Goal: Task Accomplishment & Management: Manage account settings

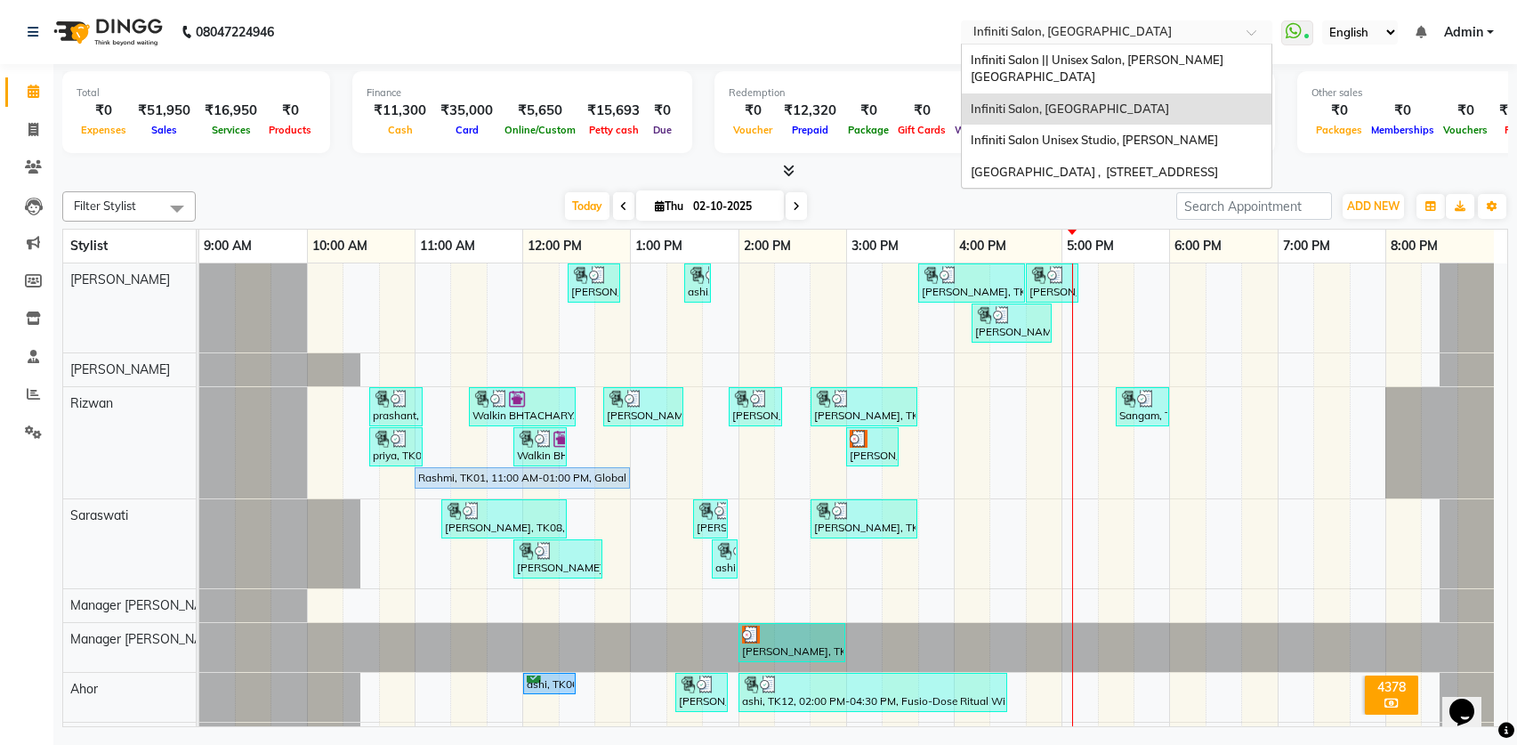
click at [1105, 32] on input "text" at bounding box center [1099, 34] width 258 height 18
click at [1109, 133] on span "Infiniti Salon Unisex Studio, [PERSON_NAME]" at bounding box center [1094, 140] width 247 height 14
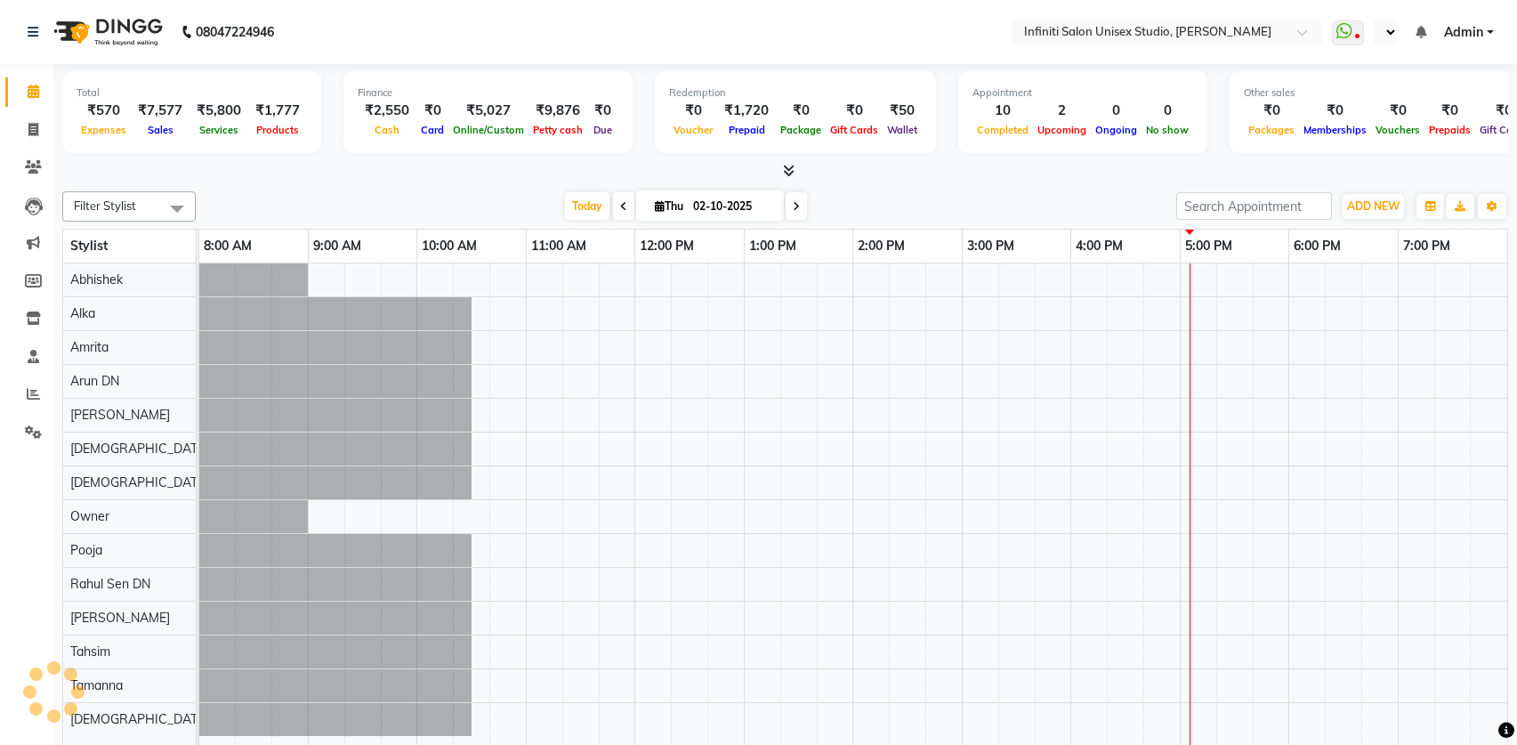
select select "en"
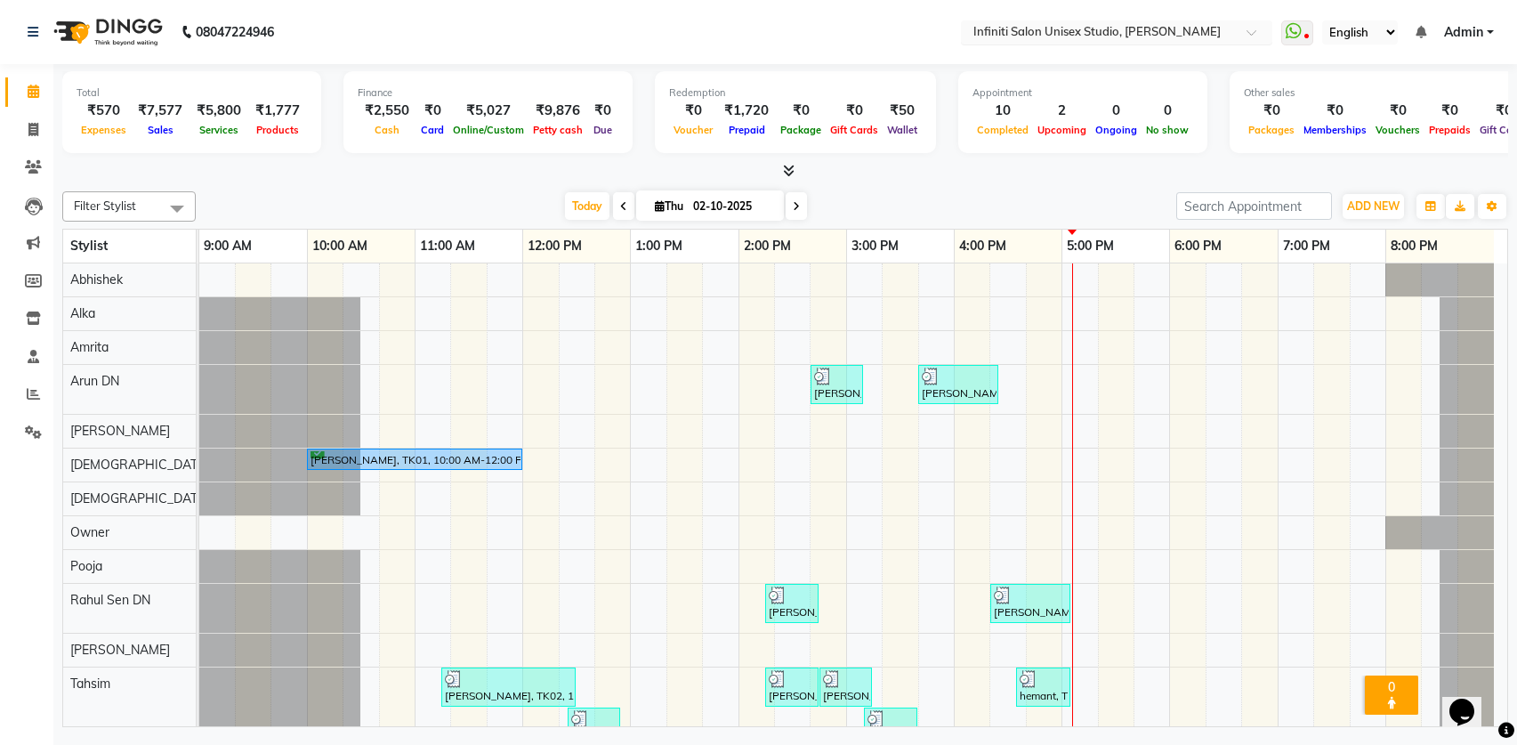
click at [1138, 33] on input "text" at bounding box center [1099, 34] width 258 height 18
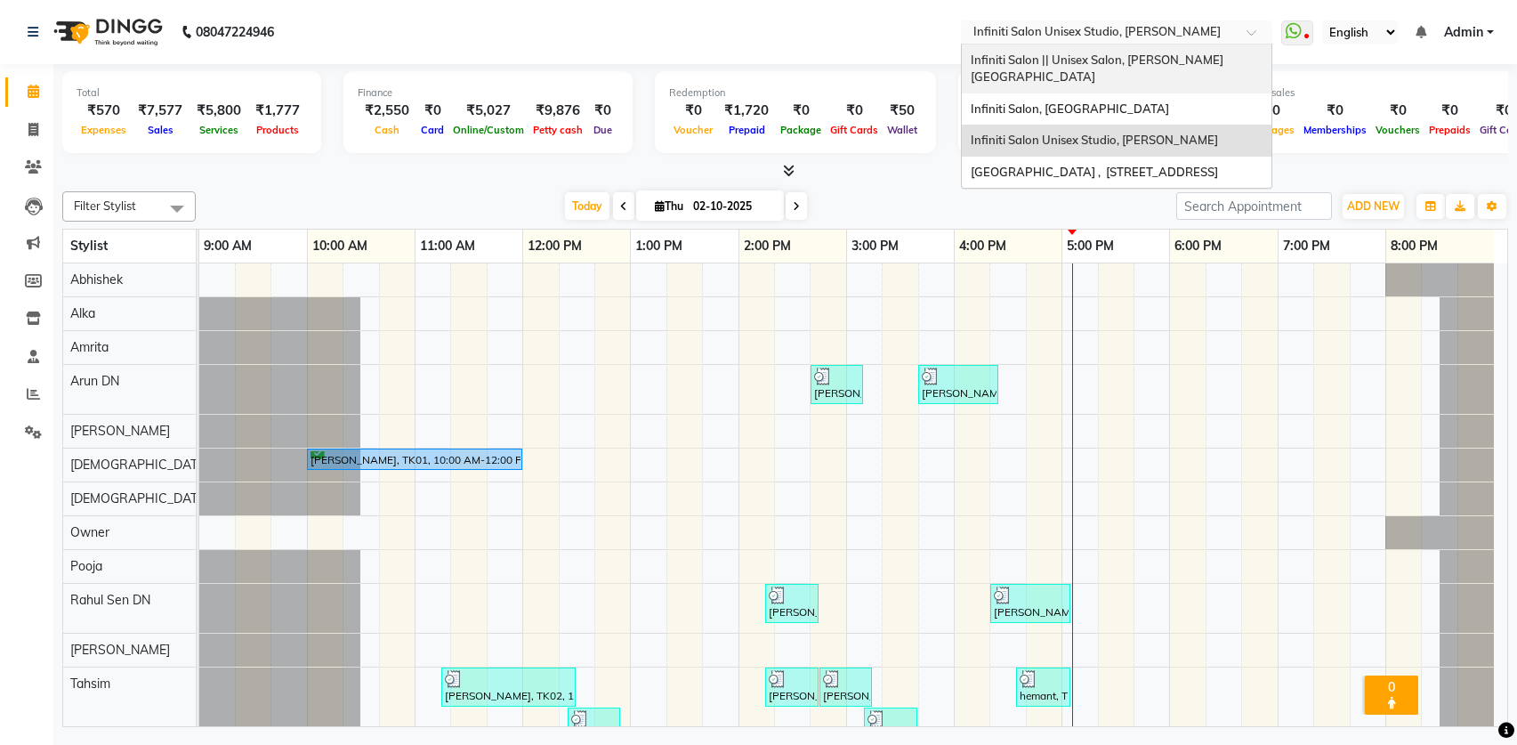
click at [1134, 58] on span "Infiniti Salon || Unisex Salon, [PERSON_NAME][GEOGRAPHIC_DATA]" at bounding box center [1097, 69] width 253 height 32
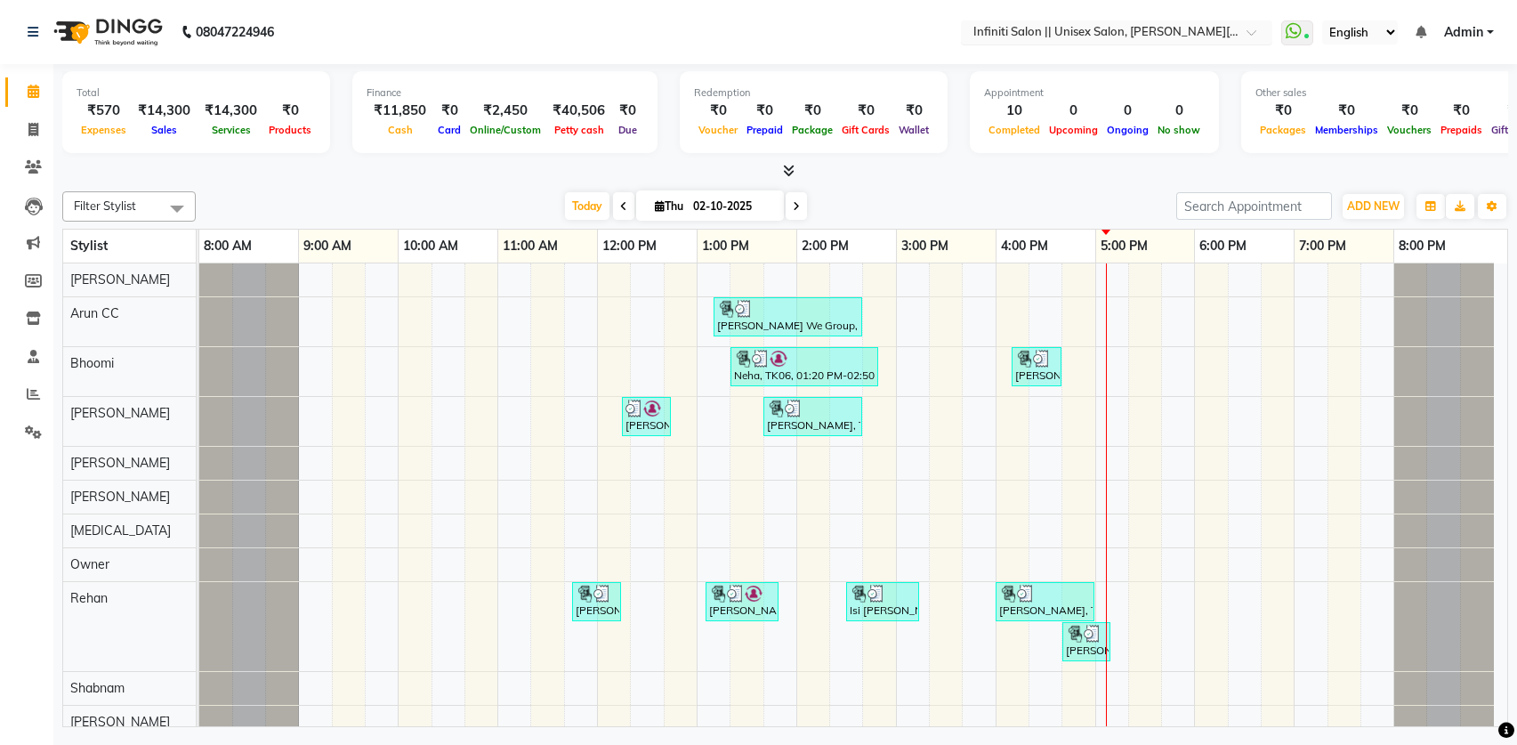
click at [1155, 30] on input "text" at bounding box center [1099, 34] width 258 height 18
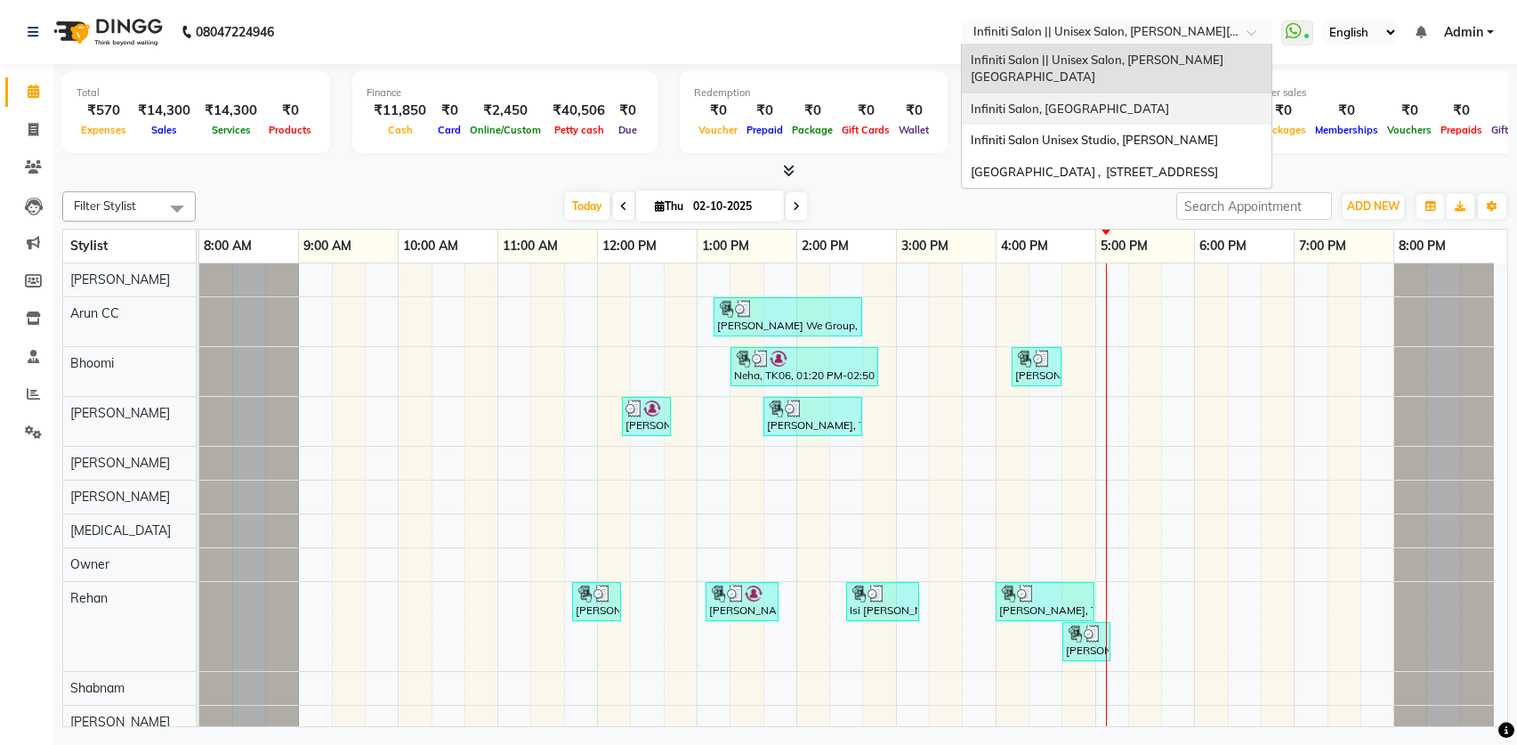
click at [1167, 94] on div "Infiniti Salon, [GEOGRAPHIC_DATA]" at bounding box center [1117, 109] width 310 height 32
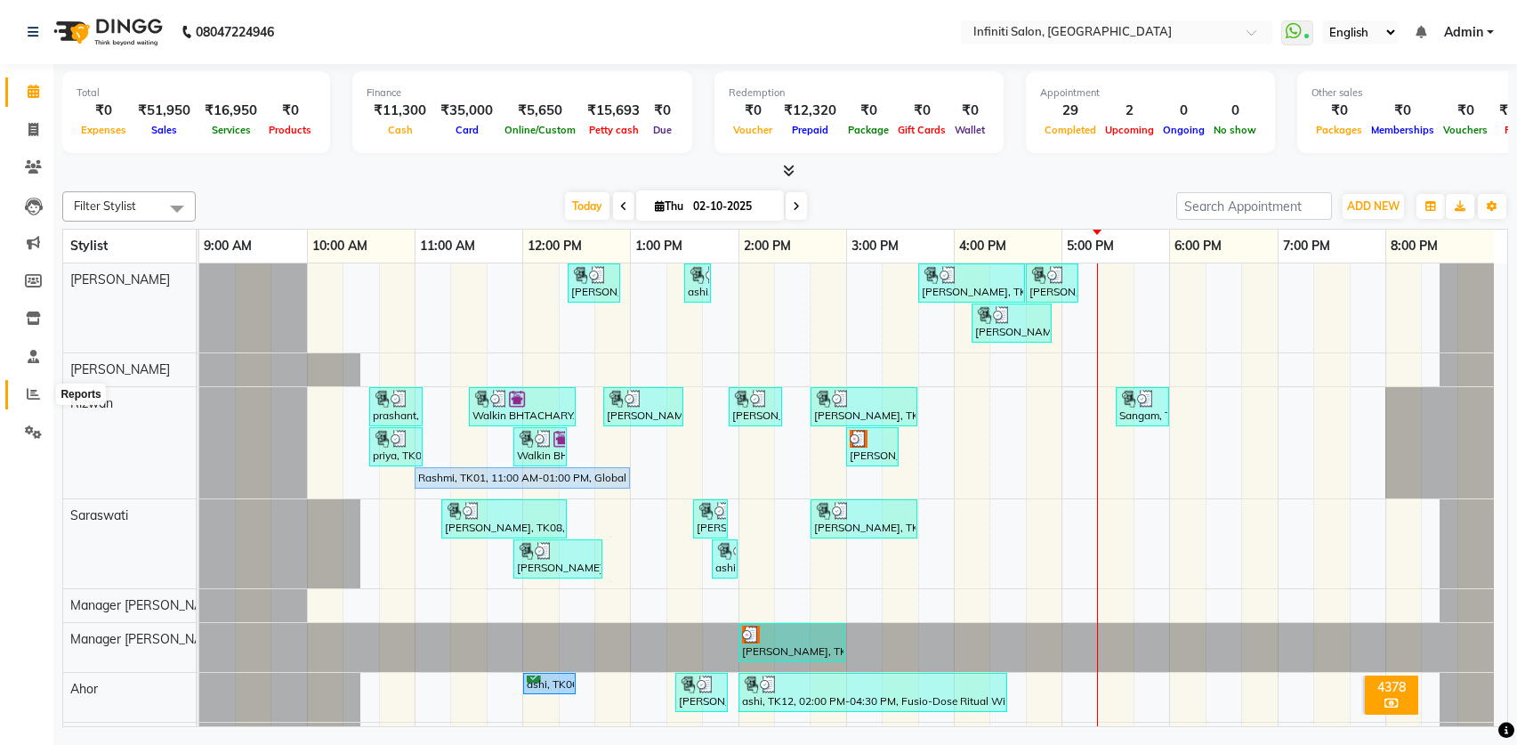
click at [27, 394] on icon at bounding box center [33, 393] width 13 height 13
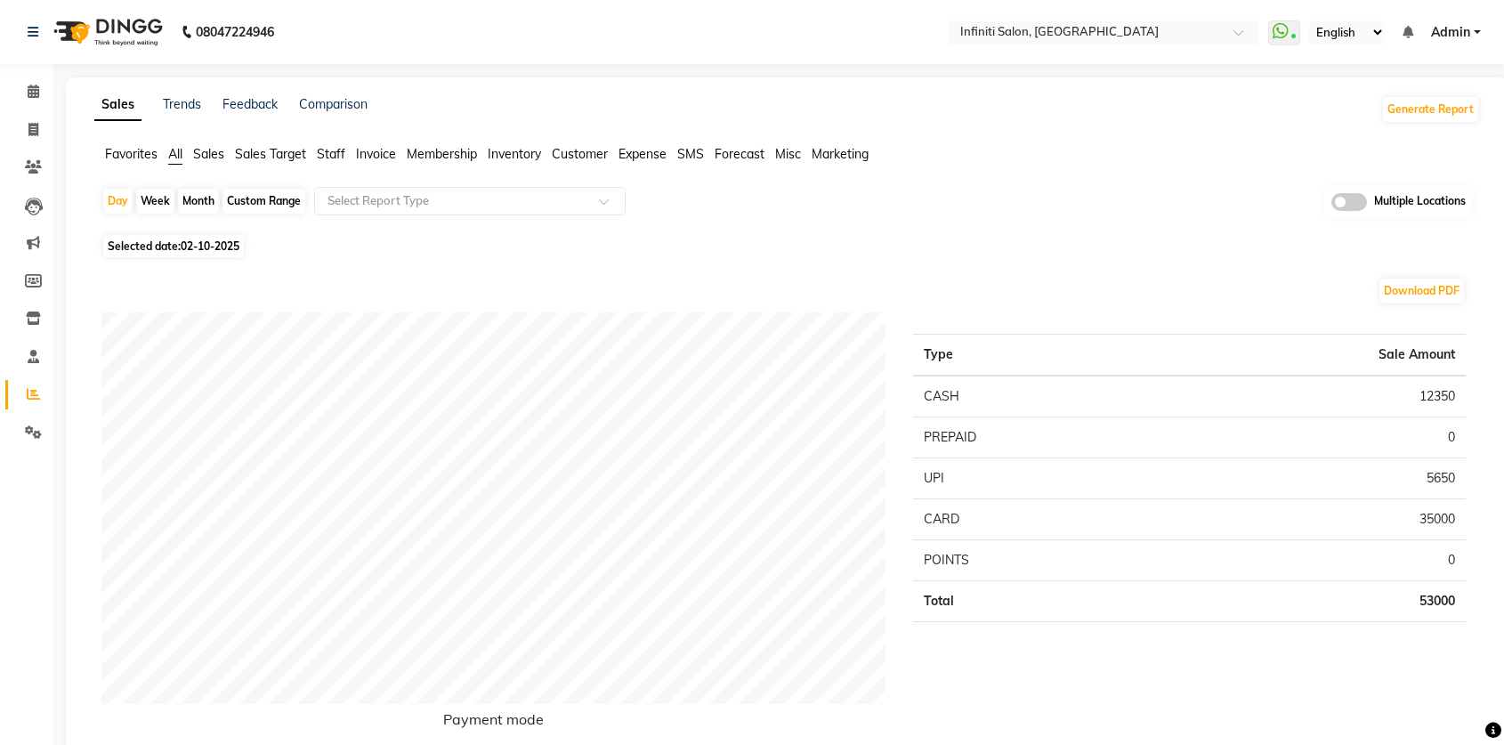
click at [194, 209] on div "Month" at bounding box center [198, 201] width 41 height 25
select select "10"
select select "2025"
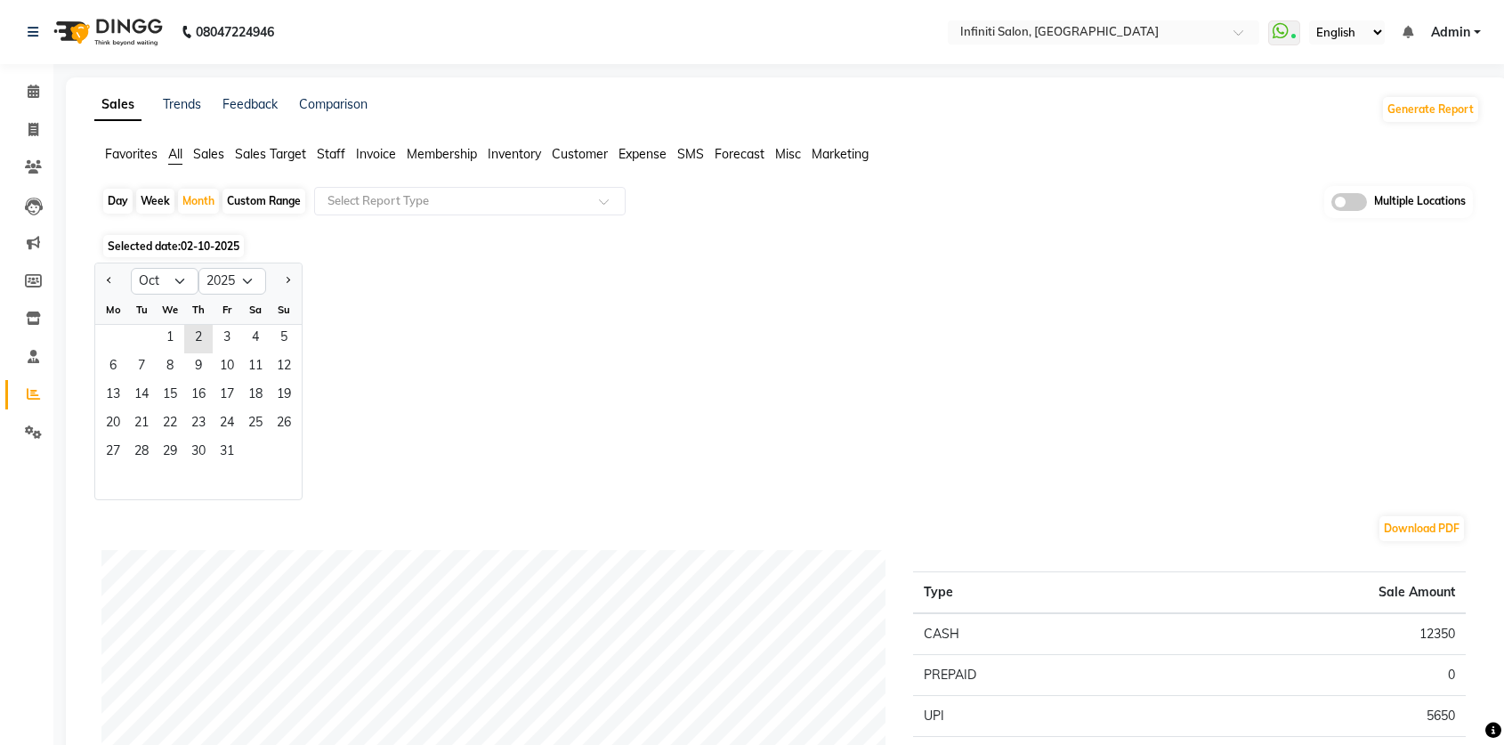
click at [100, 284] on div at bounding box center [113, 281] width 36 height 28
click at [107, 284] on button "Previous month" at bounding box center [109, 281] width 14 height 28
select select "9"
click at [121, 339] on span "1" at bounding box center [113, 339] width 28 height 28
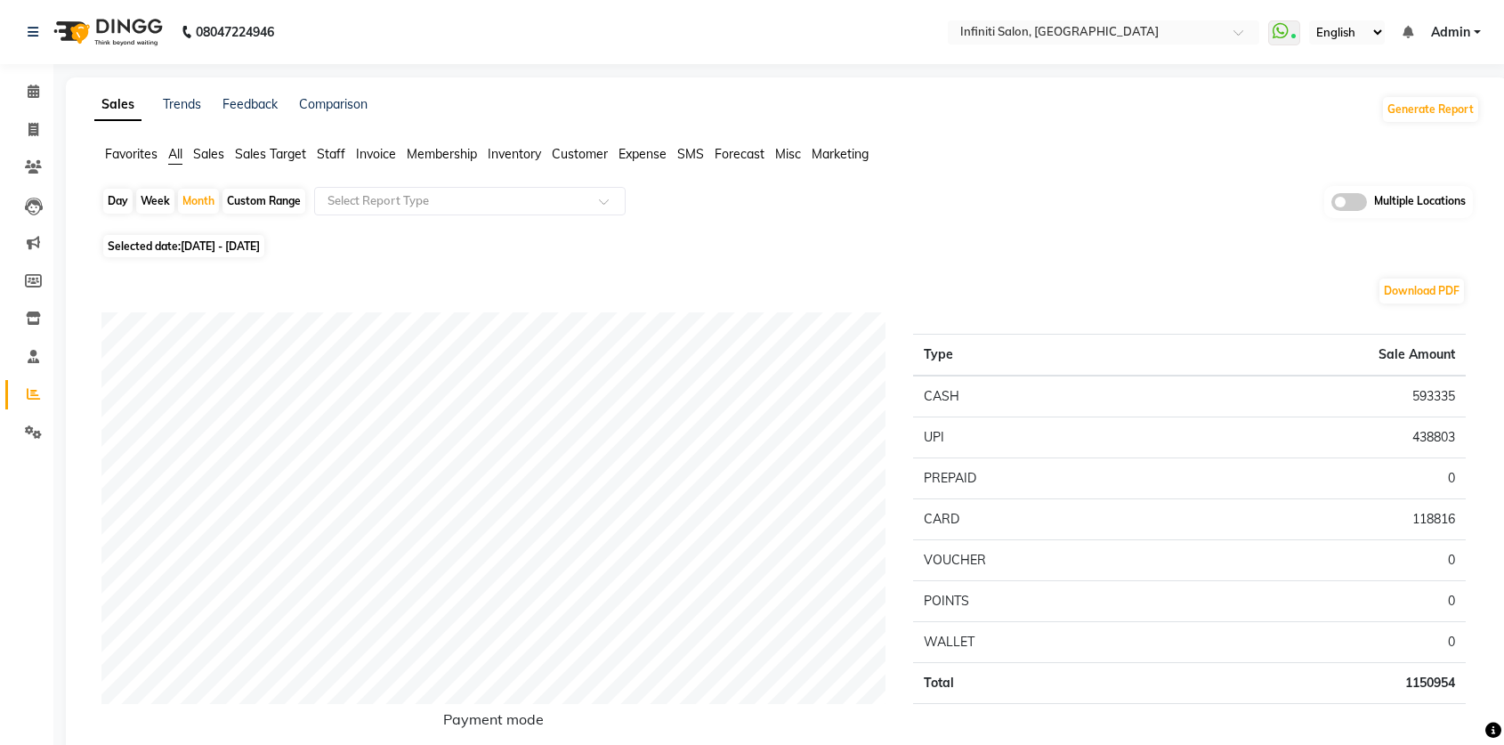
click at [361, 154] on span "Invoice" at bounding box center [376, 154] width 40 height 16
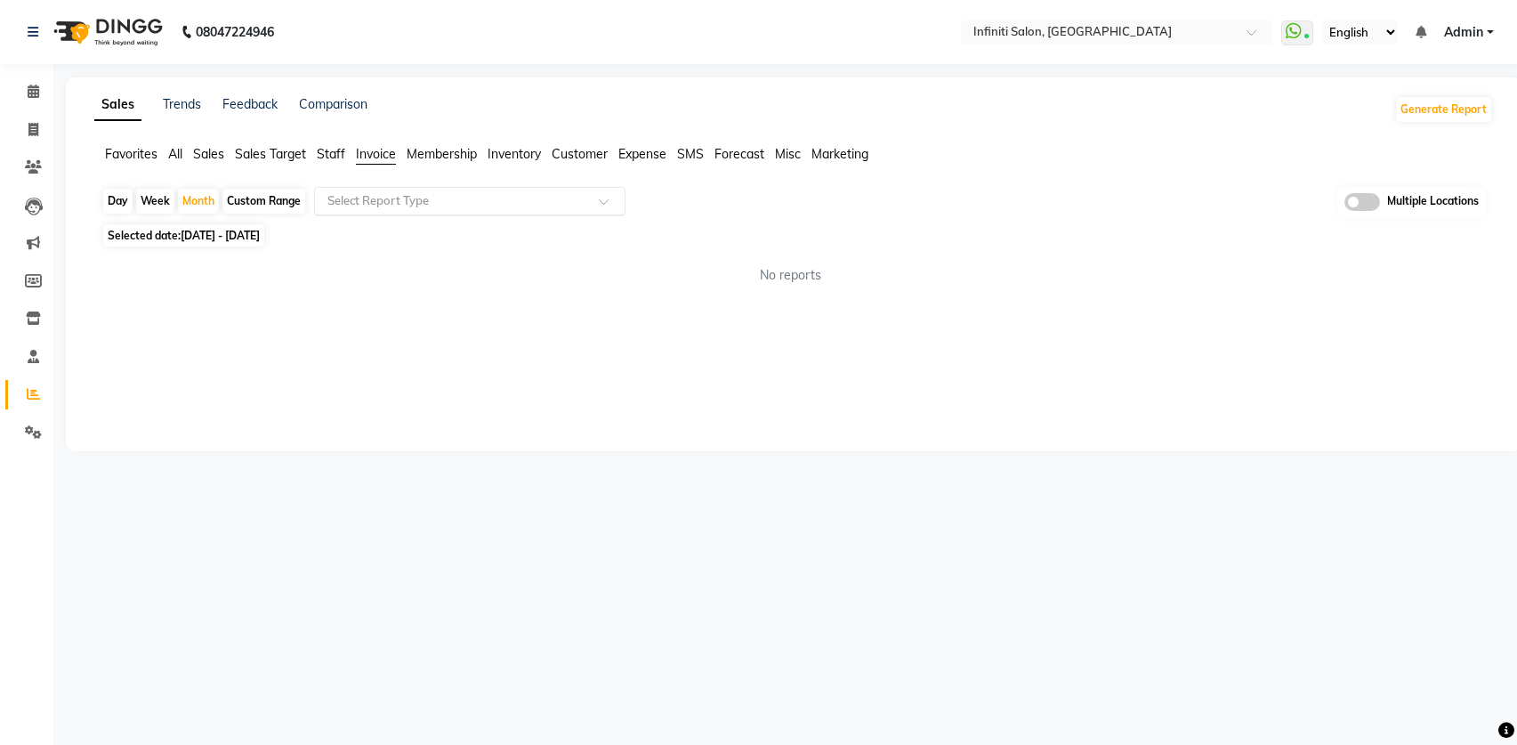
click at [429, 208] on input "text" at bounding box center [452, 201] width 256 height 18
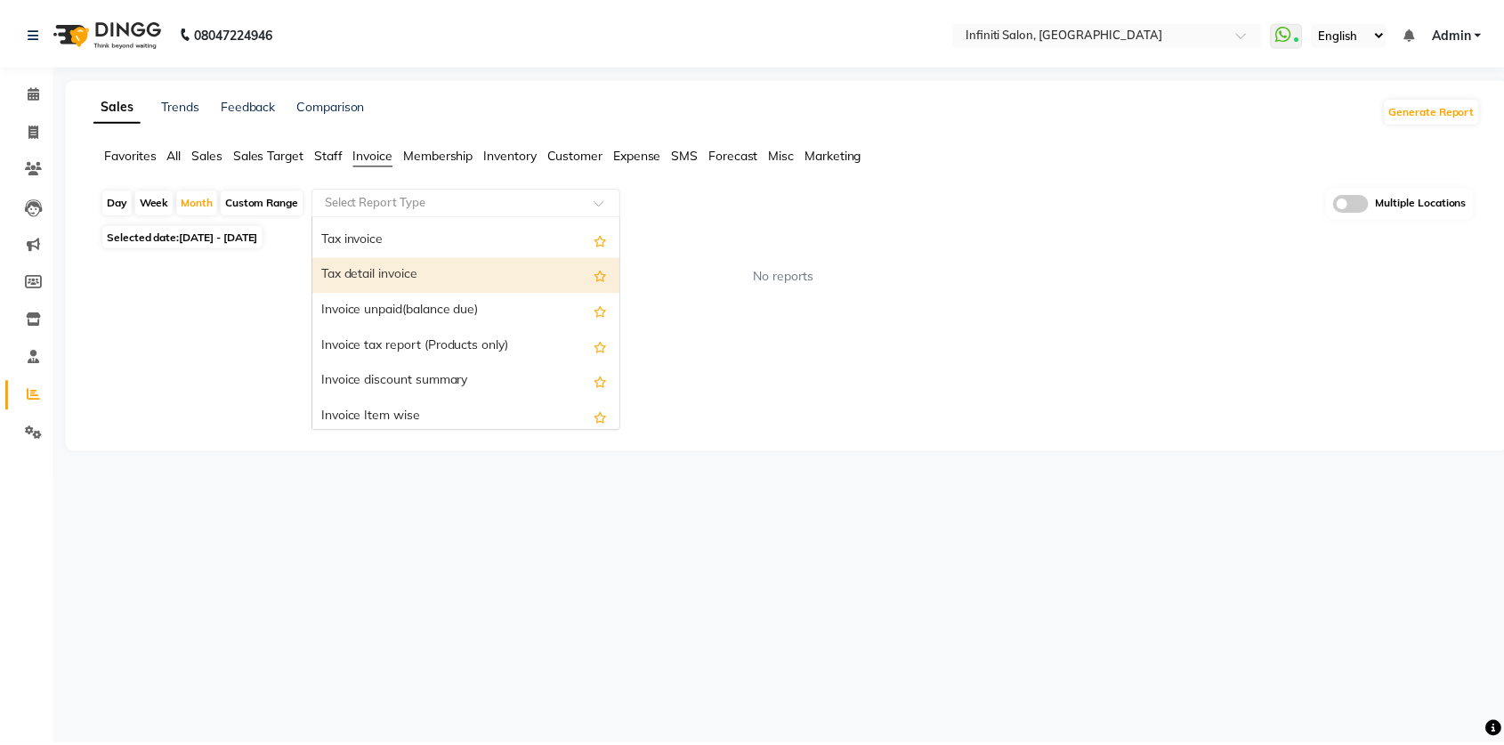
scroll to position [55, 0]
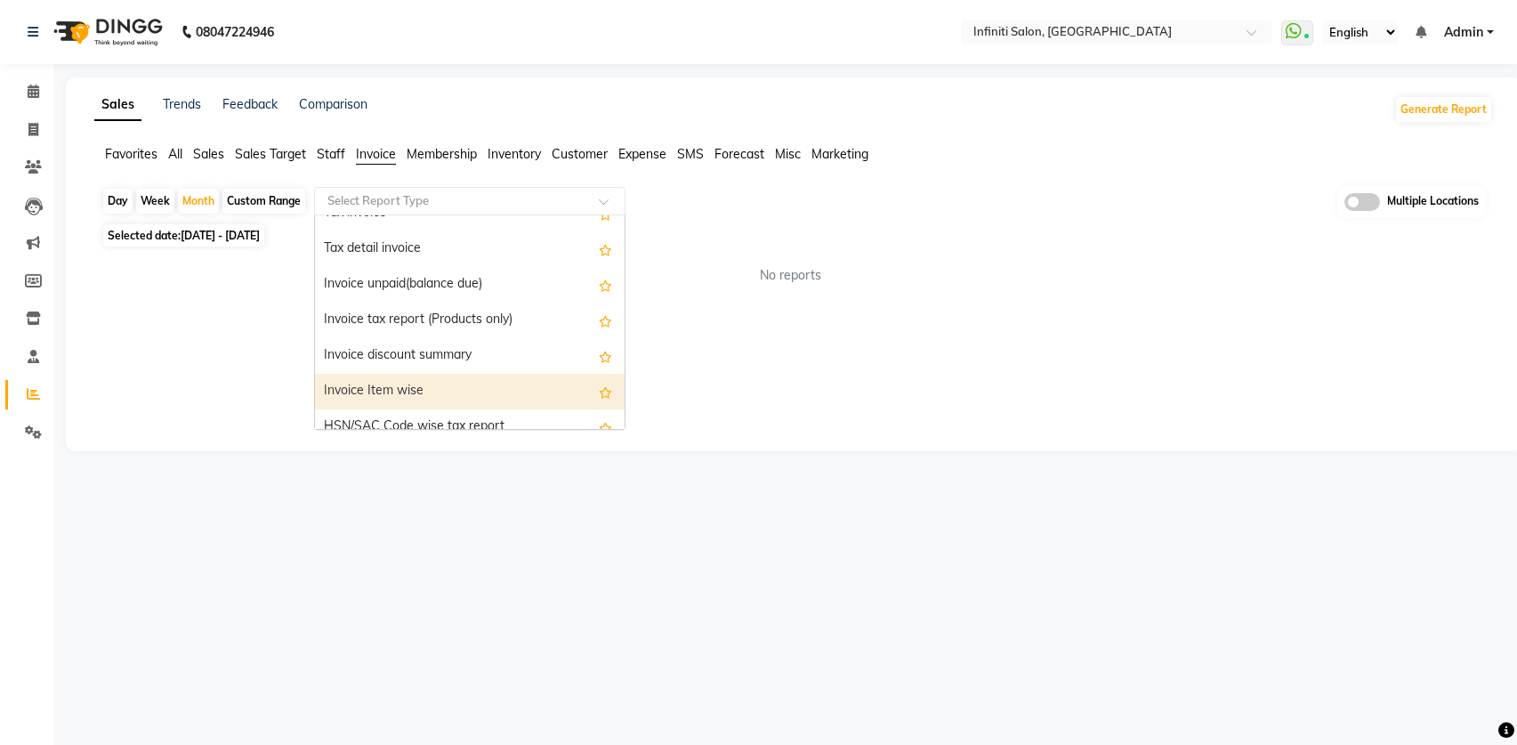
click at [405, 380] on div "Invoice Item wise" at bounding box center [470, 392] width 310 height 36
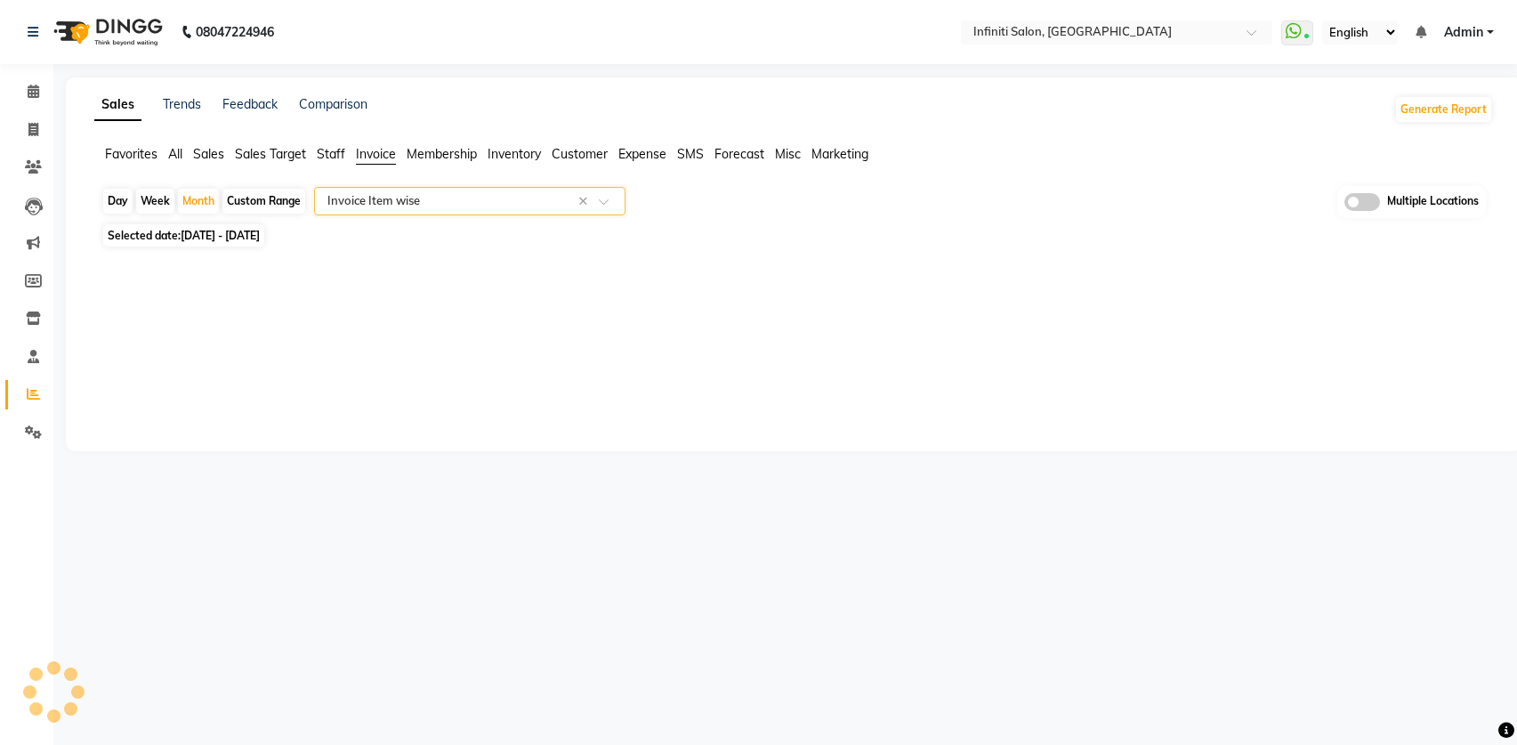
select select "full_report"
select select "csv"
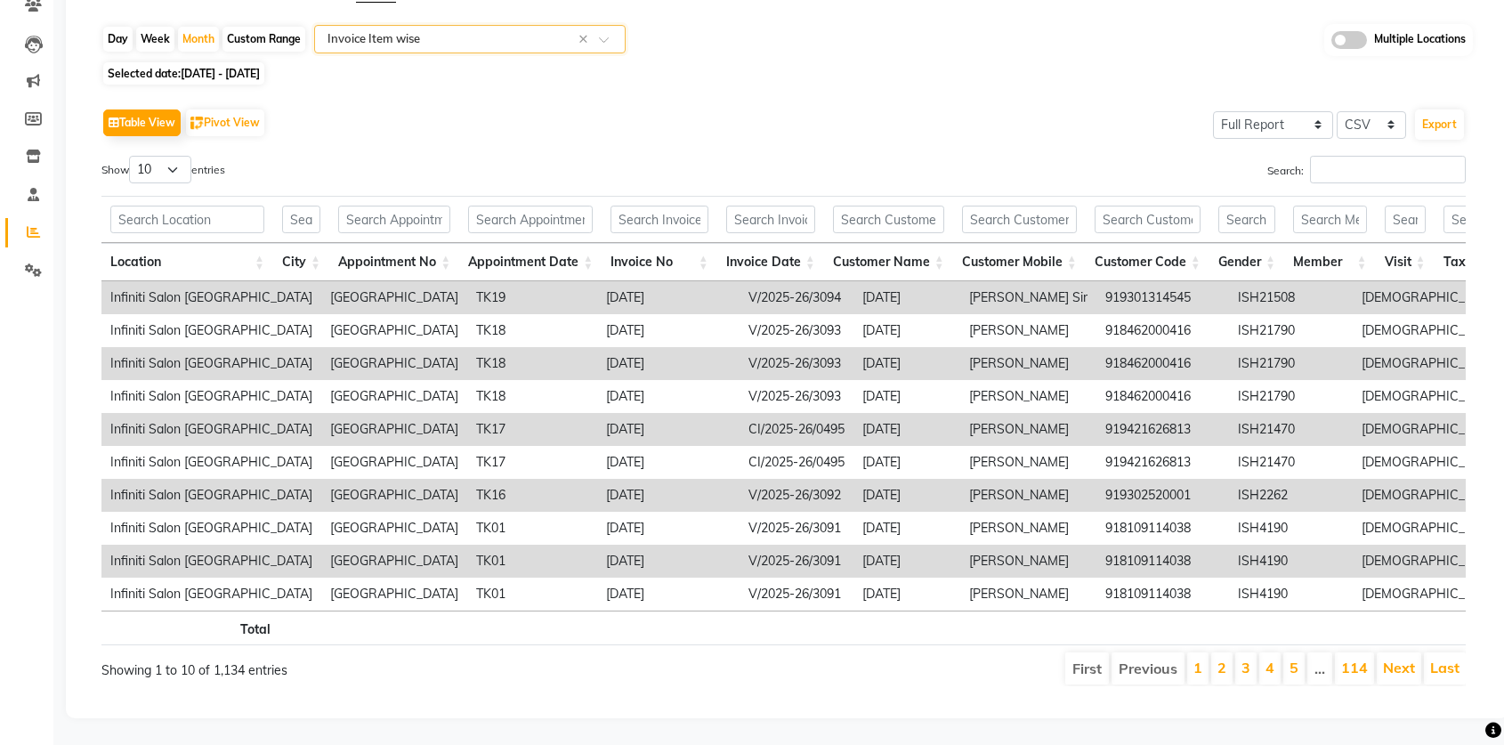
scroll to position [189, 0]
click at [1423, 109] on button "Export" at bounding box center [1439, 124] width 49 height 30
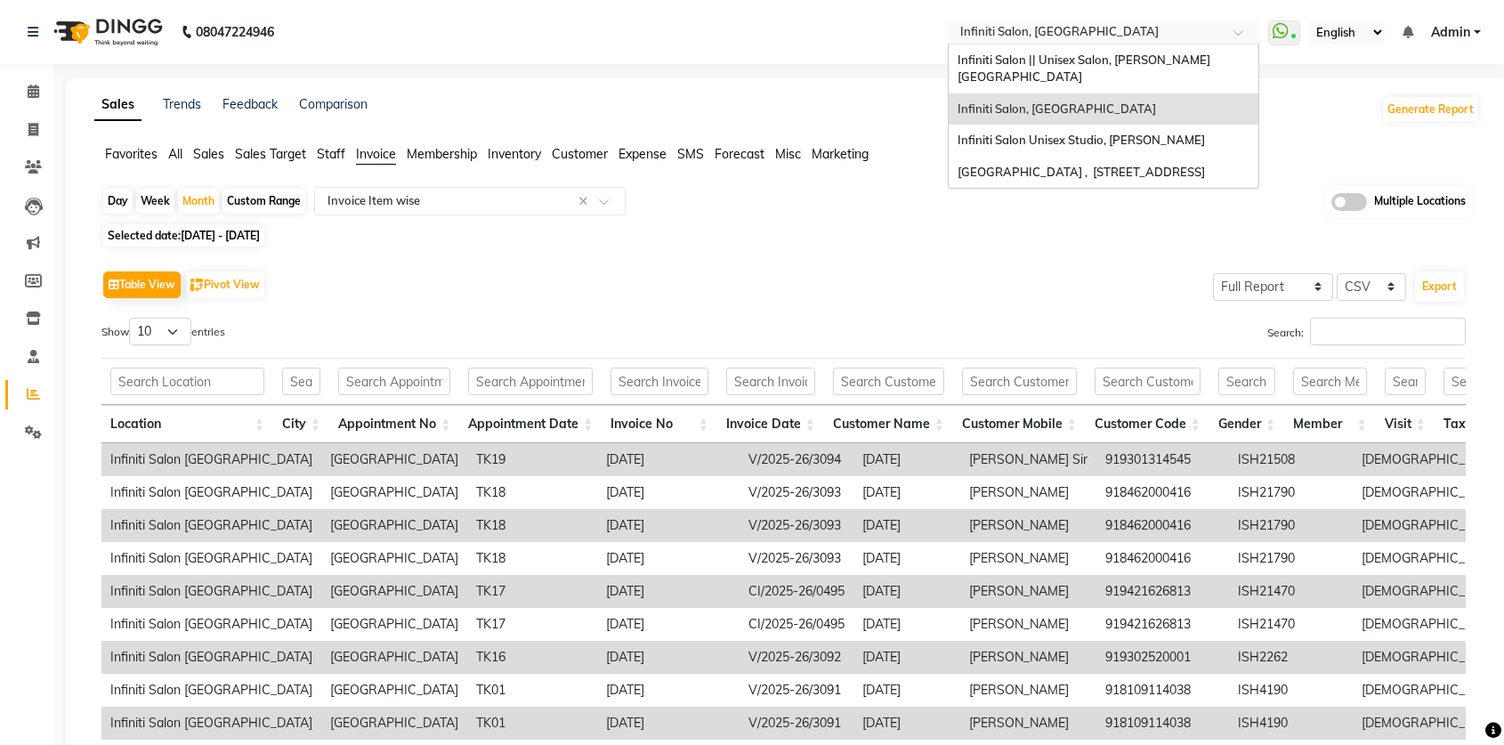
click at [1029, 29] on input "text" at bounding box center [1086, 34] width 258 height 18
click at [1103, 133] on span "Infiniti Salon Unisex Studio, [PERSON_NAME]" at bounding box center [1081, 140] width 247 height 14
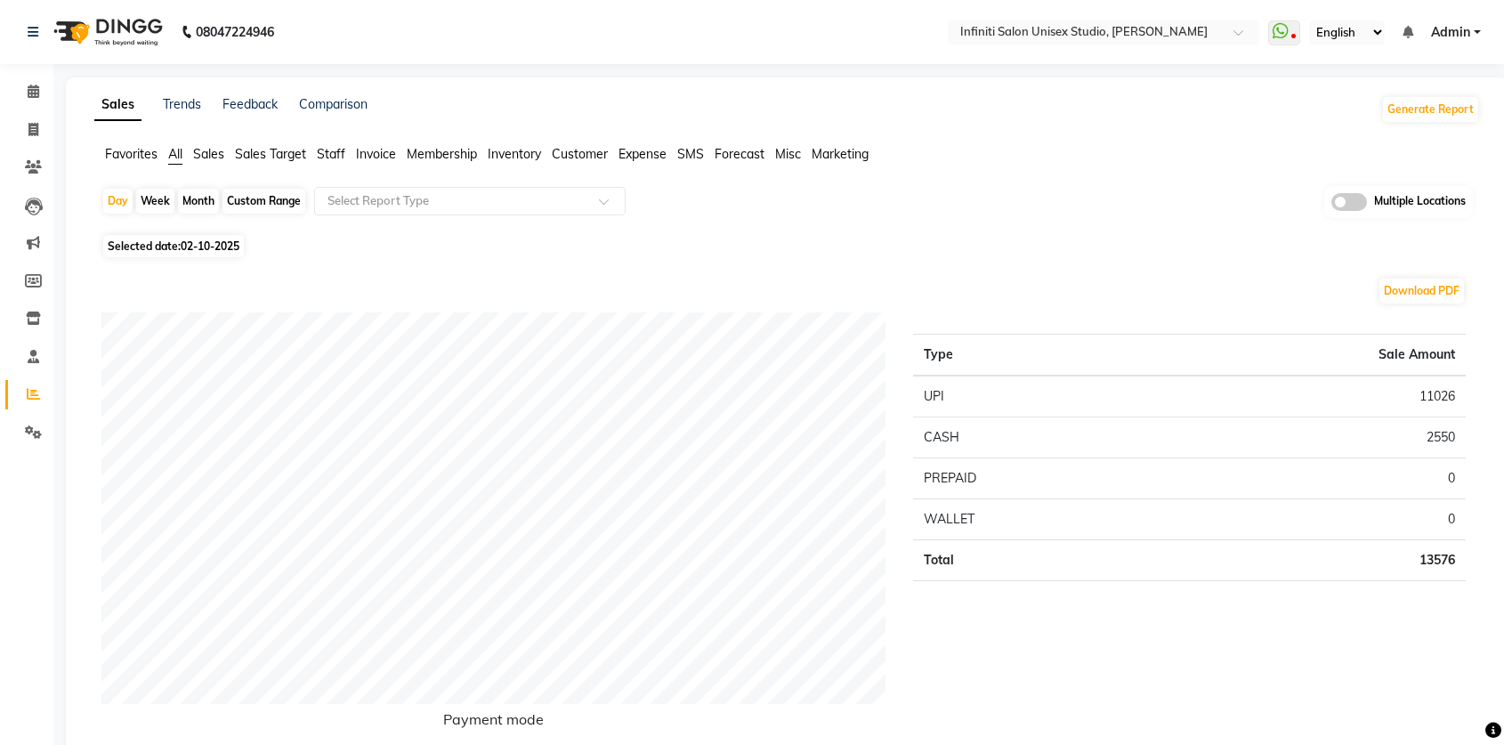
click at [203, 205] on div "Month" at bounding box center [198, 201] width 41 height 25
select select "10"
select select "2025"
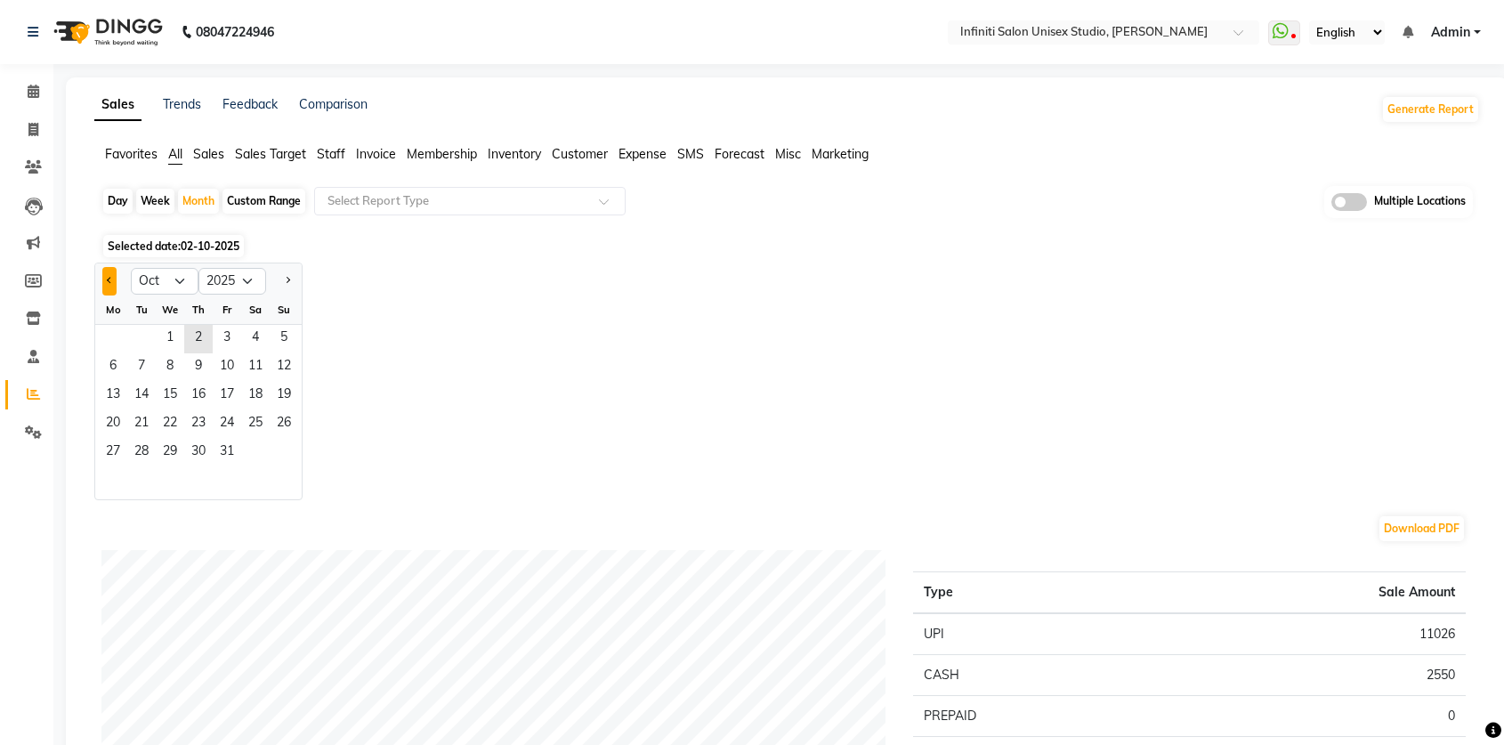
click at [102, 283] on button "Previous month" at bounding box center [109, 281] width 14 height 28
select select "9"
click at [132, 336] on span "2" at bounding box center [141, 339] width 28 height 28
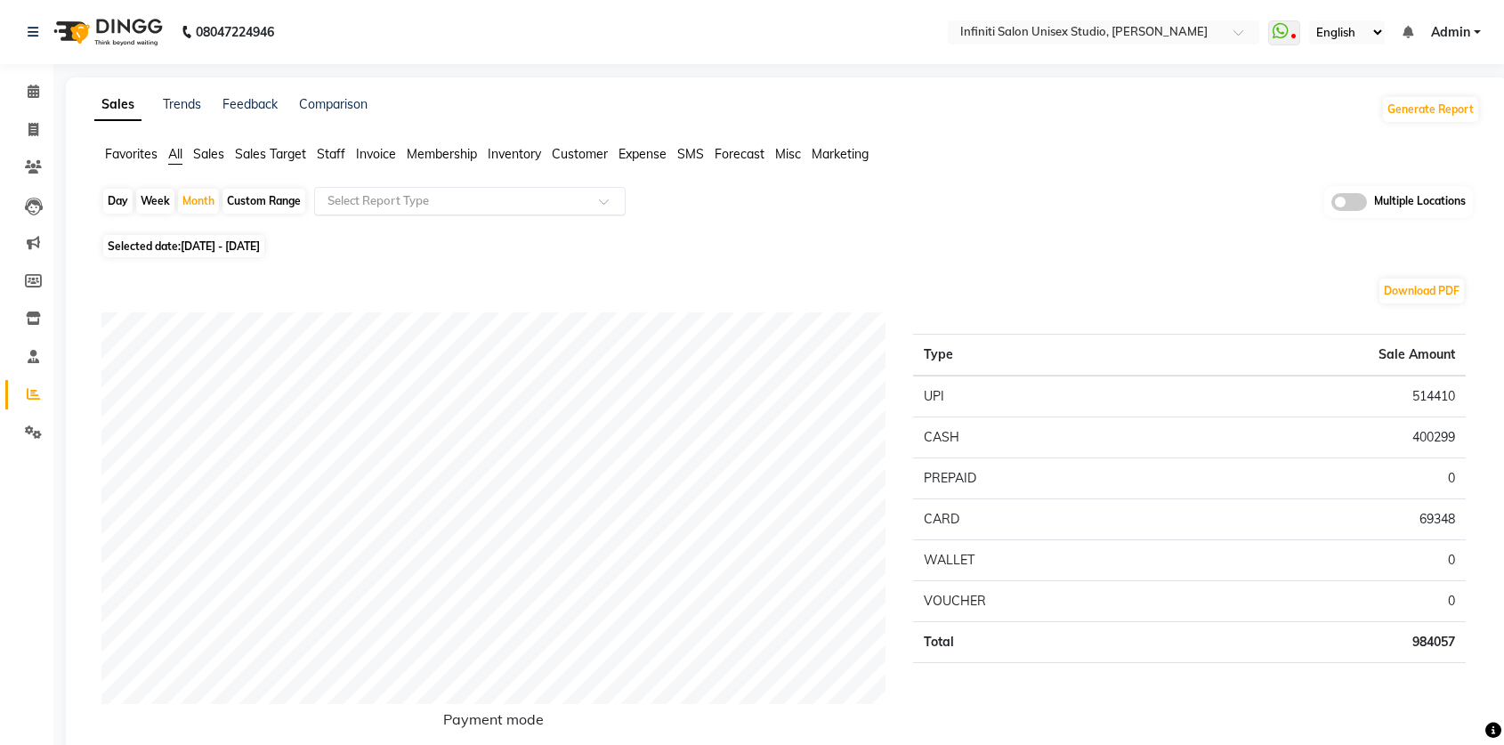
click at [369, 195] on input "text" at bounding box center [452, 201] width 256 height 18
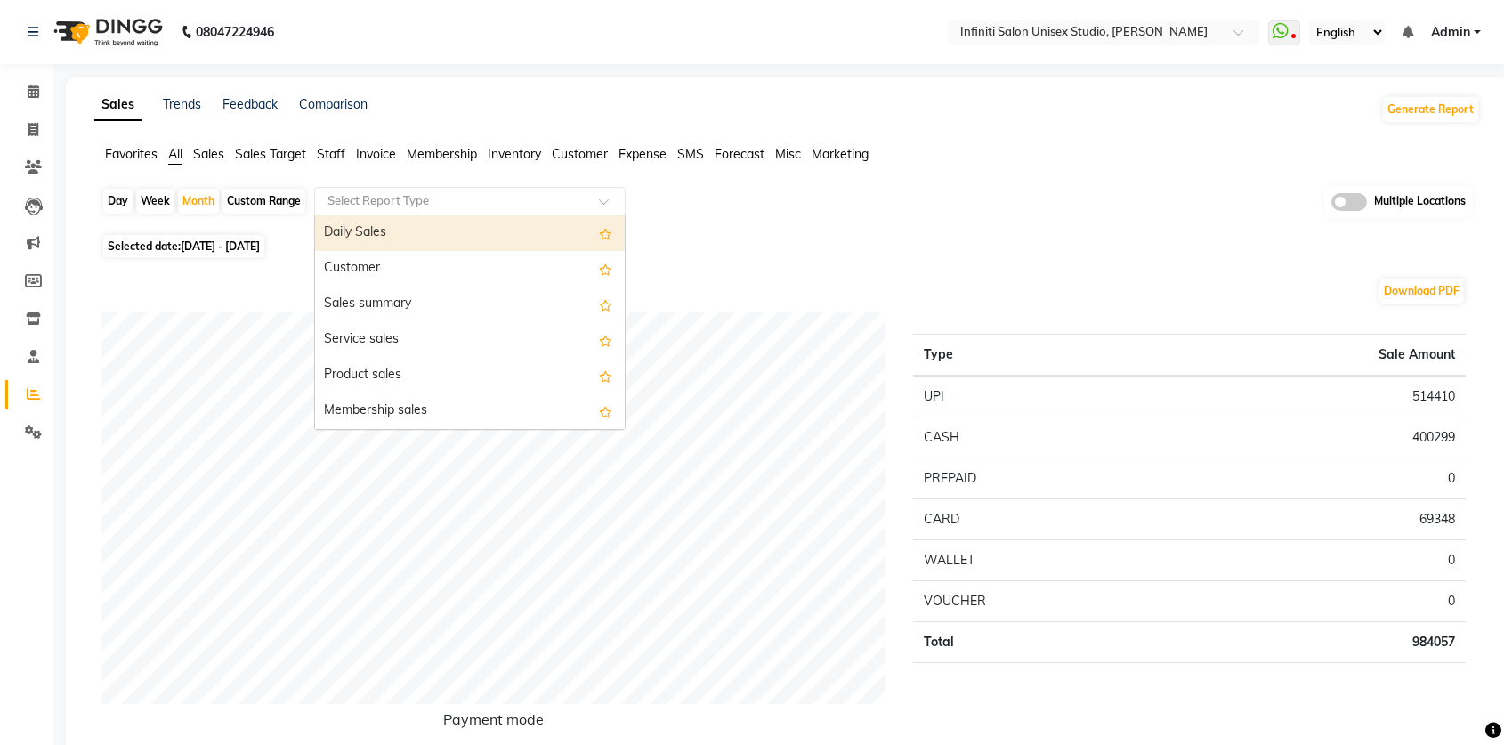
click at [384, 155] on span "Invoice" at bounding box center [376, 154] width 40 height 16
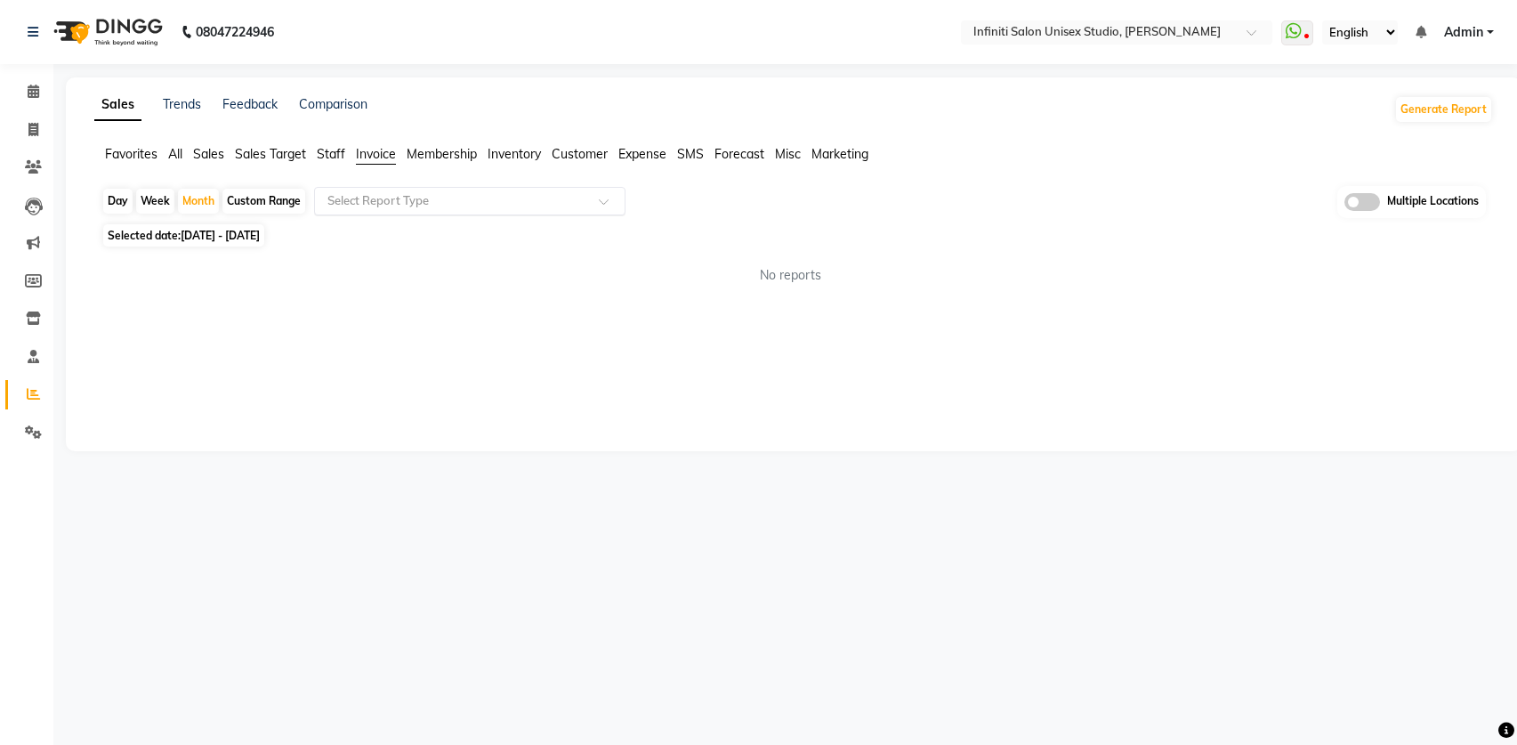
click at [497, 200] on input "text" at bounding box center [452, 201] width 256 height 18
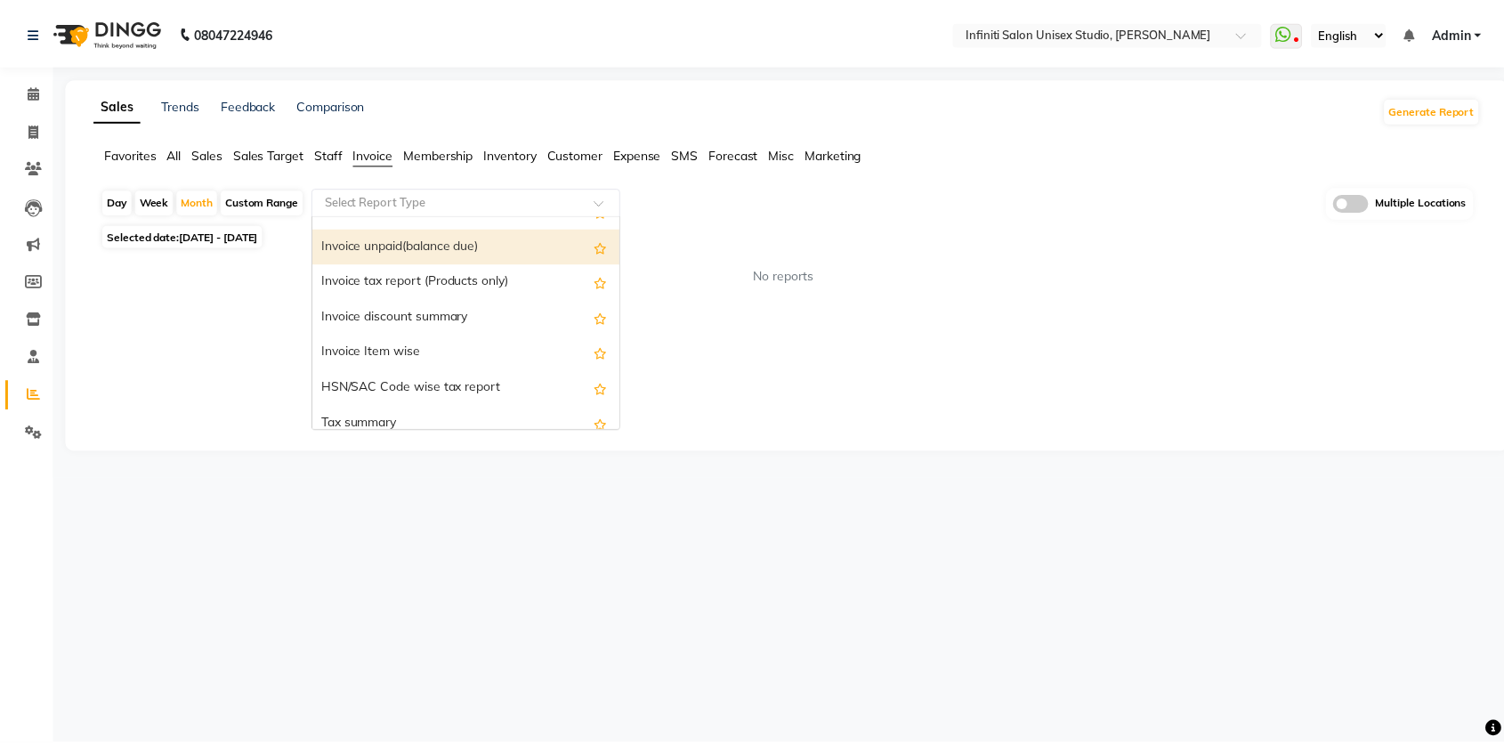
scroll to position [115, 0]
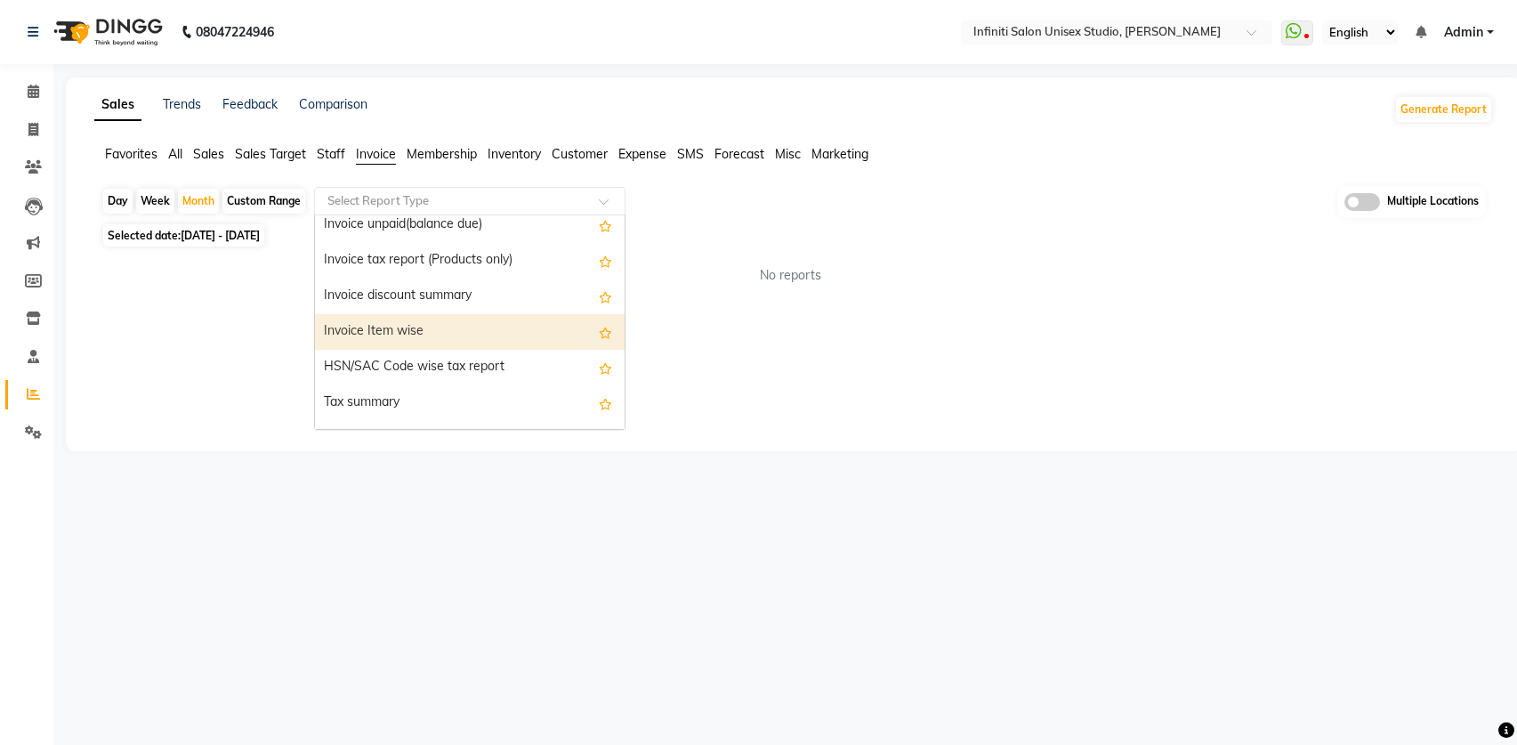
click at [466, 332] on div "Invoice Item wise" at bounding box center [470, 332] width 310 height 36
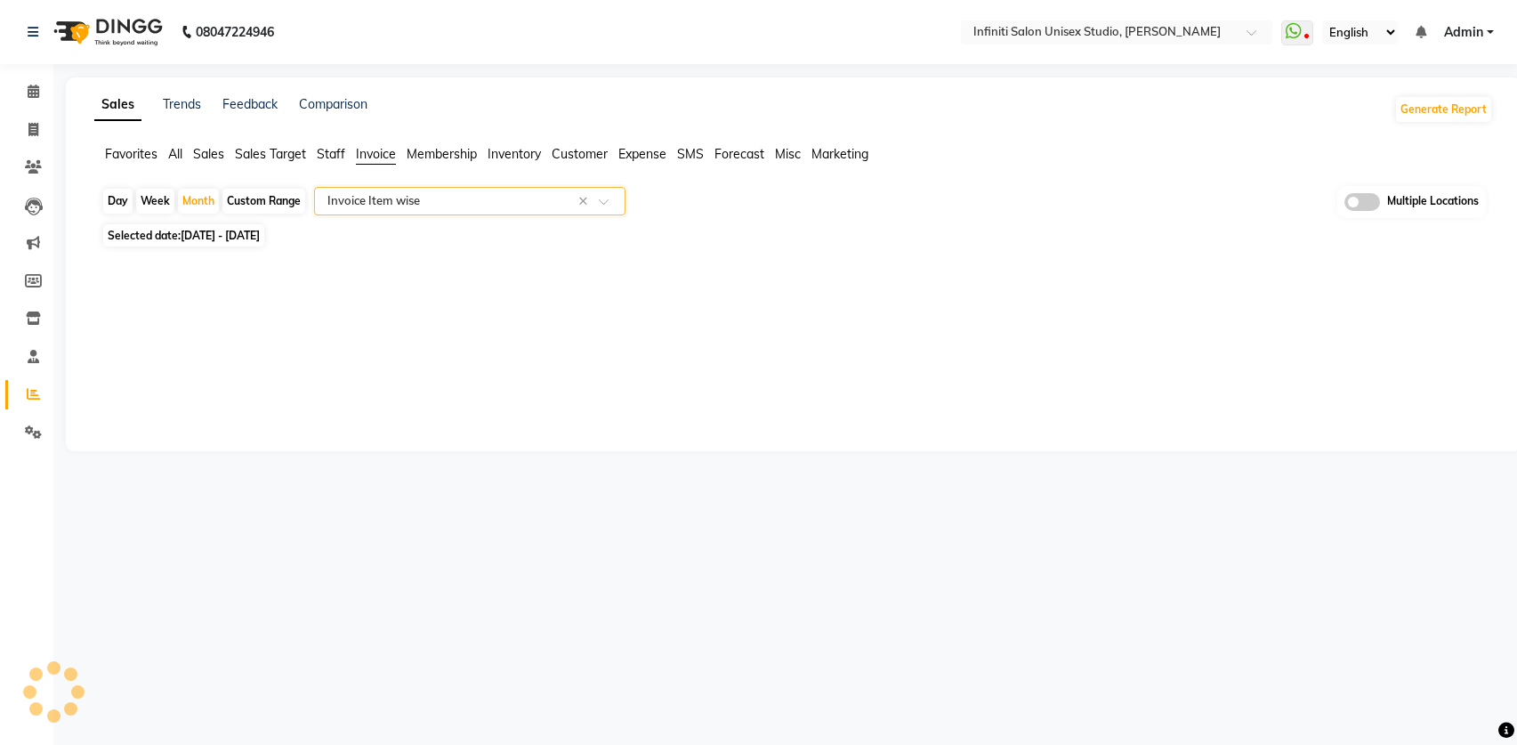
select select "full_report"
select select "csv"
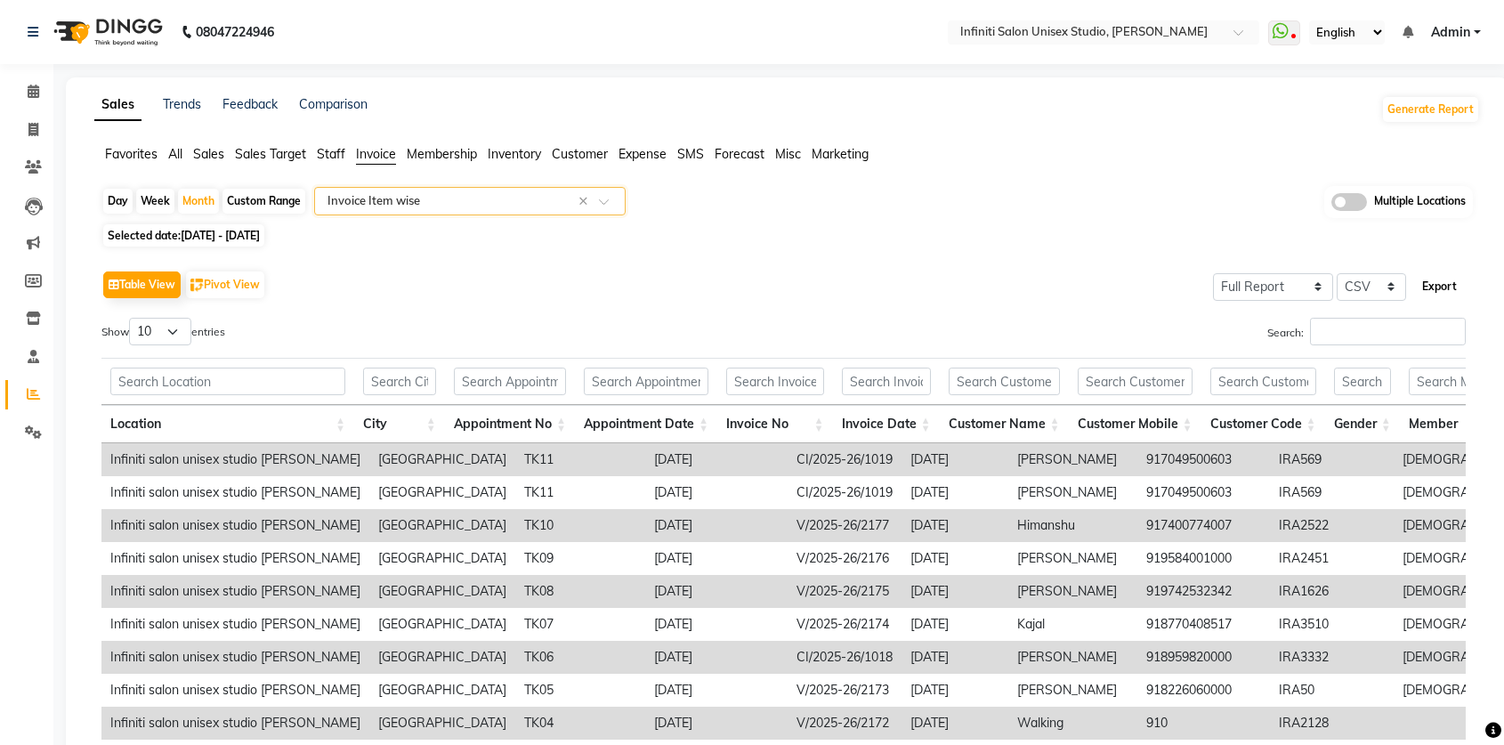
click at [1428, 288] on button "Export" at bounding box center [1439, 286] width 49 height 30
click at [1187, 28] on input "text" at bounding box center [1086, 34] width 258 height 18
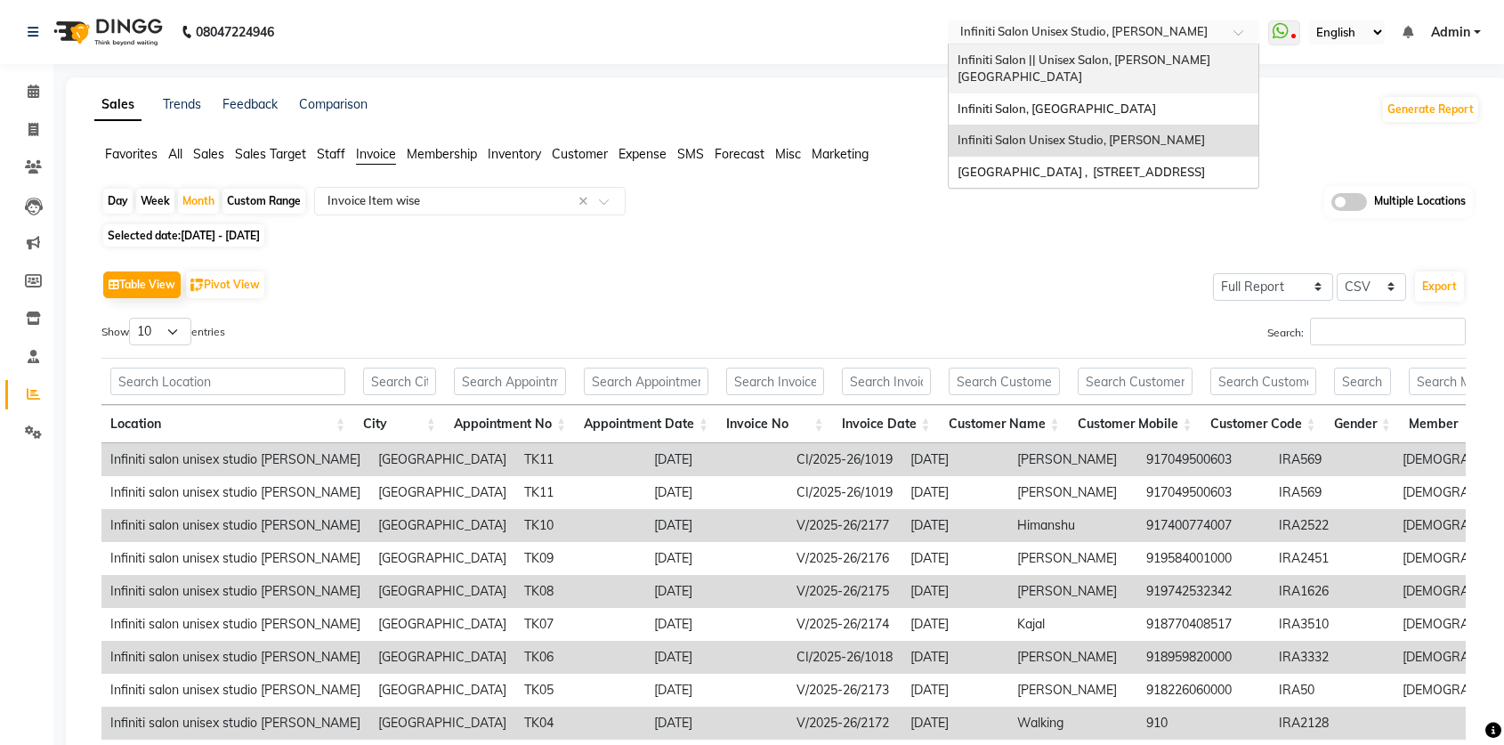
click at [1184, 62] on span "Infiniti Salon || Unisex Salon, [PERSON_NAME][GEOGRAPHIC_DATA]" at bounding box center [1084, 69] width 253 height 32
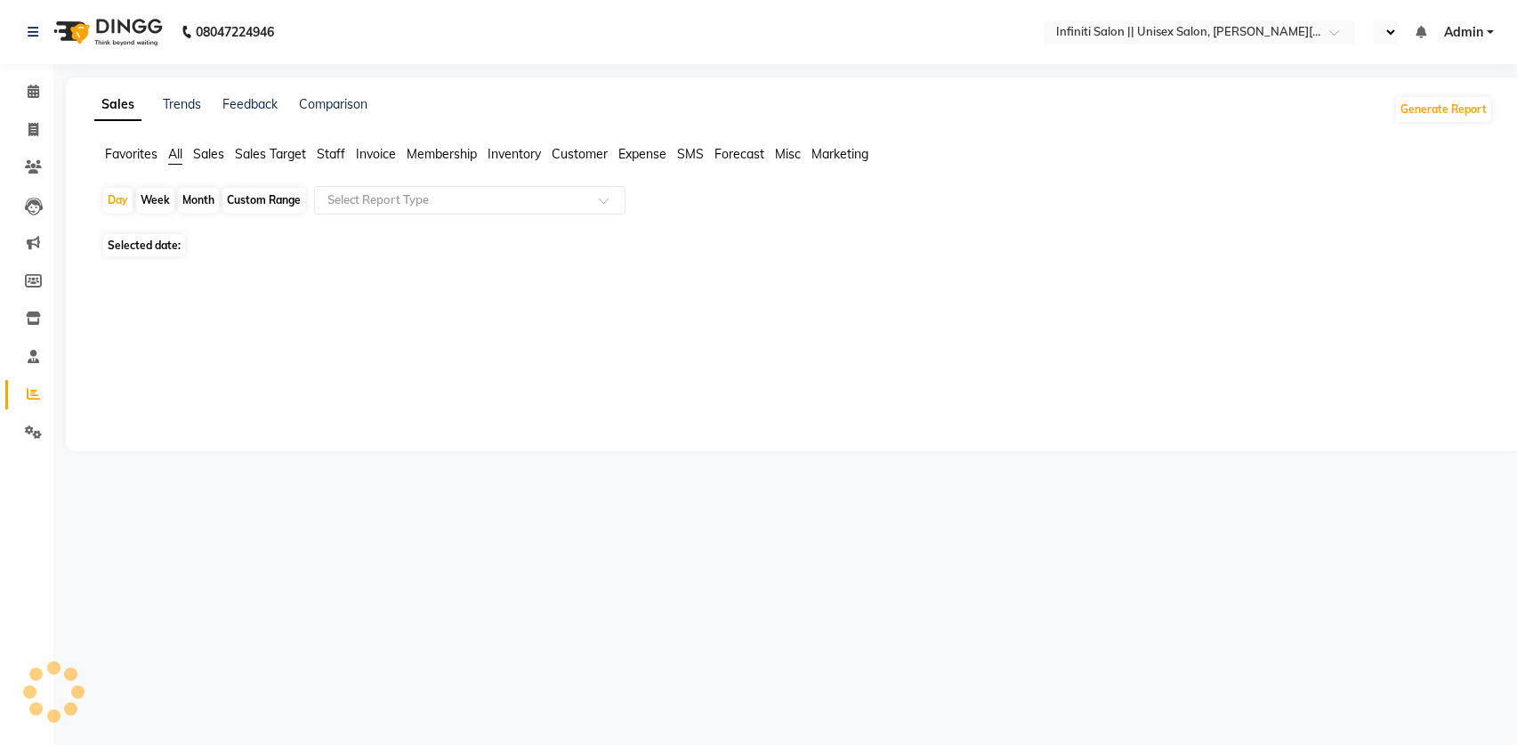
select select "en"
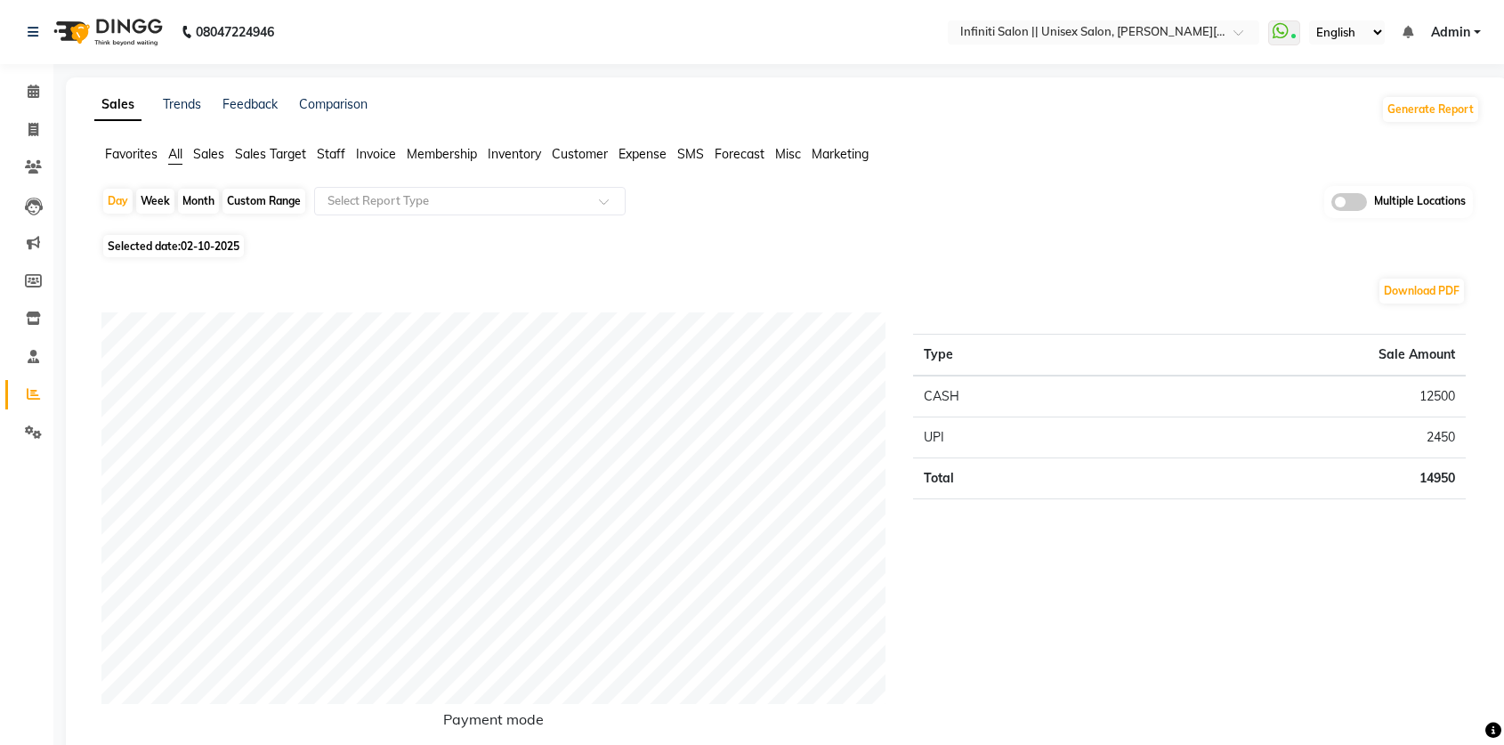
click at [380, 156] on span "Invoice" at bounding box center [376, 154] width 40 height 16
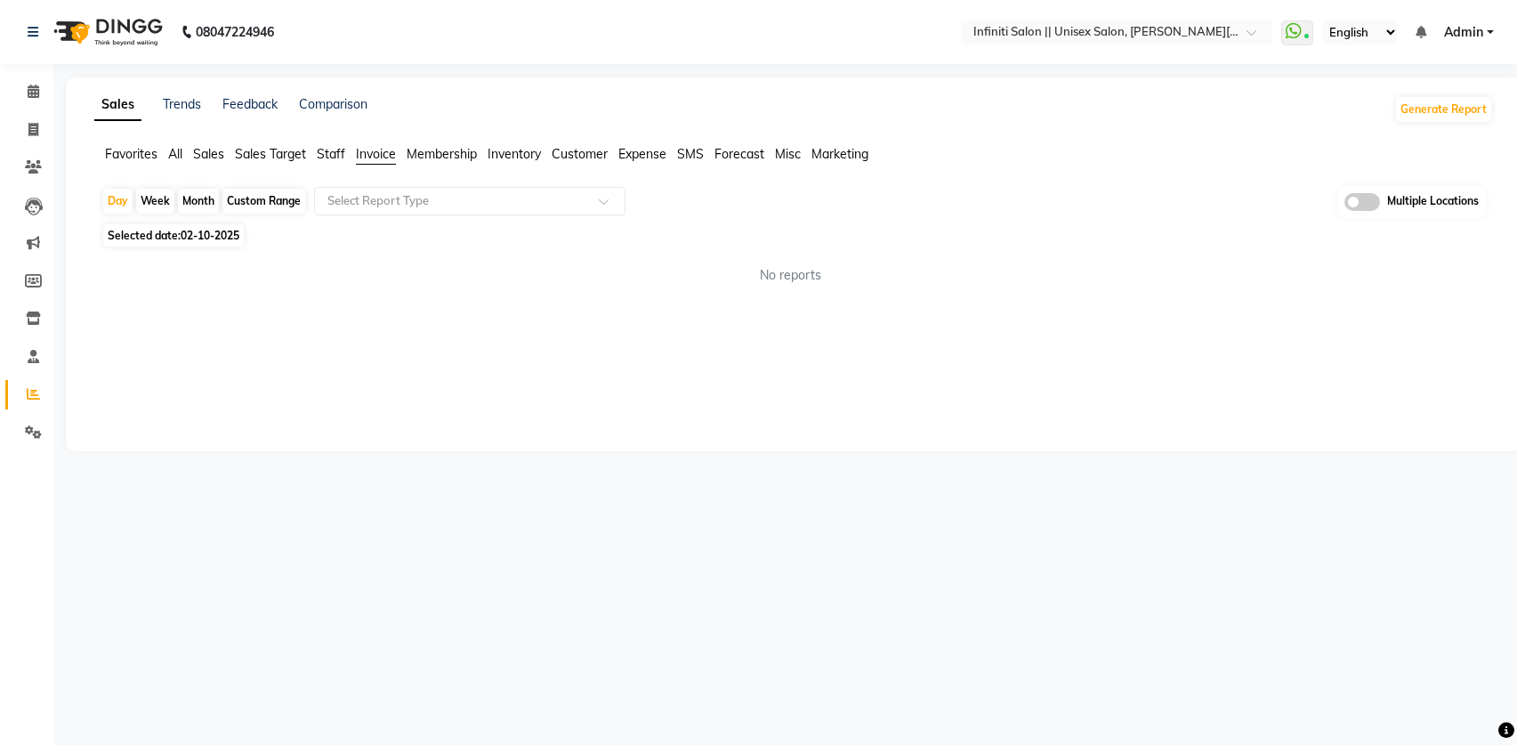
click at [206, 206] on div "Month" at bounding box center [198, 201] width 41 height 25
select select "10"
select select "2025"
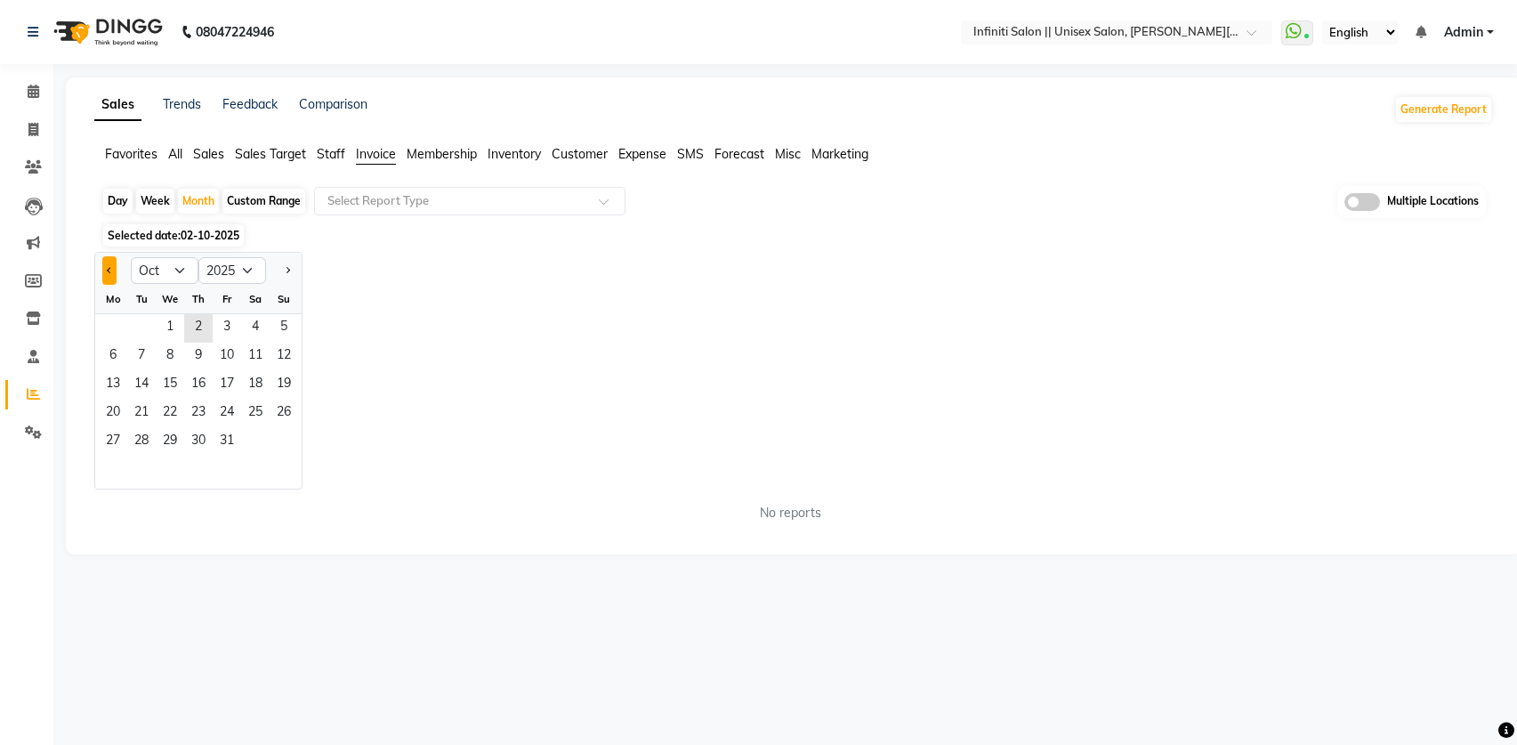
click at [111, 268] on span "Previous month" at bounding box center [110, 269] width 6 height 6
select select "9"
click at [130, 320] on span "2" at bounding box center [141, 328] width 28 height 28
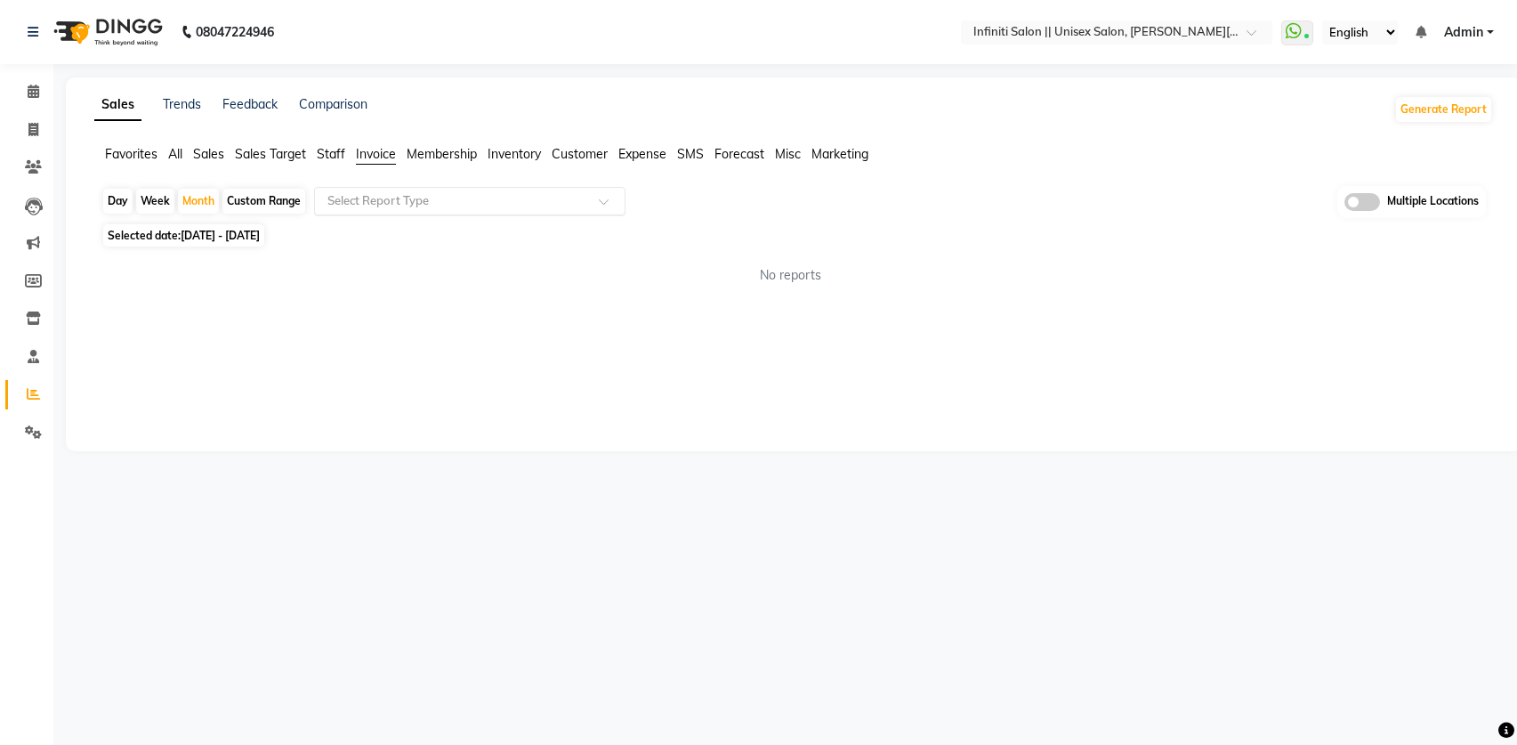
click at [404, 204] on input "text" at bounding box center [452, 201] width 256 height 18
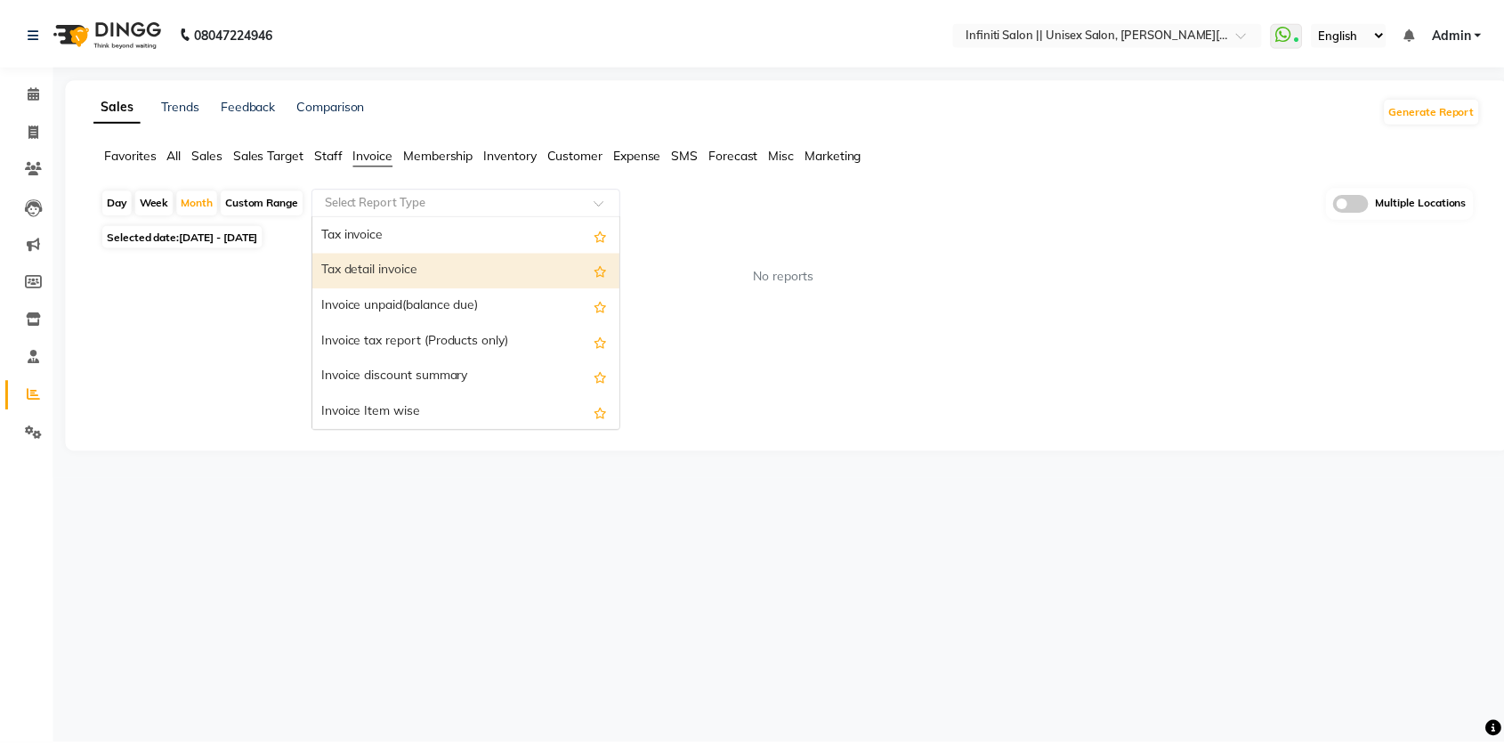
scroll to position [36, 0]
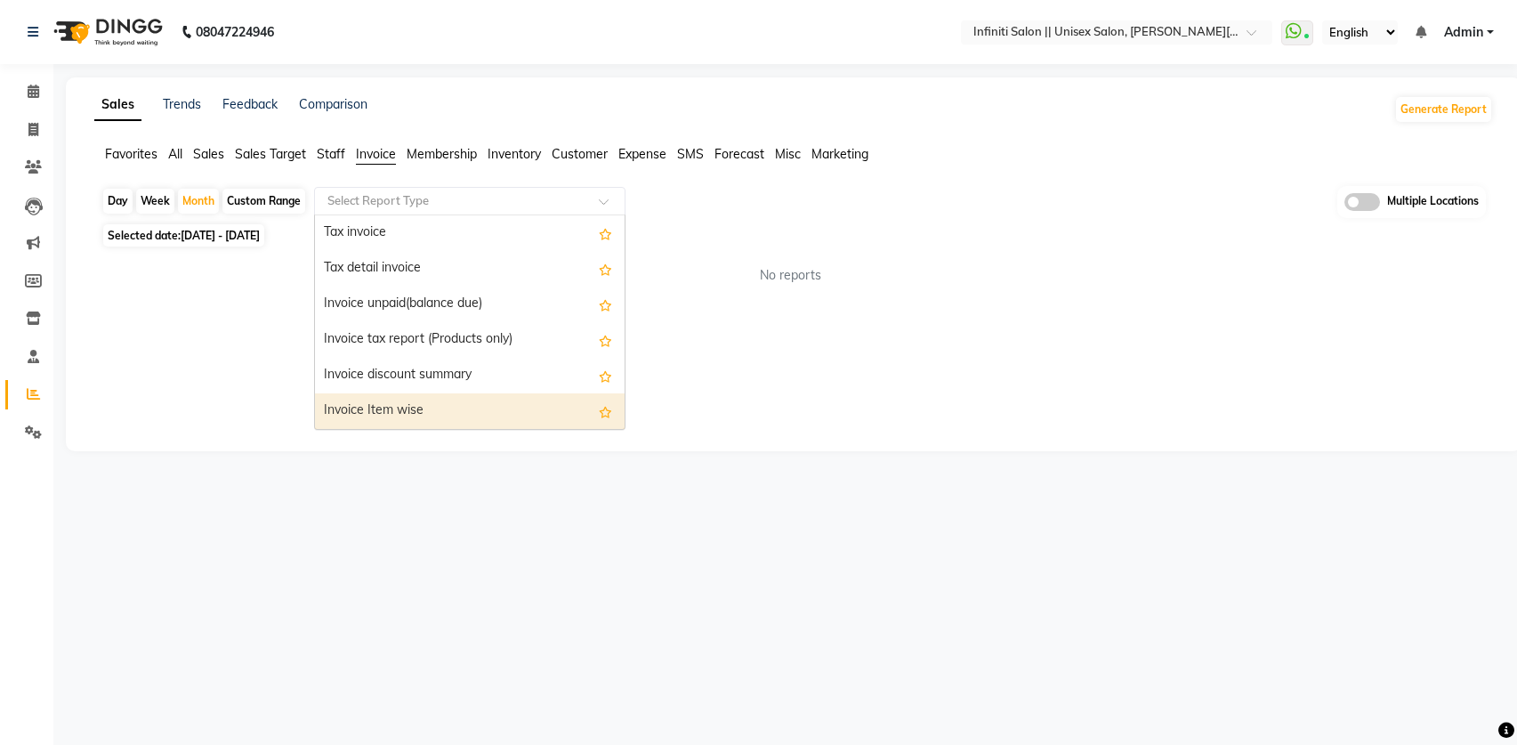
click at [398, 399] on div "Invoice Item wise" at bounding box center [470, 411] width 310 height 36
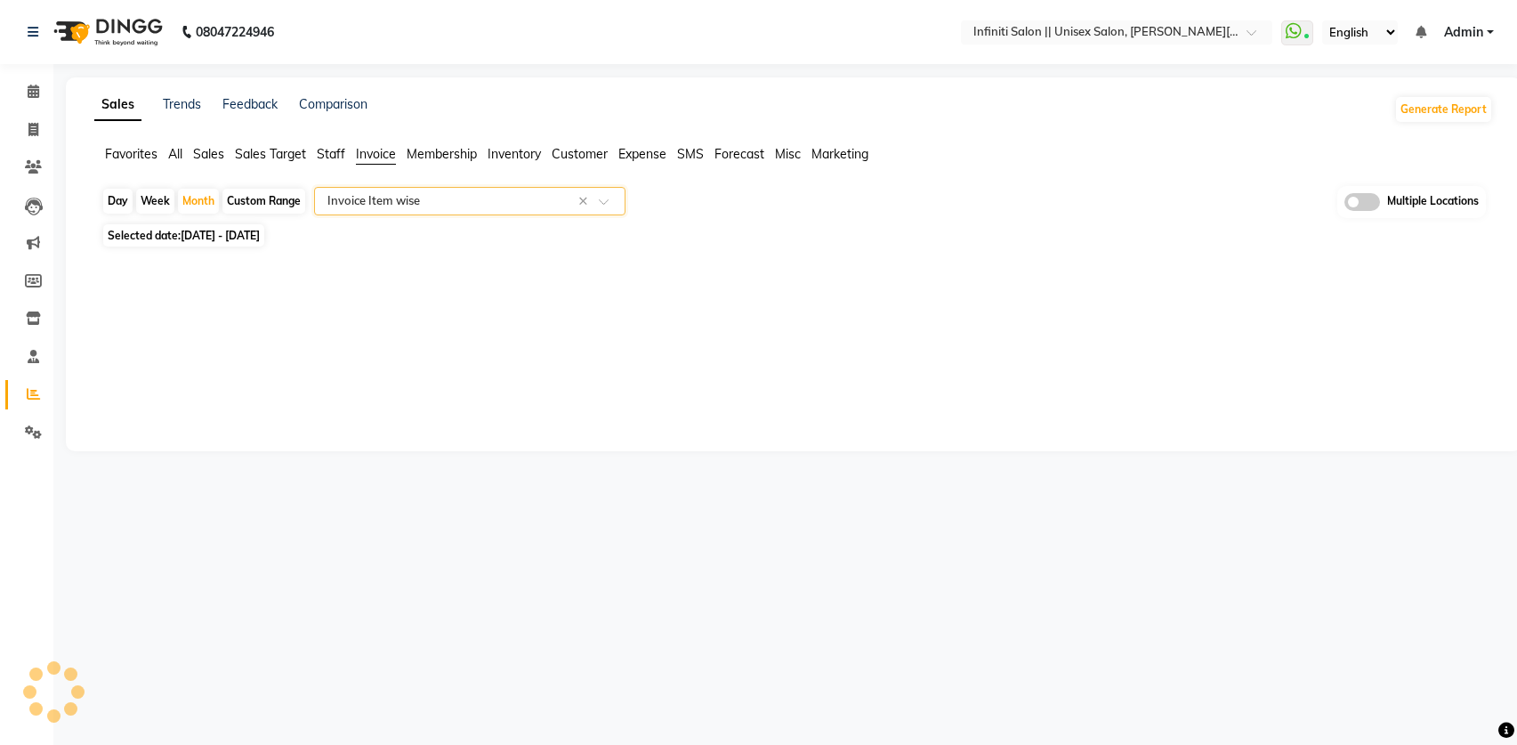
select select "full_report"
select select "csv"
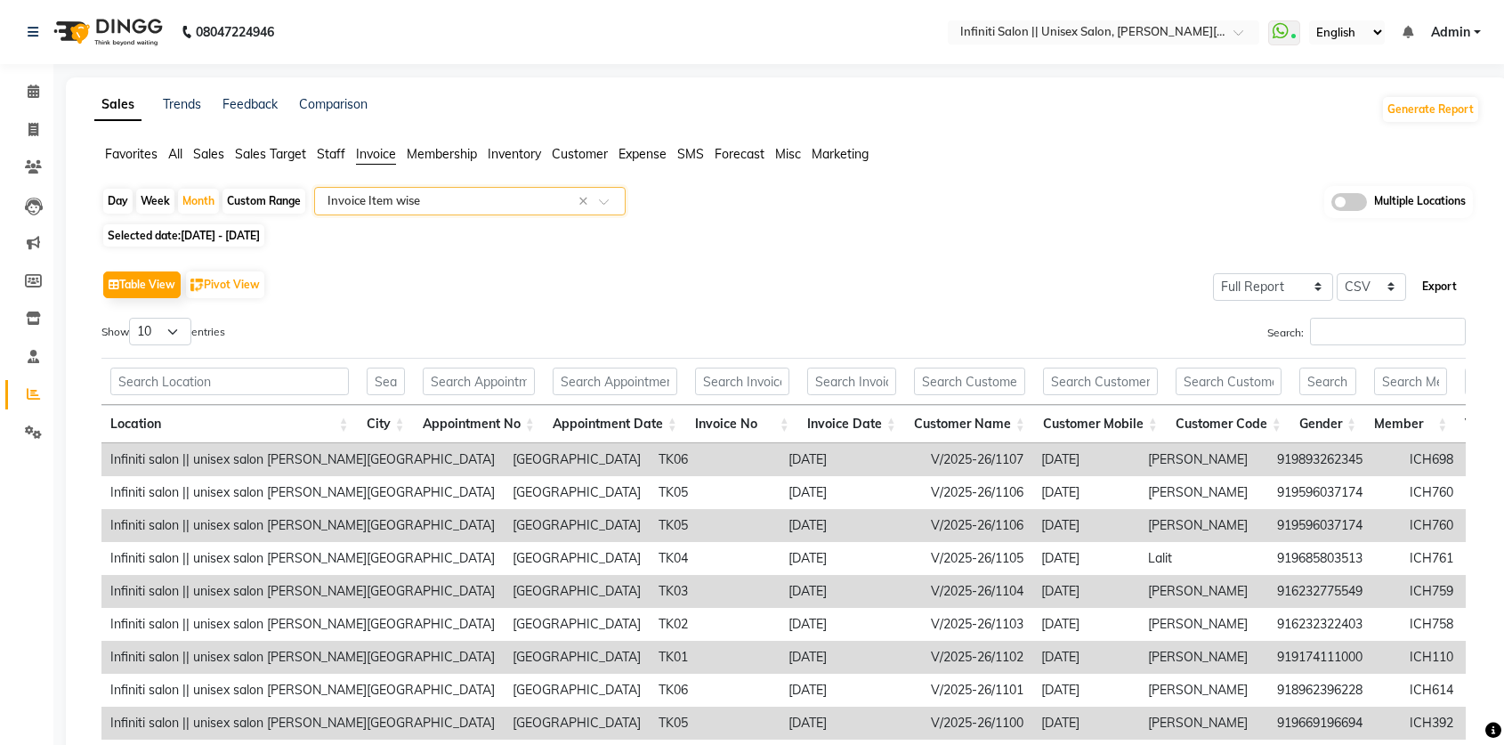
click at [1432, 287] on button "Export" at bounding box center [1439, 286] width 49 height 30
click at [36, 125] on icon at bounding box center [33, 129] width 10 height 13
select select "service"
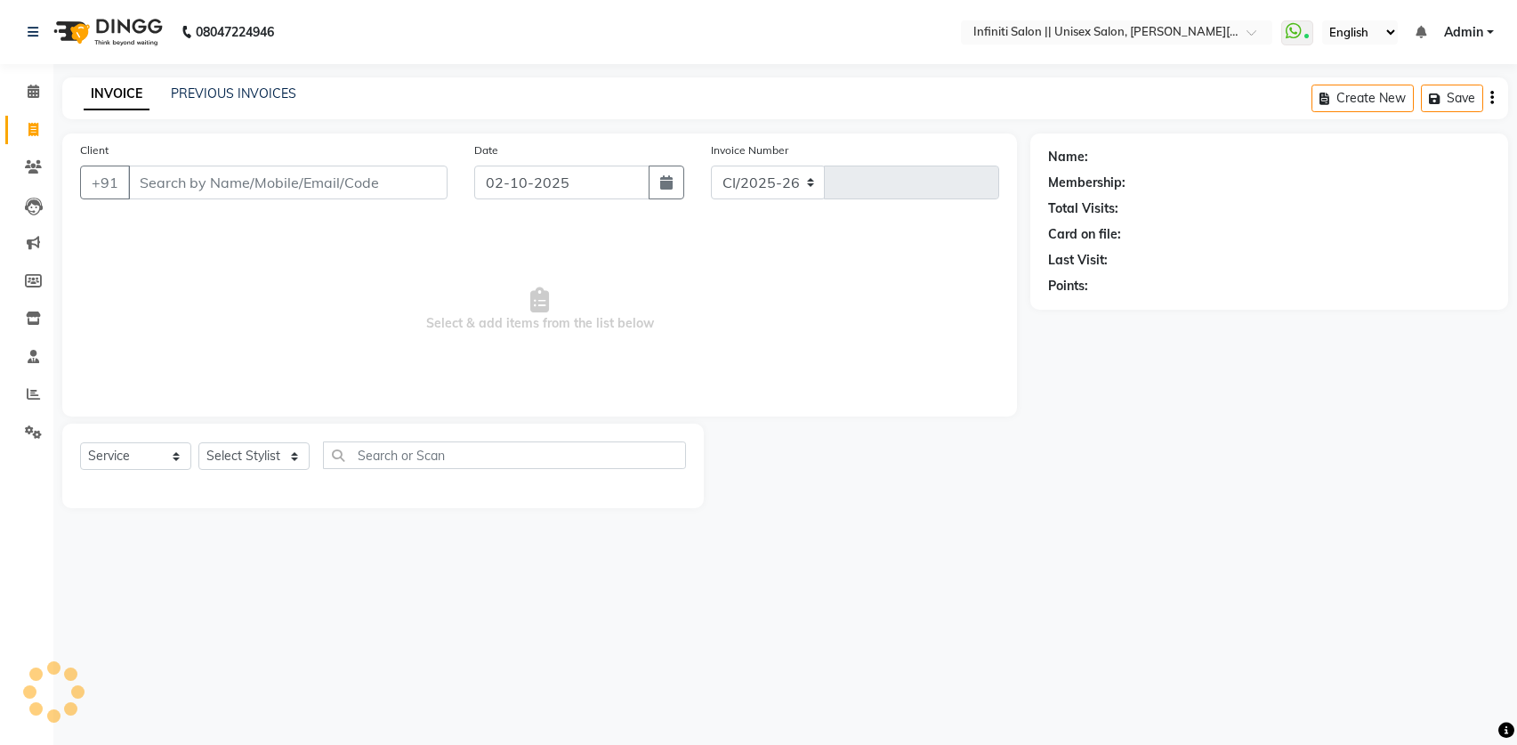
select select "8233"
type input "1128"
click at [225, 92] on link "PREVIOUS INVOICES" at bounding box center [233, 93] width 125 height 16
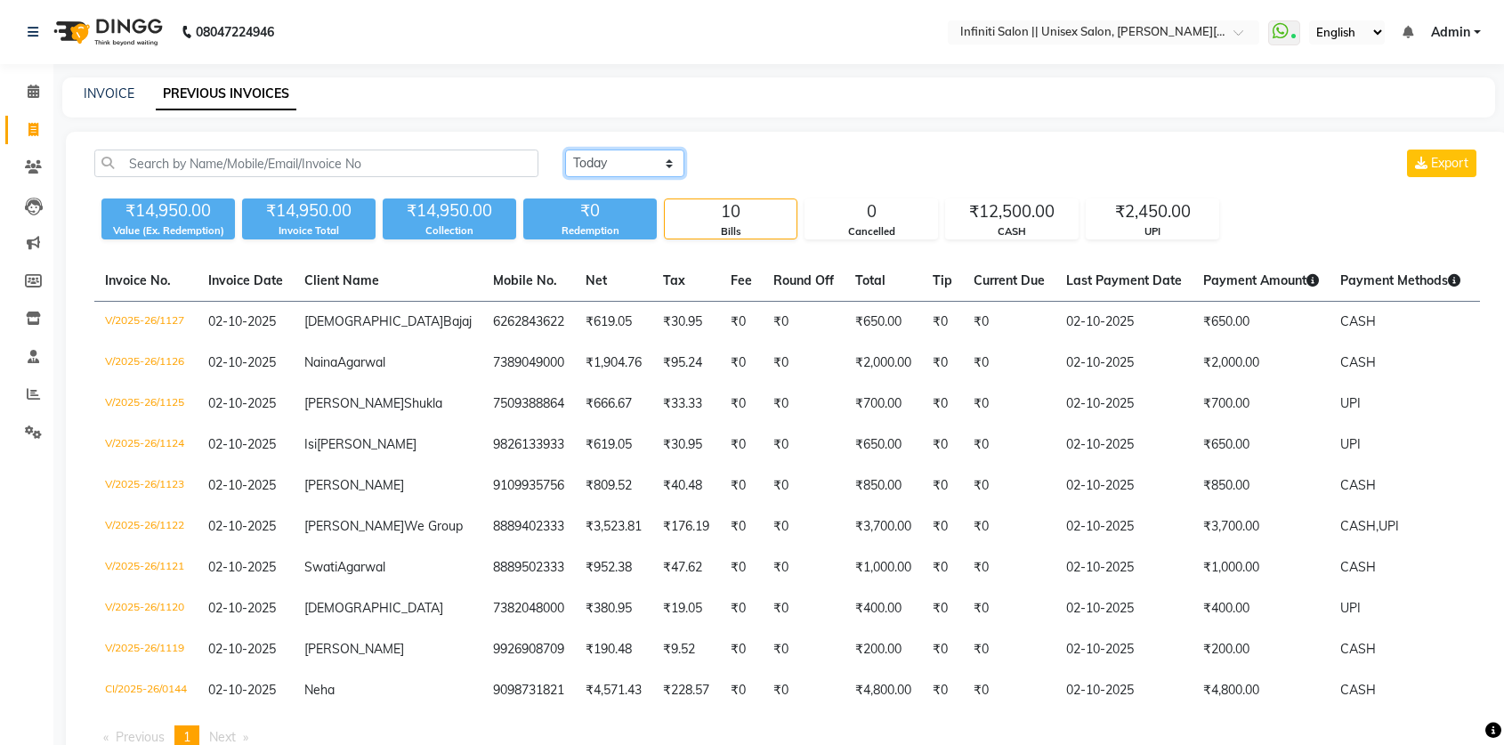
click at [601, 157] on select "Today Yesterday Custom Range" at bounding box center [624, 164] width 119 height 28
select select "yesterday"
click at [565, 150] on select "Today Yesterday Custom Range" at bounding box center [624, 164] width 119 height 28
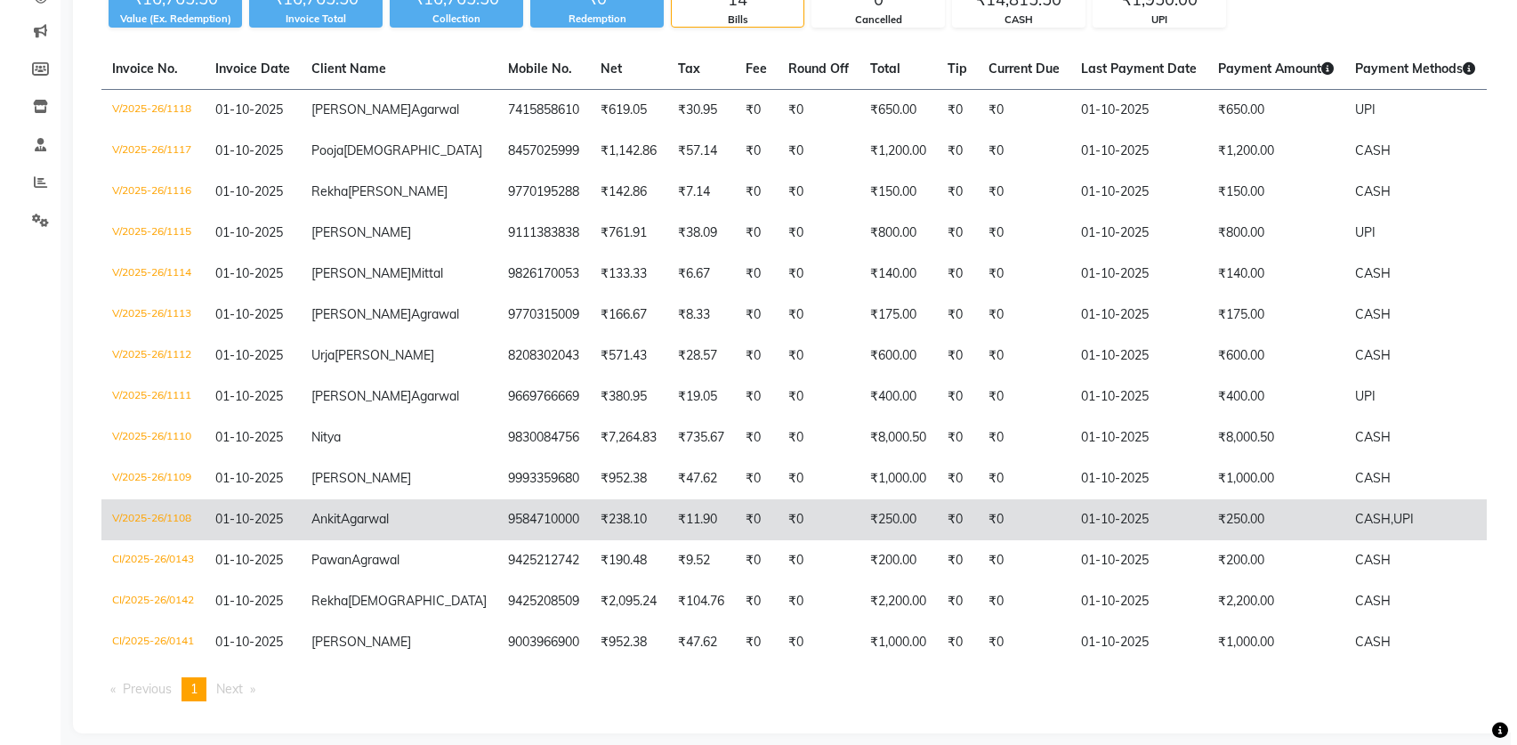
scroll to position [278, 0]
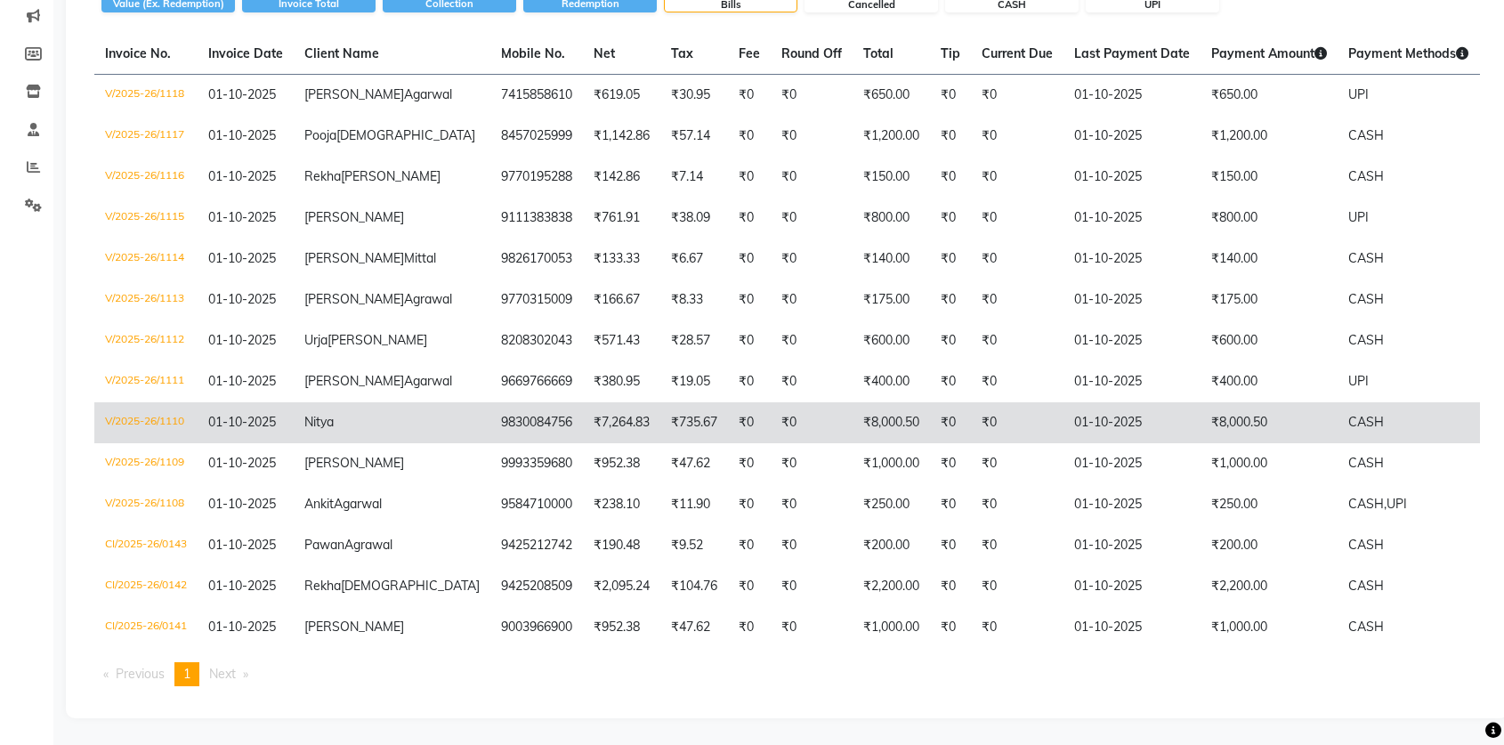
click at [155, 437] on td "V/2025-26/1110" at bounding box center [145, 422] width 103 height 41
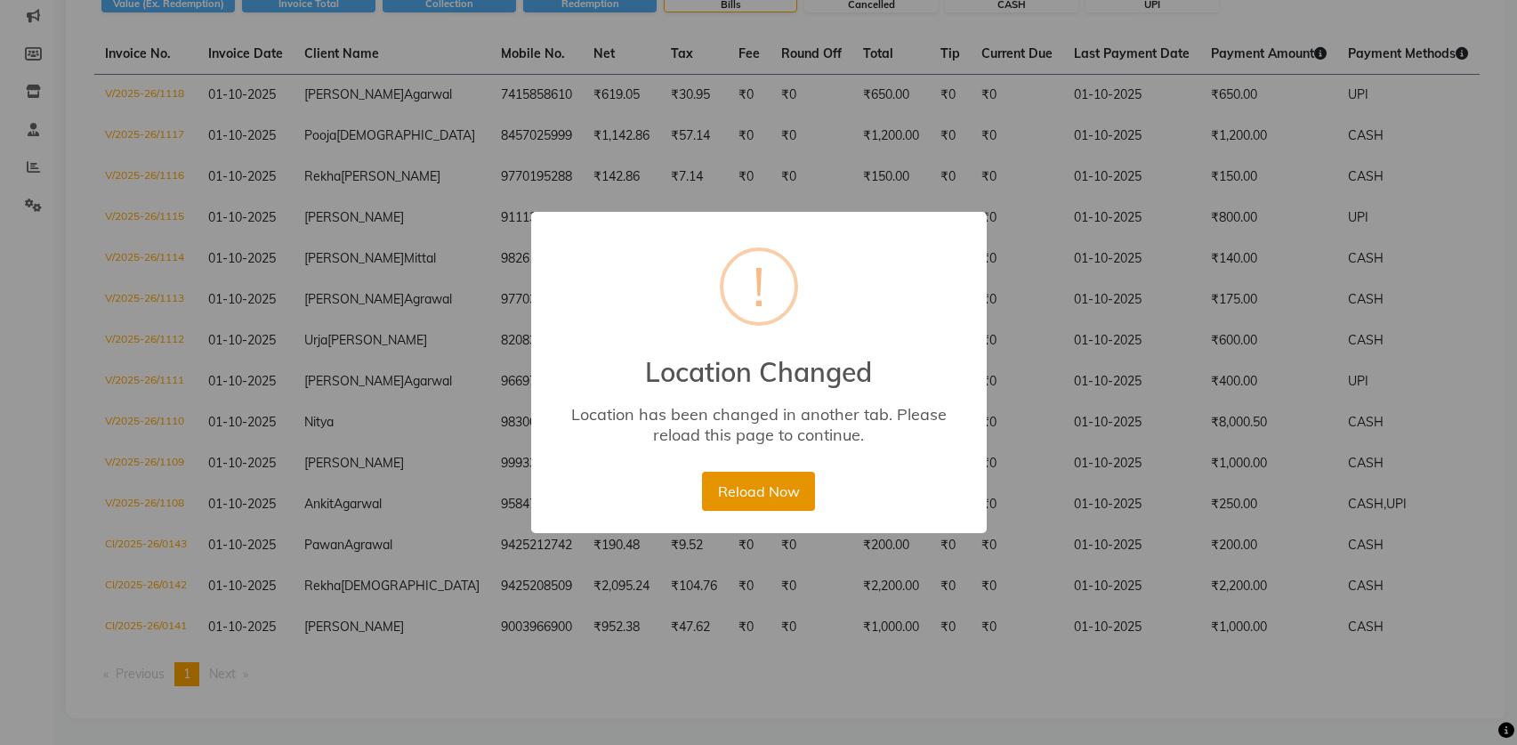
click at [753, 481] on button "Reload Now" at bounding box center [758, 491] width 113 height 39
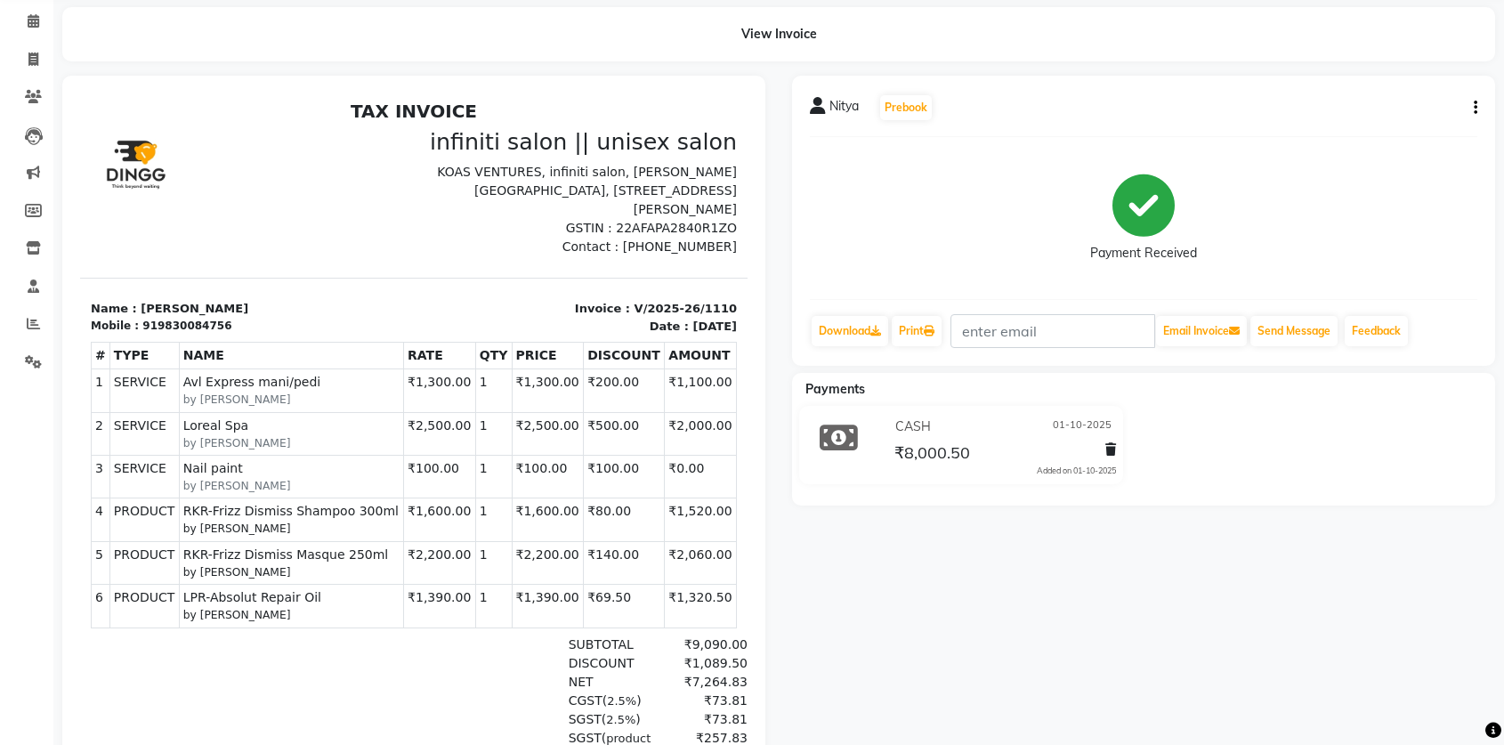
scroll to position [56, 0]
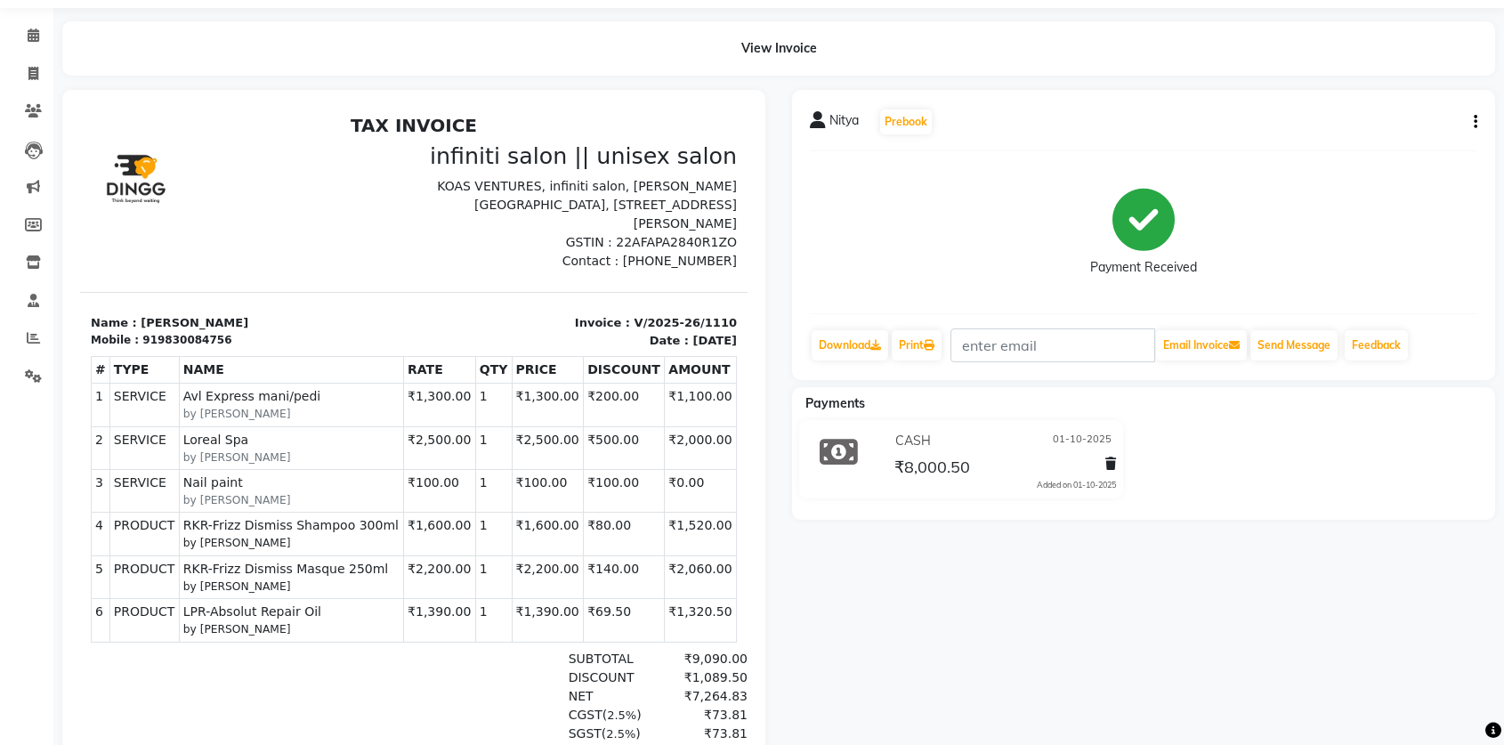
click at [1477, 122] on div "Nitya Prebook Payment Received Download Print Email Invoice Send Message Feedba…" at bounding box center [1143, 235] width 703 height 290
click at [1475, 123] on icon "button" at bounding box center [1476, 122] width 4 height 1
click at [1419, 146] on div "Edit Invoice" at bounding box center [1387, 144] width 122 height 22
select select "service"
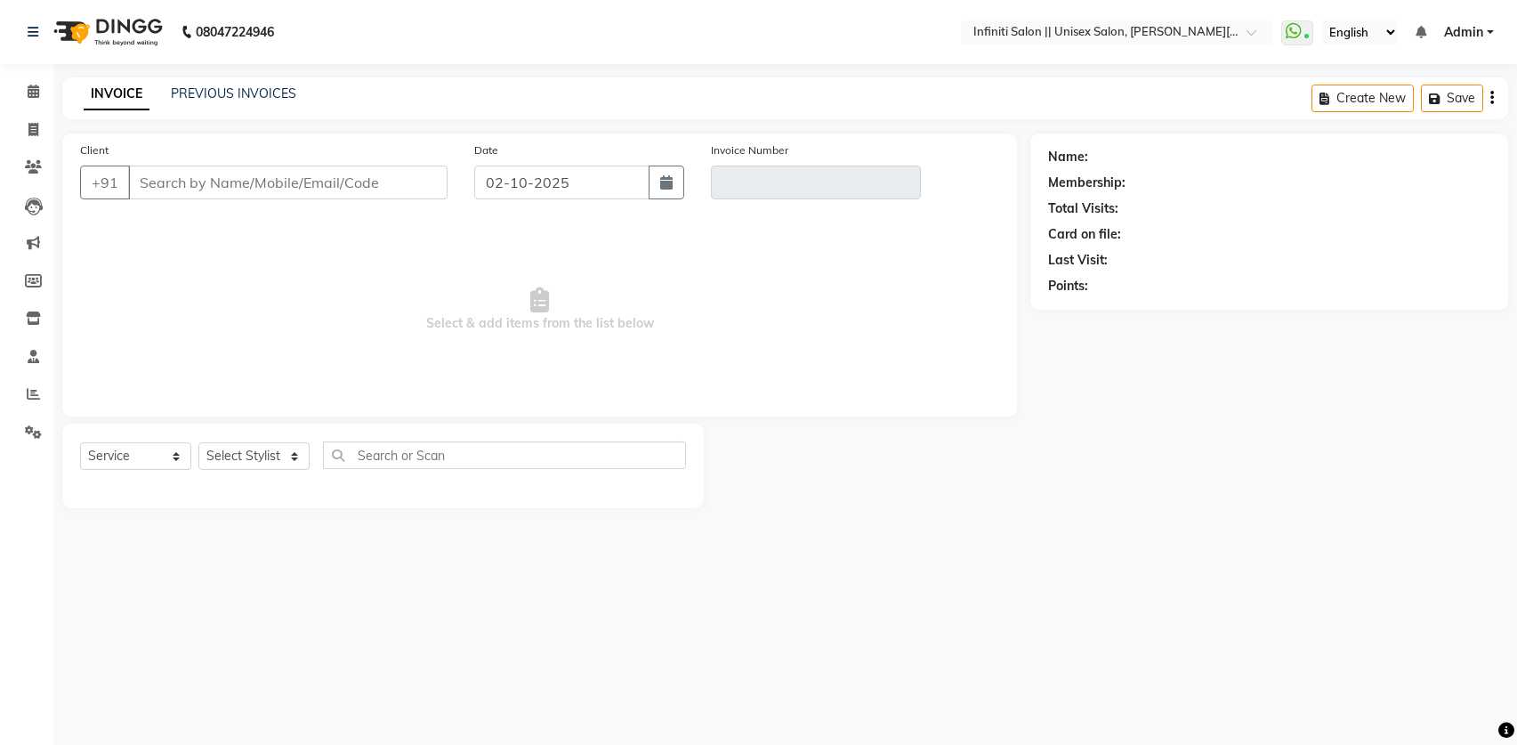
type input "9830084756"
type input "V/2025-26/1110"
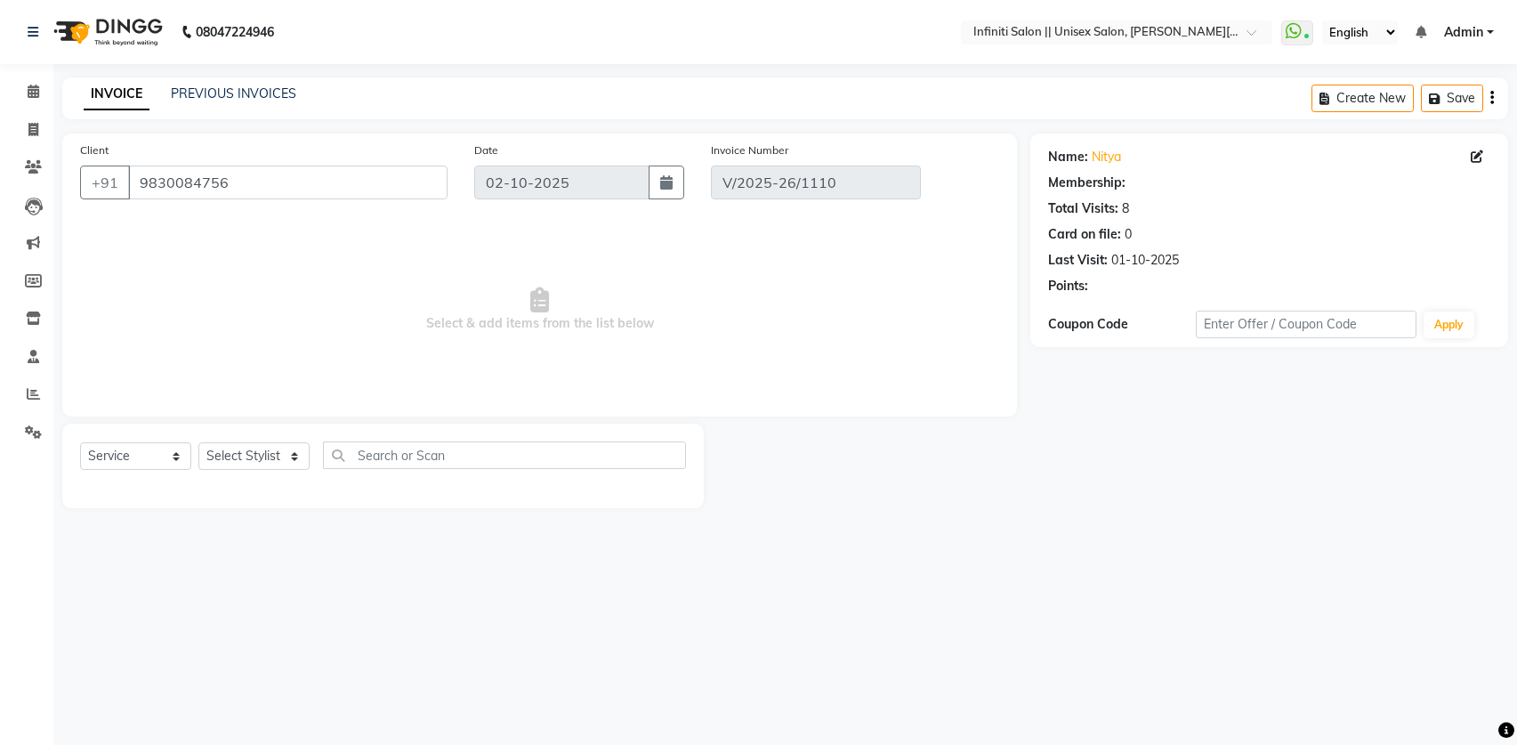
select select "1: Object"
type input "01-10-2025"
select select "select"
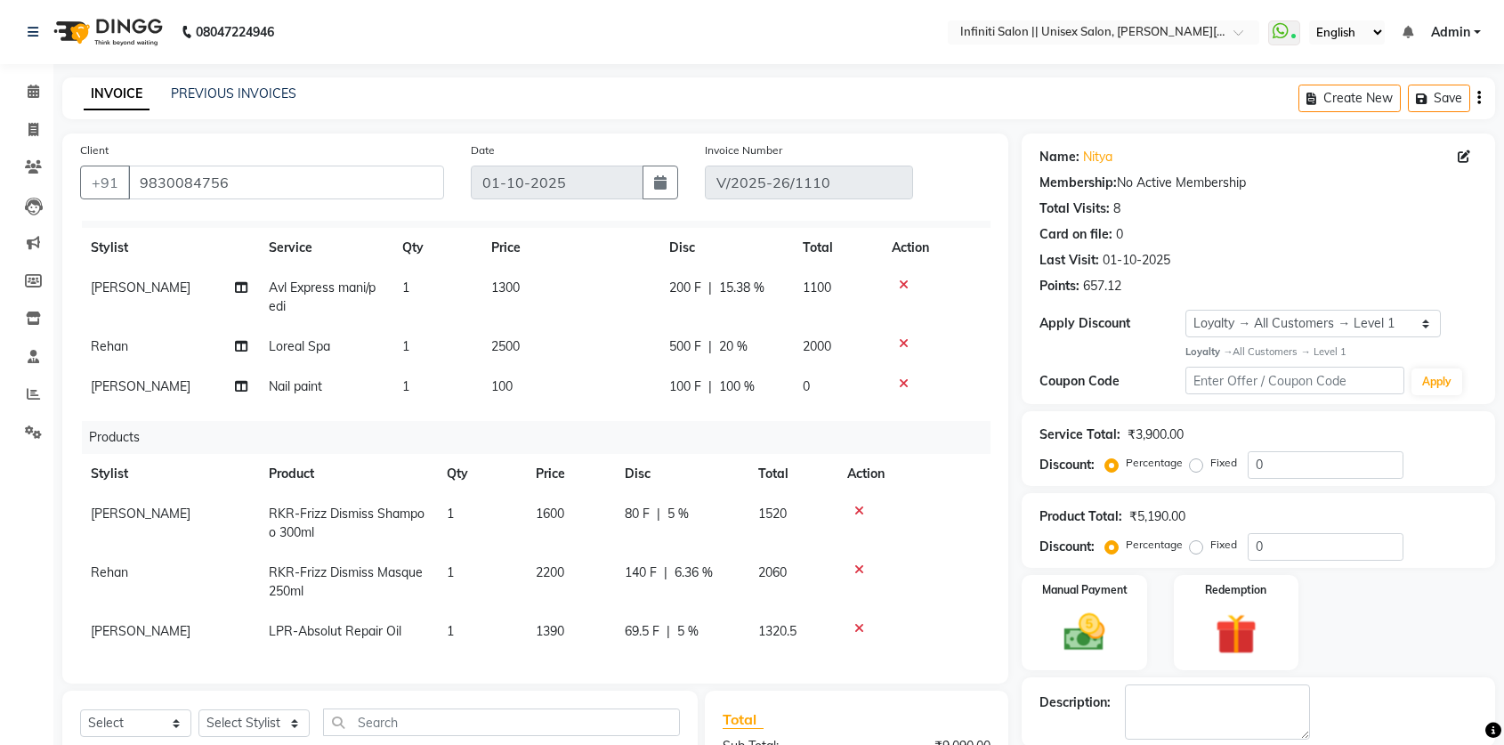
scroll to position [39, 0]
click at [857, 505] on icon at bounding box center [859, 511] width 10 height 12
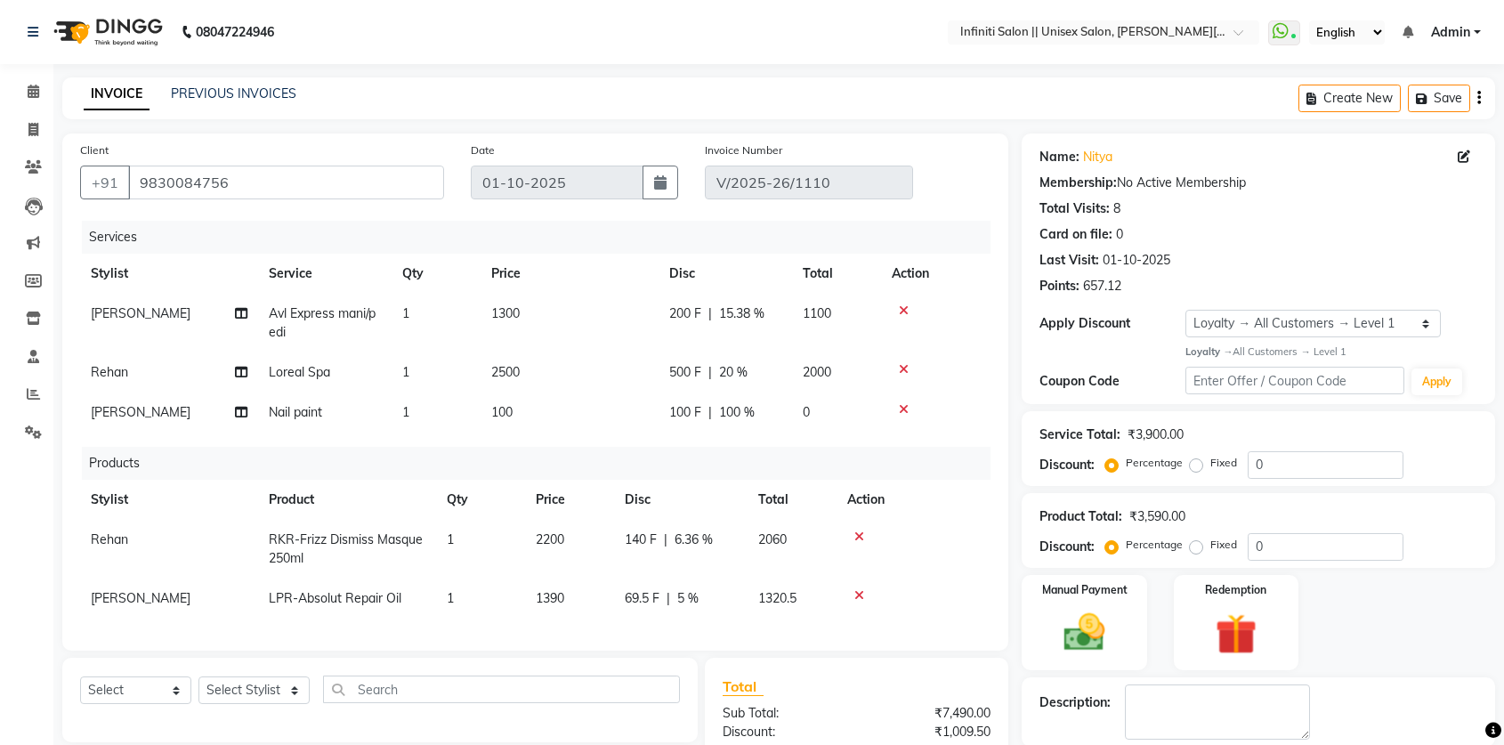
click at [861, 538] on icon at bounding box center [859, 536] width 10 height 12
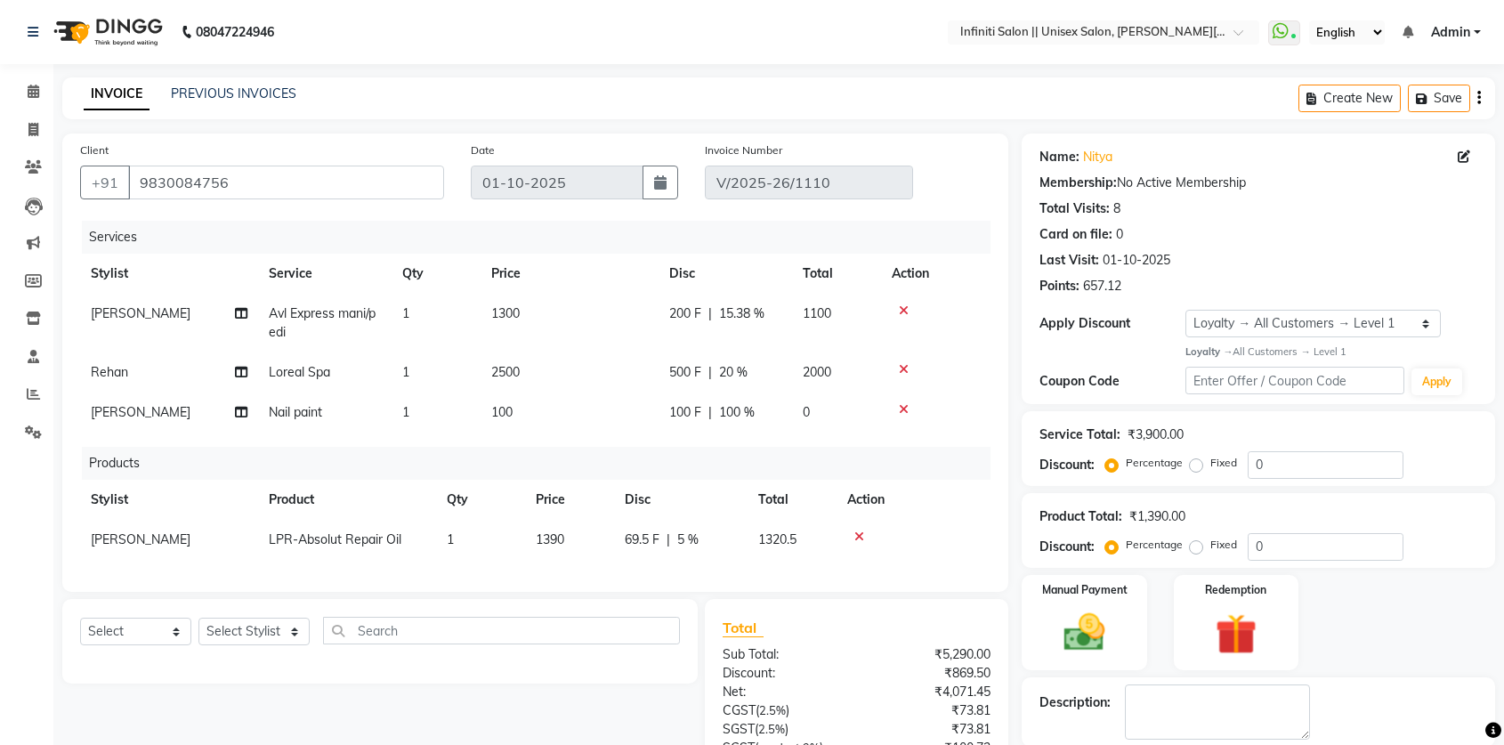
click at [110, 543] on span "Jitesh" at bounding box center [141, 539] width 100 height 16
select select "78882"
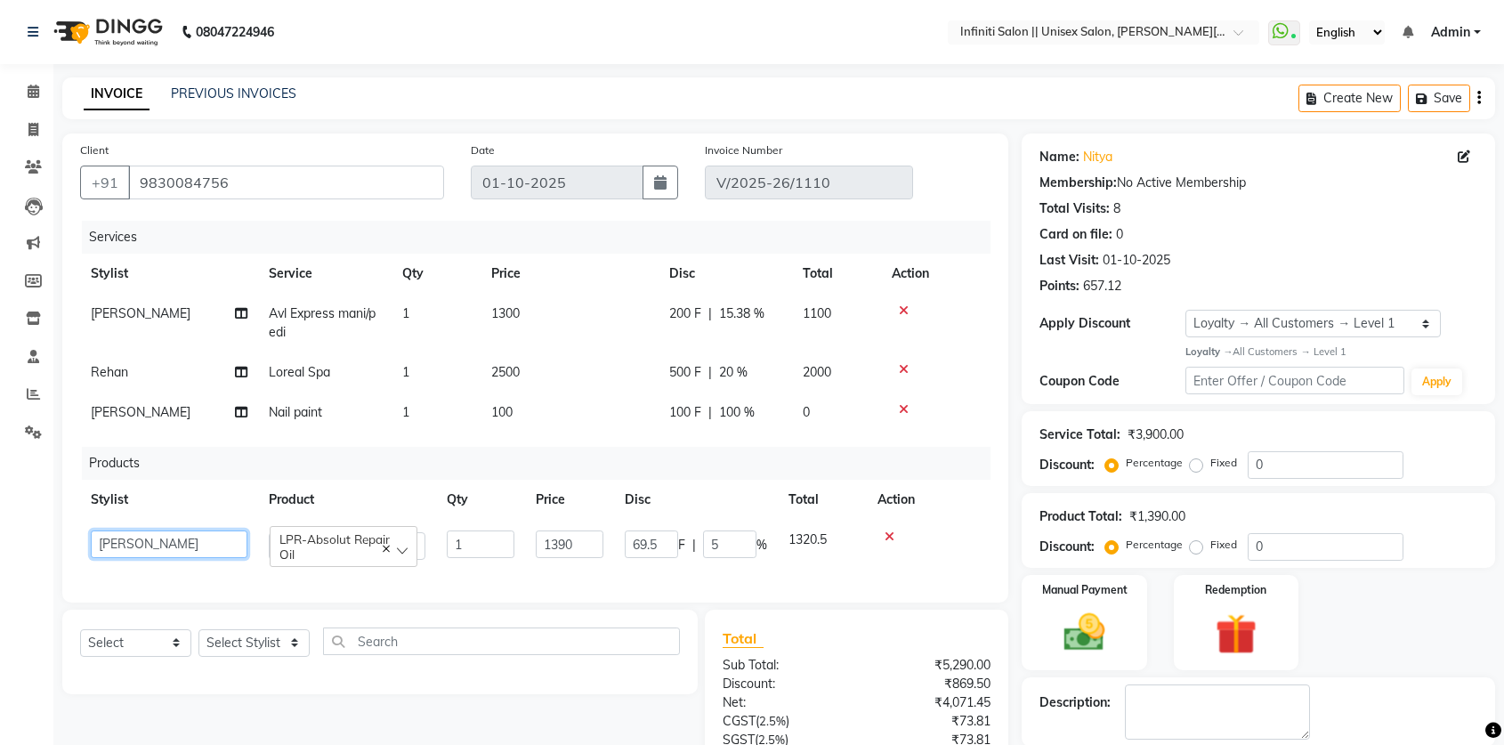
click at [142, 542] on select "Abhishek Anjali Mahato Arun CC Ayush Bhoomi Dilshad Ahmad Ishu Jitesh Moye Niki…" at bounding box center [169, 544] width 157 height 28
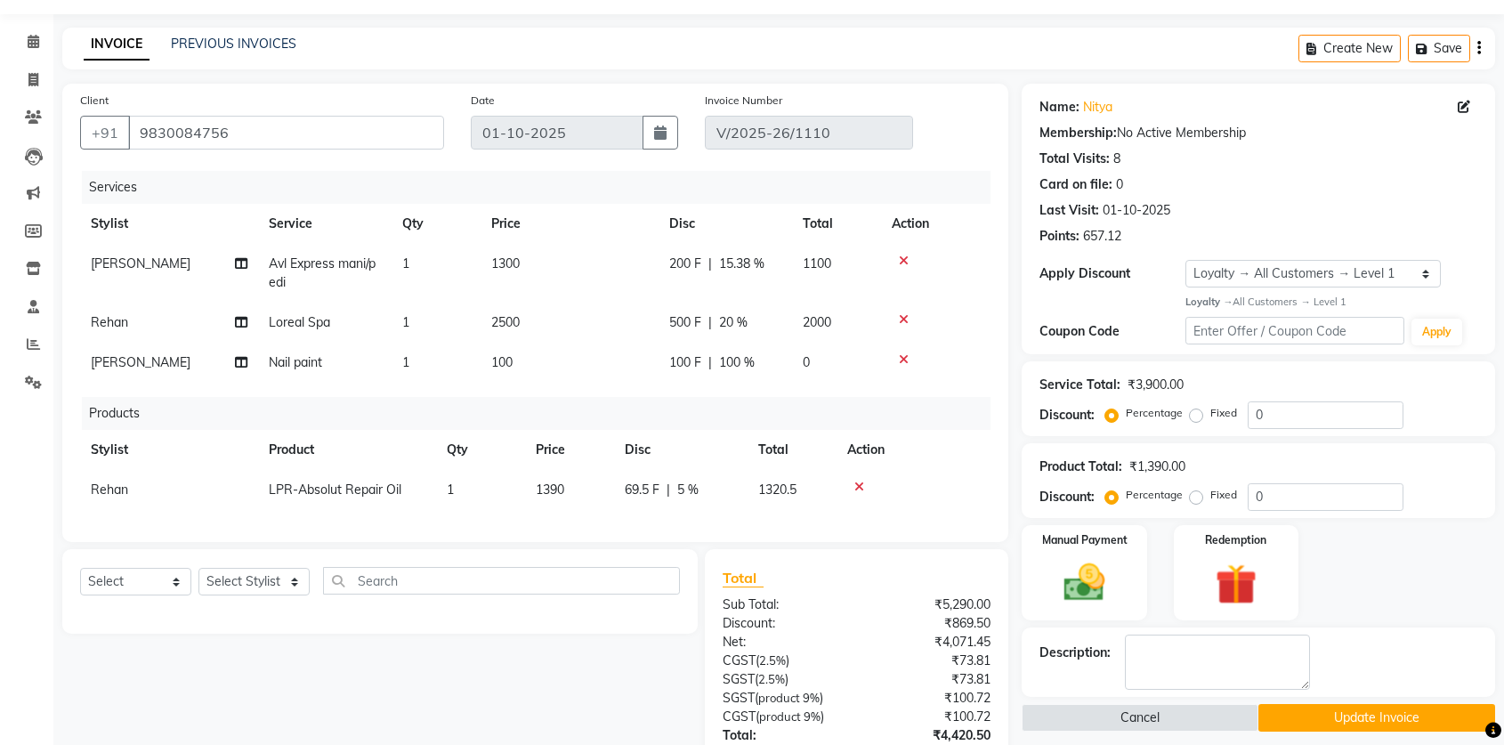
scroll to position [71, 0]
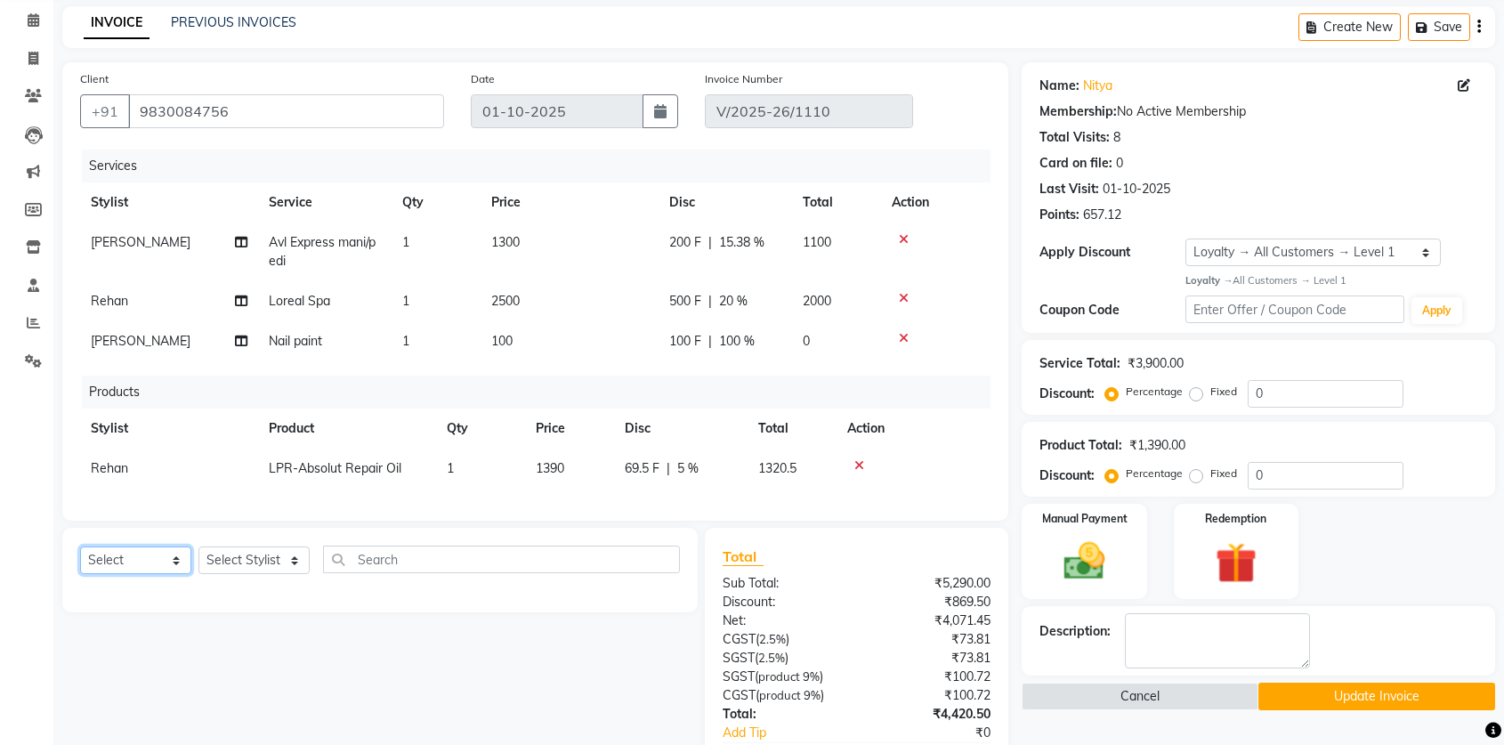
click at [168, 571] on select "Select Service Product Membership Package Voucher Prepaid Gift Card" at bounding box center [135, 560] width 111 height 28
select select "product"
click at [80, 560] on select "Select Service Product Membership Package Voucher Prepaid Gift Card" at bounding box center [135, 560] width 111 height 28
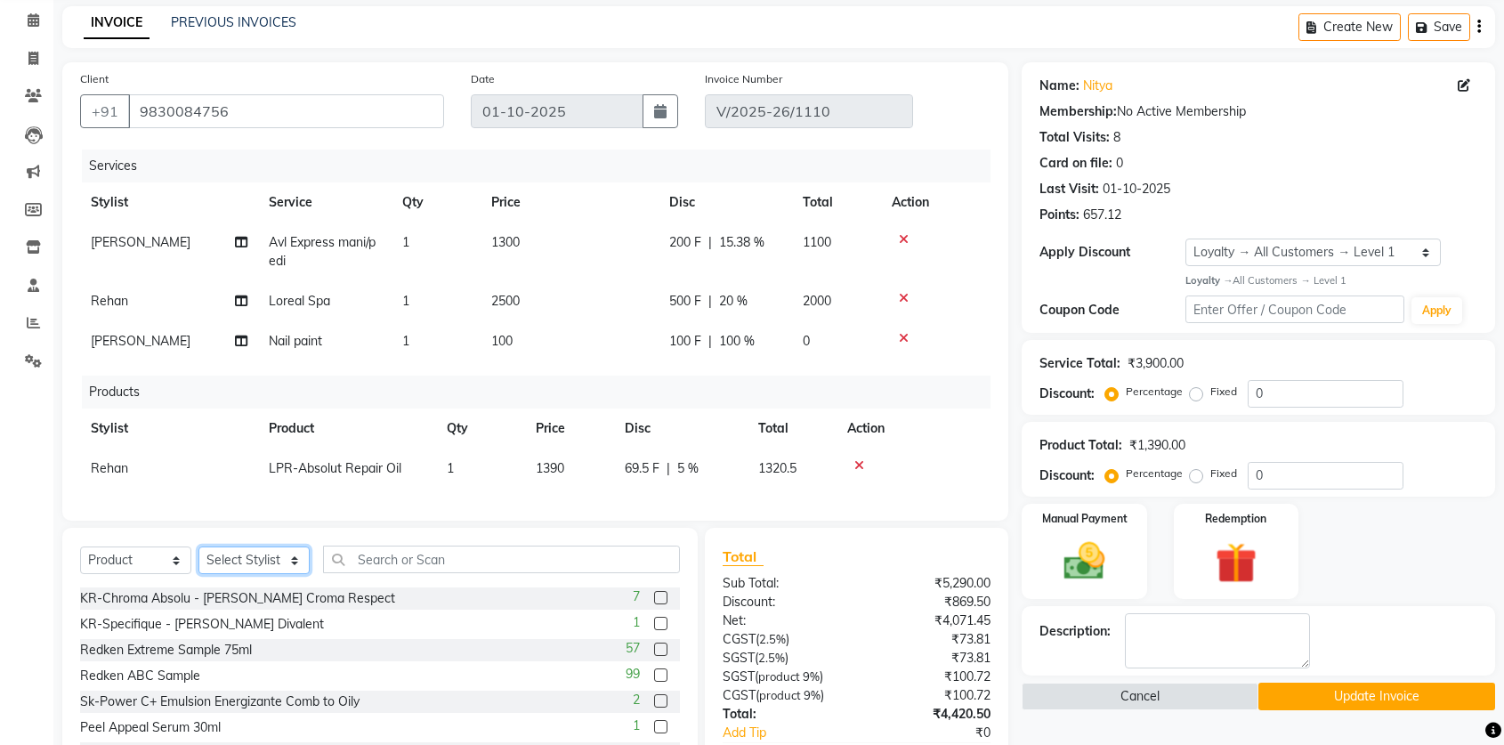
click at [287, 571] on select "Select Stylist Abhishek Anjali Mahato Arun CC Ayush Bhoomi Dilshad Ahmad Ishu J…" at bounding box center [253, 560] width 111 height 28
select select "78882"
click at [198, 560] on select "Select Stylist Abhishek Anjali Mahato Arun CC Ayush Bhoomi Dilshad Ahmad Ishu J…" at bounding box center [253, 560] width 111 height 28
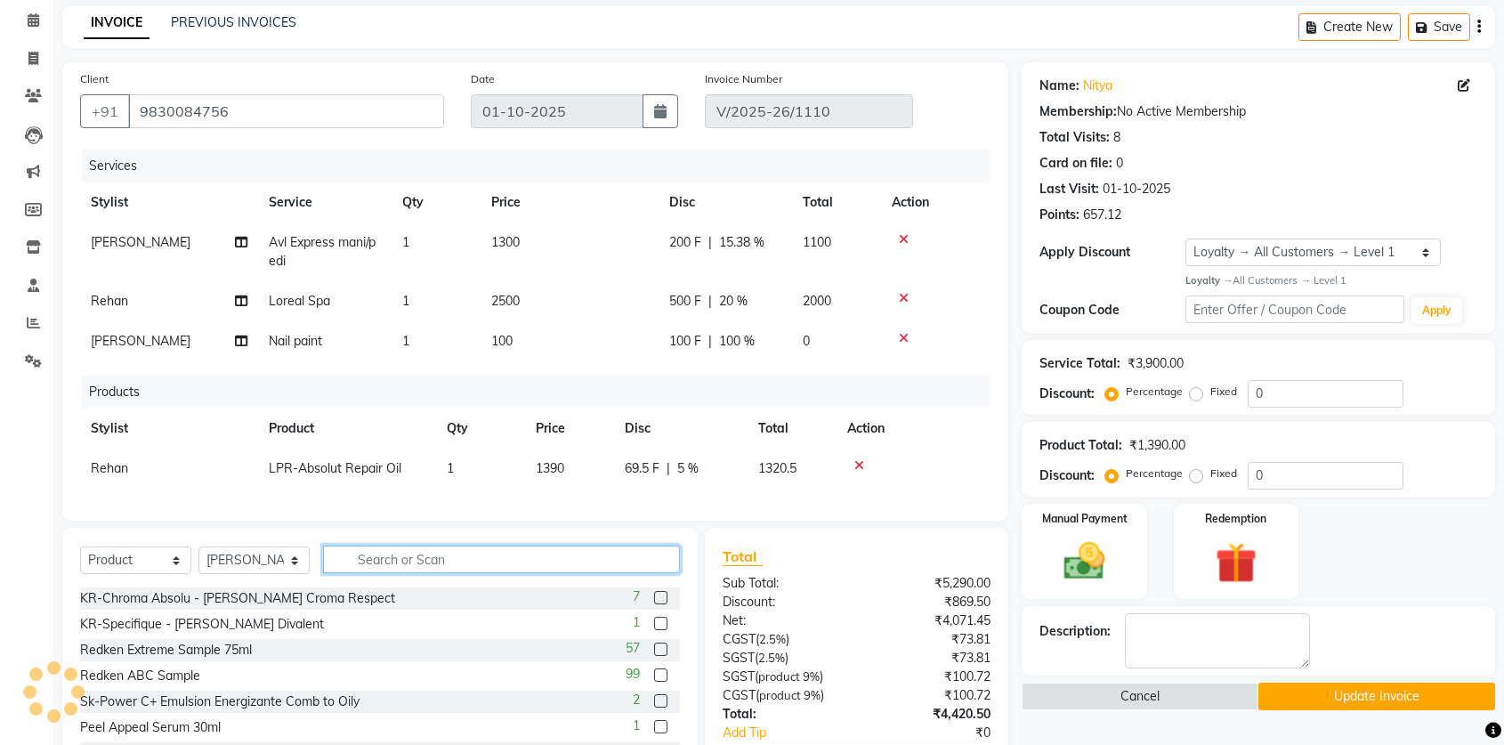
click at [373, 567] on input "text" at bounding box center [501, 560] width 357 height 28
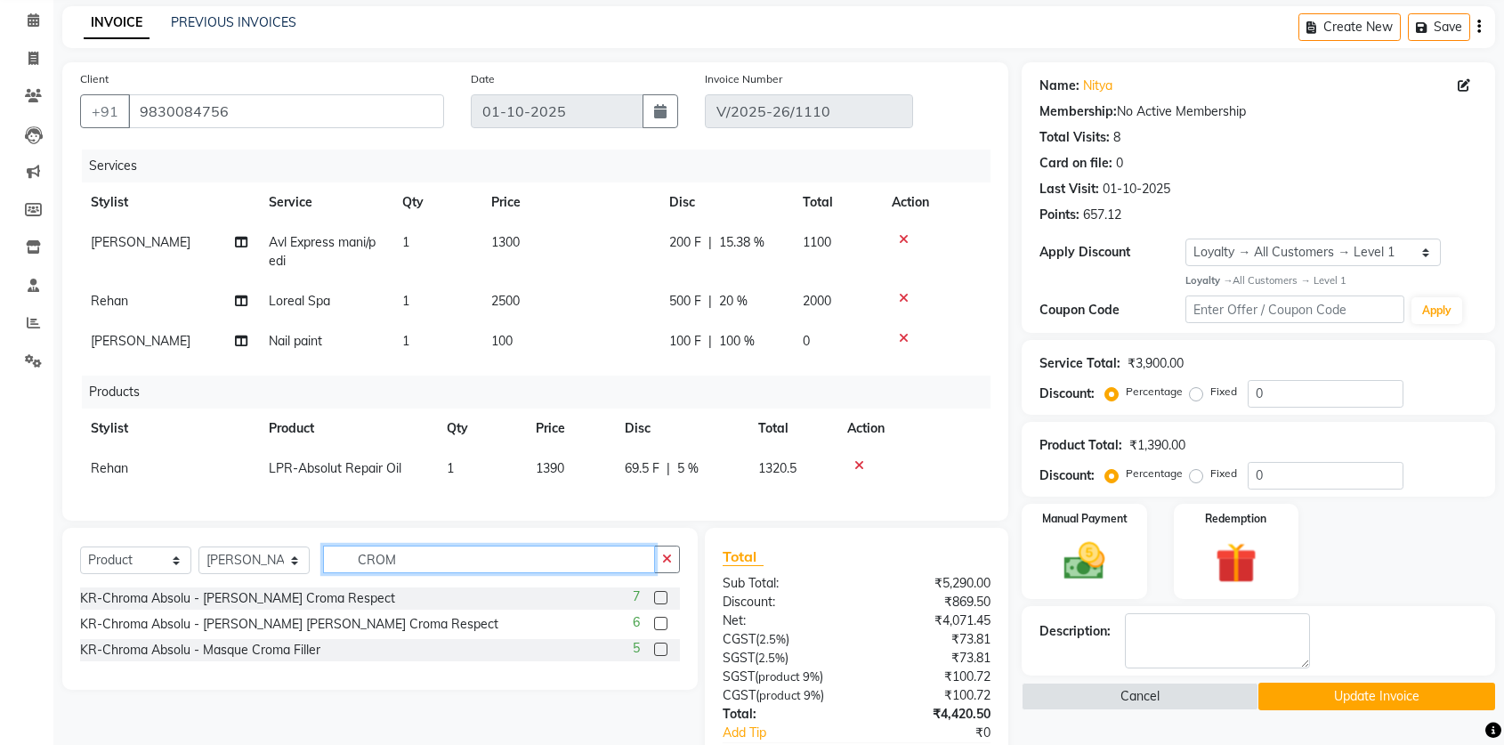
click at [404, 569] on input "CROM" at bounding box center [489, 560] width 332 height 28
type input "GLA"
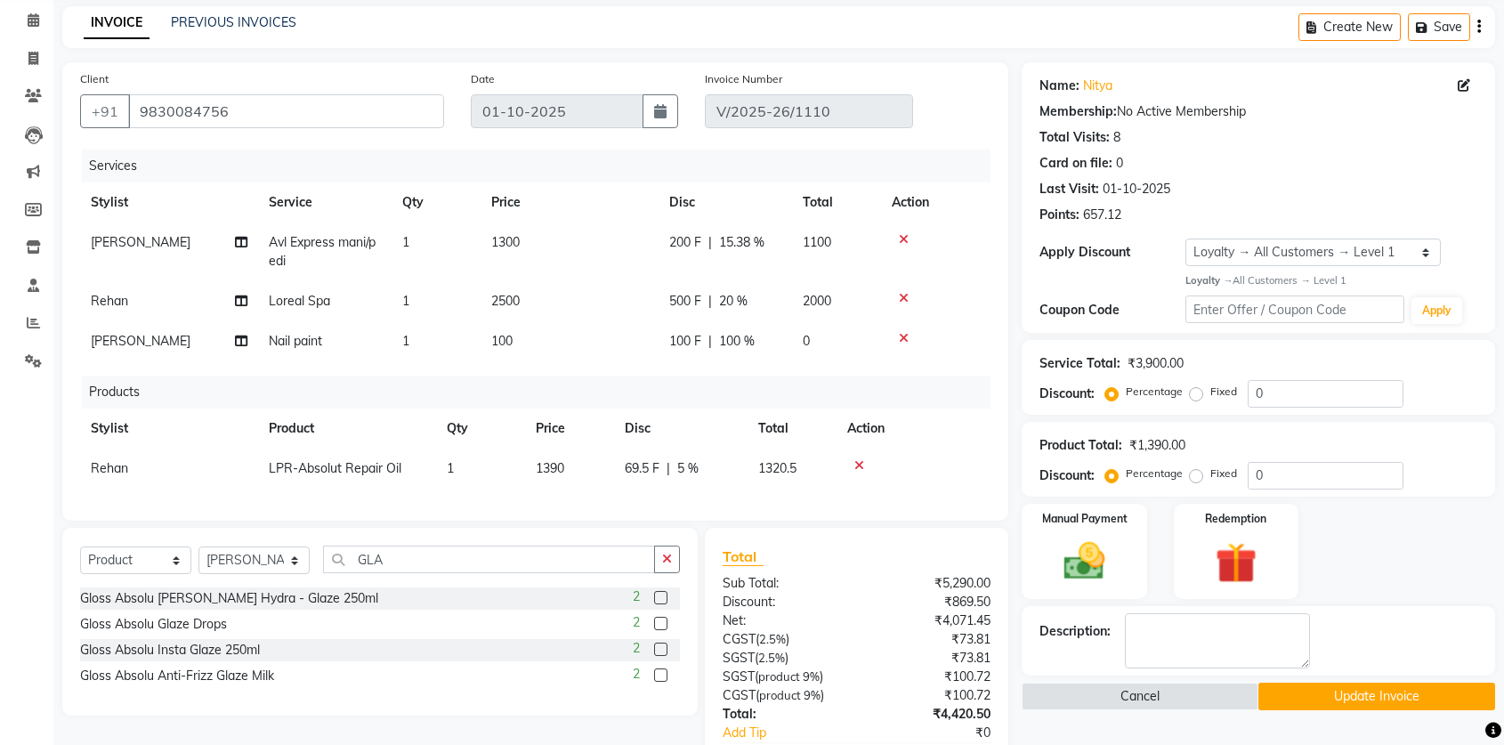
click at [659, 604] on label at bounding box center [660, 597] width 13 height 13
click at [659, 604] on input "checkbox" at bounding box center [660, 599] width 12 height 12
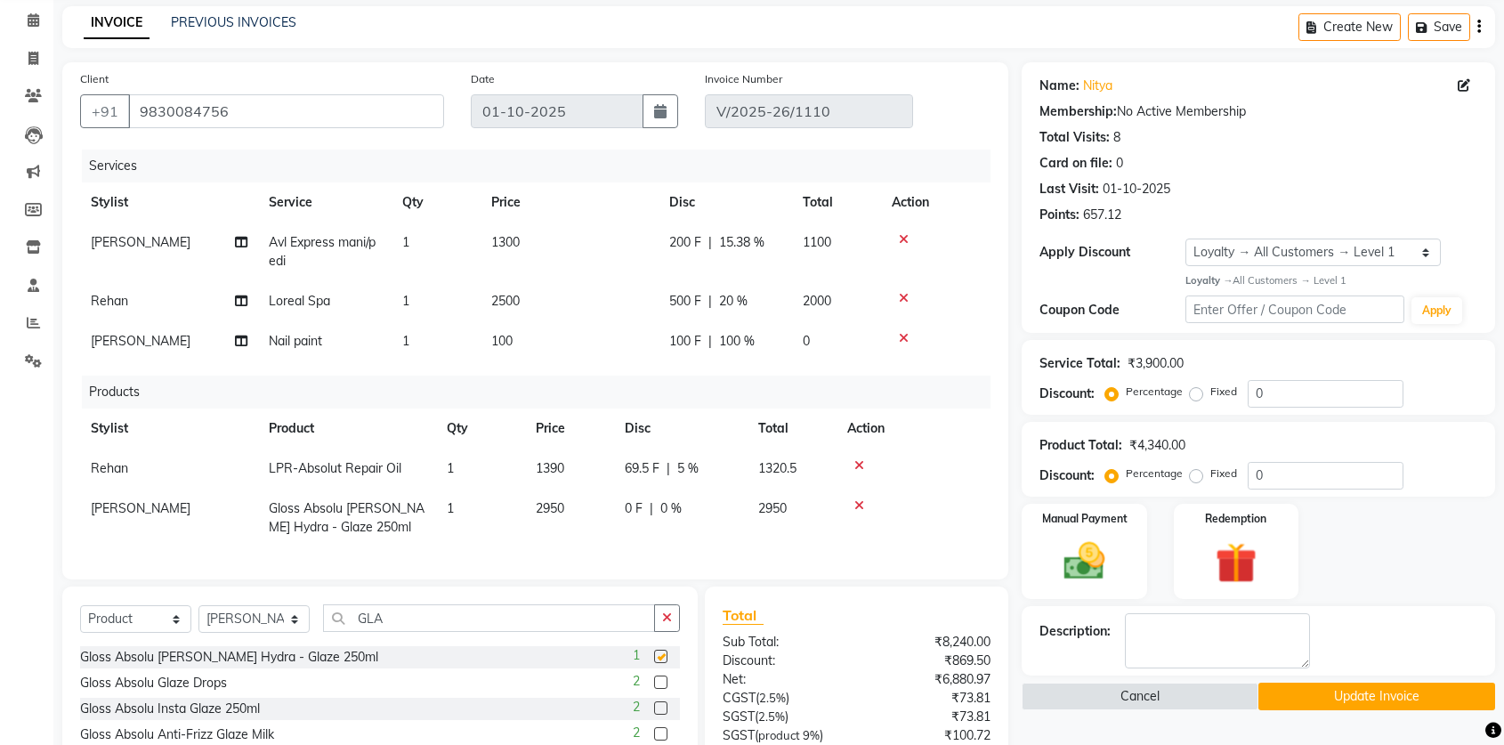
checkbox input "false"
click at [223, 630] on select "Select Stylist Abhishek Anjali Mahato Arun CC Ayush Bhoomi Dilshad Ahmad Ishu J…" at bounding box center [253, 619] width 111 height 28
select select "78902"
click at [198, 619] on select "Select Stylist Abhishek Anjali Mahato Arun CC Ayush Bhoomi Dilshad Ahmad Ishu J…" at bounding box center [253, 619] width 111 height 28
click at [384, 632] on input "GLA" at bounding box center [489, 618] width 332 height 28
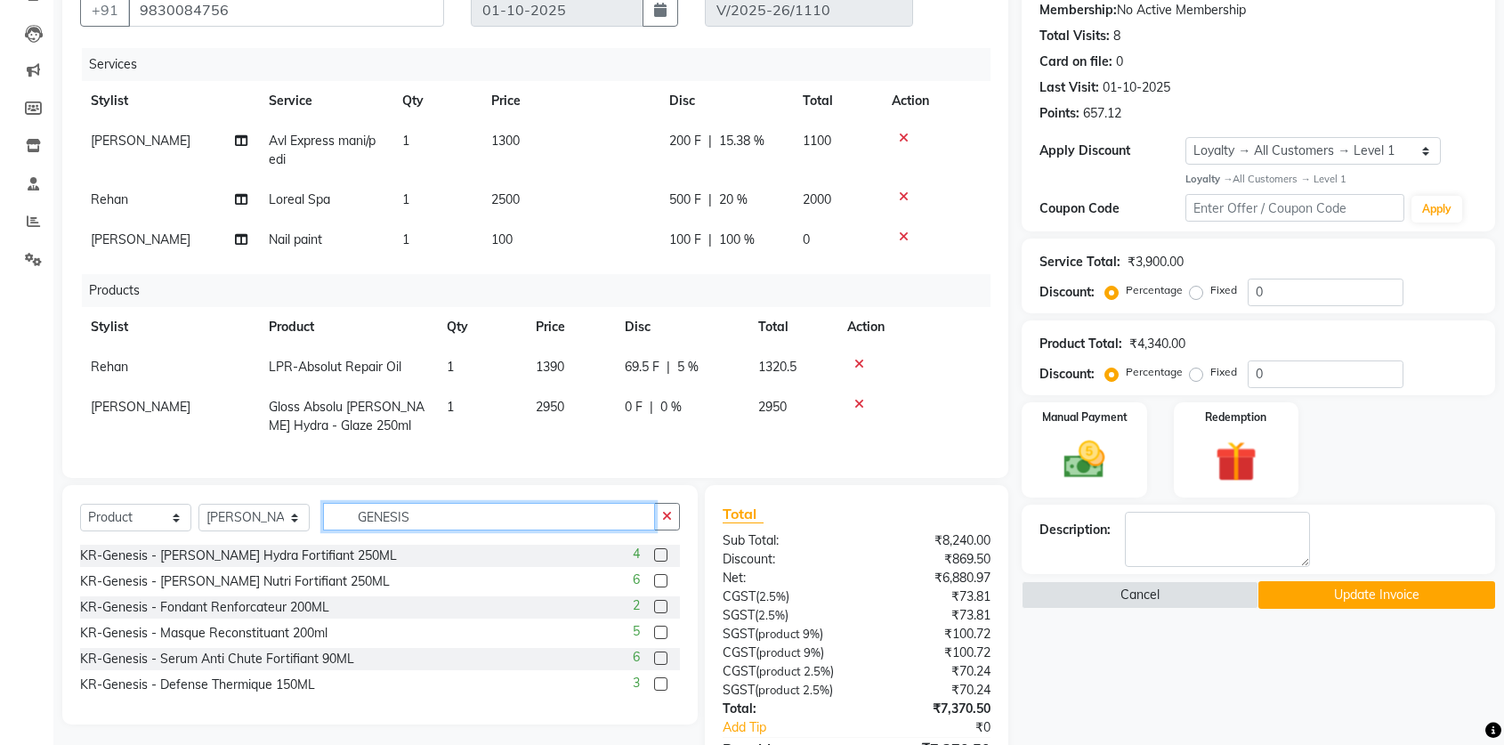
scroll to position [174, 0]
type input "GENESIS"
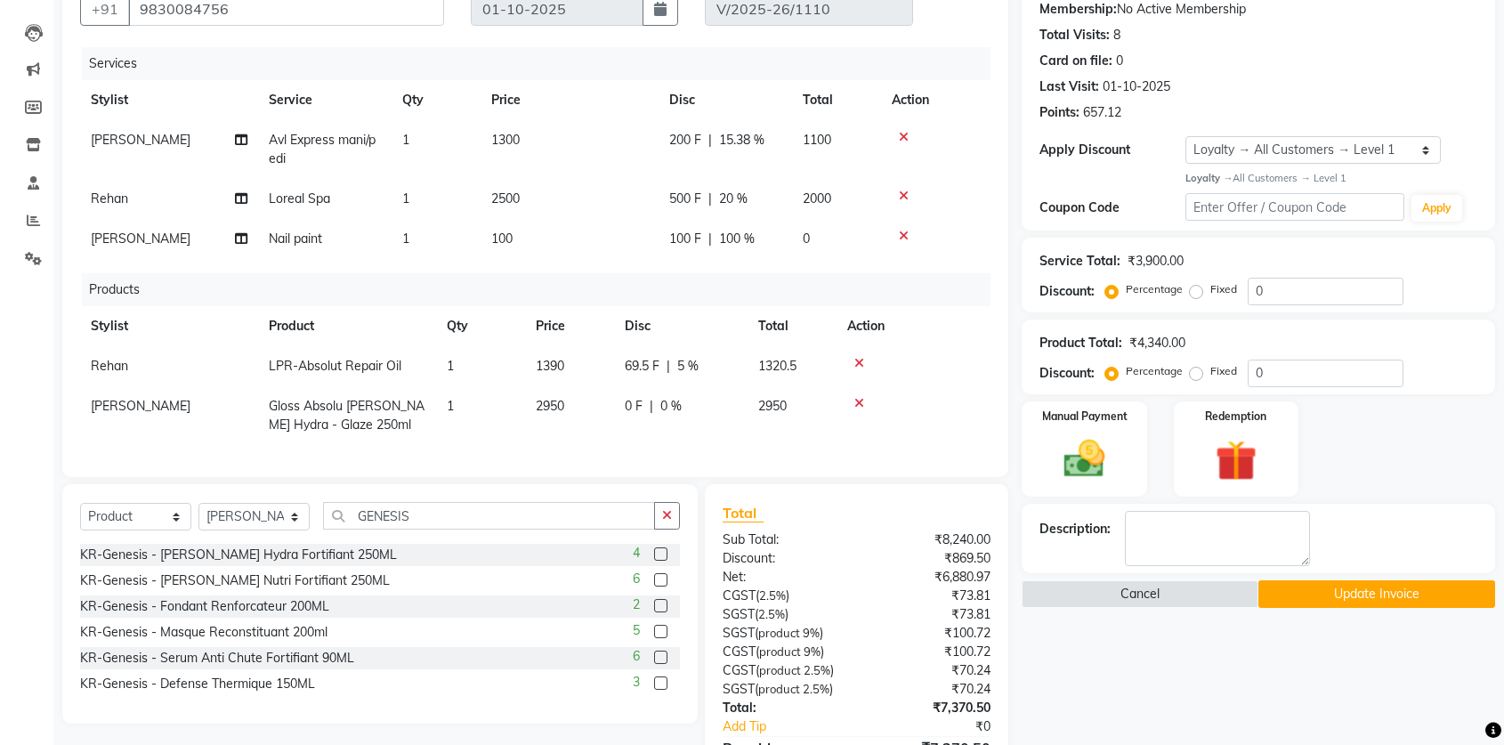
click at [666, 612] on label at bounding box center [660, 605] width 13 height 13
click at [666, 612] on input "checkbox" at bounding box center [660, 607] width 12 height 12
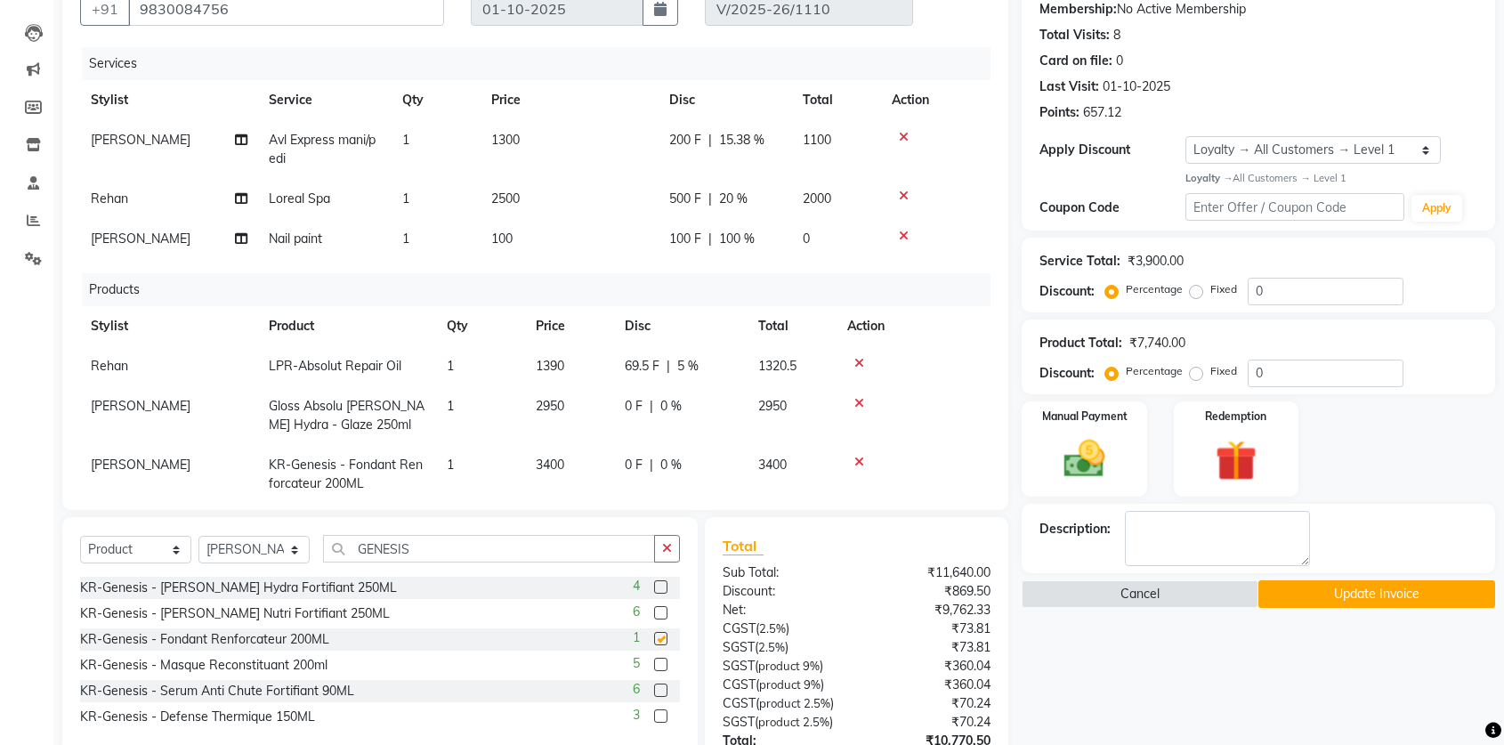
checkbox input "false"
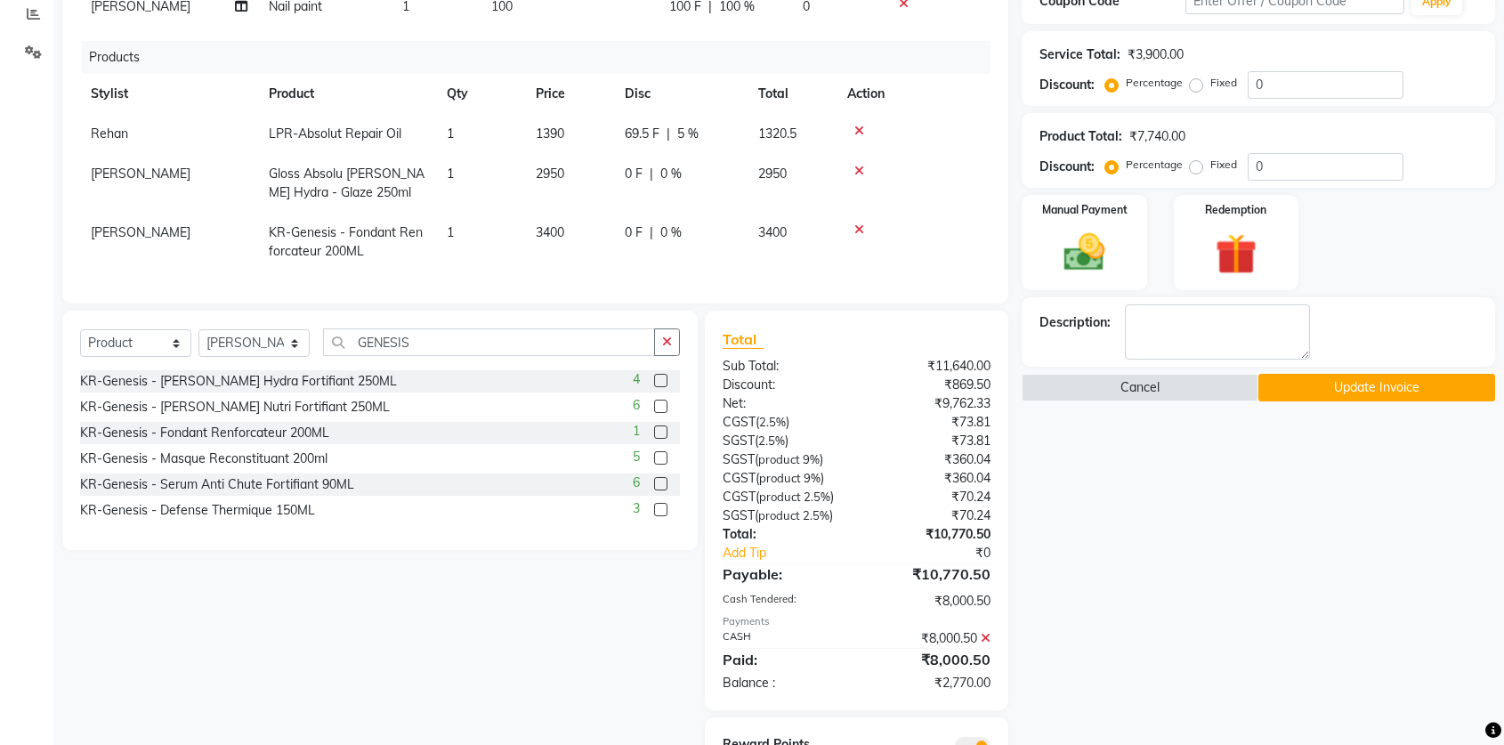
scroll to position [394, 0]
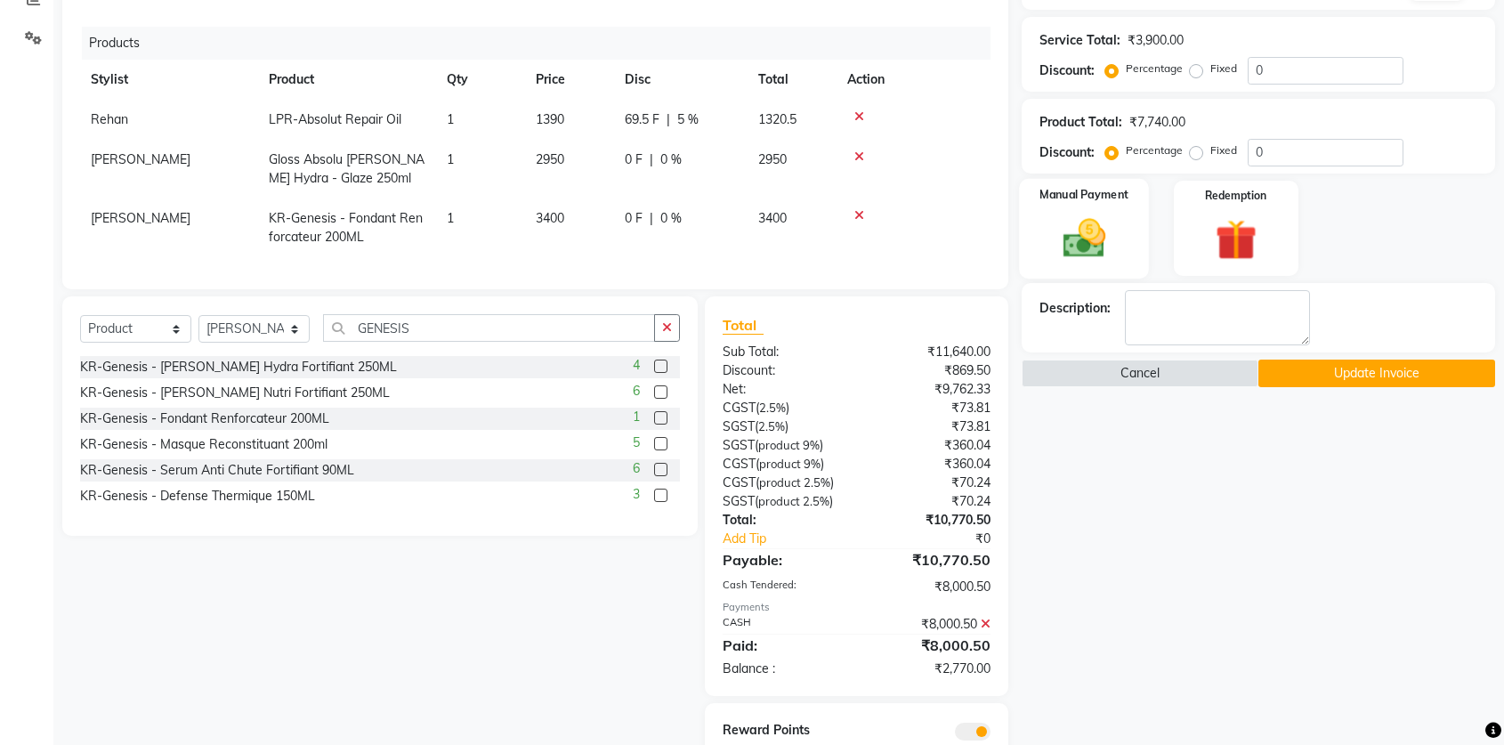
click at [1107, 235] on img at bounding box center [1083, 239] width 69 height 50
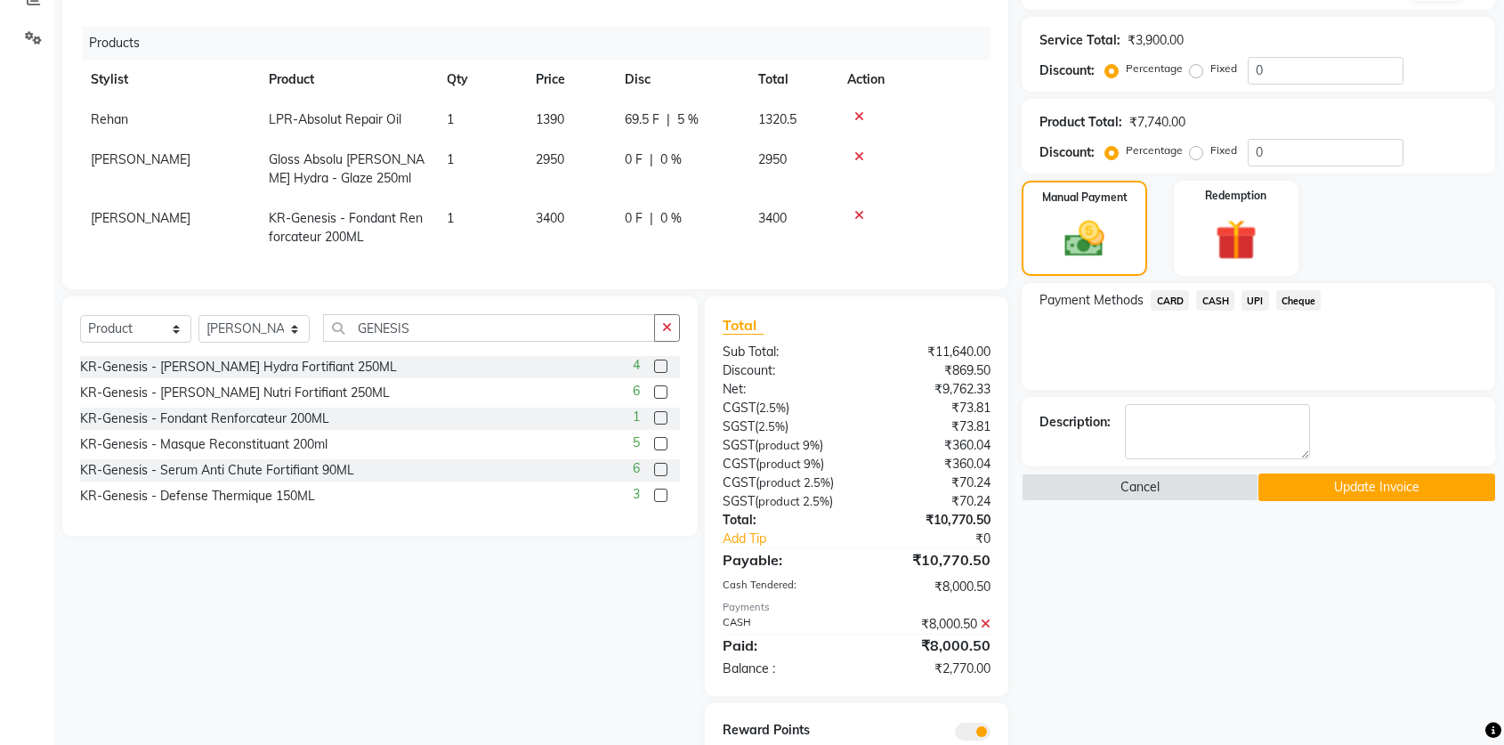
click at [1210, 296] on span "CASH" at bounding box center [1215, 300] width 38 height 20
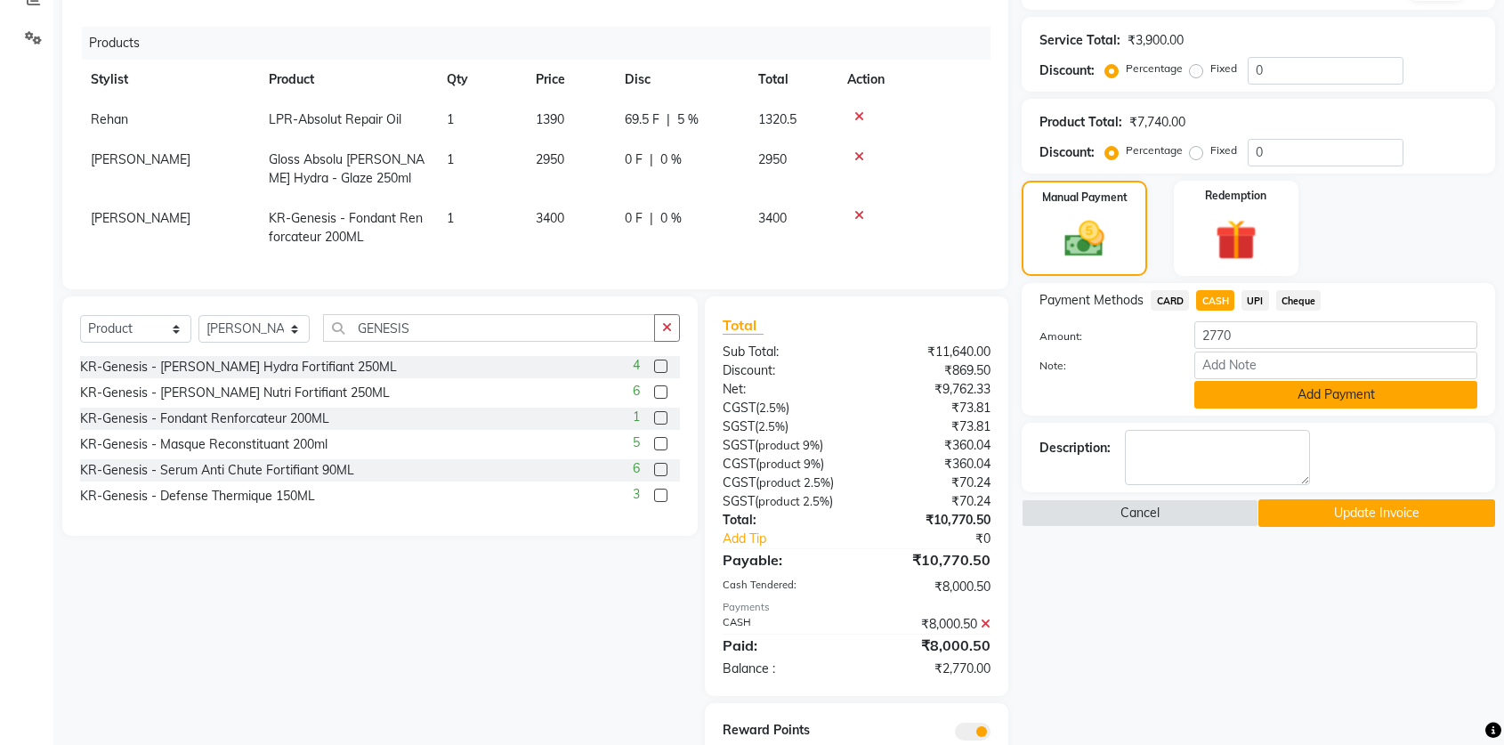
click at [1273, 395] on button "Add Payment" at bounding box center [1335, 395] width 283 height 28
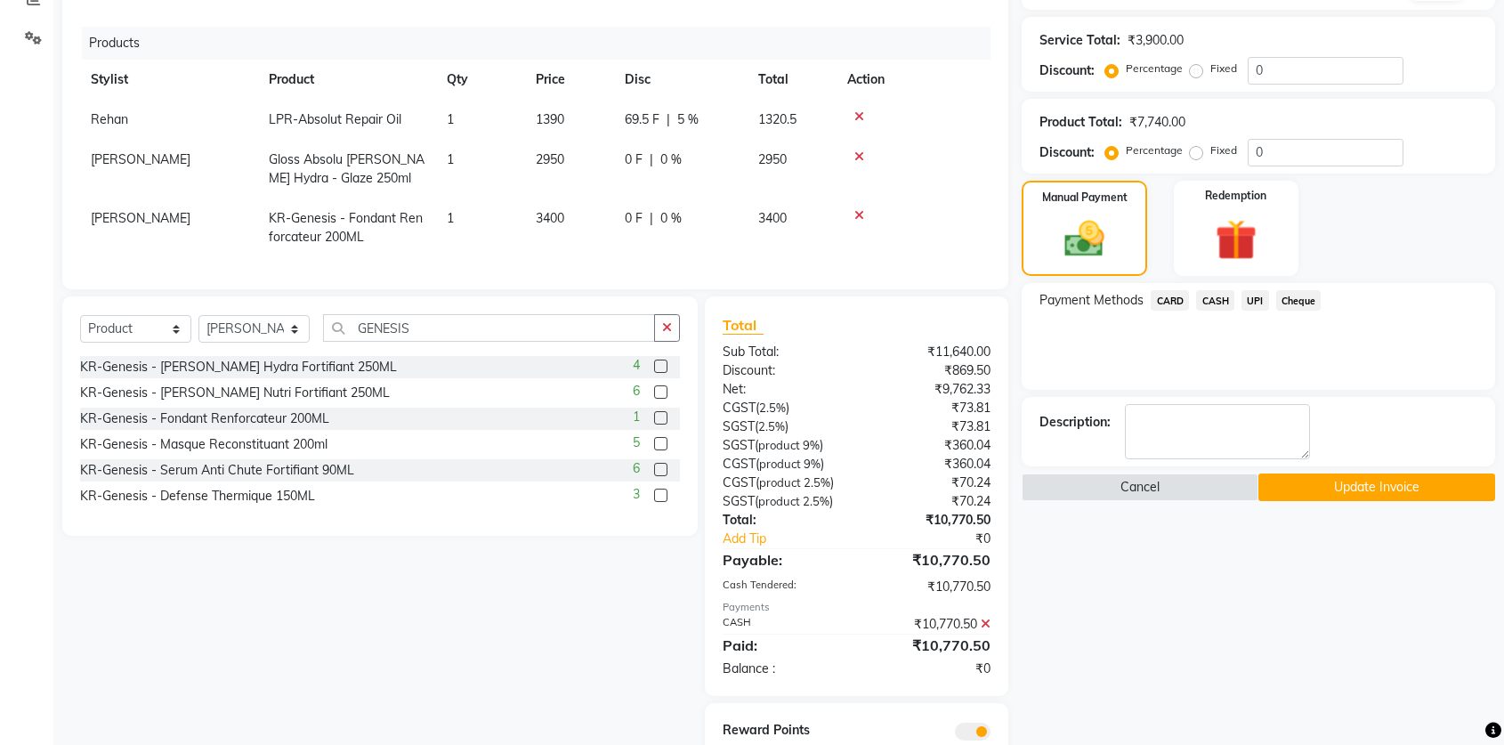
click at [1331, 487] on button "Update Invoice" at bounding box center [1376, 487] width 237 height 28
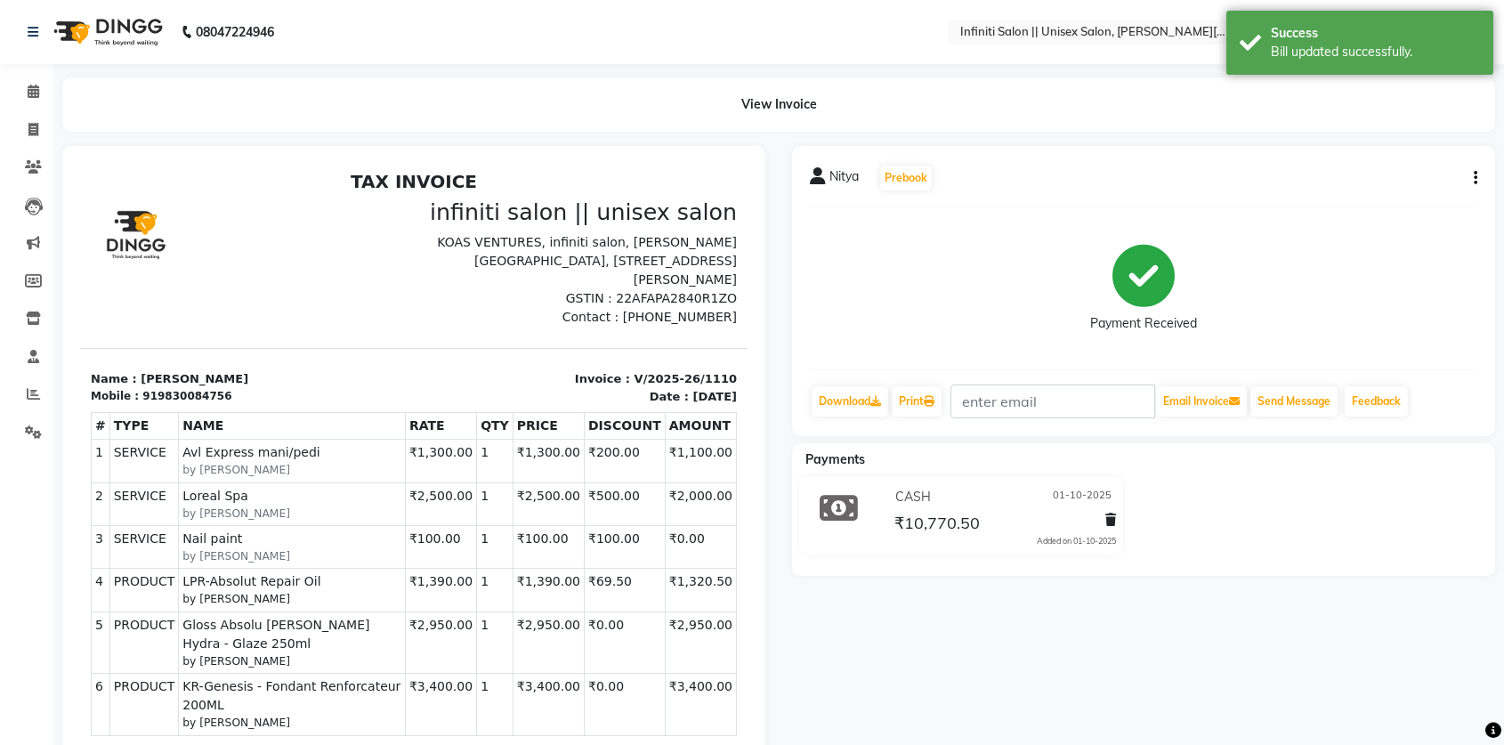
scroll to position [14, 0]
click at [37, 125] on icon at bounding box center [33, 129] width 10 height 13
select select "service"
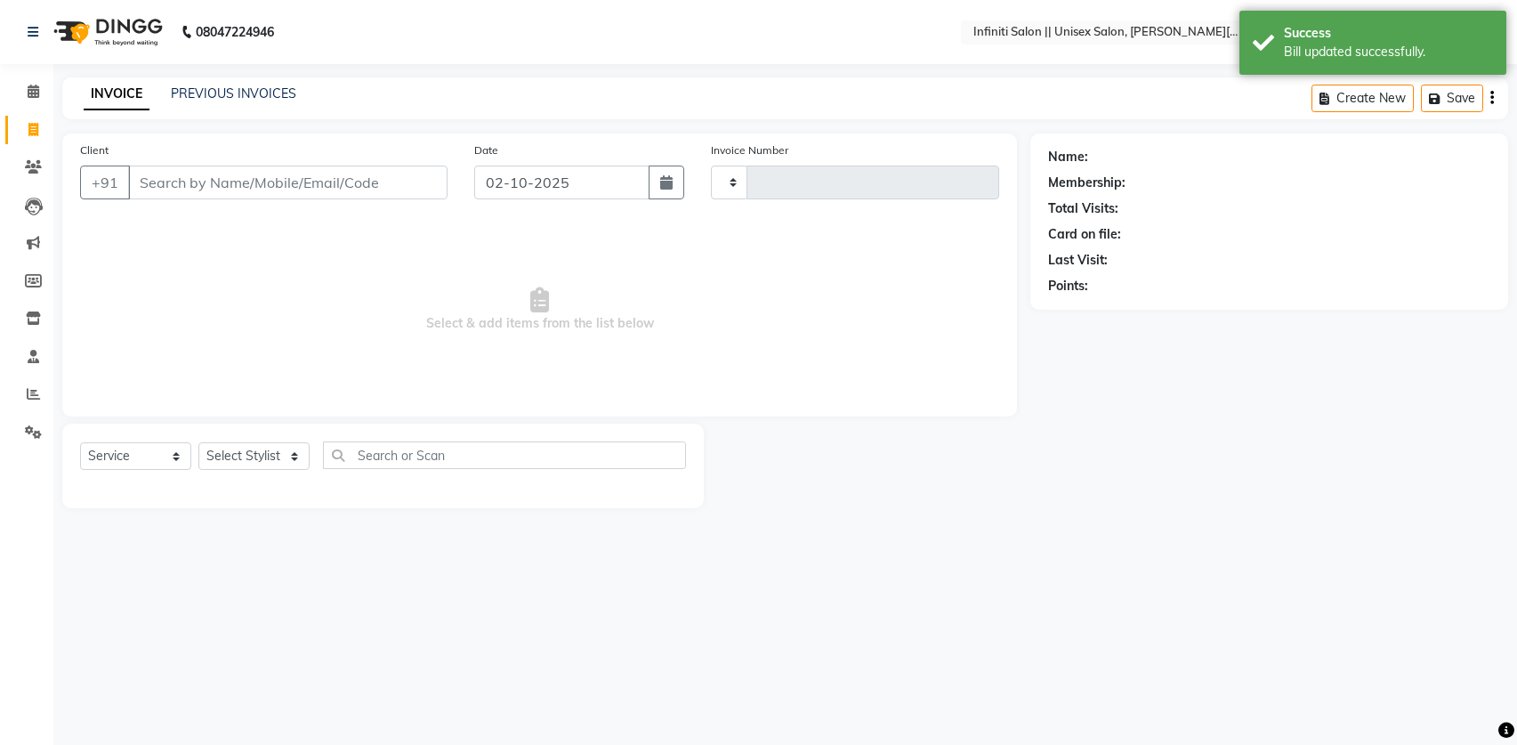
type input "1128"
select select "8233"
click at [40, 100] on span at bounding box center [33, 92] width 31 height 20
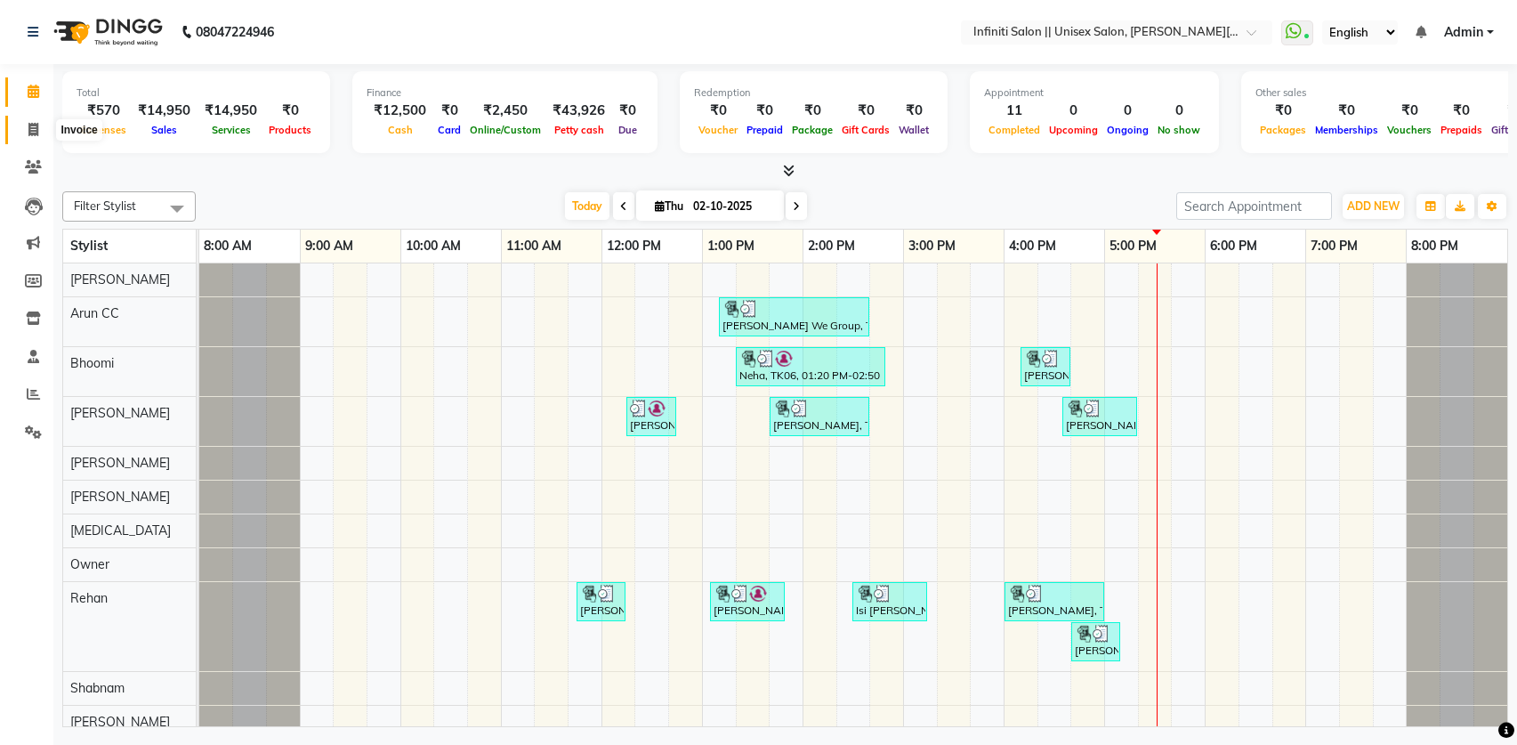
click at [42, 133] on span at bounding box center [33, 130] width 31 height 20
select select "service"
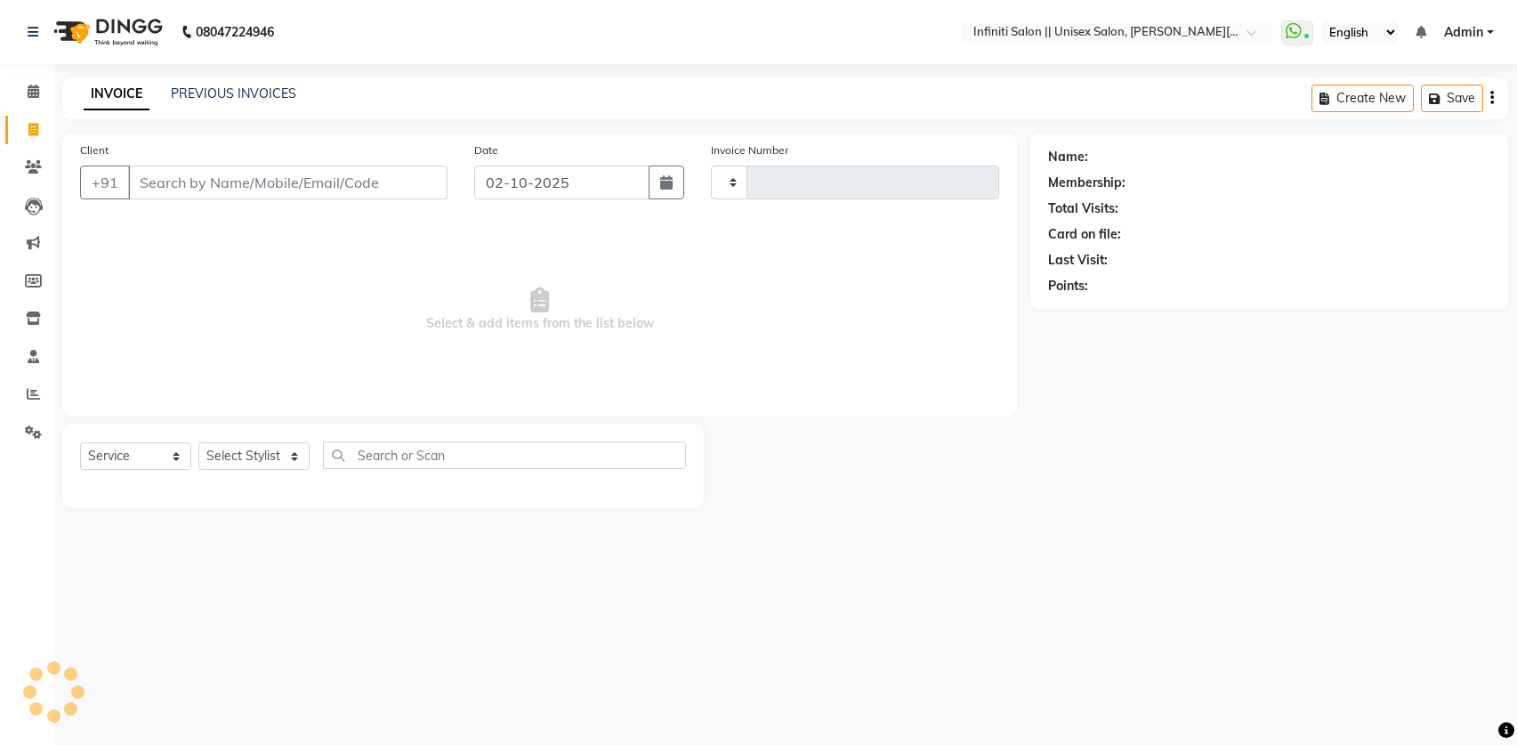
type input "1128"
select select "8233"
click at [190, 96] on link "PREVIOUS INVOICES" at bounding box center [233, 93] width 125 height 16
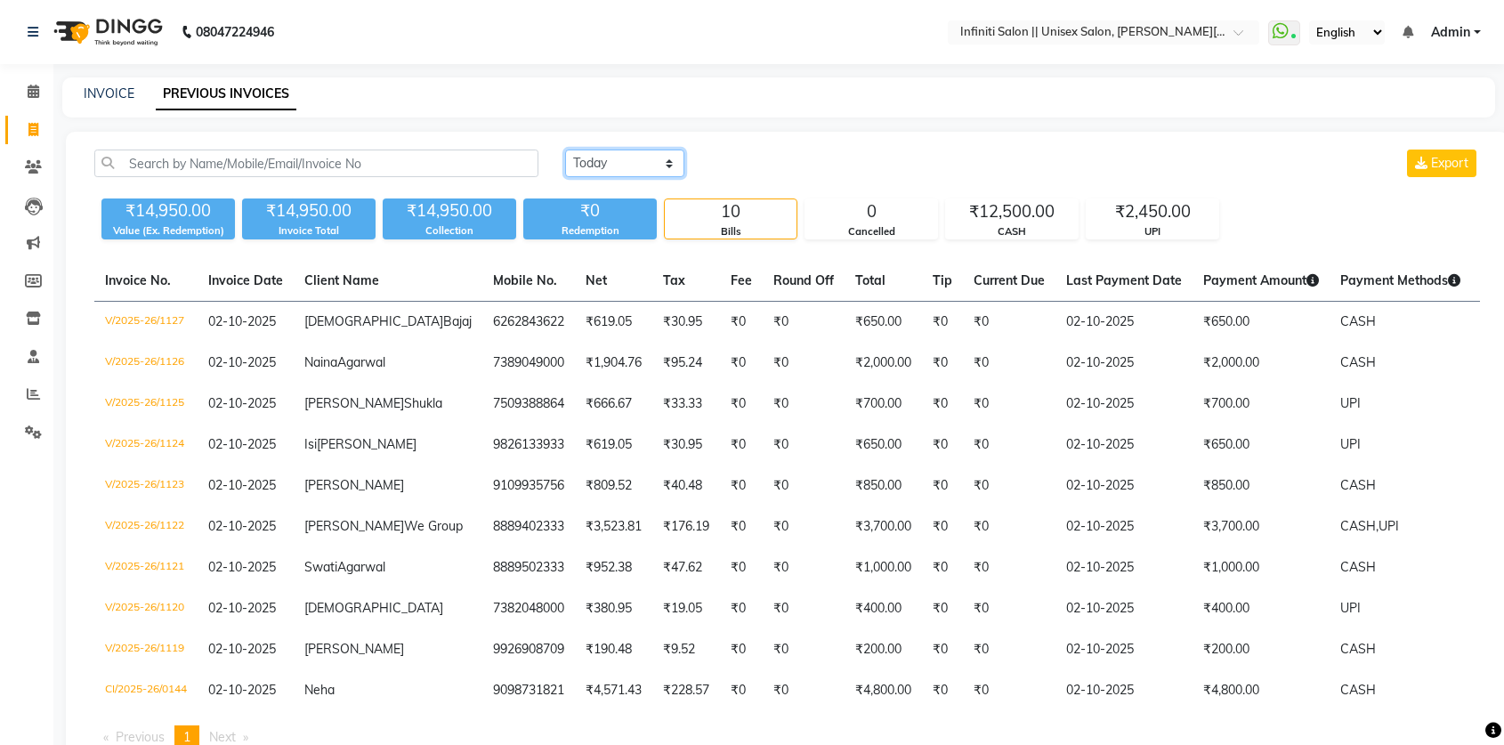
click at [631, 165] on select "Today Yesterday Custom Range" at bounding box center [624, 164] width 119 height 28
select select "yesterday"
click at [565, 150] on select "Today Yesterday Custom Range" at bounding box center [624, 164] width 119 height 28
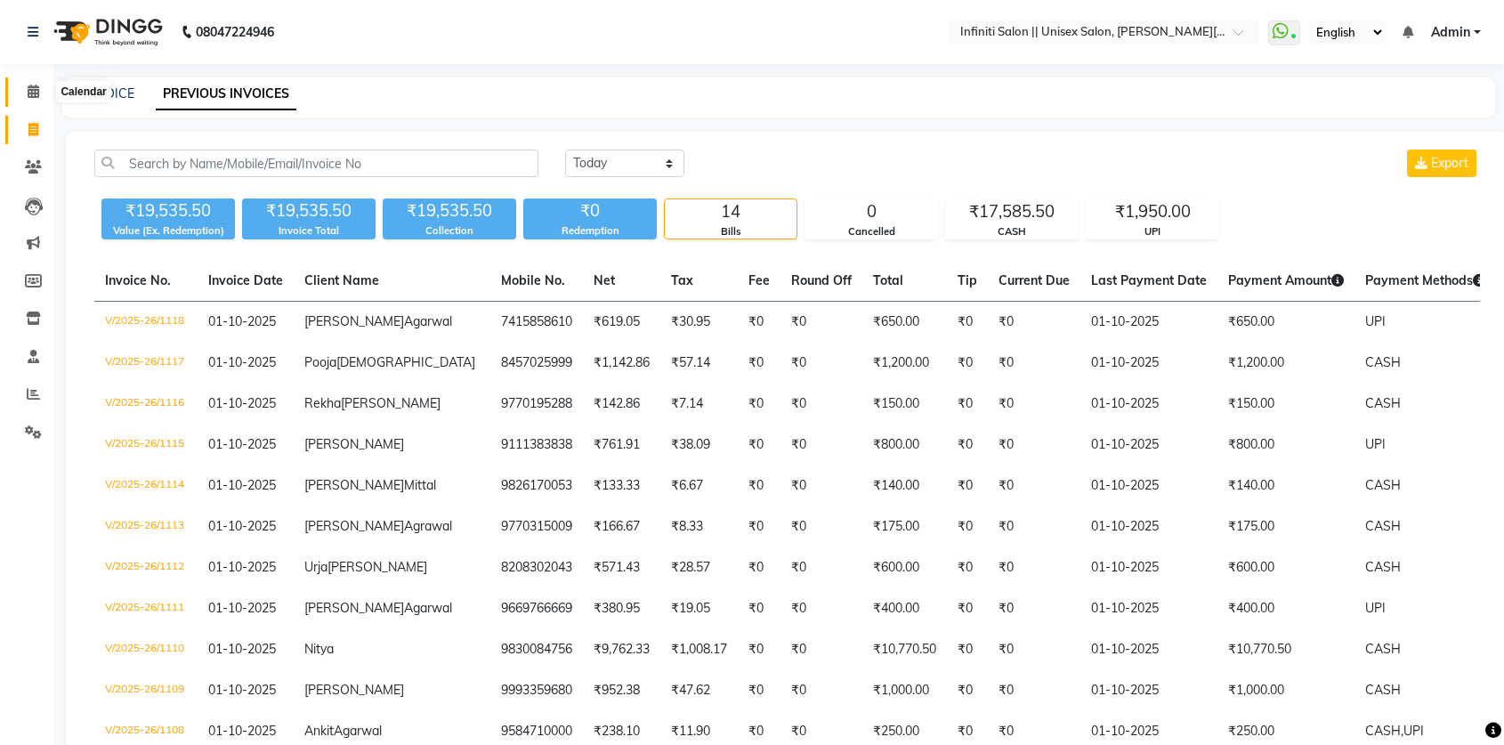
click at [28, 93] on icon at bounding box center [34, 91] width 12 height 13
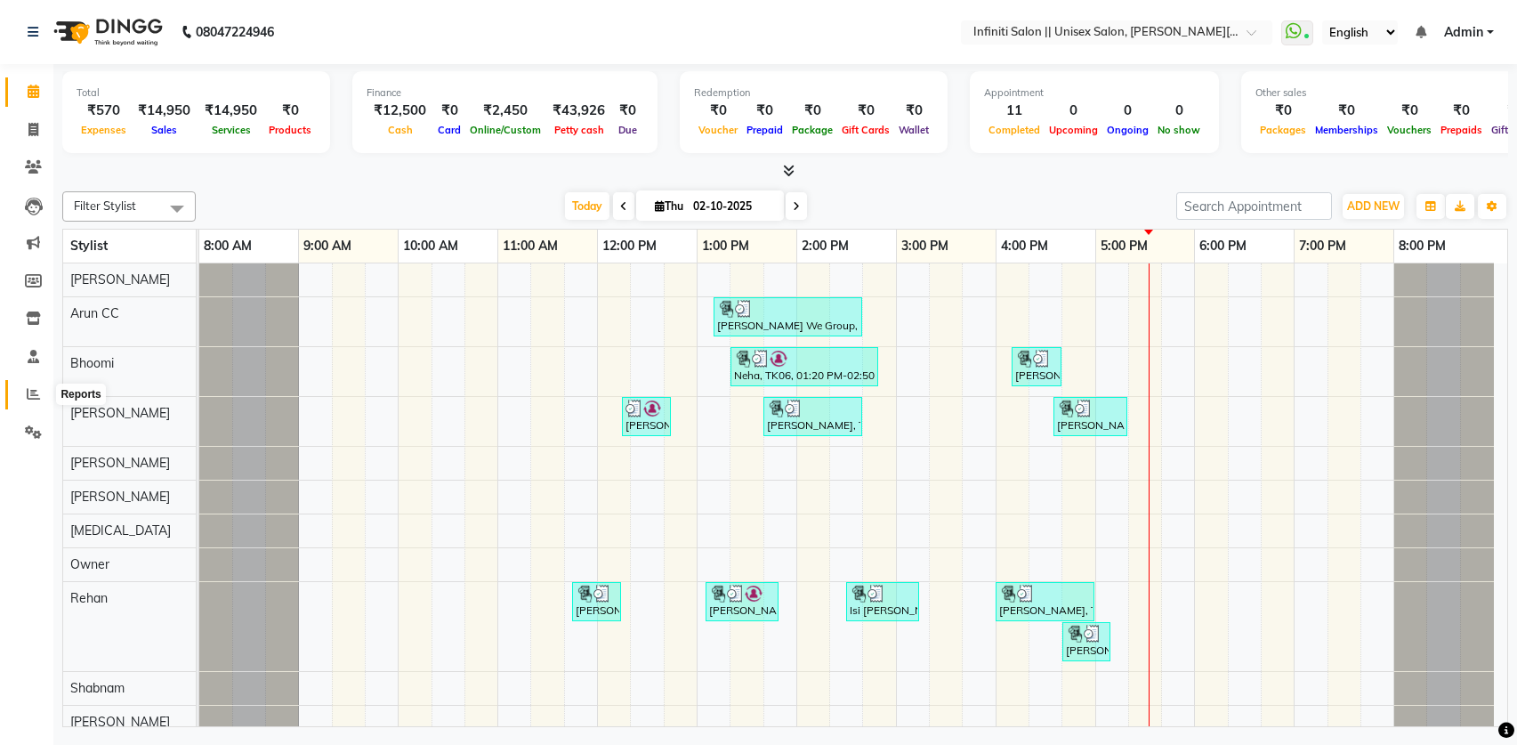
click at [31, 383] on link "Reports" at bounding box center [26, 394] width 43 height 29
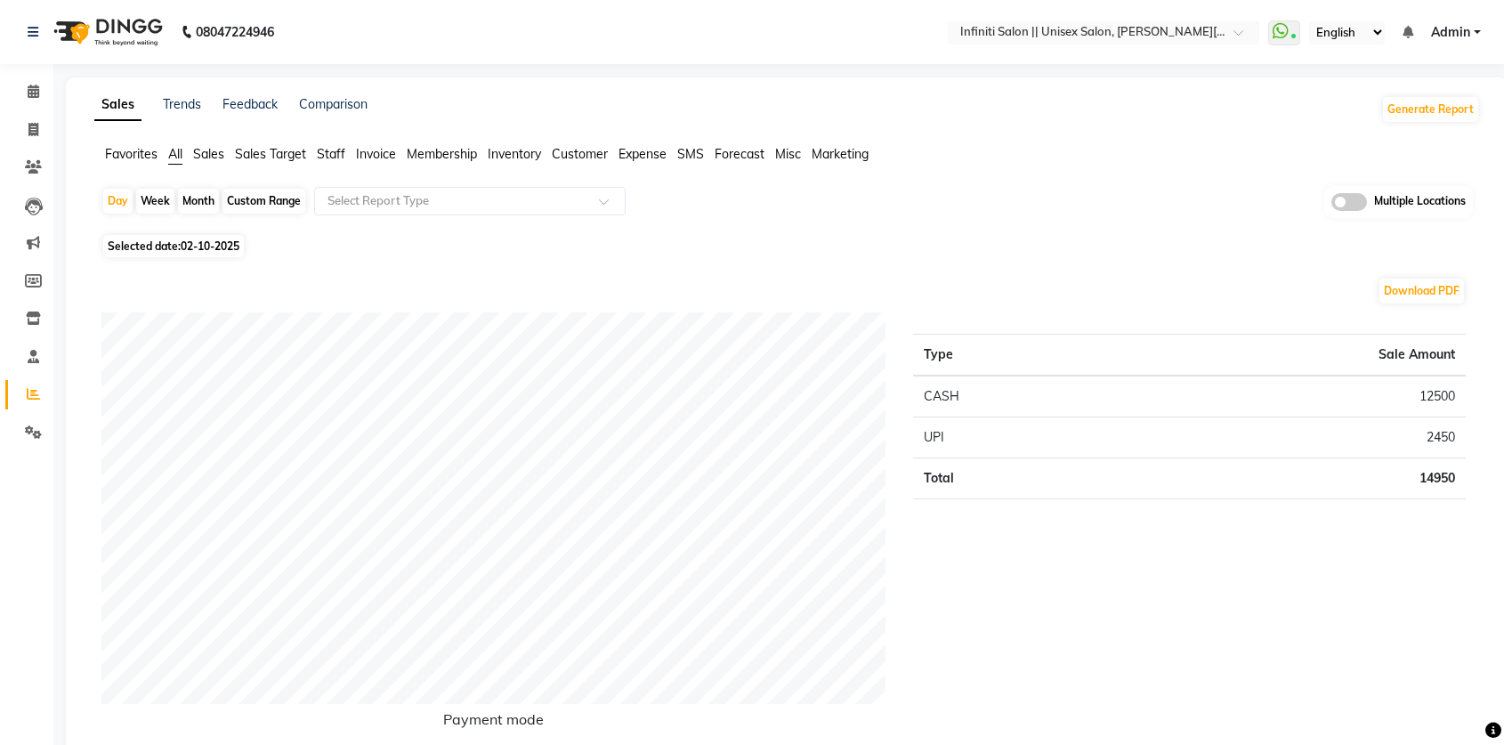
click at [192, 247] on span "02-10-2025" at bounding box center [210, 245] width 59 height 13
select select "10"
select select "2025"
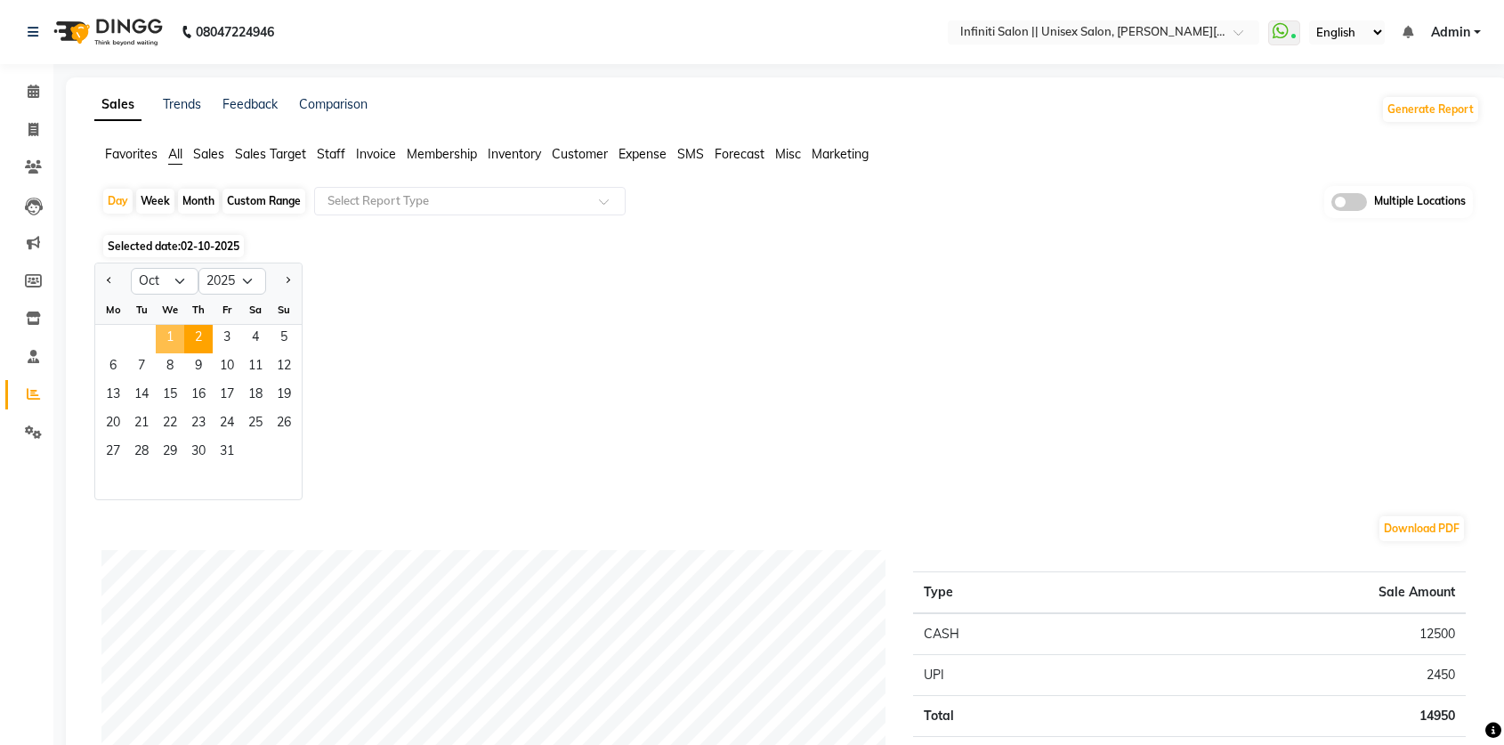
click at [166, 336] on span "1" at bounding box center [170, 339] width 28 height 28
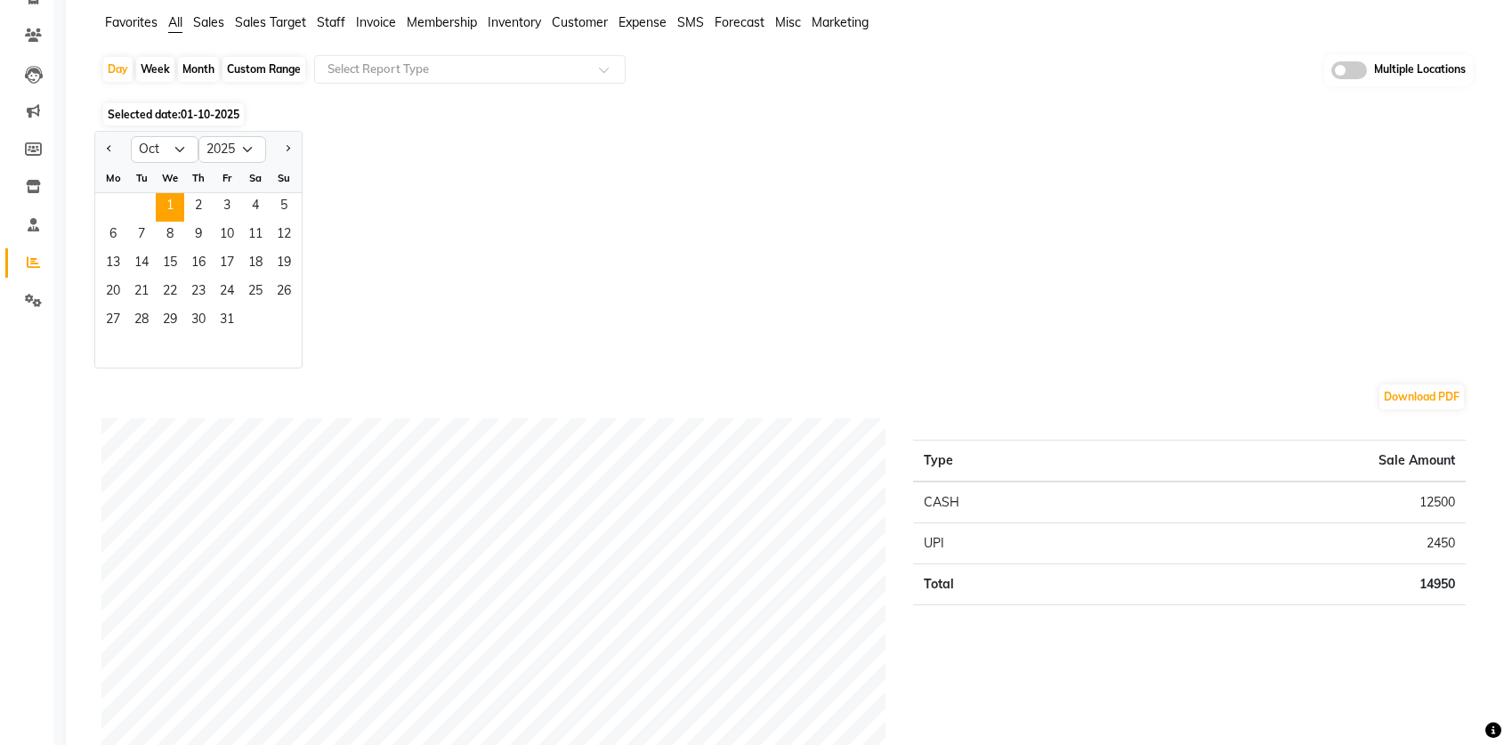
scroll to position [133, 0]
click at [174, 199] on span "1" at bounding box center [170, 206] width 28 height 28
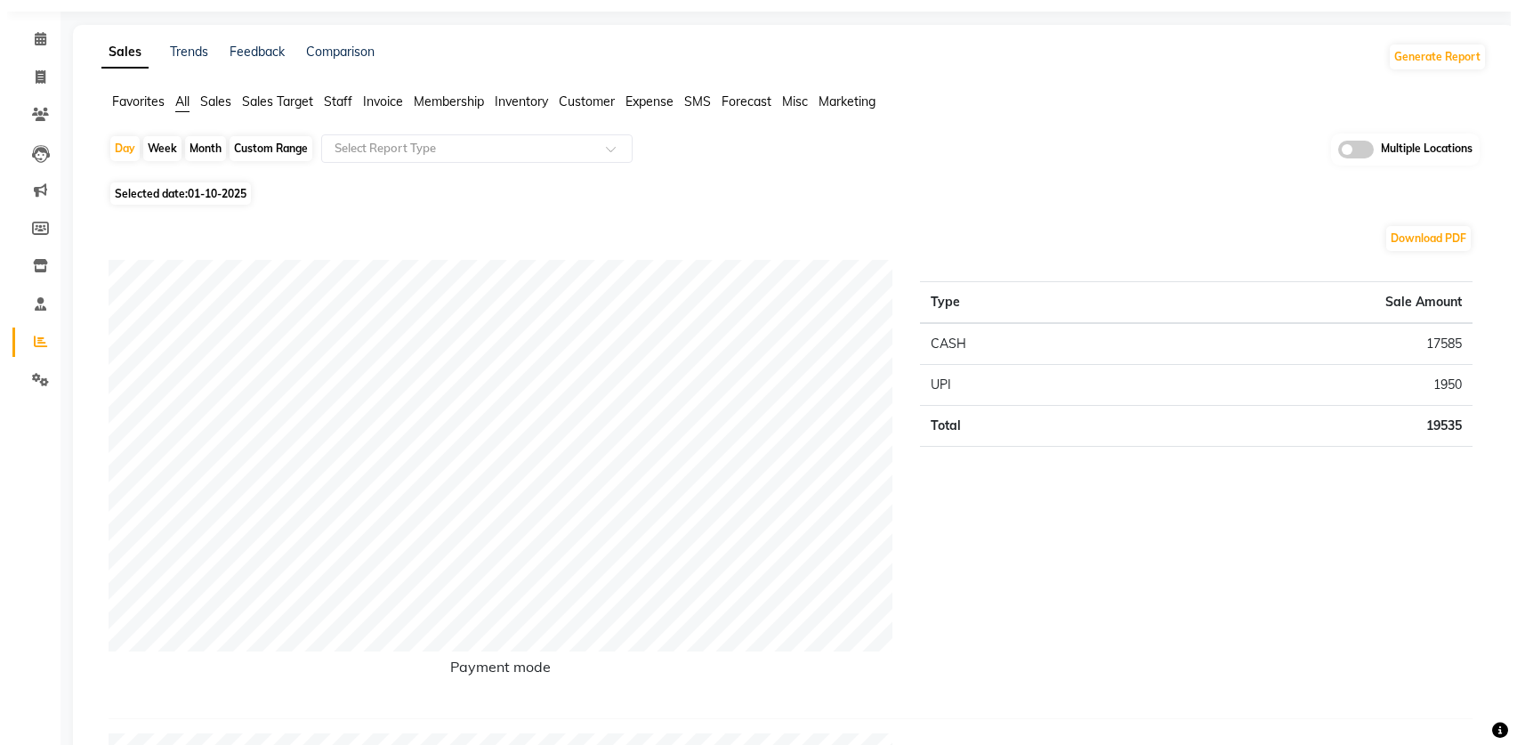
scroll to position [0, 0]
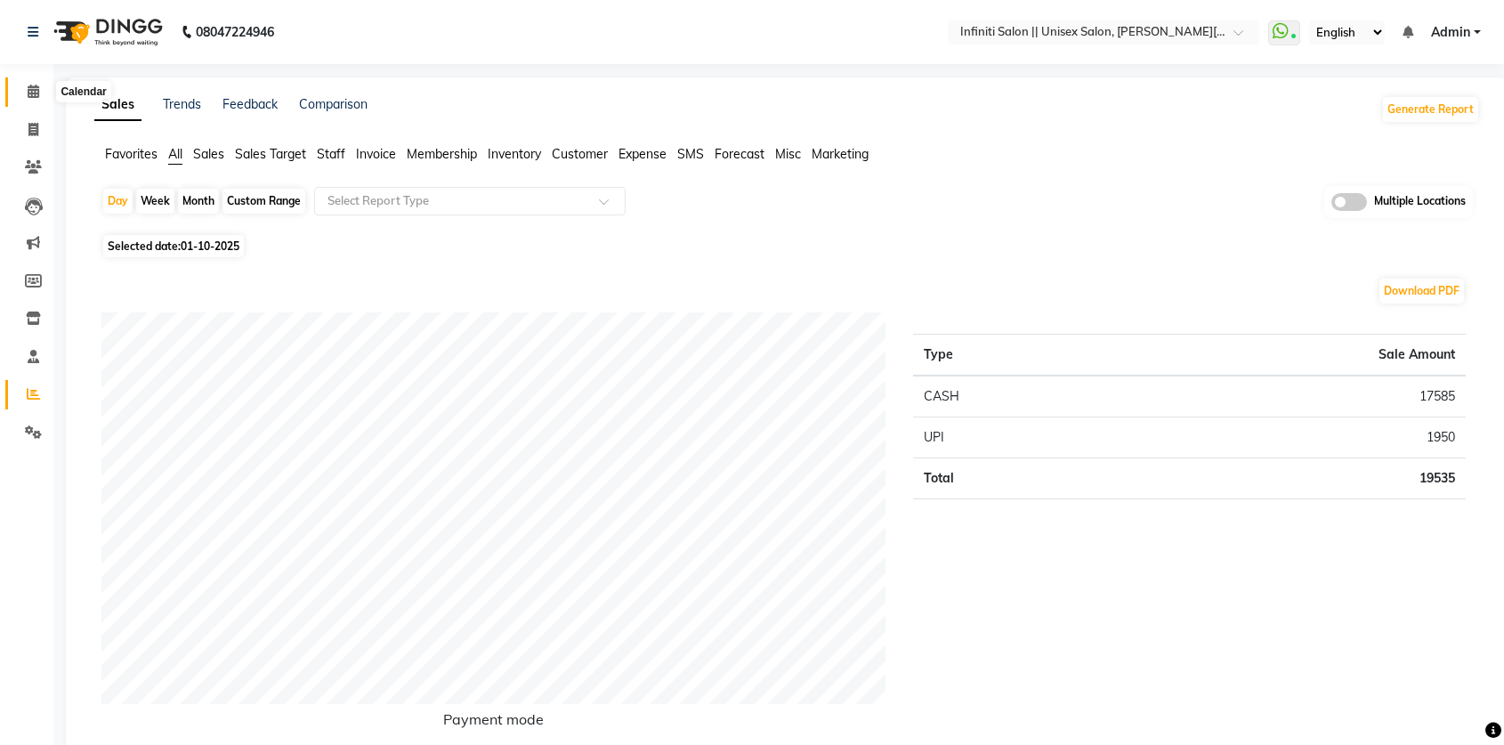
click at [33, 93] on icon at bounding box center [34, 91] width 12 height 13
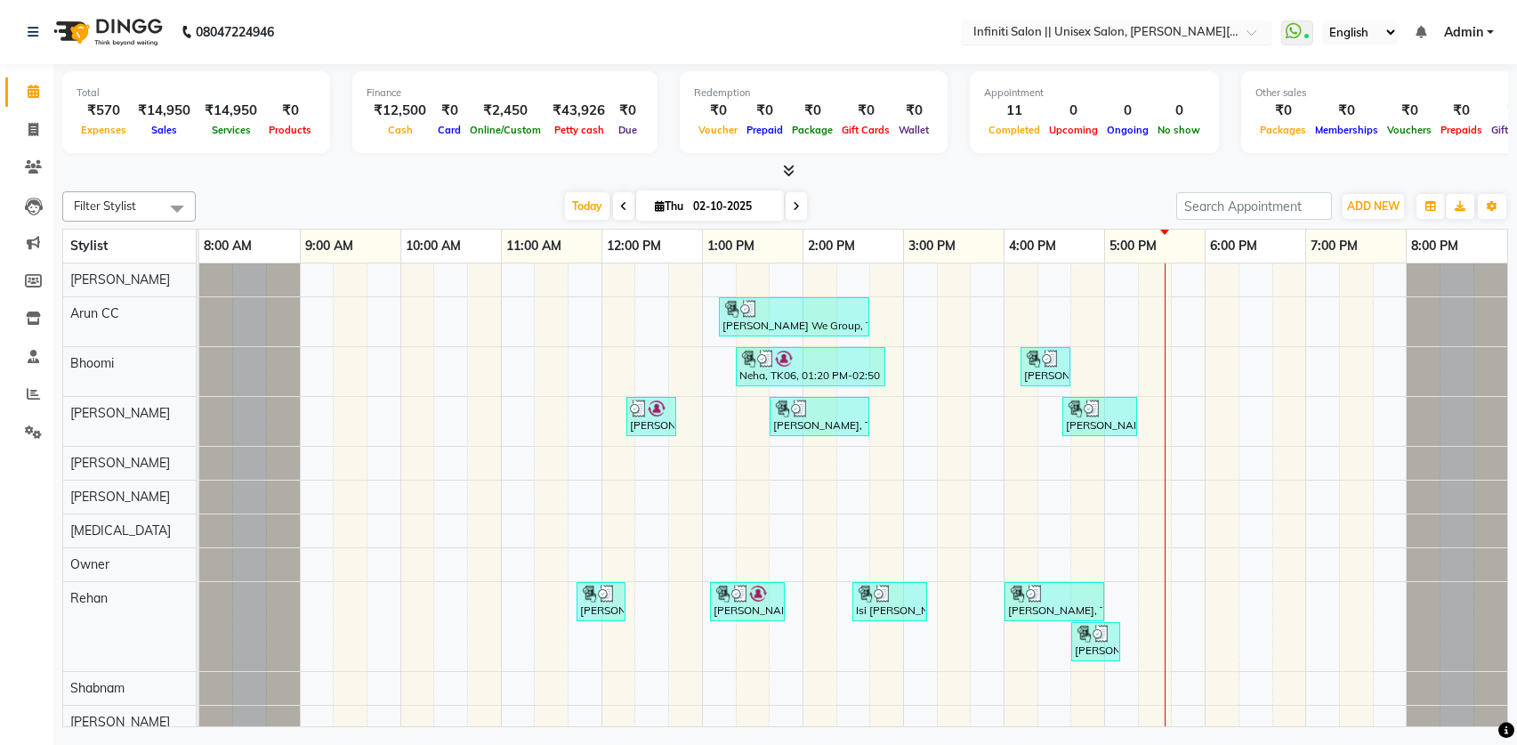
click at [1144, 30] on input "text" at bounding box center [1099, 34] width 258 height 18
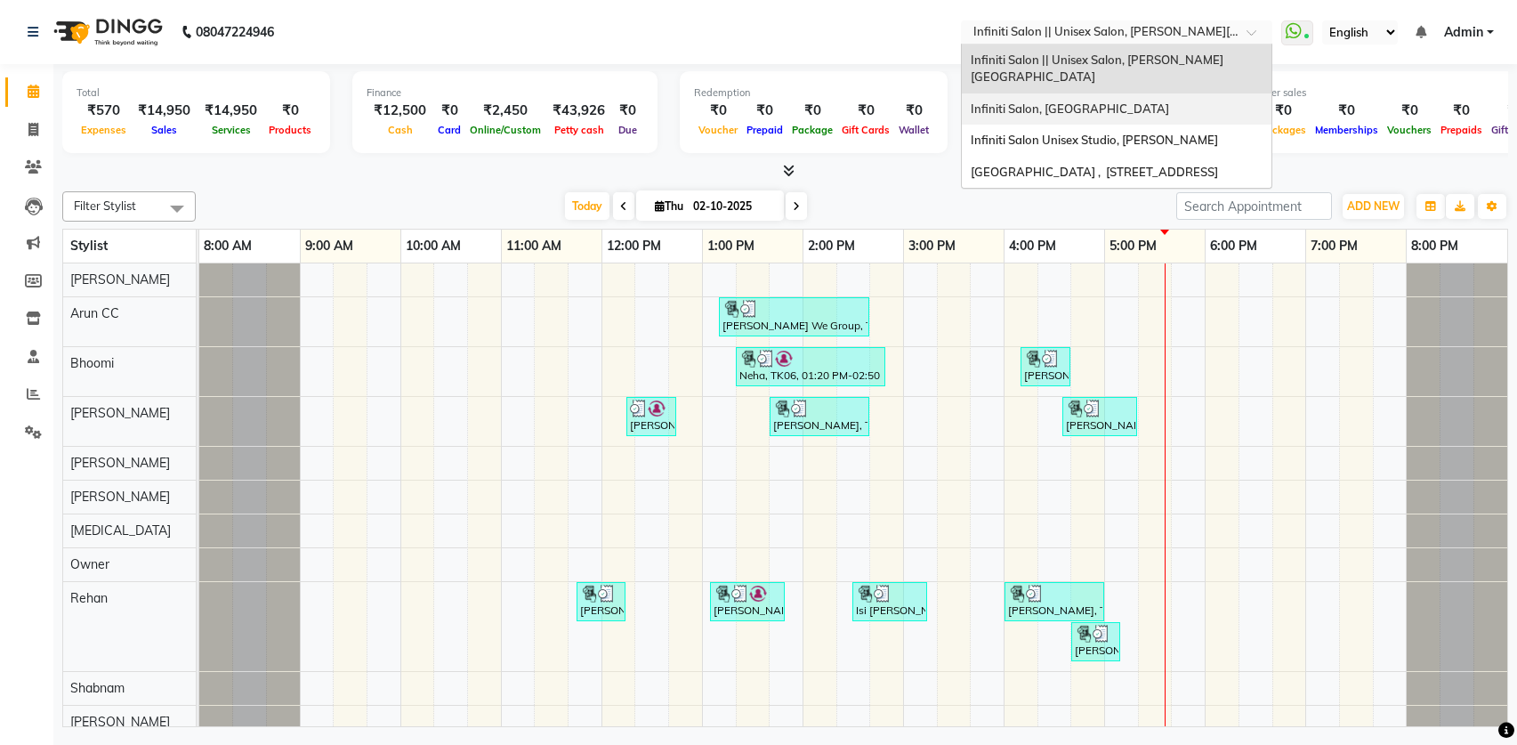
click at [1125, 101] on span "Infiniti Salon, [GEOGRAPHIC_DATA]" at bounding box center [1070, 108] width 198 height 14
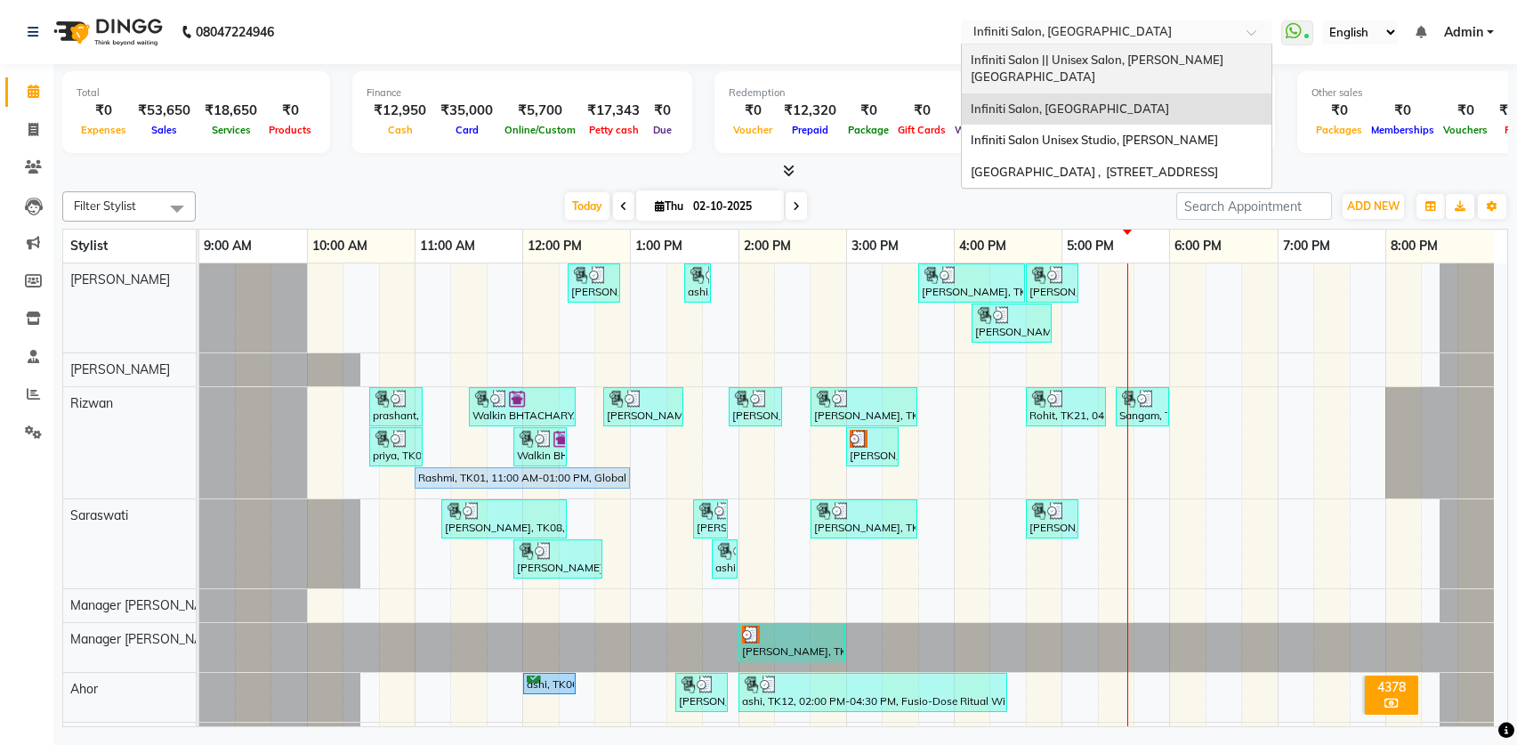
click at [1130, 43] on ng-select "Select Location × Infiniti Salon, Shankar Nagar Infiniti Salon || Unisex Salon,…" at bounding box center [1116, 32] width 311 height 24
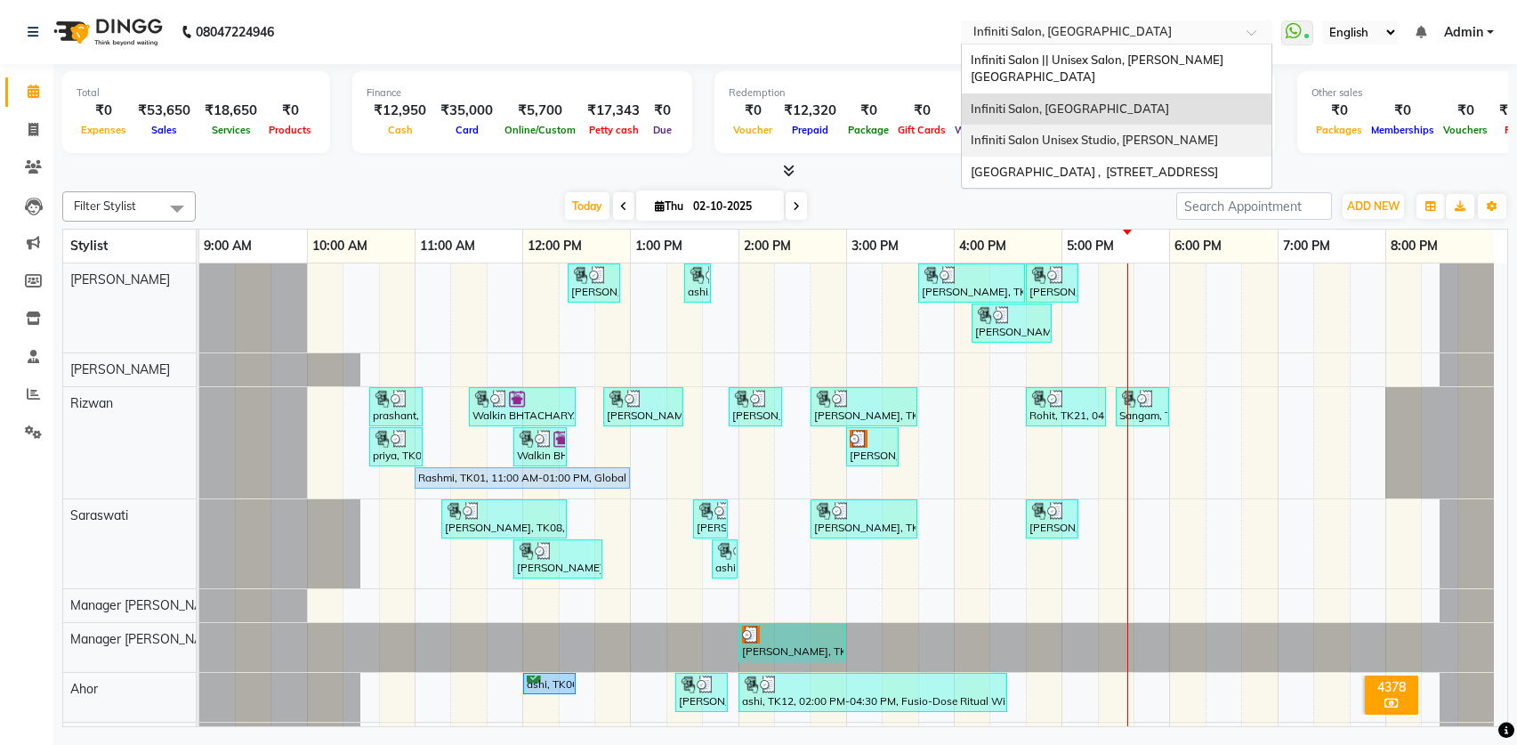
click at [1148, 133] on span "Infiniti Salon Unisex Studio, [PERSON_NAME]" at bounding box center [1094, 140] width 247 height 14
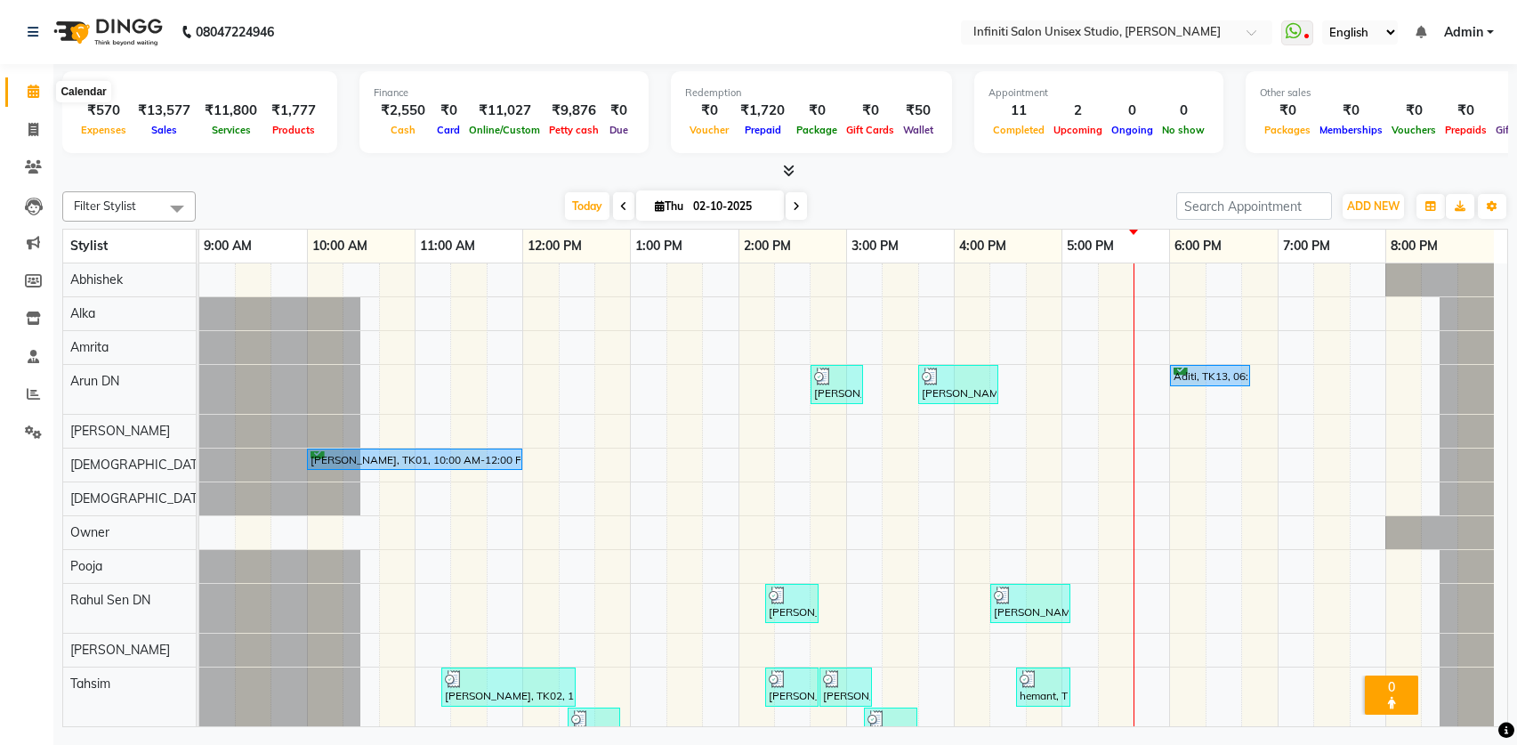
click at [35, 93] on icon at bounding box center [34, 91] width 12 height 13
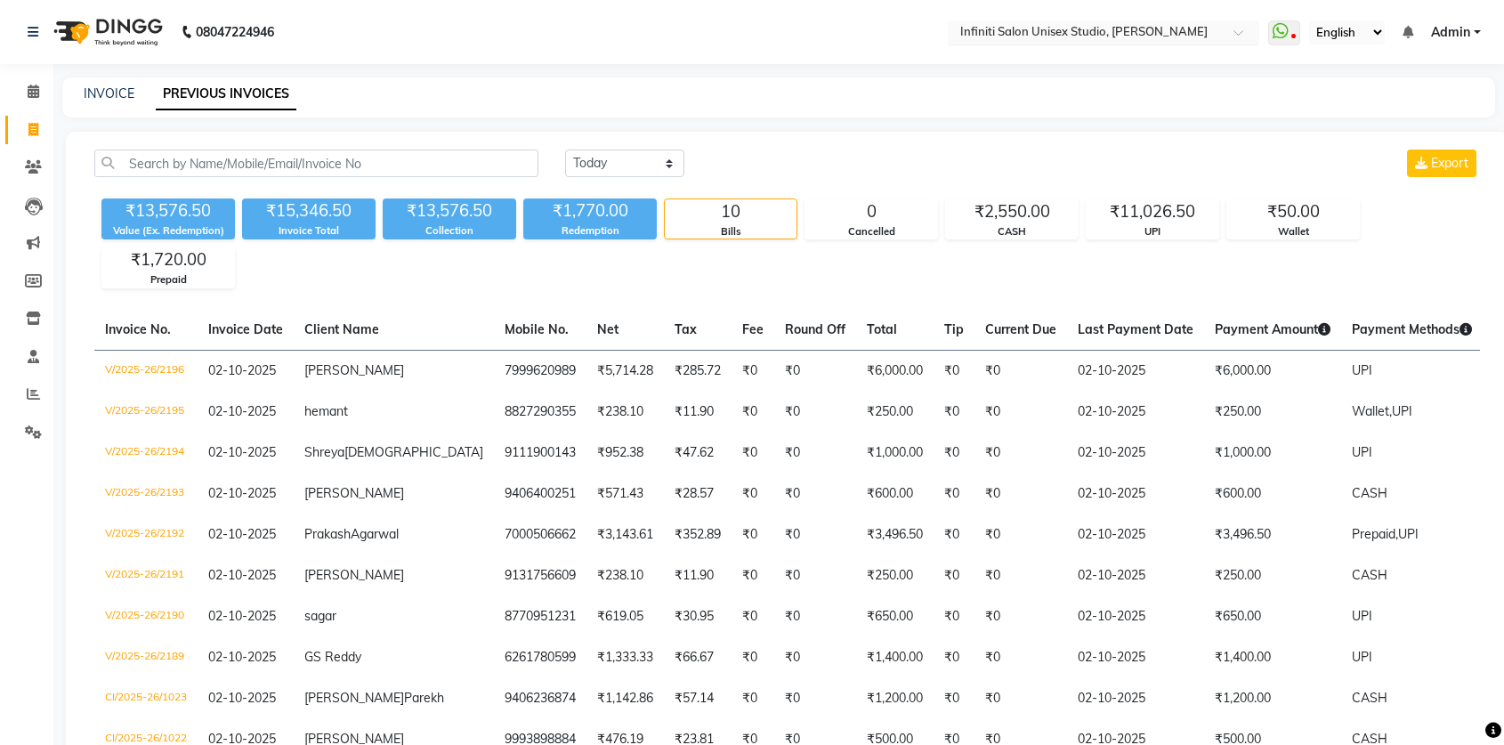
click at [1138, 32] on input "text" at bounding box center [1086, 34] width 258 height 18
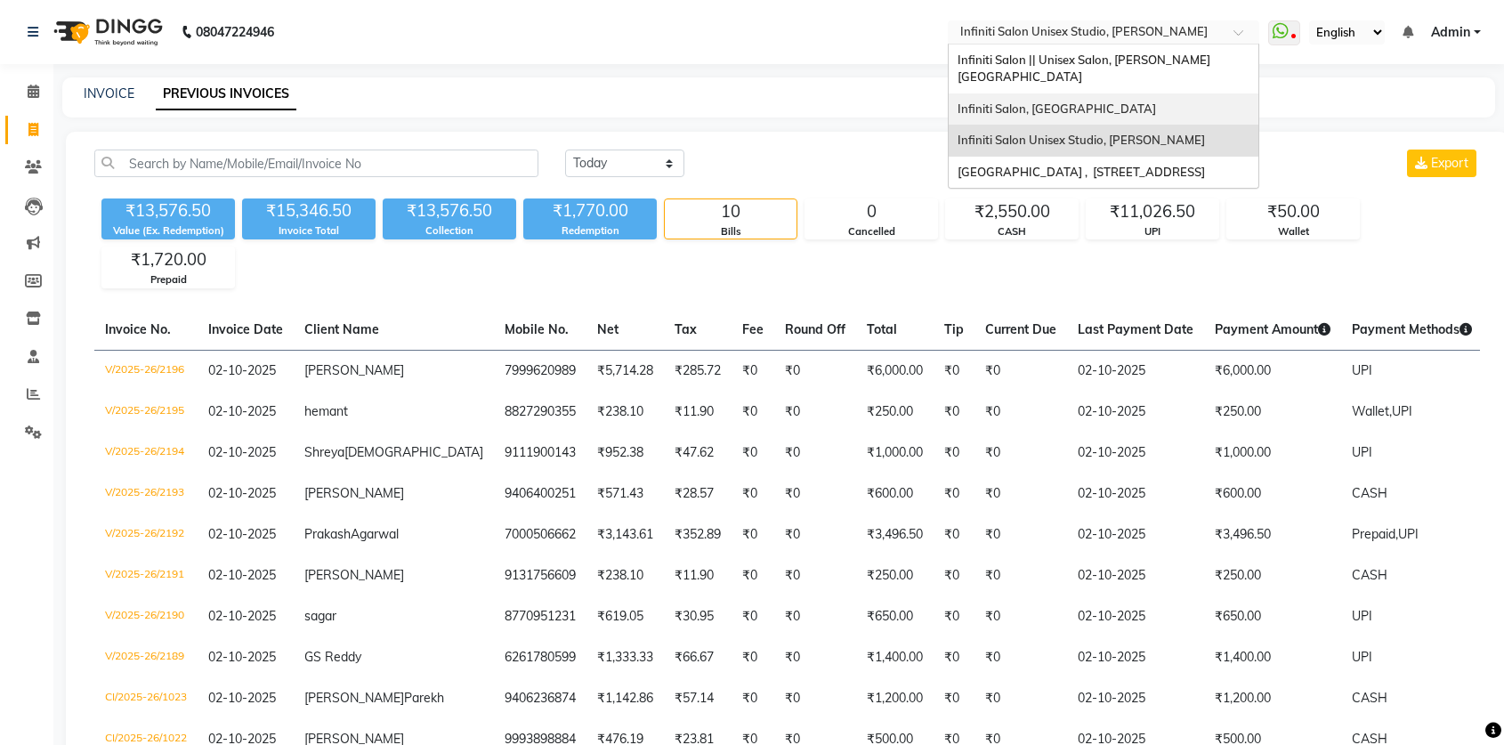
click at [1129, 93] on div "Infiniti Salon, [GEOGRAPHIC_DATA]" at bounding box center [1104, 109] width 310 height 32
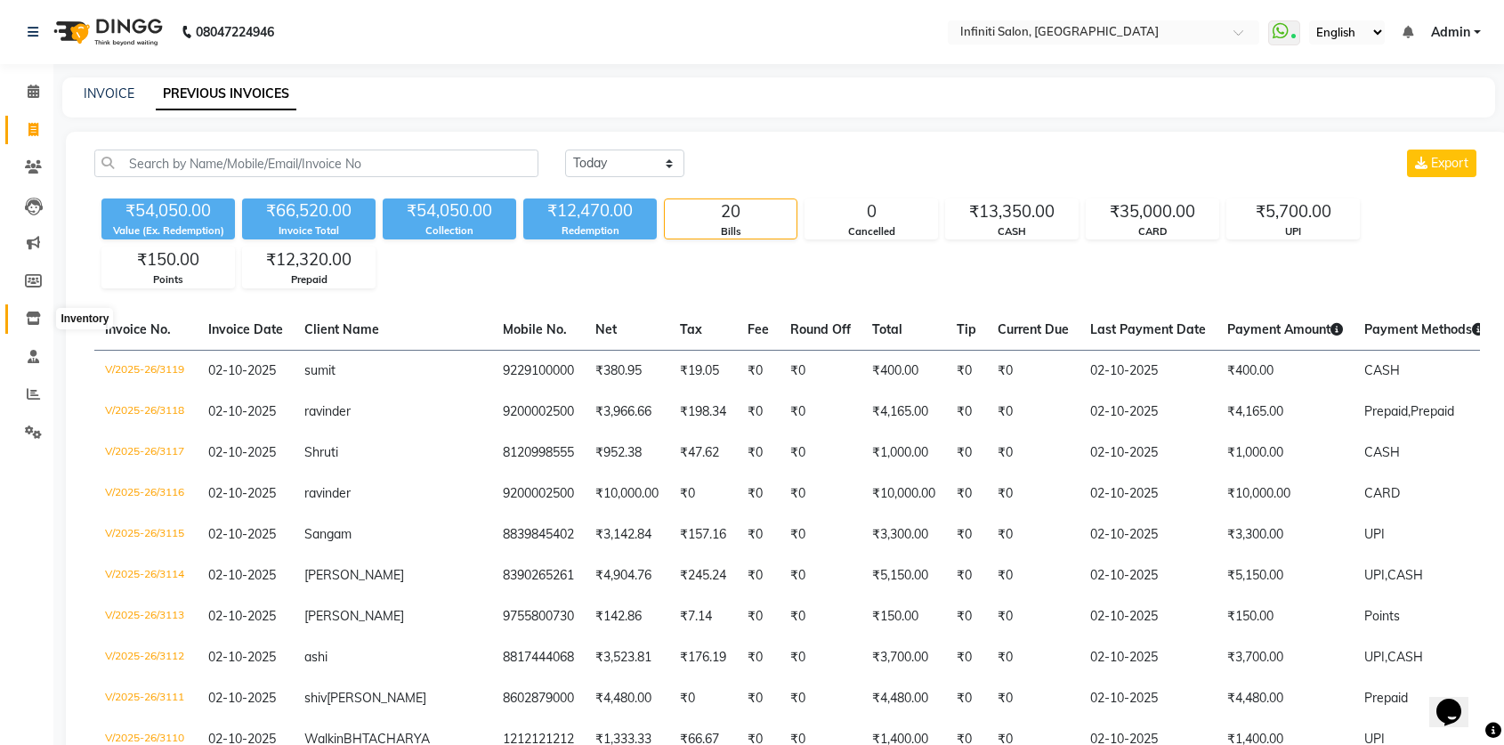
click at [39, 323] on icon at bounding box center [33, 317] width 15 height 13
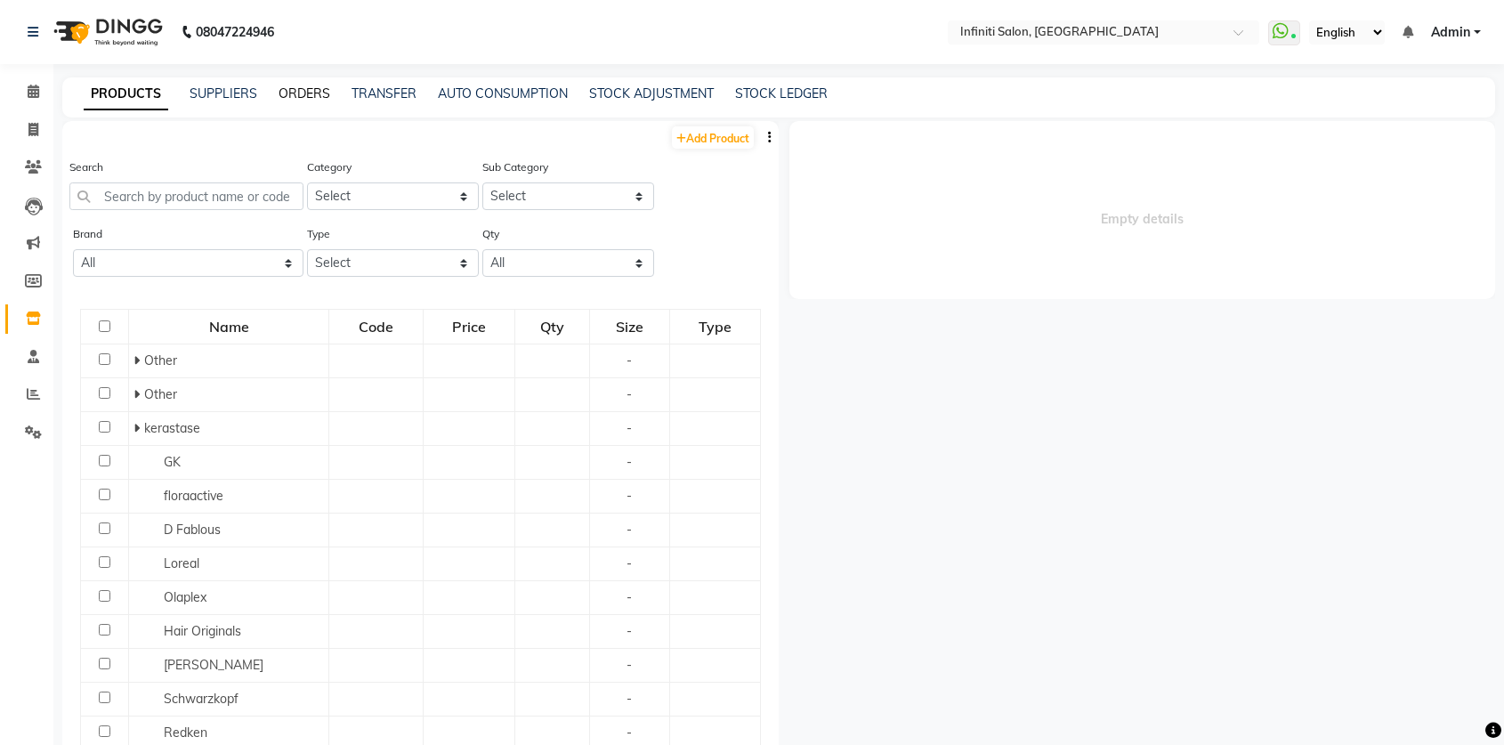
click at [309, 97] on link "ORDERS" at bounding box center [305, 93] width 52 height 16
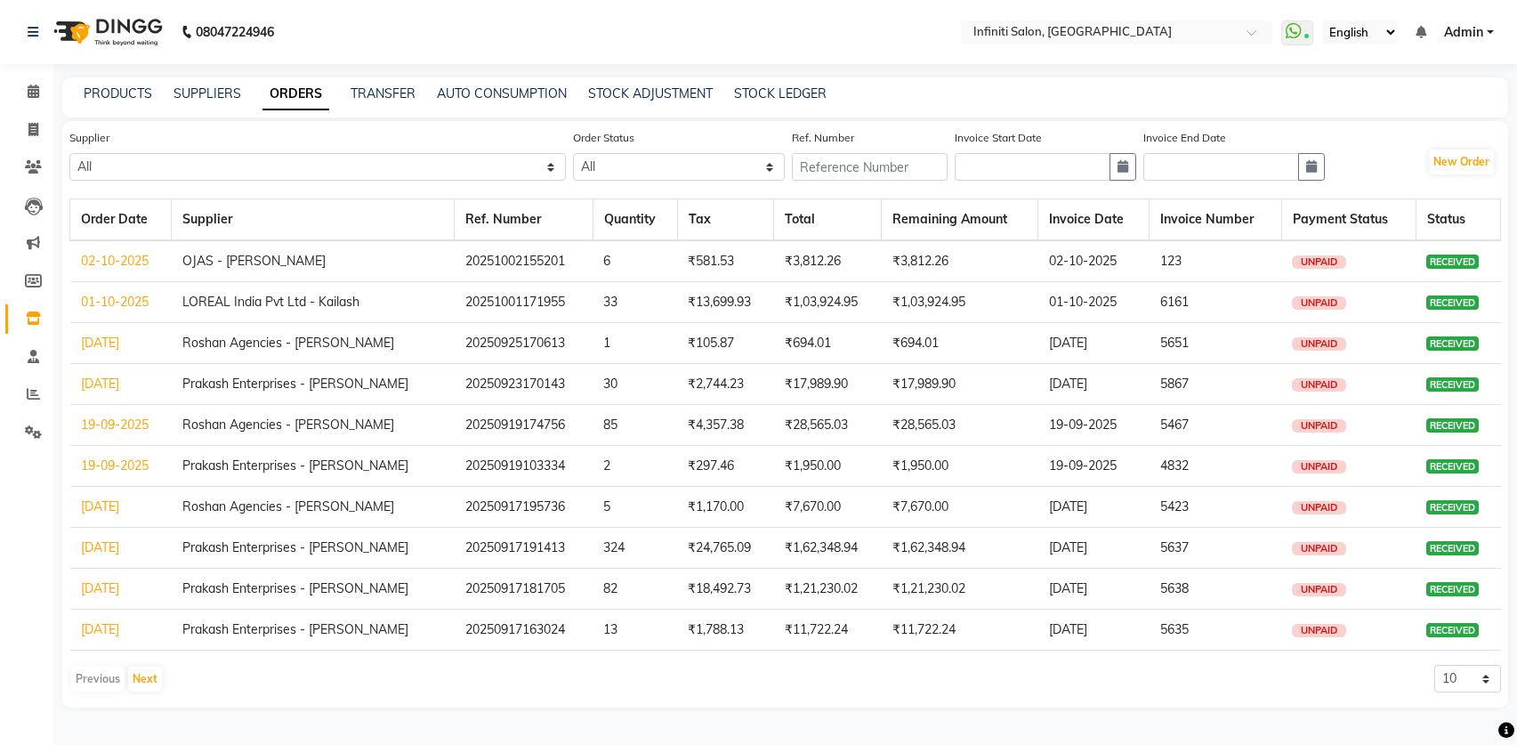
click at [126, 299] on link "01-10-2025" at bounding box center [115, 302] width 68 height 16
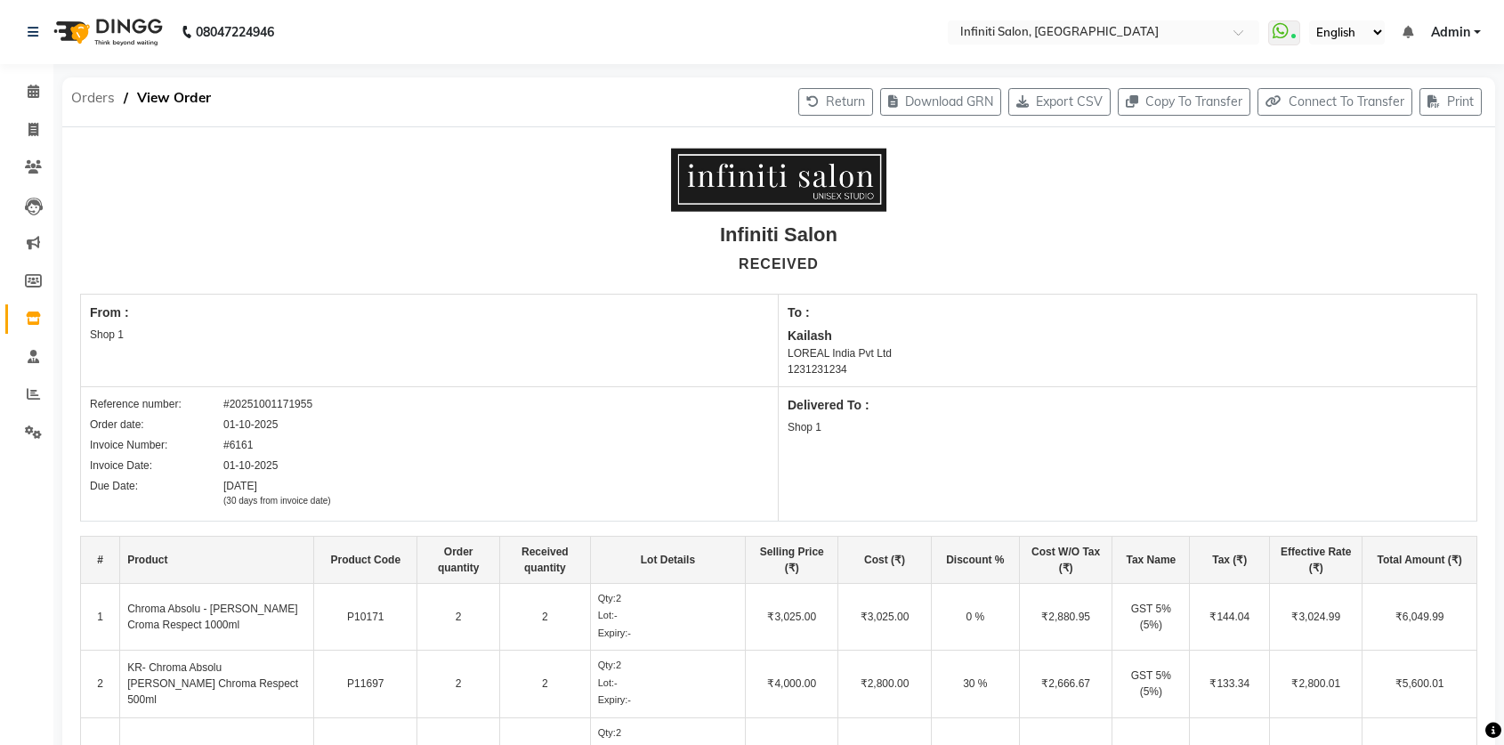
click at [104, 101] on span "Orders" at bounding box center [92, 98] width 61 height 32
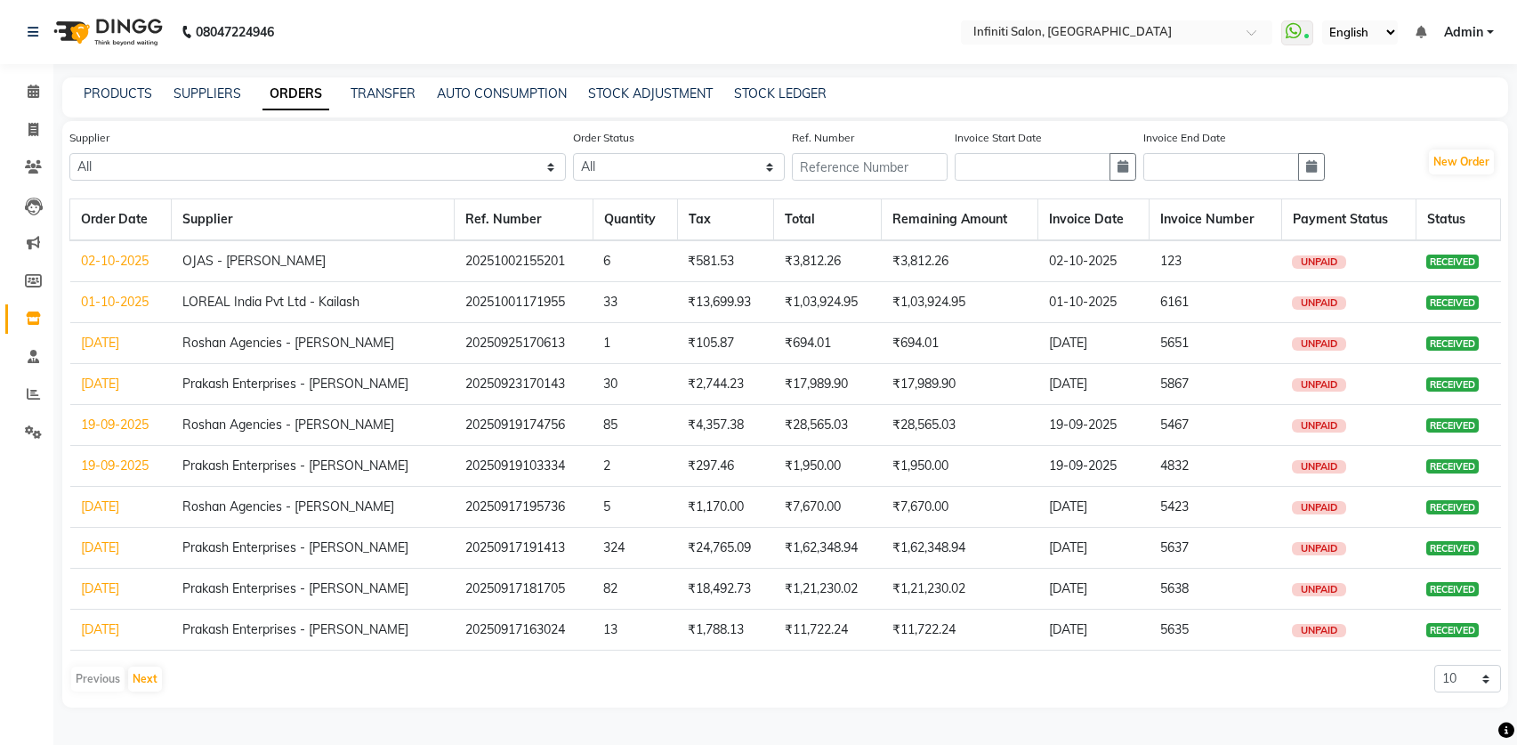
click at [120, 259] on link "02-10-2025" at bounding box center [115, 261] width 68 height 16
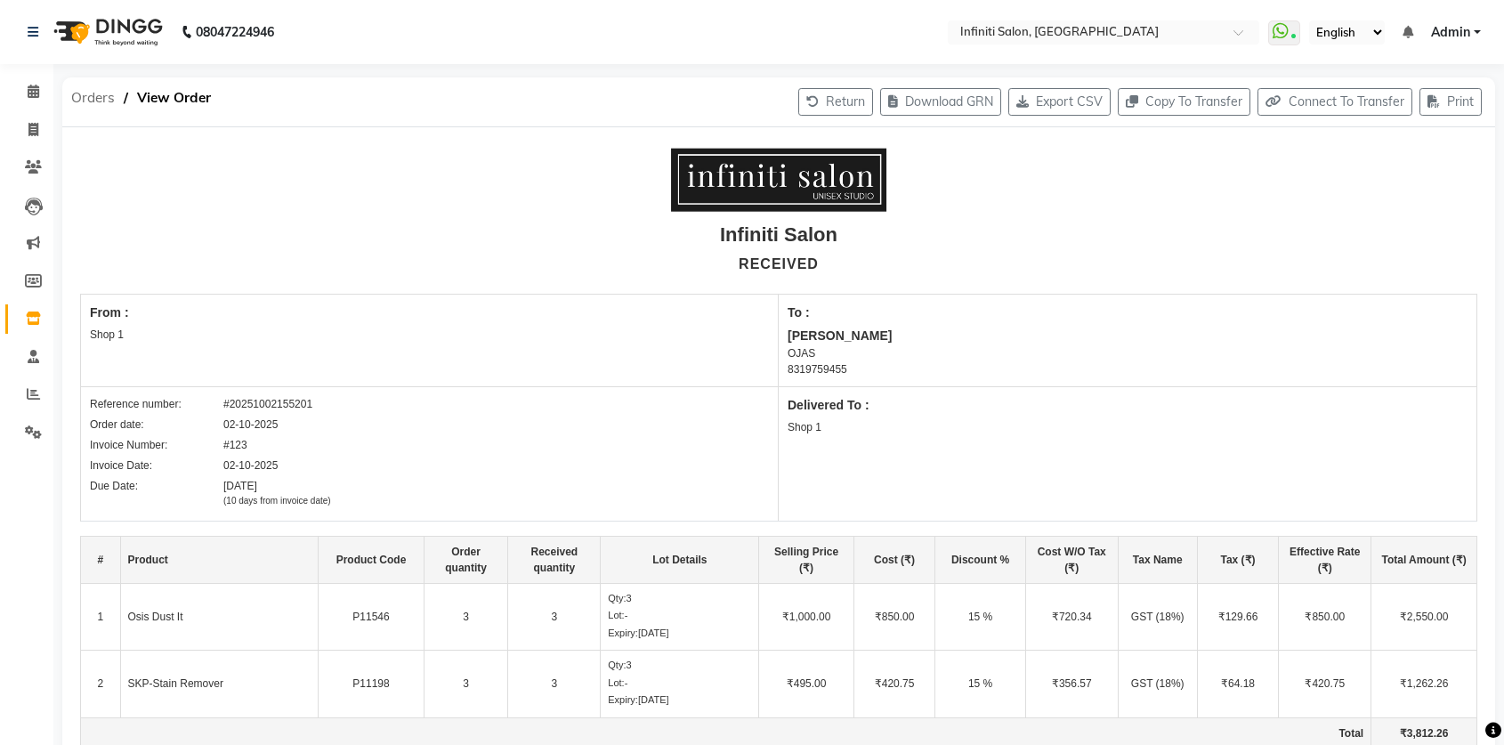
click at [108, 99] on span "Orders" at bounding box center [92, 98] width 61 height 32
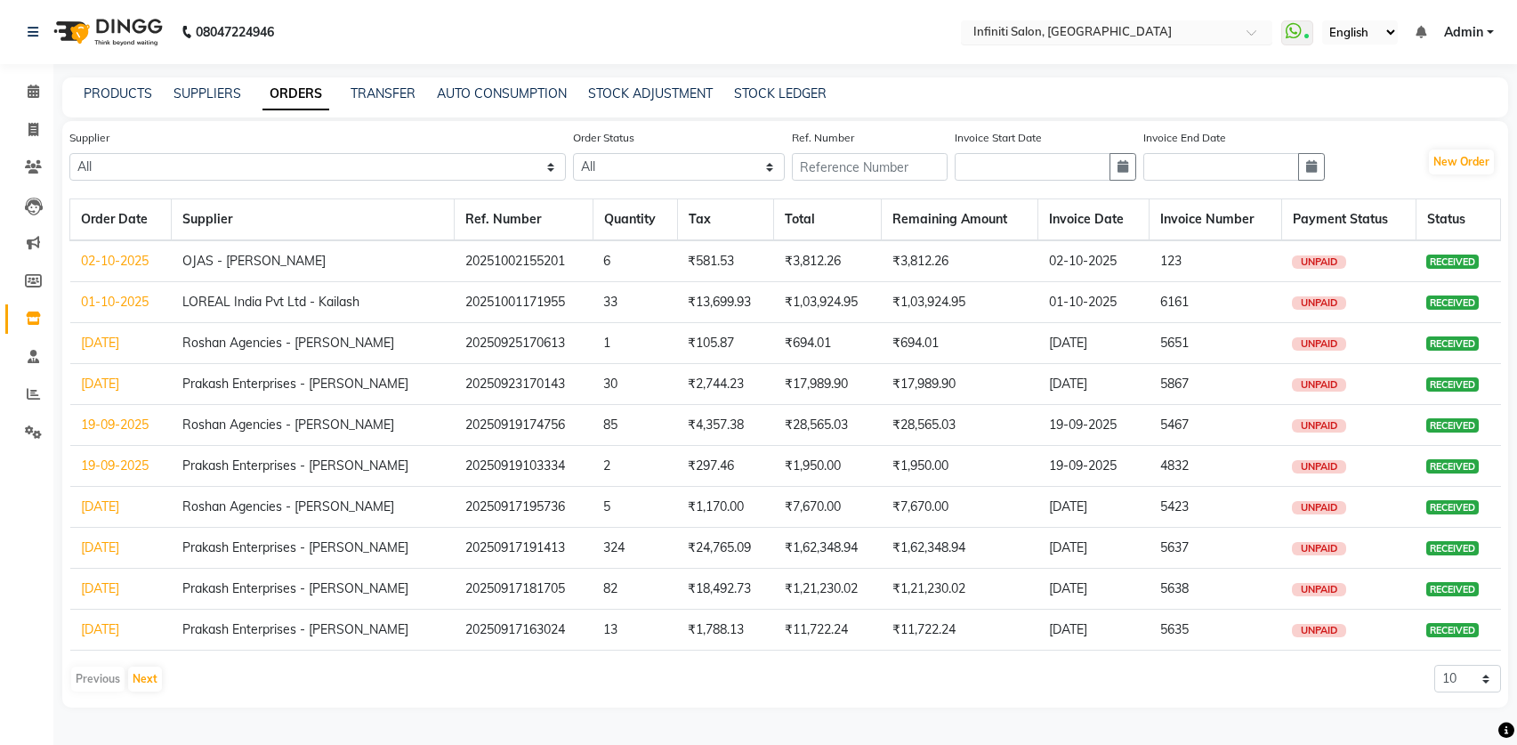
click at [1024, 38] on input "text" at bounding box center [1099, 34] width 258 height 18
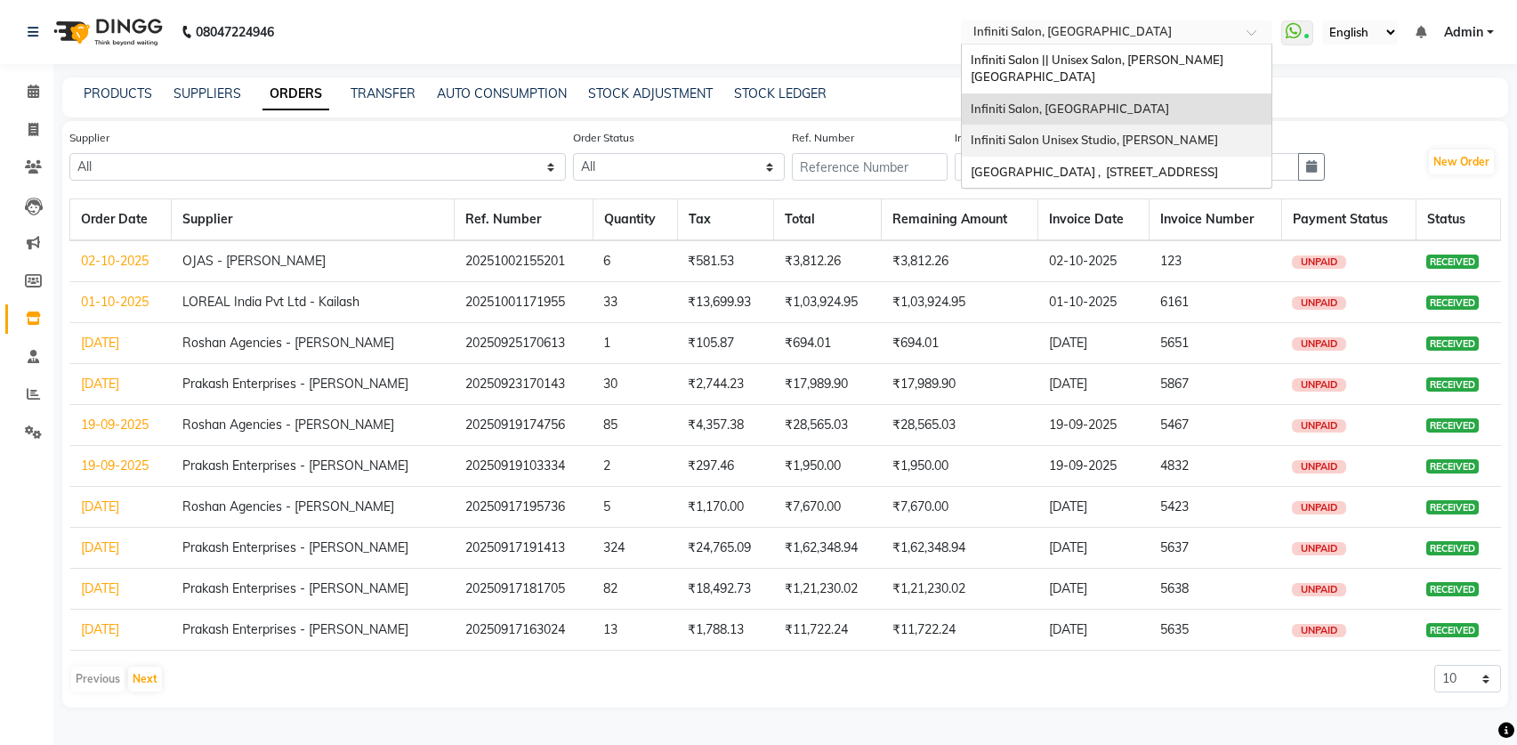
click at [1024, 133] on span "Infiniti Salon Unisex Studio, [PERSON_NAME]" at bounding box center [1094, 140] width 247 height 14
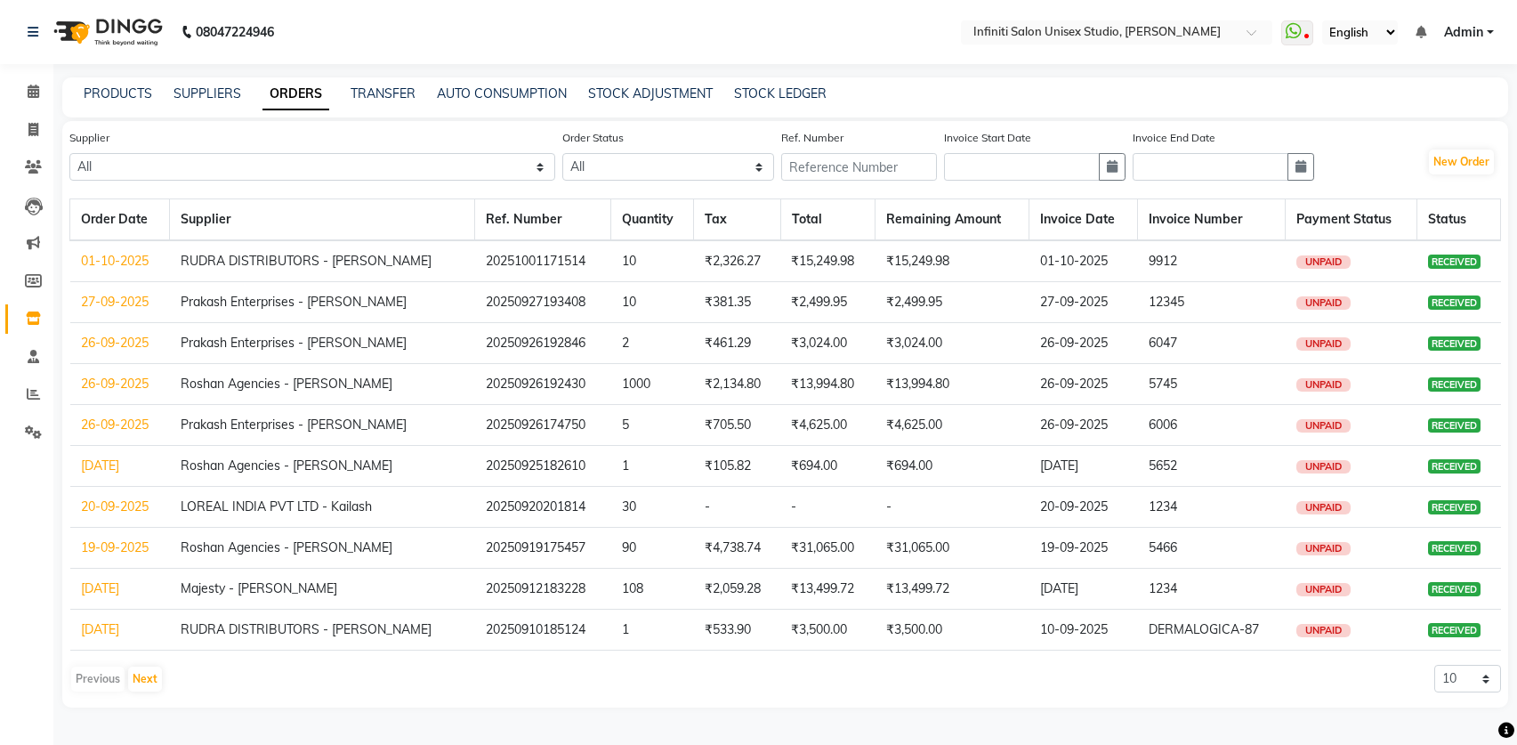
click at [145, 263] on link "01-10-2025" at bounding box center [115, 261] width 68 height 16
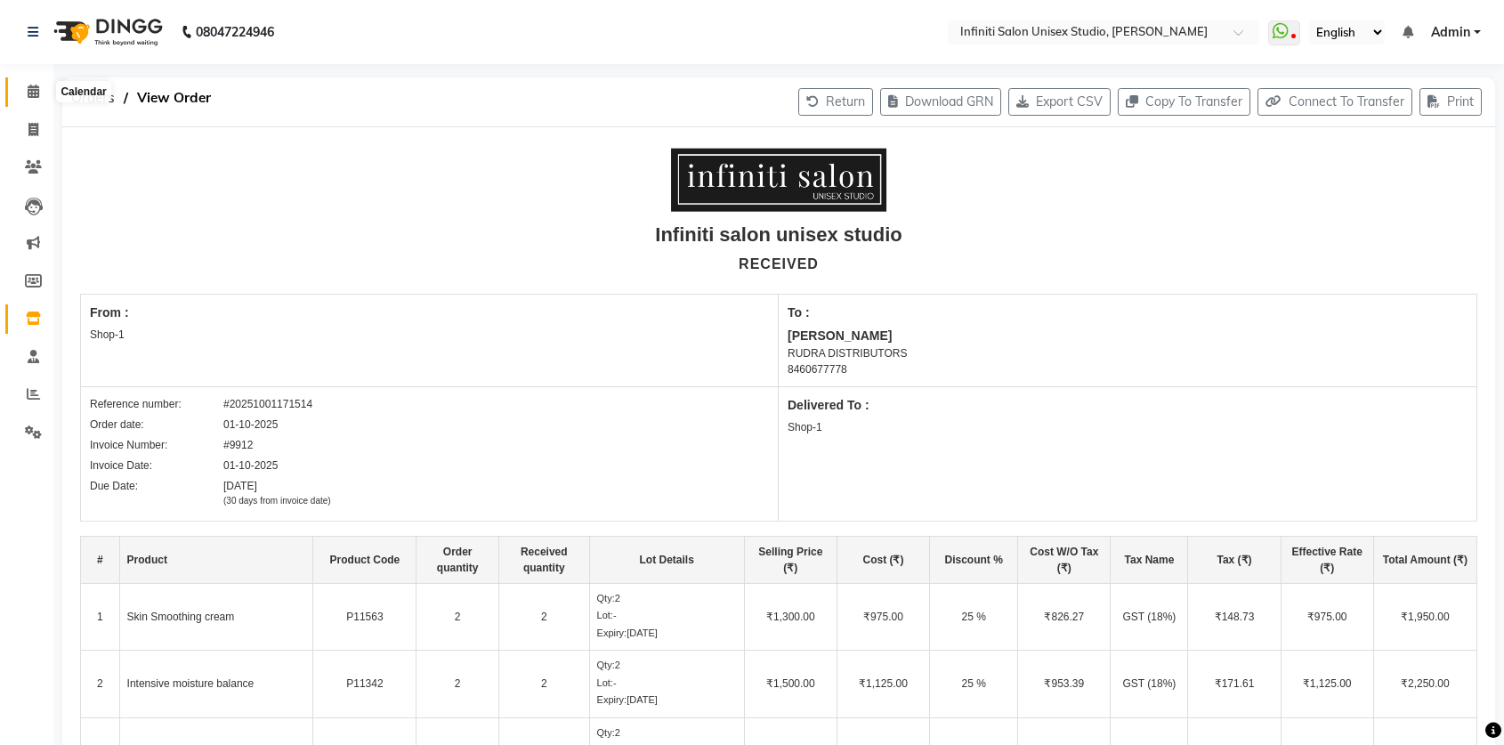
click at [31, 94] on icon at bounding box center [34, 91] width 12 height 13
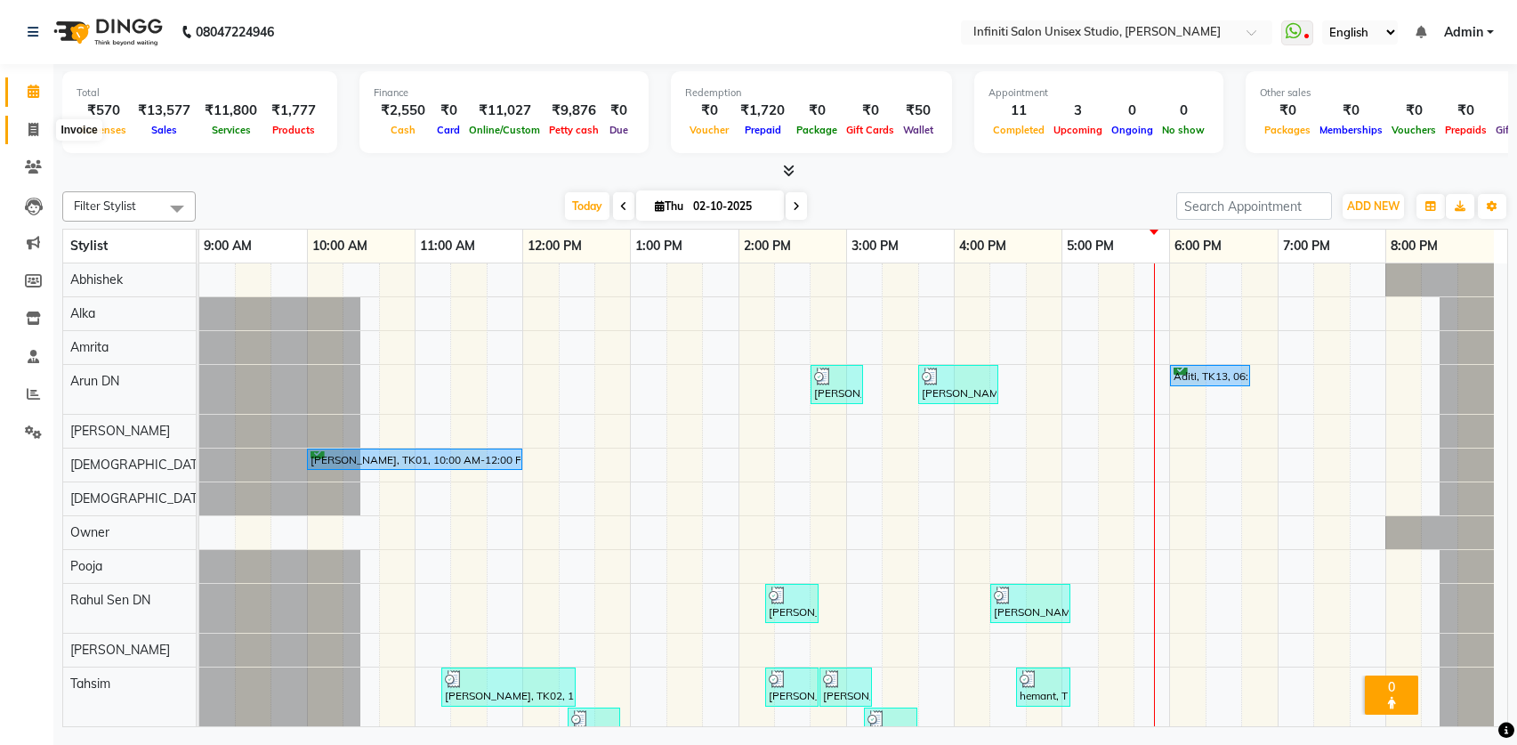
click at [30, 128] on icon at bounding box center [33, 129] width 10 height 13
click at [31, 128] on icon at bounding box center [33, 129] width 10 height 13
select select "service"
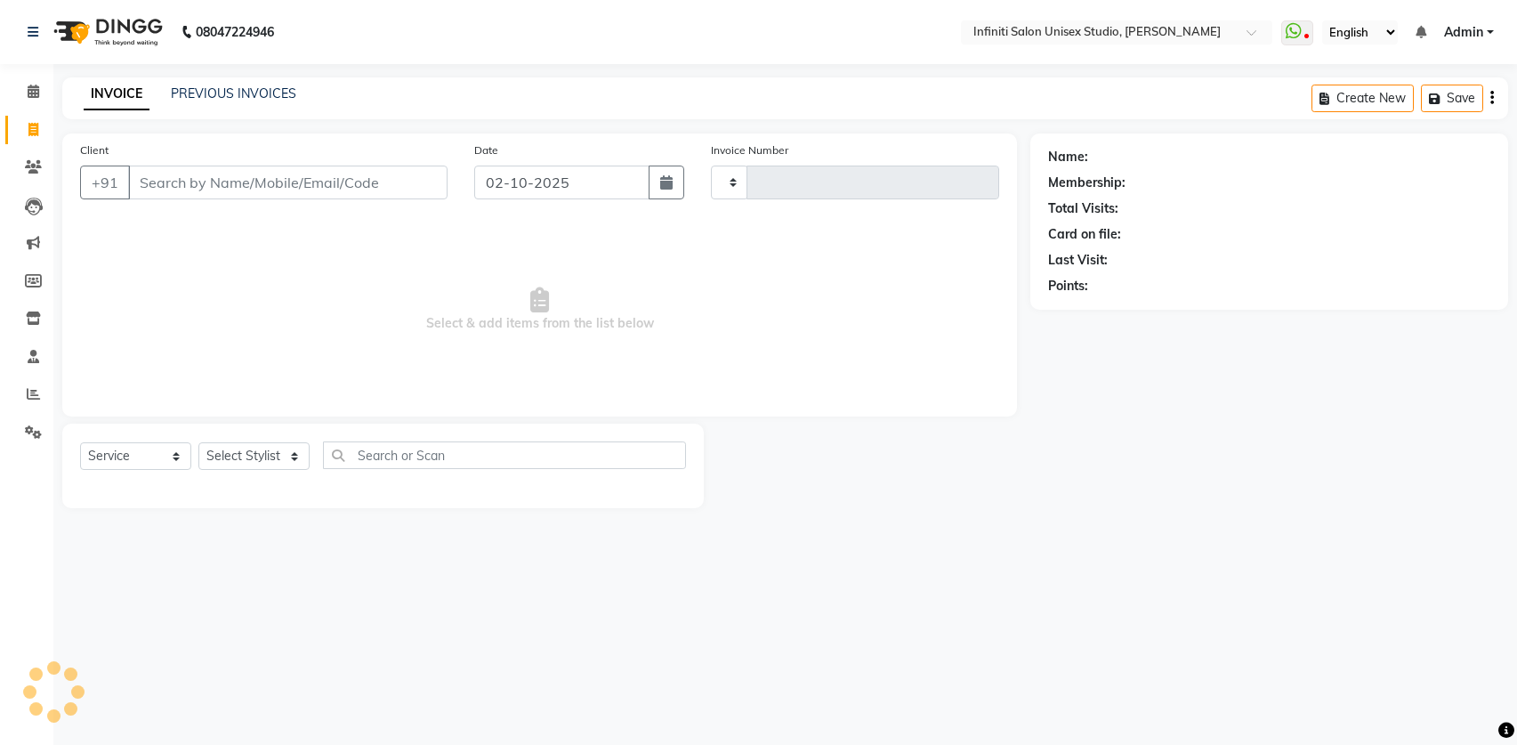
type input "2197"
select select "6511"
click at [36, 101] on link "Calendar" at bounding box center [26, 91] width 43 height 29
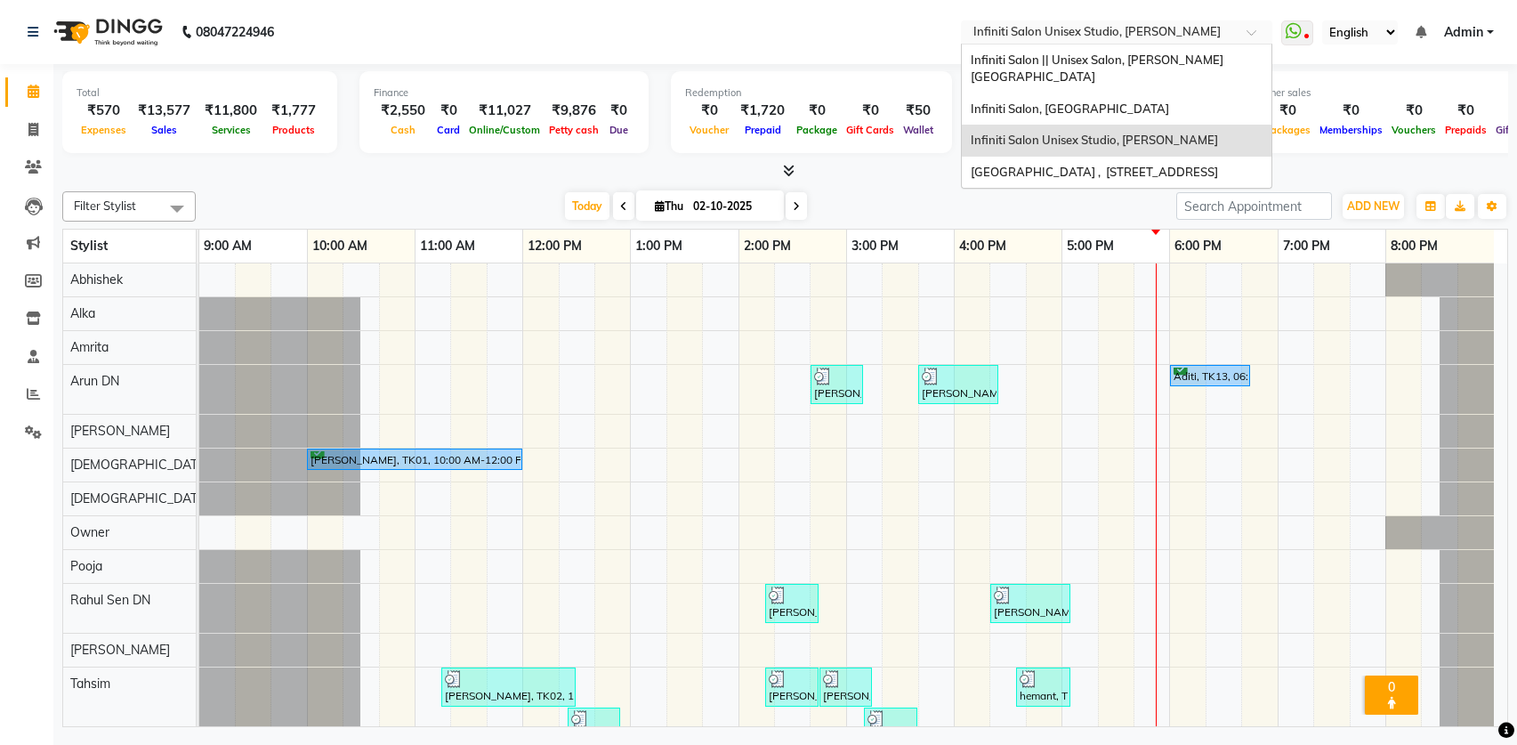
click at [1106, 34] on input "text" at bounding box center [1099, 34] width 258 height 18
click at [1104, 49] on div "Infiniti Salon || Unisex Salon, [PERSON_NAME][GEOGRAPHIC_DATA]" at bounding box center [1117, 68] width 310 height 49
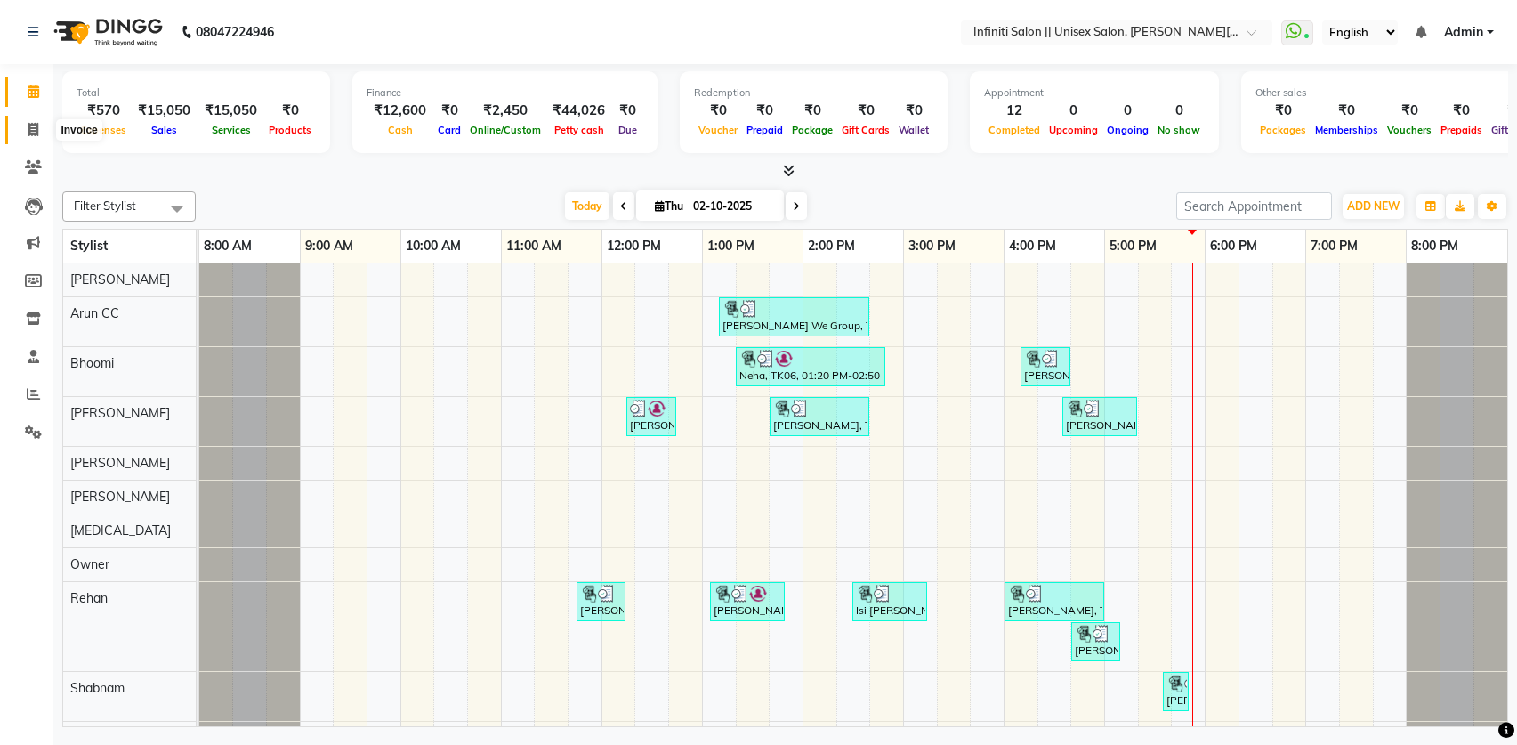
click at [42, 122] on span at bounding box center [33, 130] width 31 height 20
select select "service"
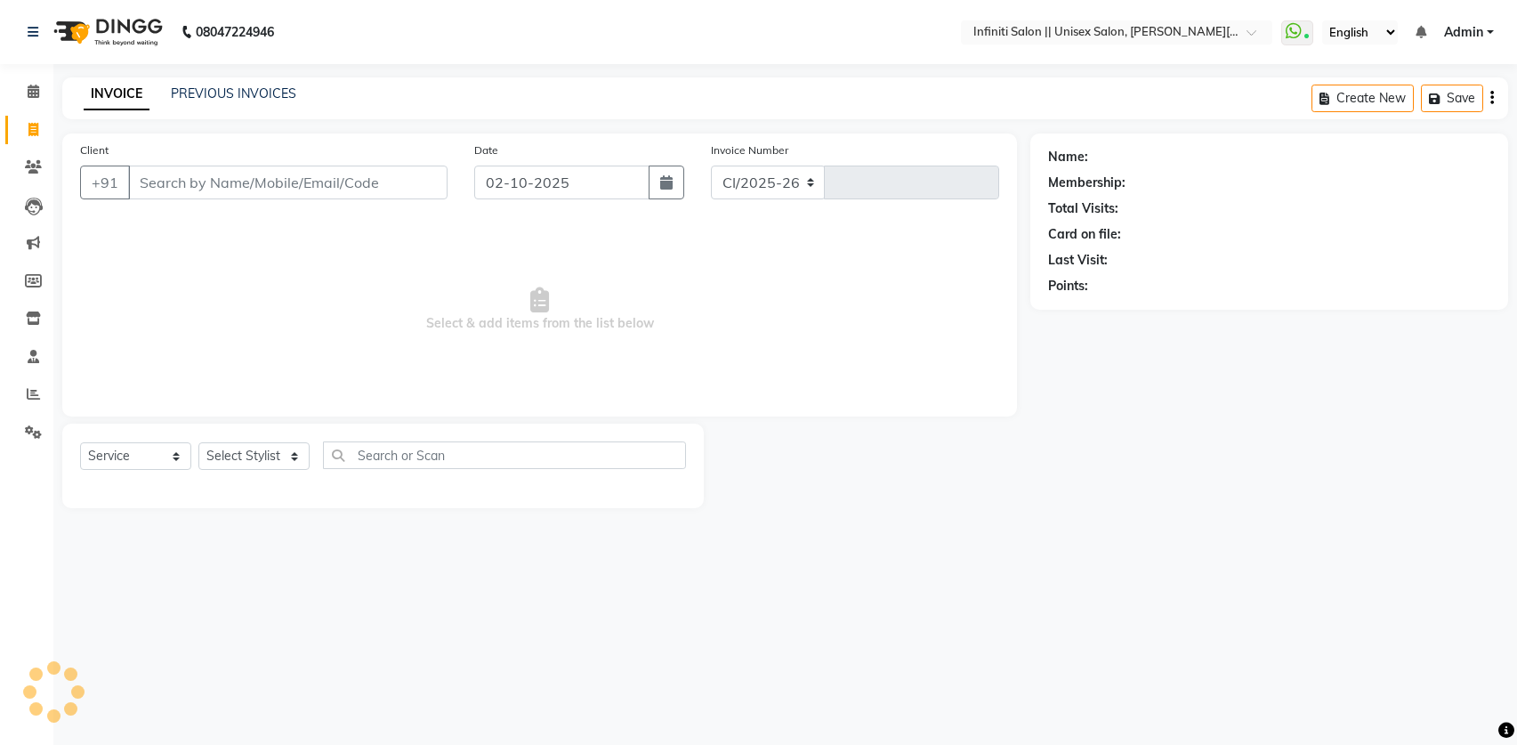
select select "8233"
type input "1130"
click at [195, 90] on link "PREVIOUS INVOICES" at bounding box center [233, 93] width 125 height 16
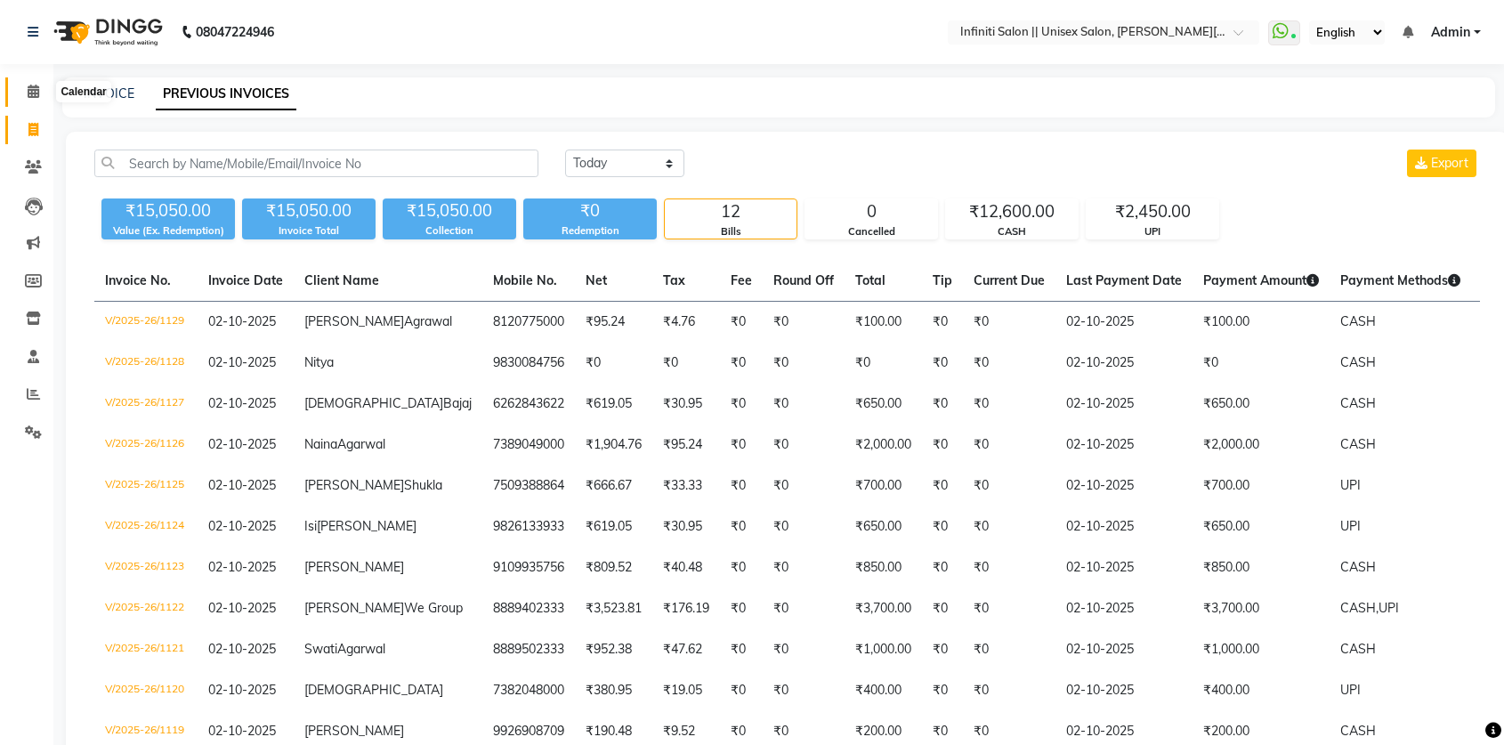
click at [28, 93] on icon at bounding box center [34, 91] width 12 height 13
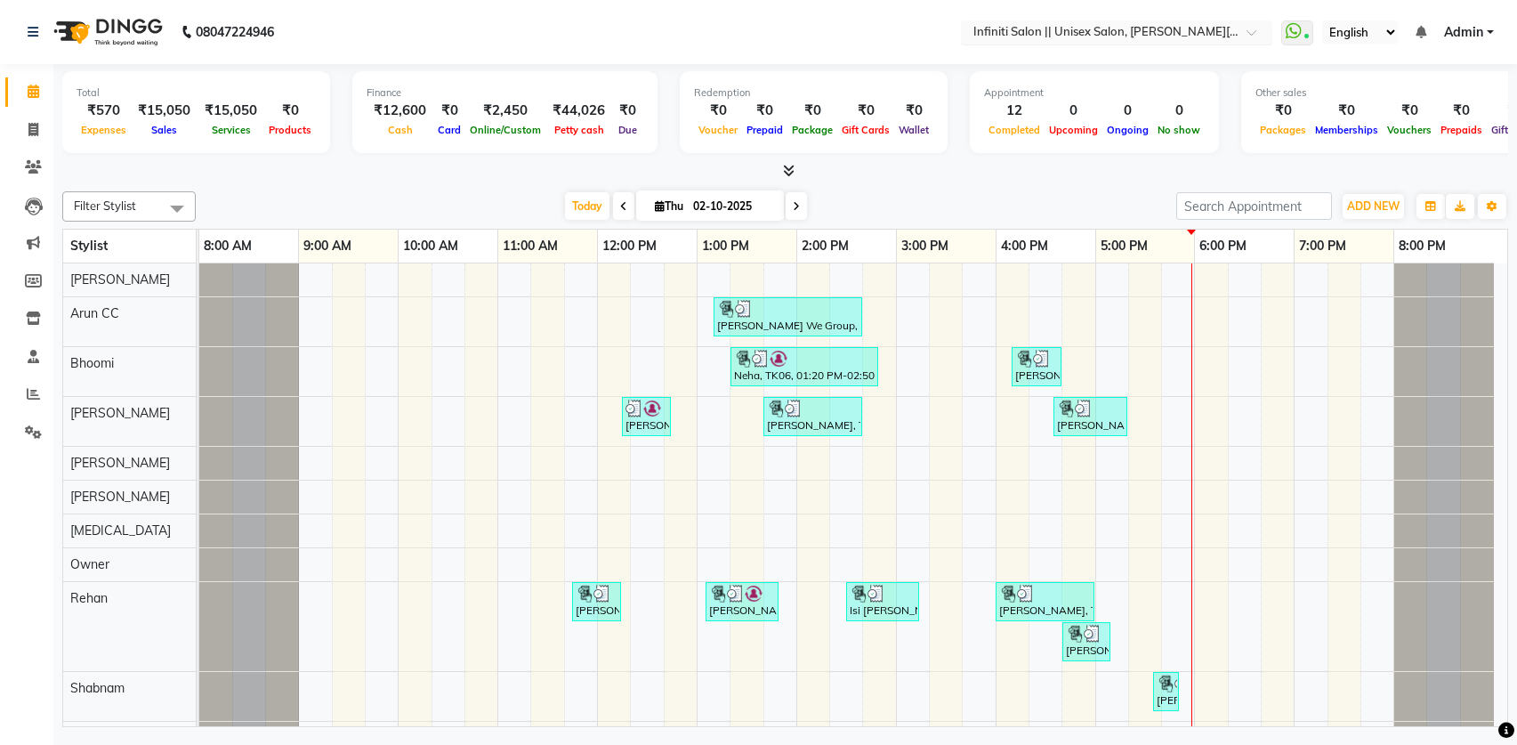
click at [1047, 30] on input "text" at bounding box center [1099, 34] width 258 height 18
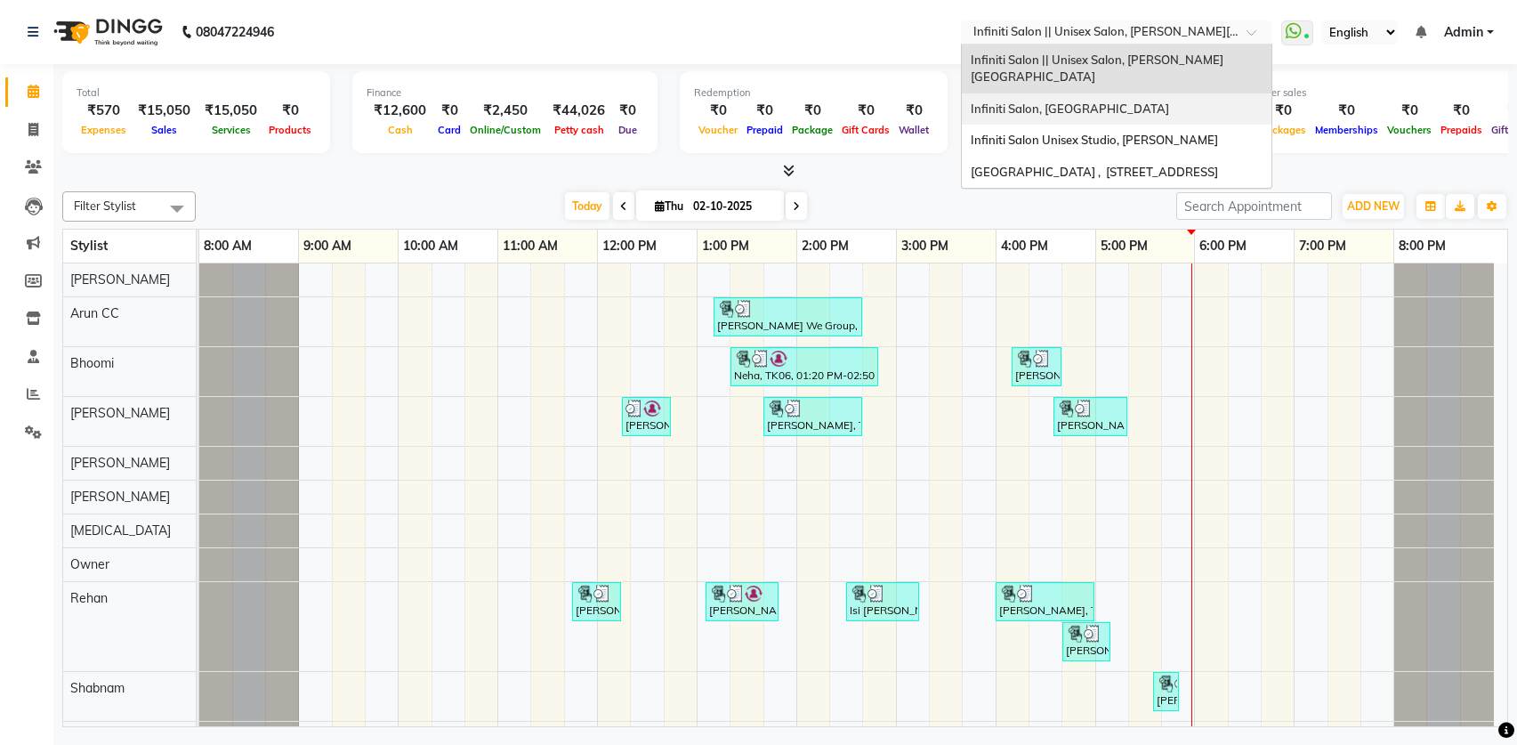
click at [1040, 101] on span "Infiniti Salon, Shankar Nagar" at bounding box center [1070, 108] width 198 height 14
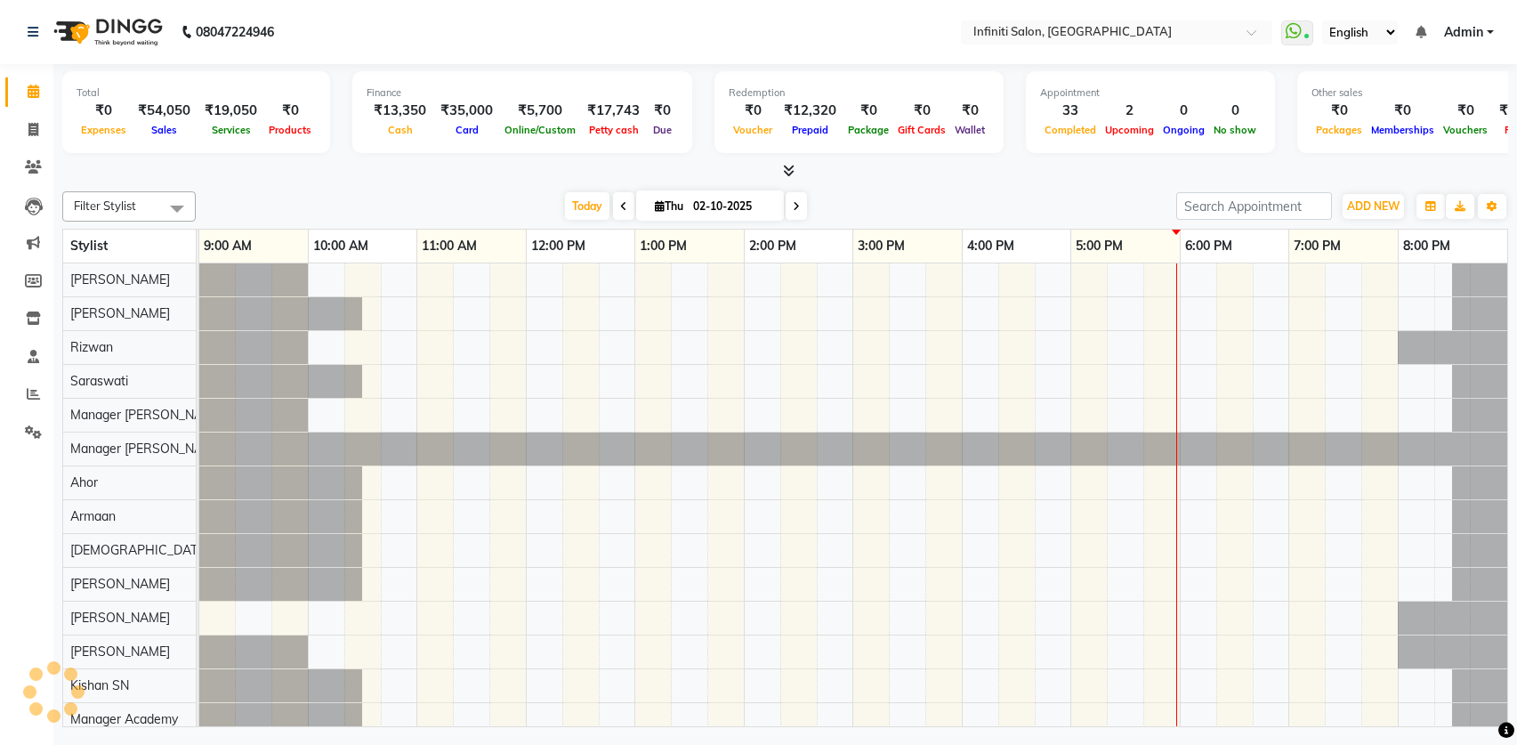
select select "en"
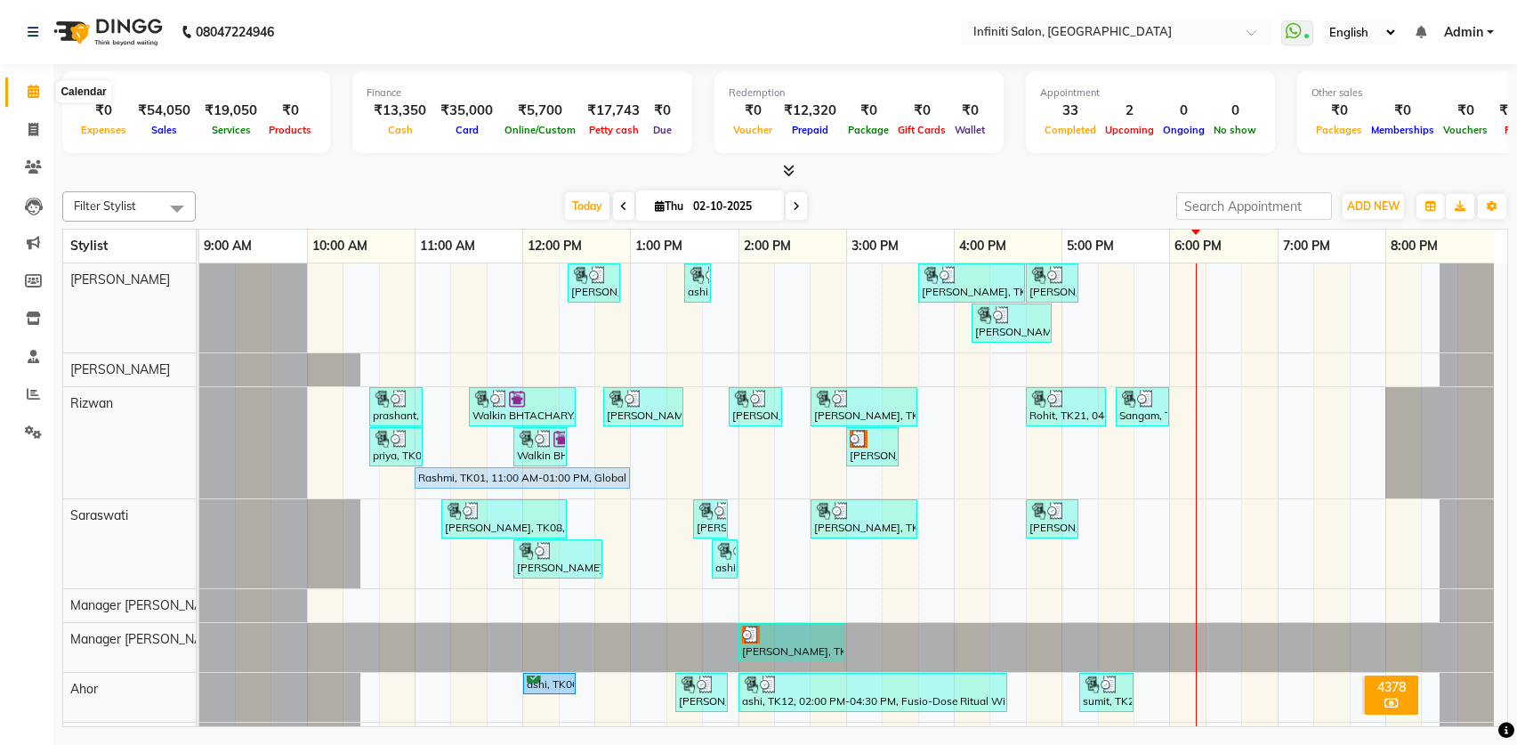
click at [32, 93] on icon at bounding box center [34, 91] width 12 height 13
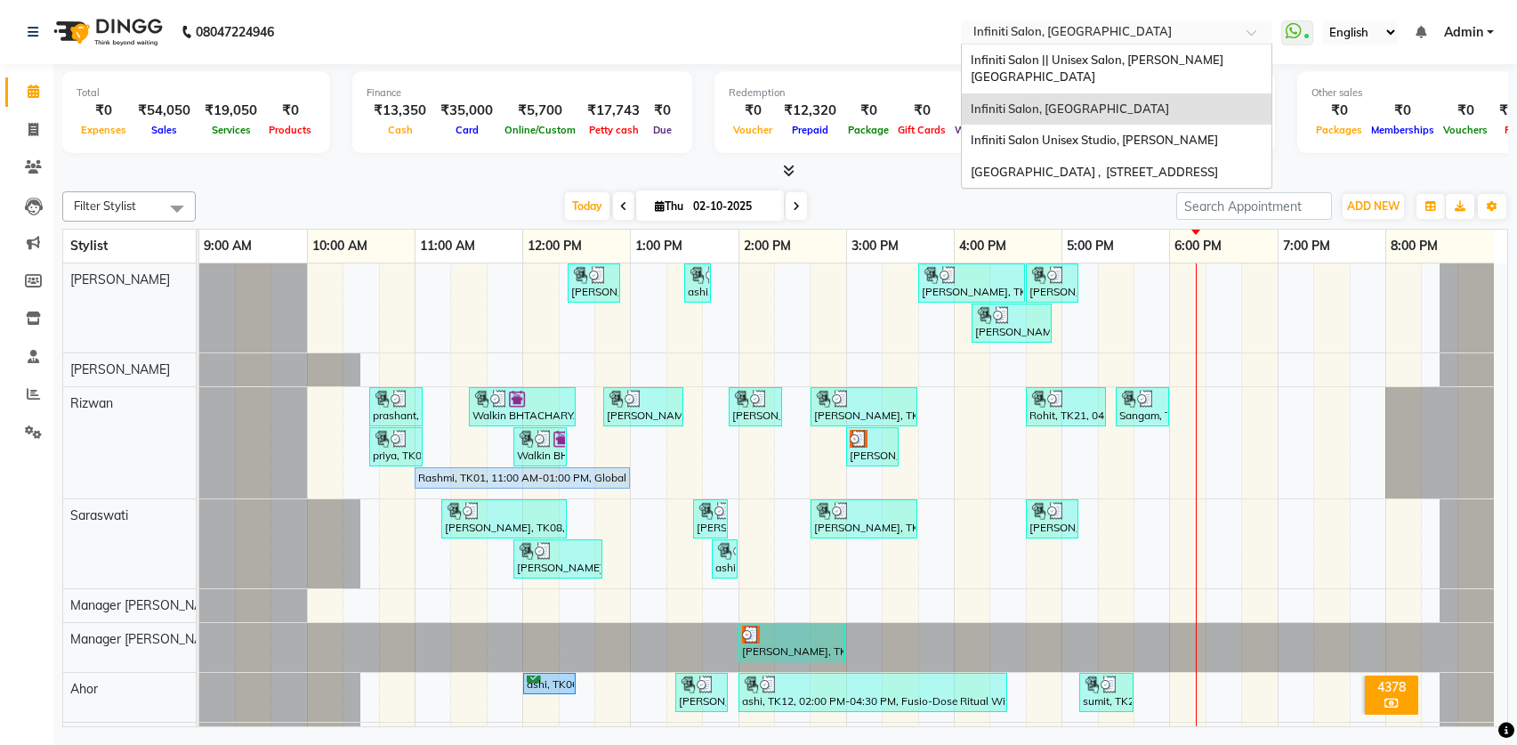
click at [1042, 39] on input "text" at bounding box center [1099, 34] width 258 height 18
click at [1059, 133] on span "Infiniti Salon Unisex Studio, [PERSON_NAME]" at bounding box center [1094, 140] width 247 height 14
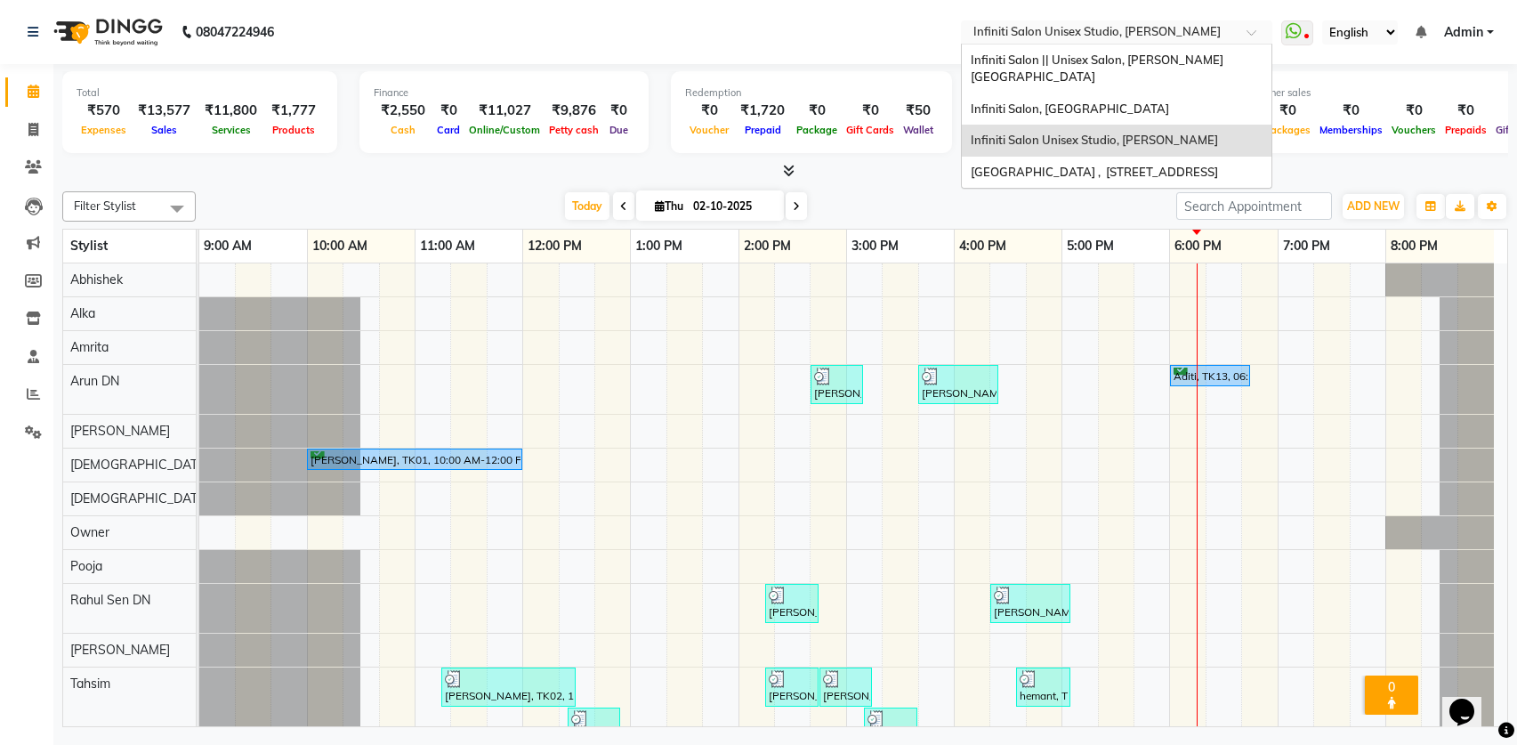
click at [1080, 35] on input "text" at bounding box center [1099, 34] width 258 height 18
click at [1086, 53] on span "Infiniti Salon || Unisex Salon, [PERSON_NAME][GEOGRAPHIC_DATA]" at bounding box center [1097, 69] width 253 height 32
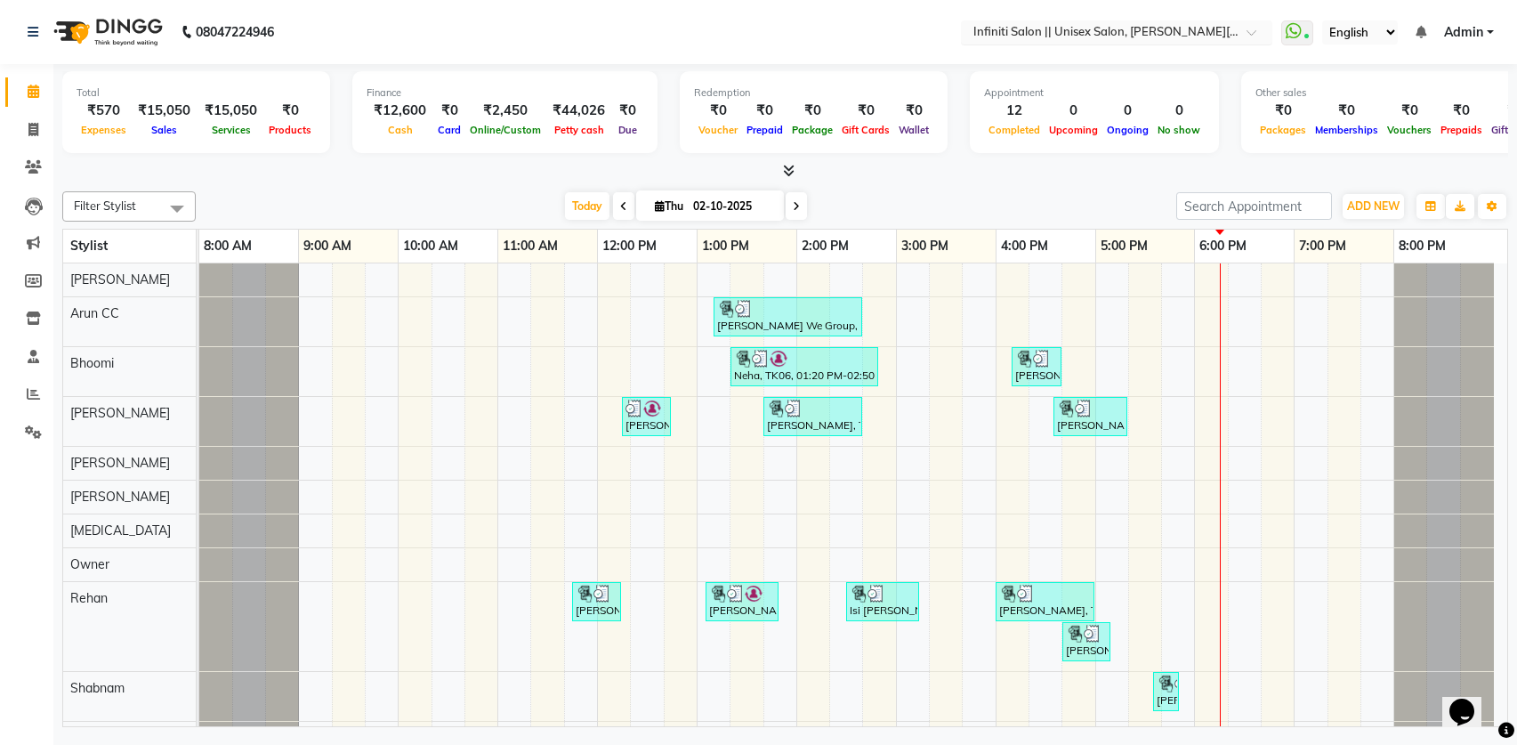
click at [1115, 36] on input "text" at bounding box center [1099, 34] width 258 height 18
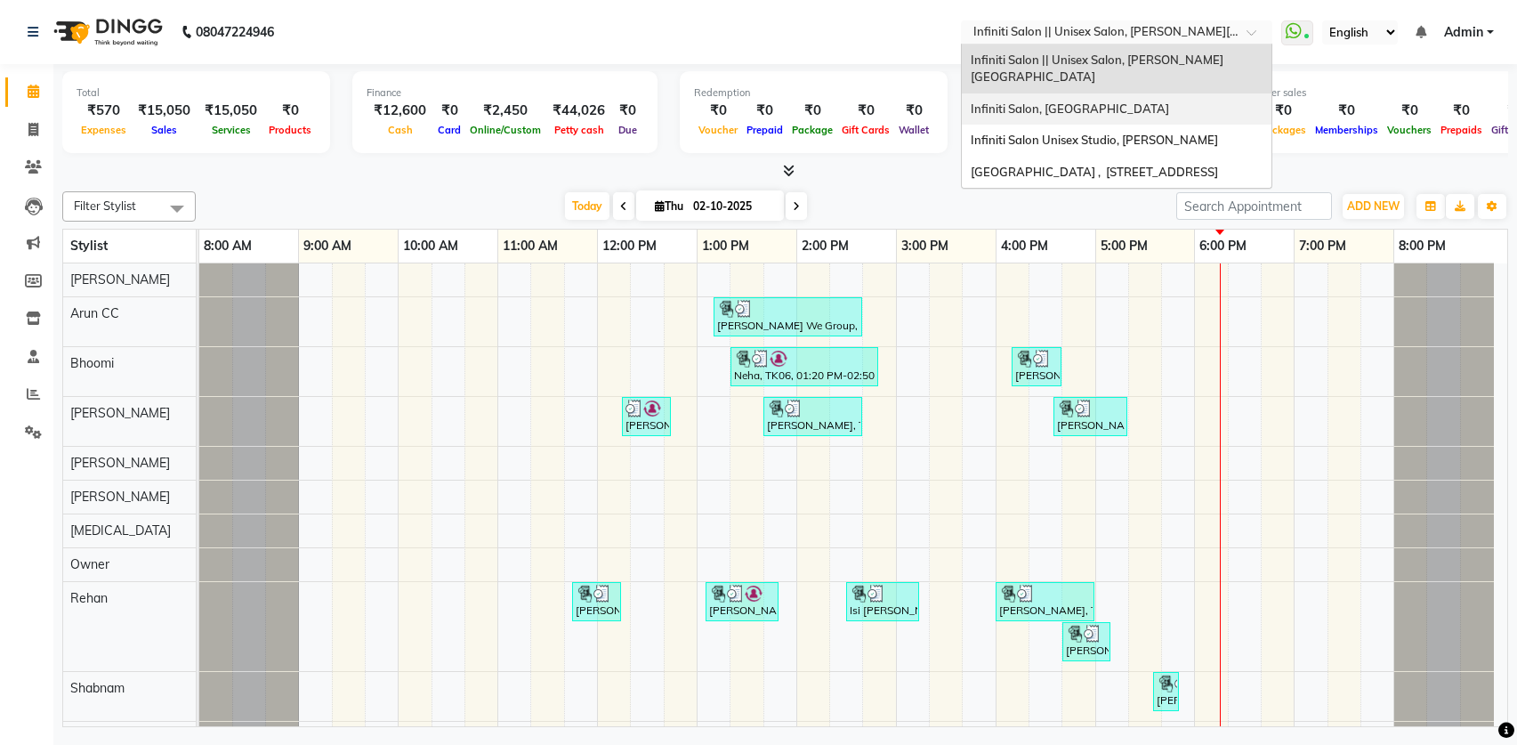
click at [1138, 93] on div "Infiniti Salon, [GEOGRAPHIC_DATA]" at bounding box center [1117, 109] width 310 height 32
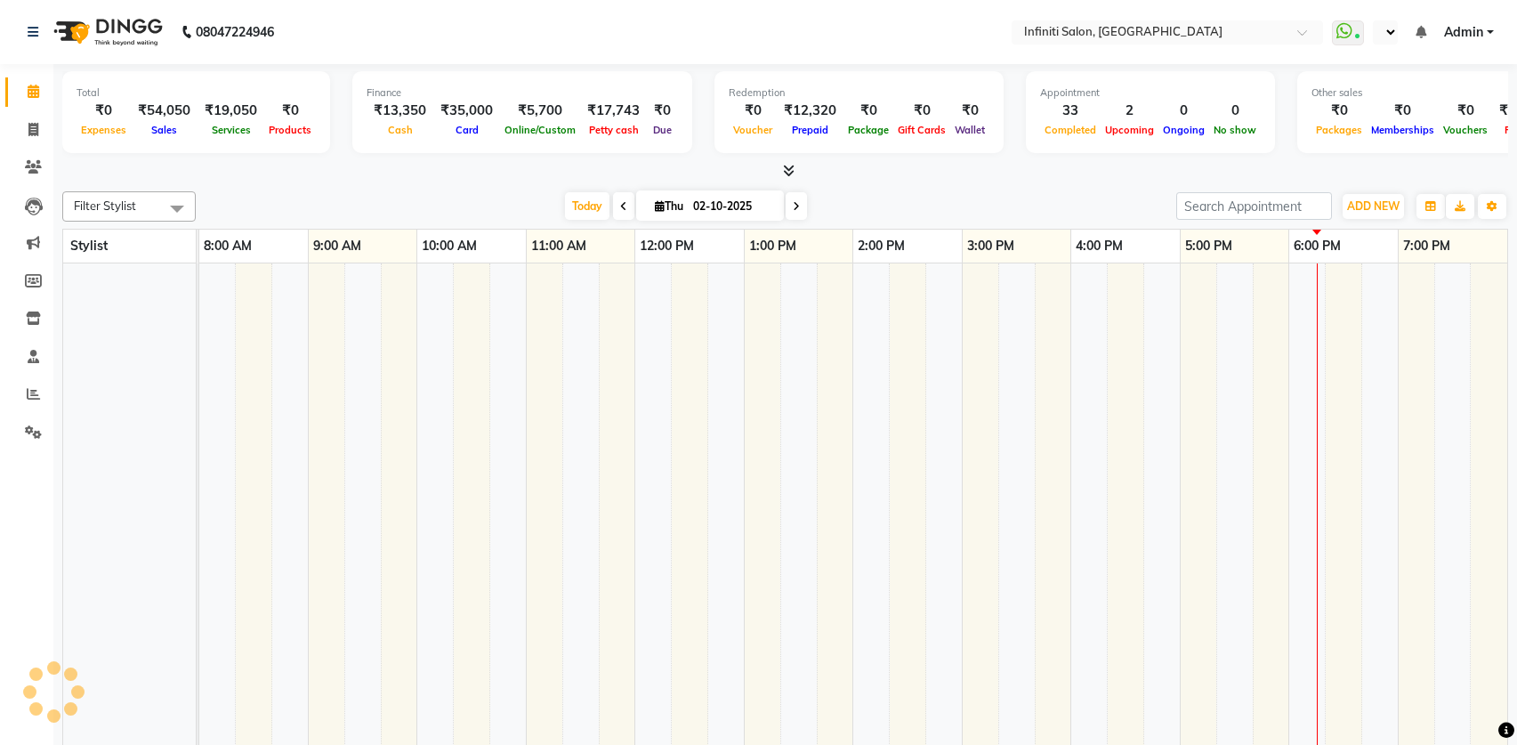
select select "en"
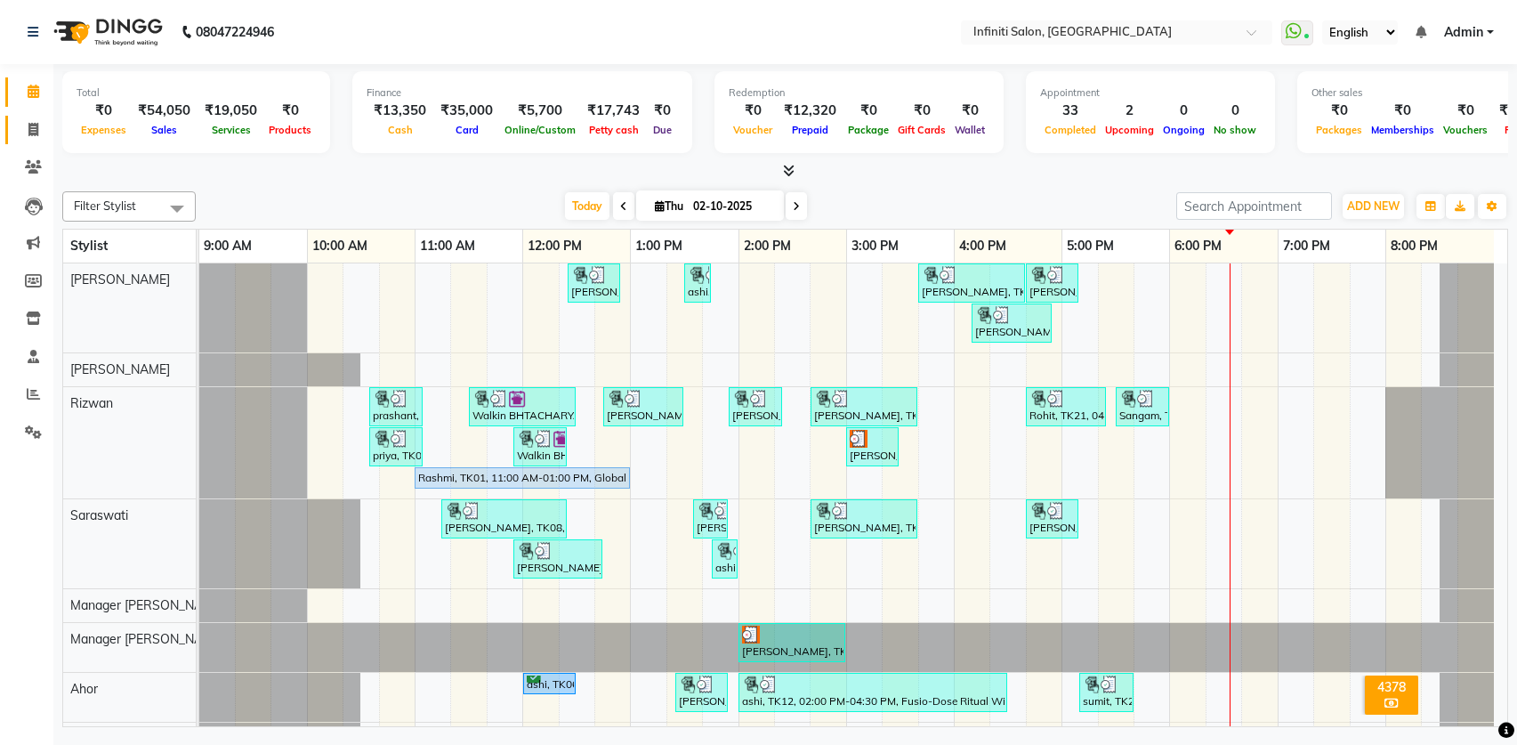
click at [35, 132] on icon at bounding box center [33, 129] width 10 height 13
click at [36, 132] on icon at bounding box center [33, 129] width 10 height 13
select select "service"
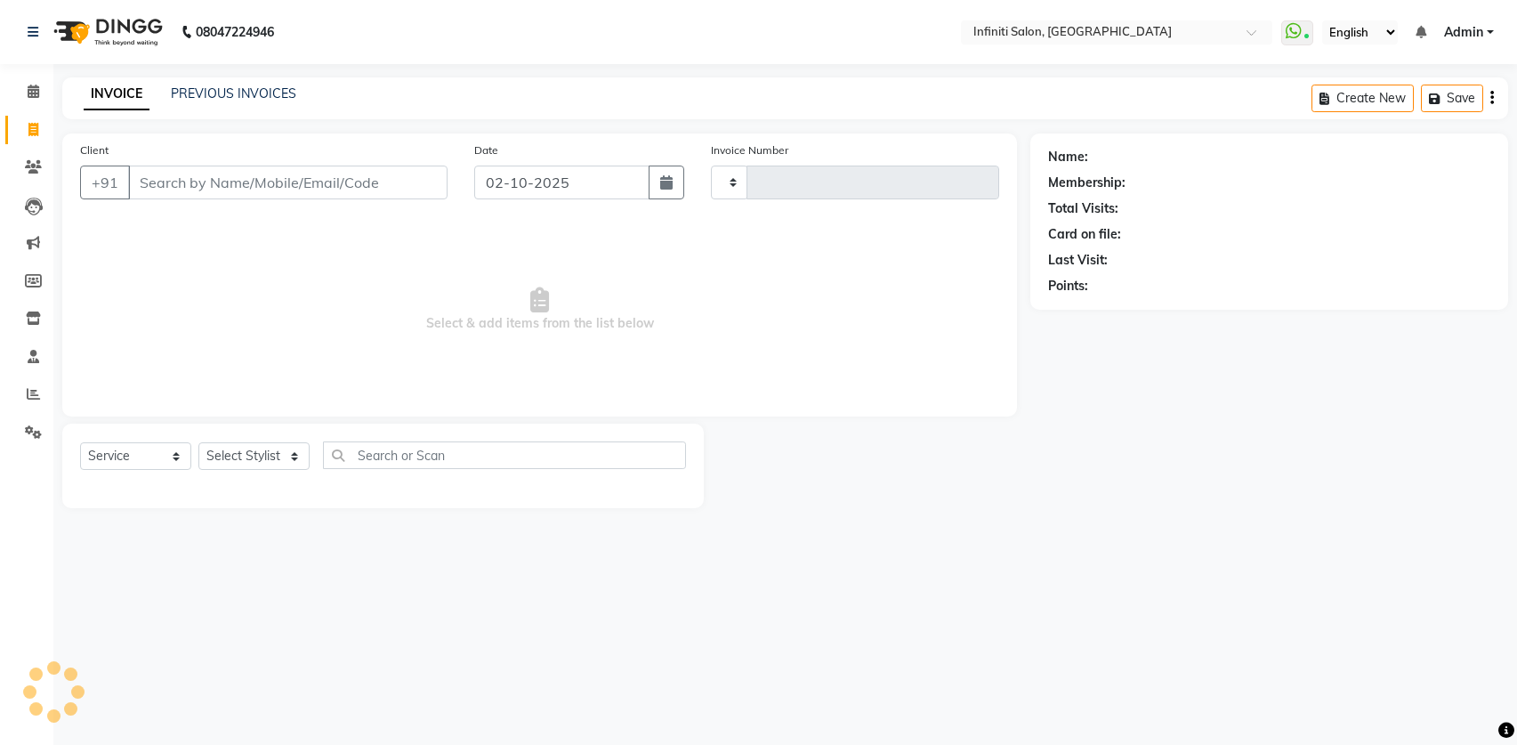
type input "3120"
select select "5804"
click at [38, 93] on icon at bounding box center [34, 91] width 12 height 13
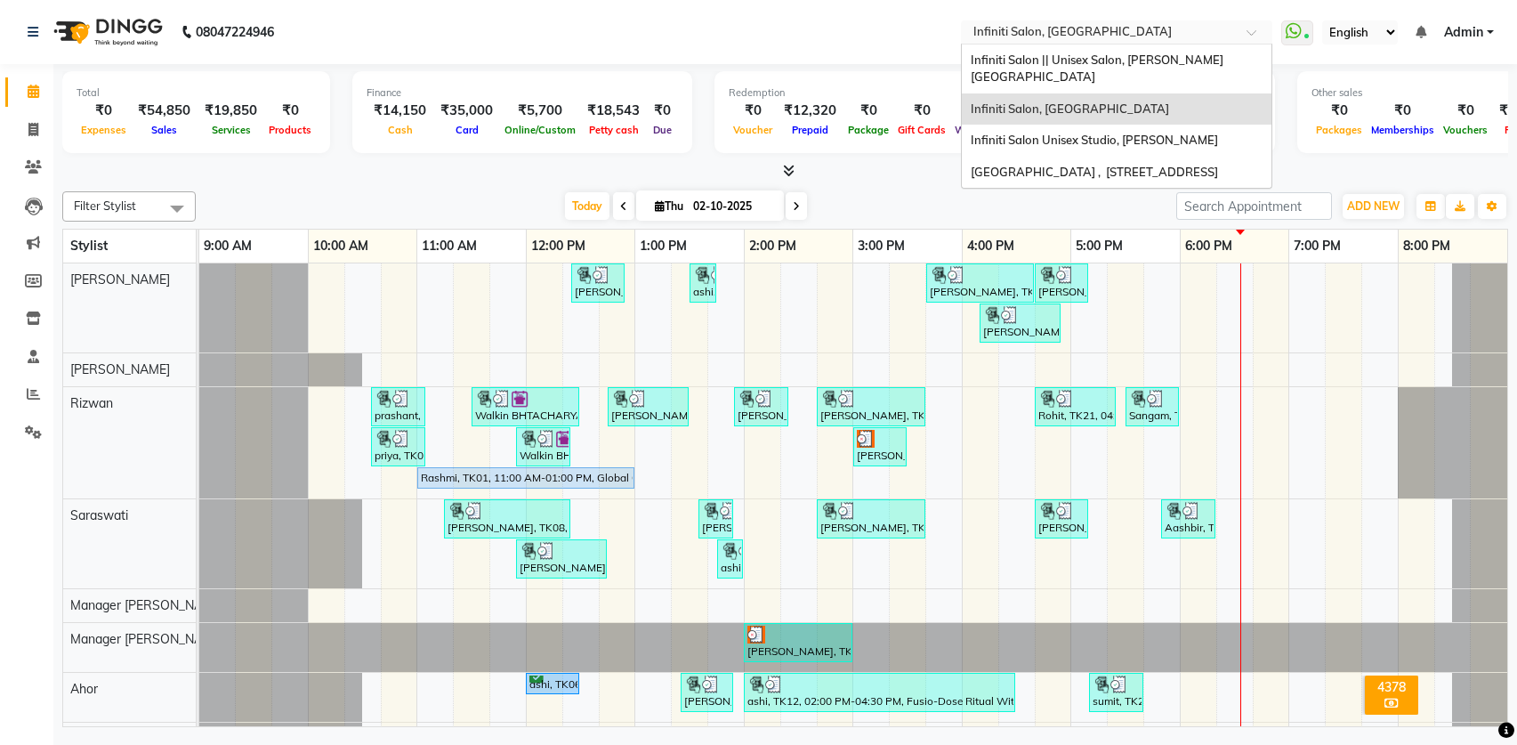
click at [1046, 34] on input "text" at bounding box center [1099, 34] width 258 height 18
click at [1047, 133] on span "Infiniti Salon Unisex Studio, [PERSON_NAME]" at bounding box center [1094, 140] width 247 height 14
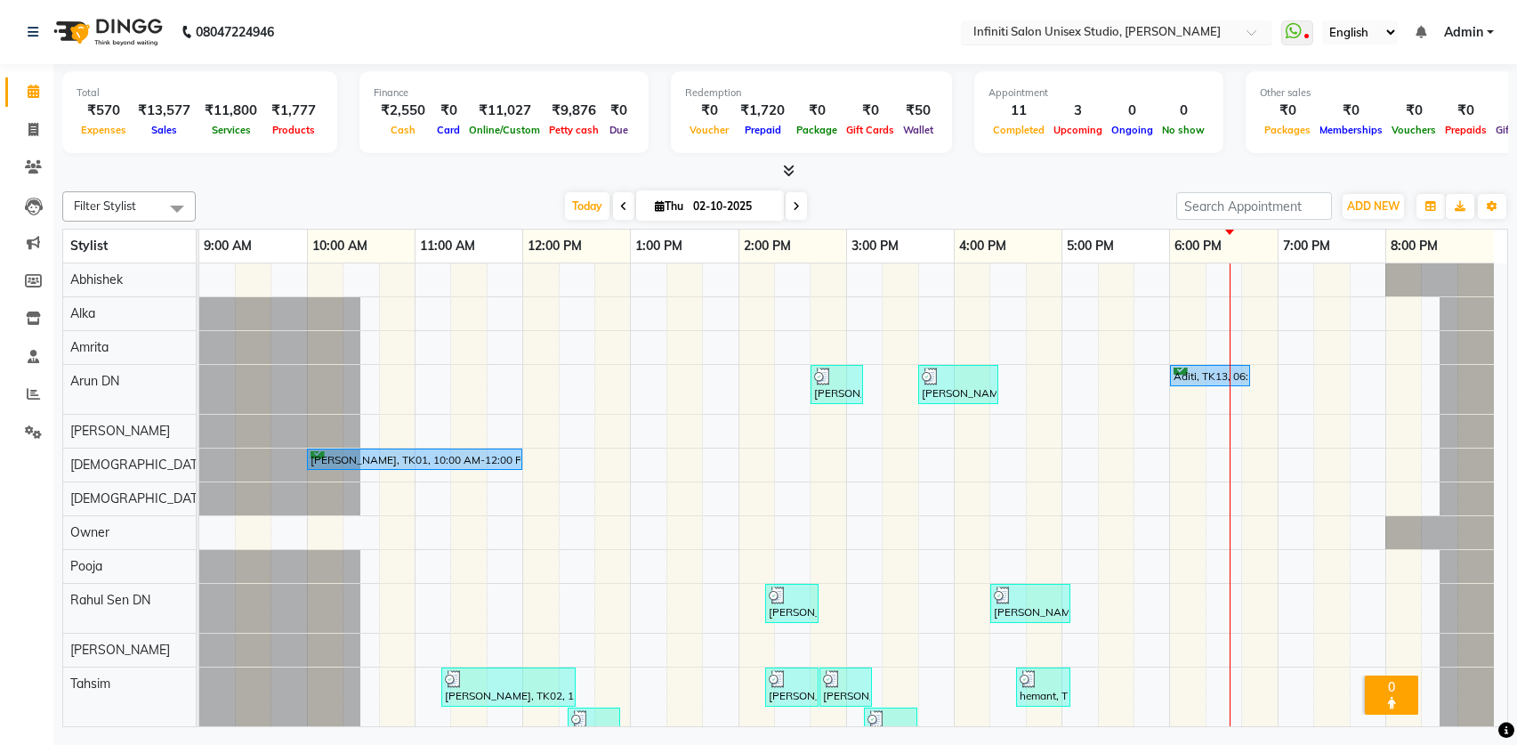
click at [1042, 36] on input "text" at bounding box center [1099, 34] width 258 height 18
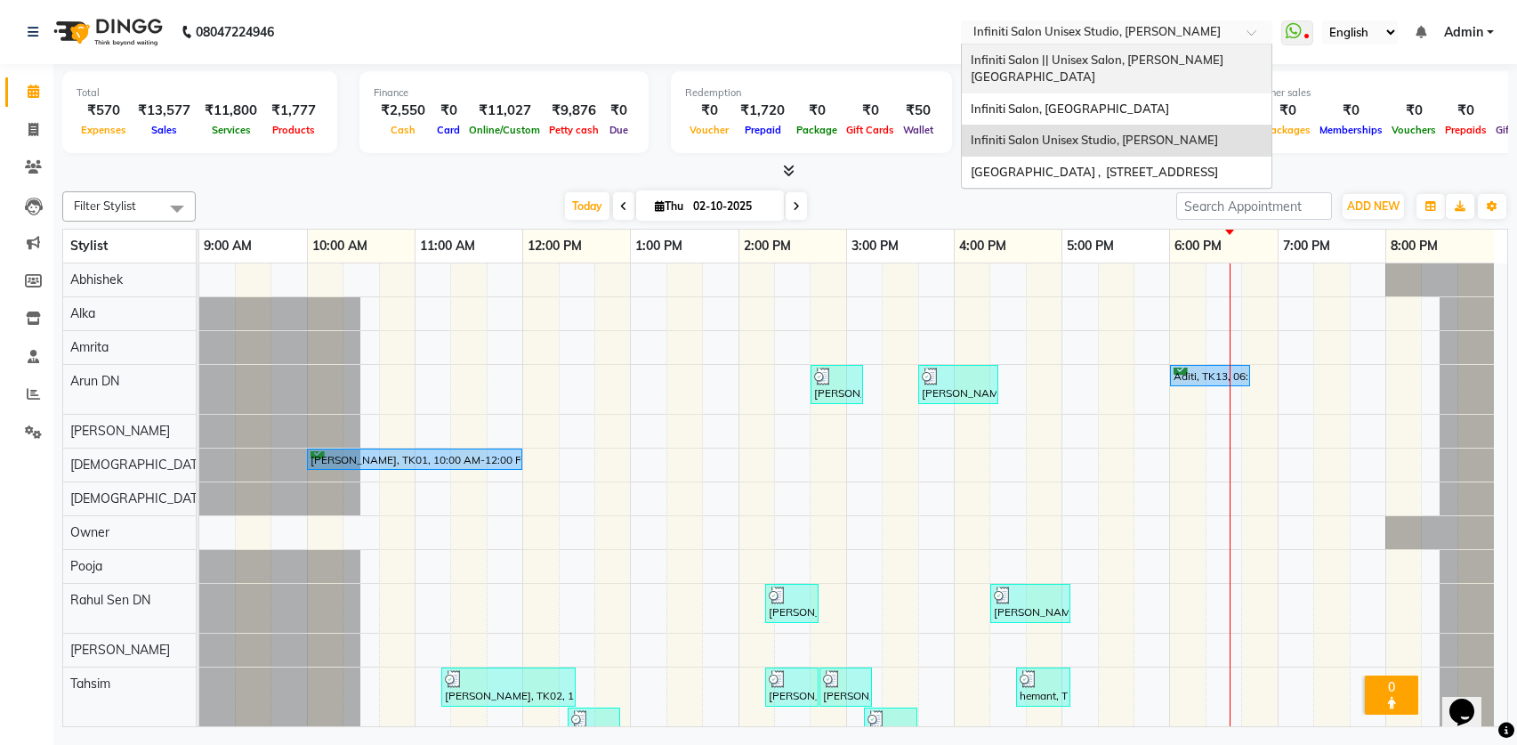
click at [1048, 64] on span "Infiniti Salon || Unisex Salon, [PERSON_NAME][GEOGRAPHIC_DATA]" at bounding box center [1097, 69] width 253 height 32
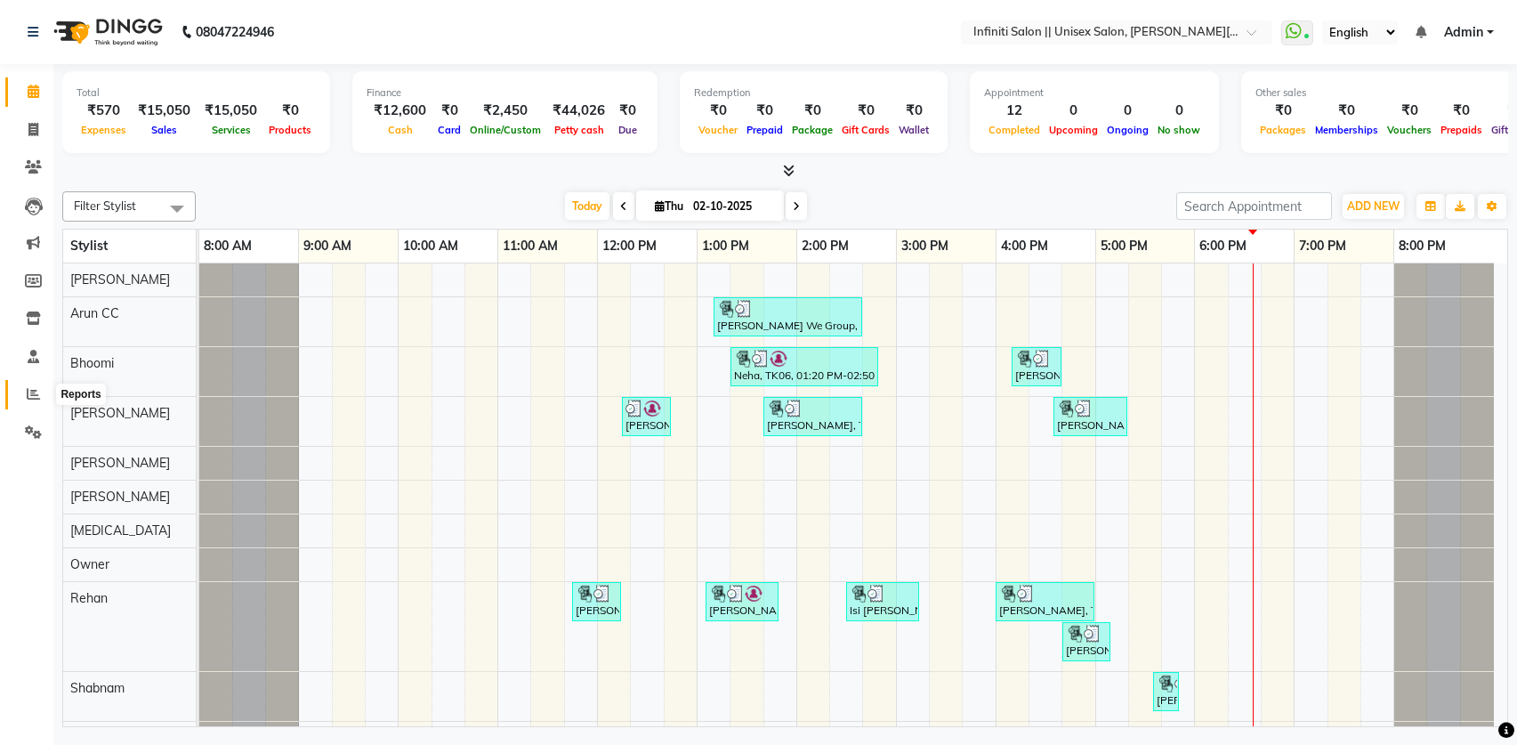
click at [33, 400] on span at bounding box center [33, 394] width 31 height 20
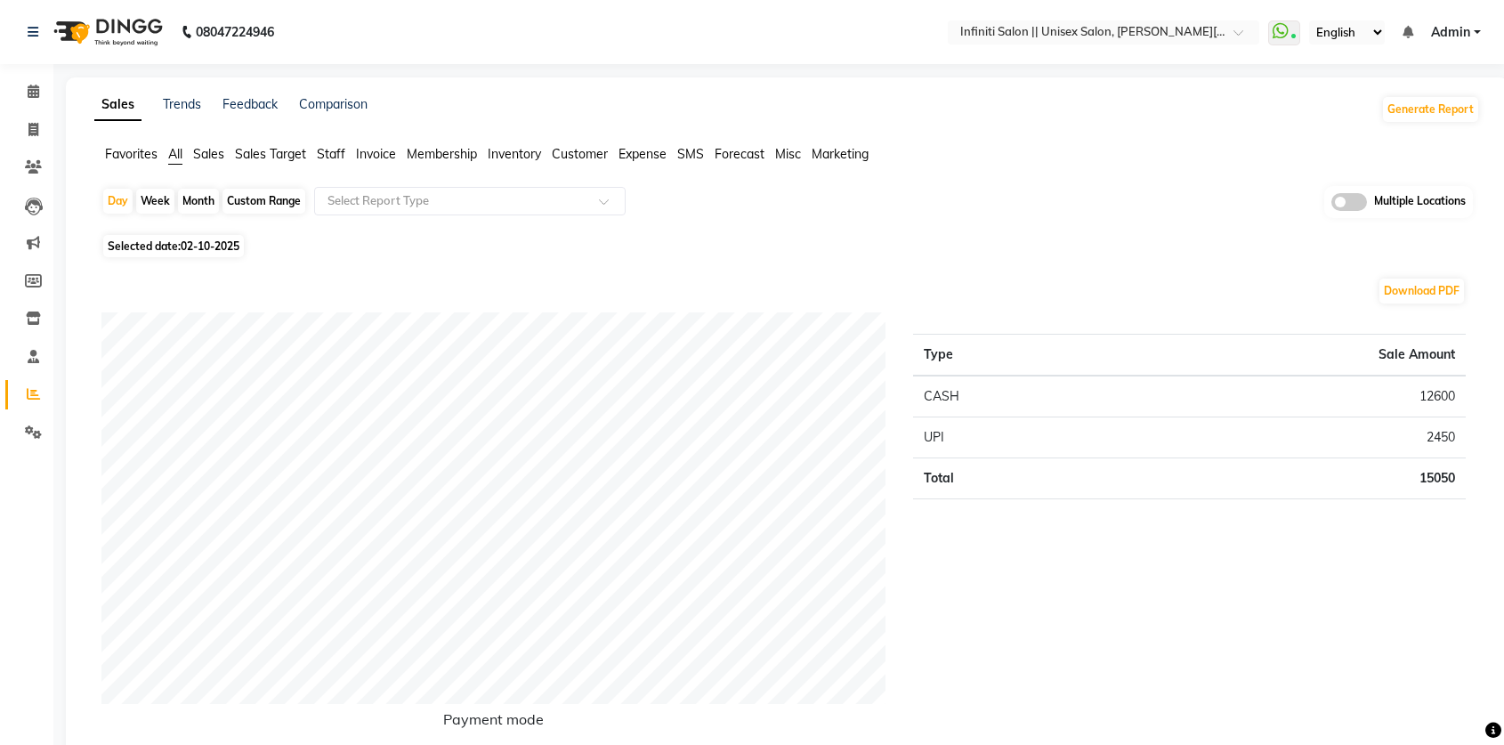
click at [209, 206] on div "Month" at bounding box center [198, 201] width 41 height 25
select select "10"
select select "2025"
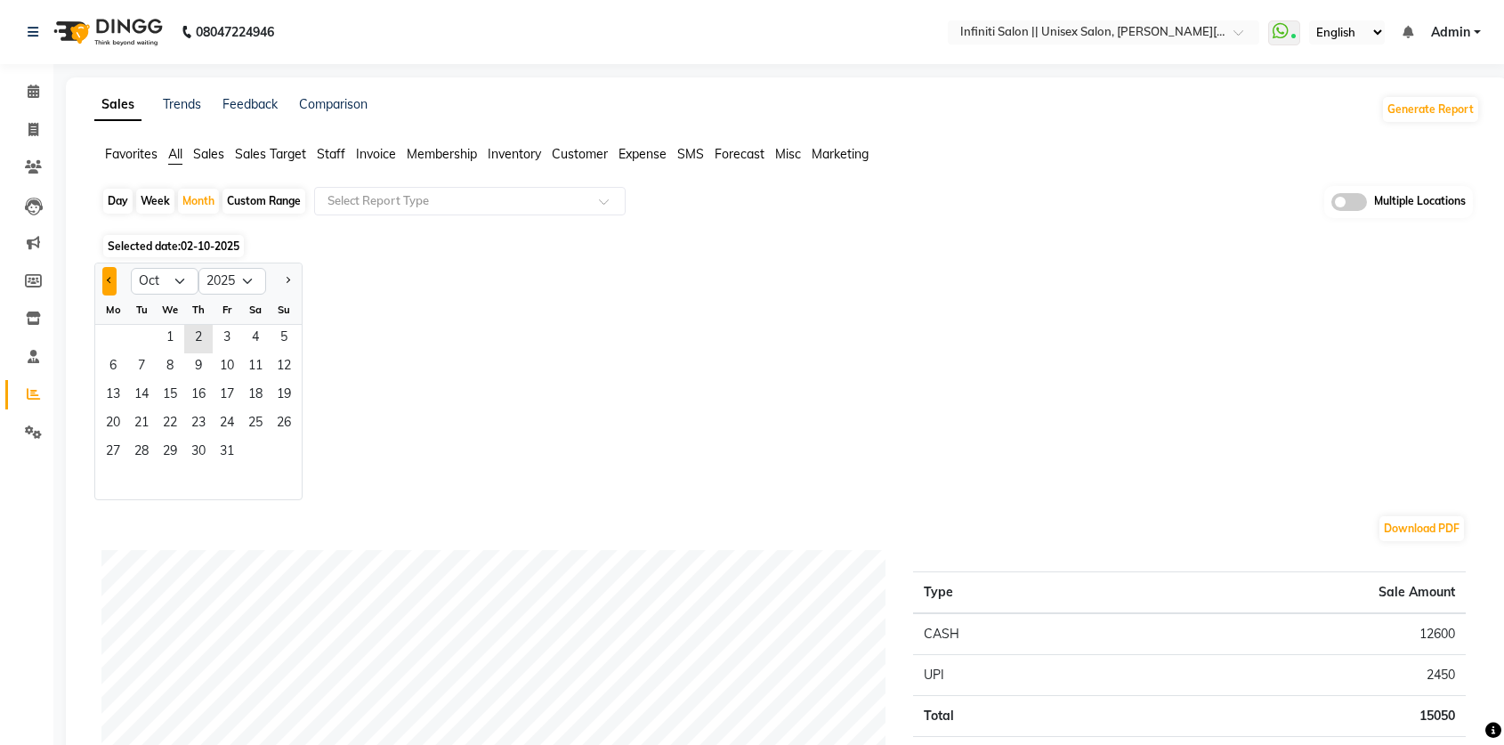
click at [110, 281] on span "Previous month" at bounding box center [110, 280] width 6 height 6
select select "9"
click at [164, 345] on span "3" at bounding box center [170, 339] width 28 height 28
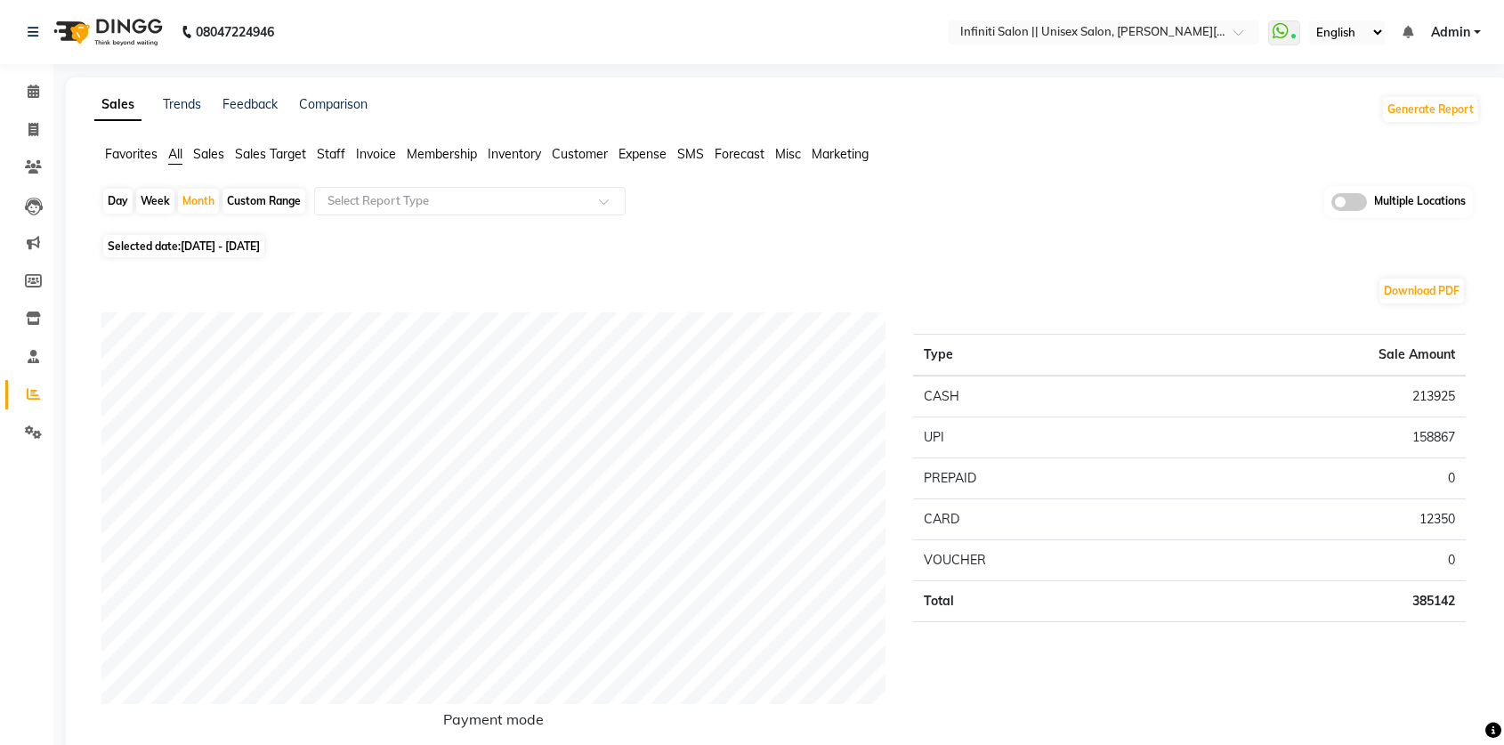
click at [573, 154] on span "Customer" at bounding box center [580, 154] width 56 height 16
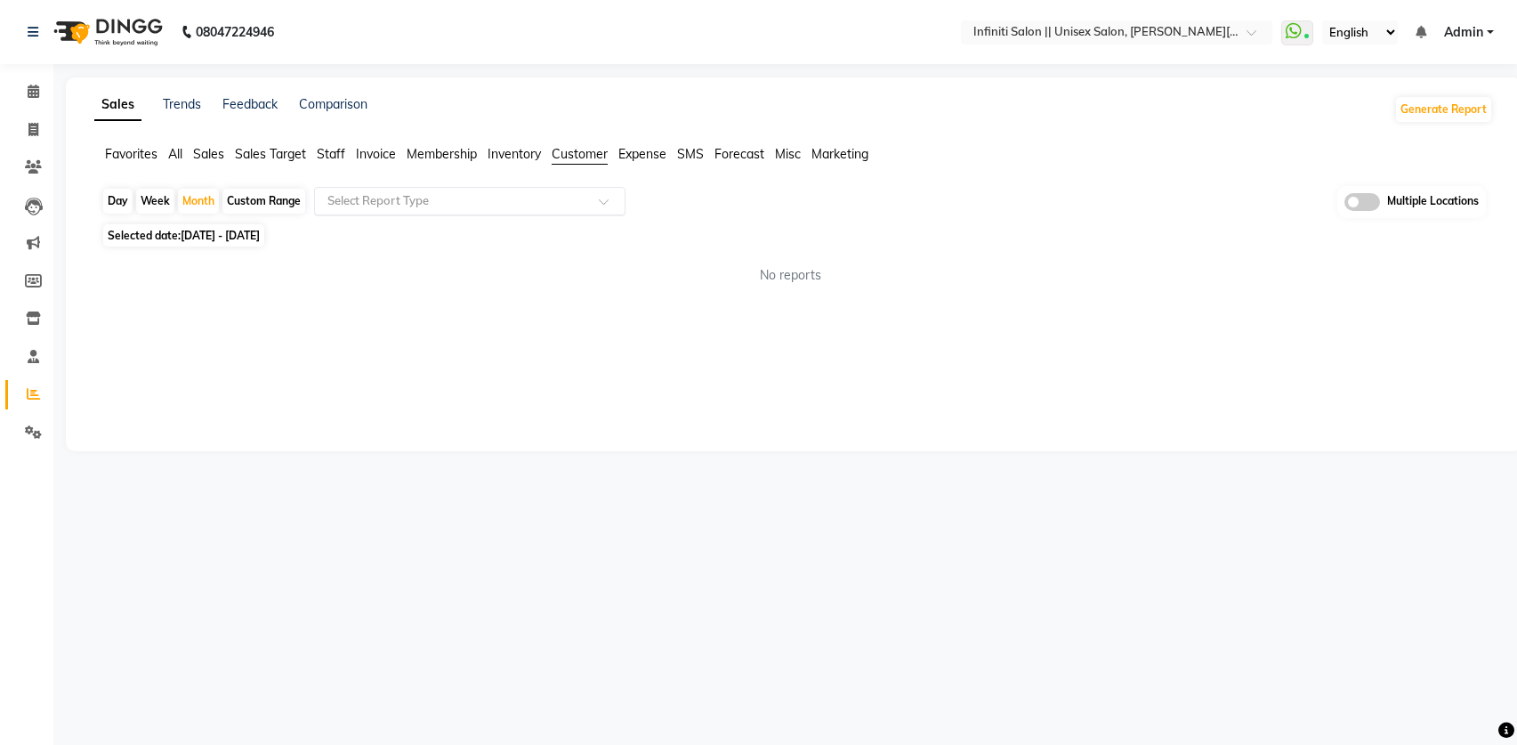
click at [551, 201] on input "text" at bounding box center [452, 201] width 256 height 18
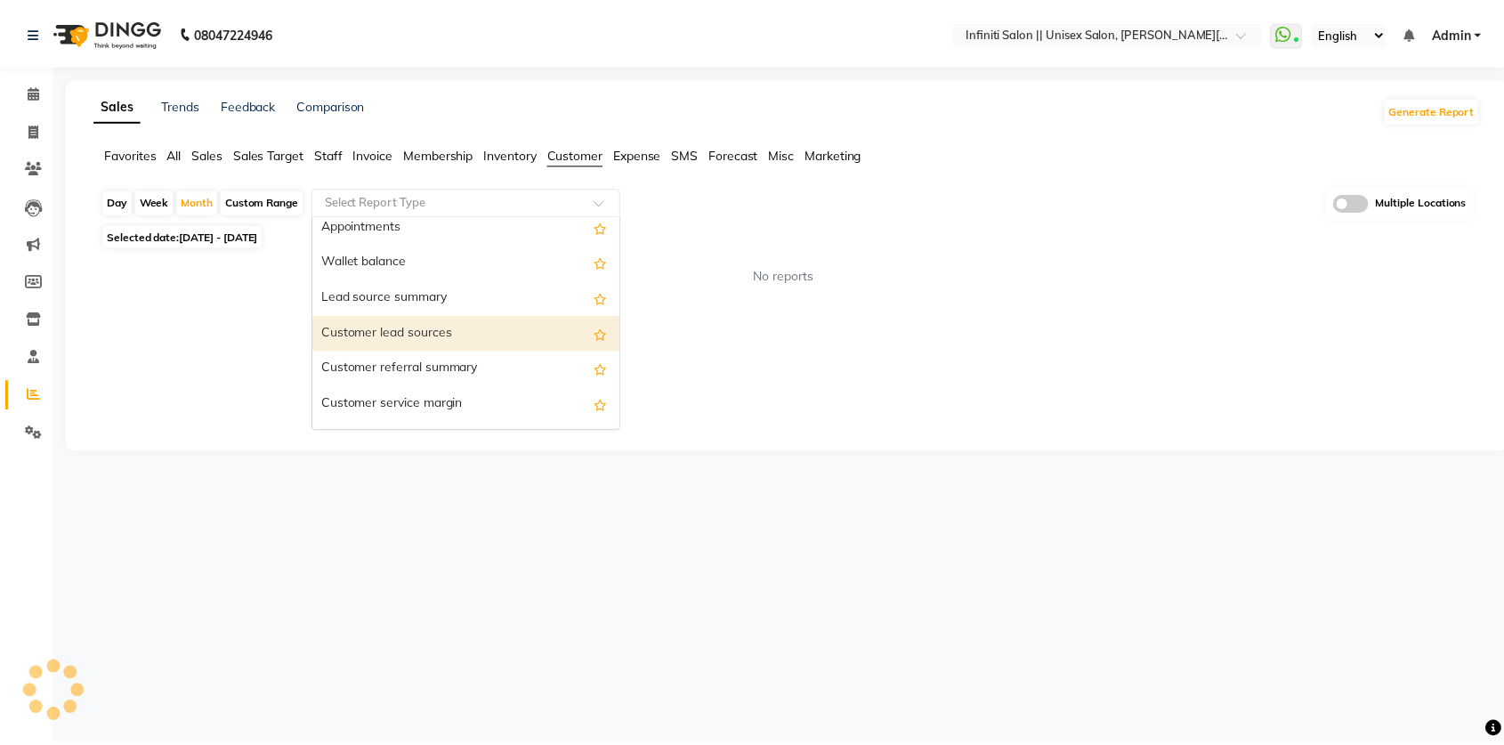
scroll to position [8, 0]
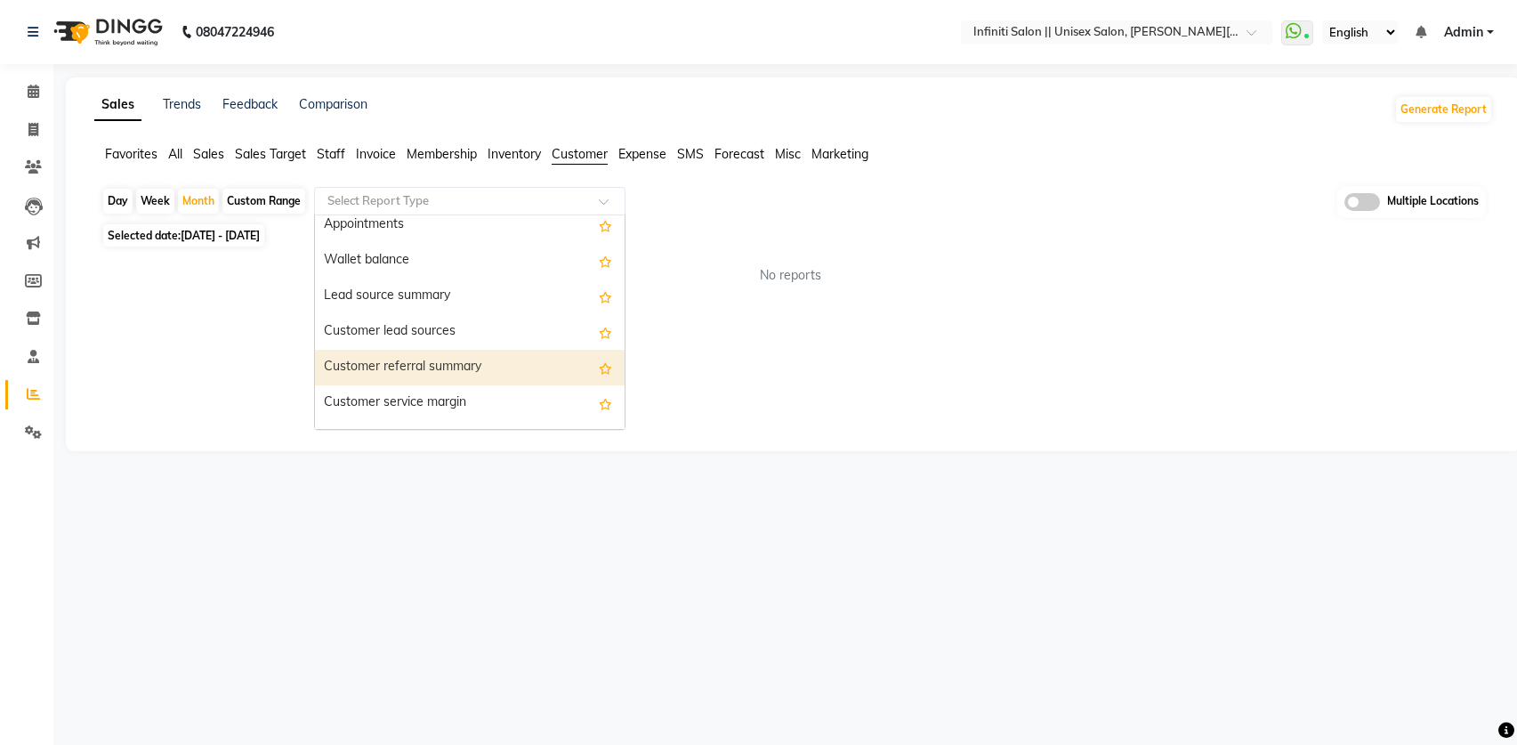
click at [481, 370] on div "Customer referral summary" at bounding box center [470, 368] width 310 height 36
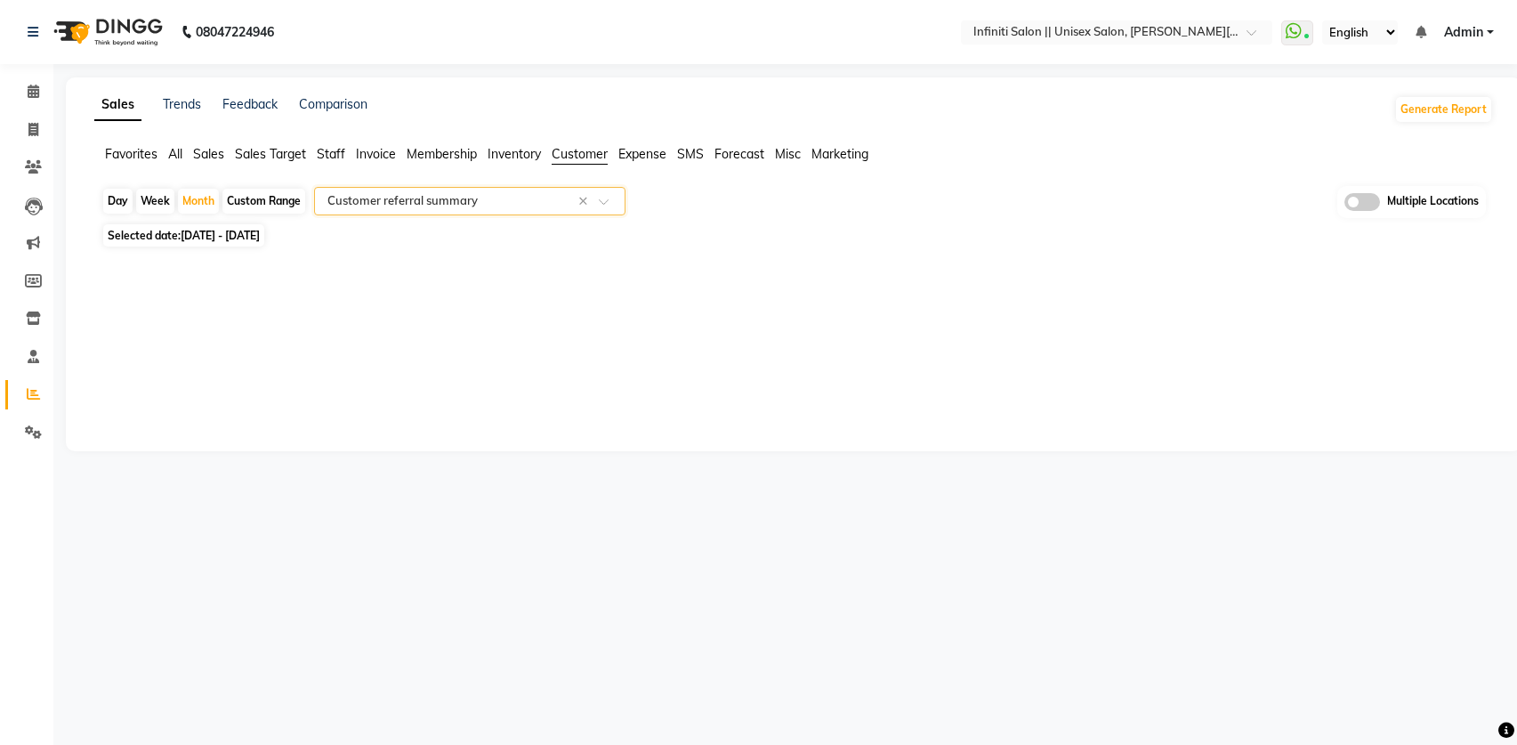
click at [462, 198] on input "text" at bounding box center [452, 201] width 256 height 18
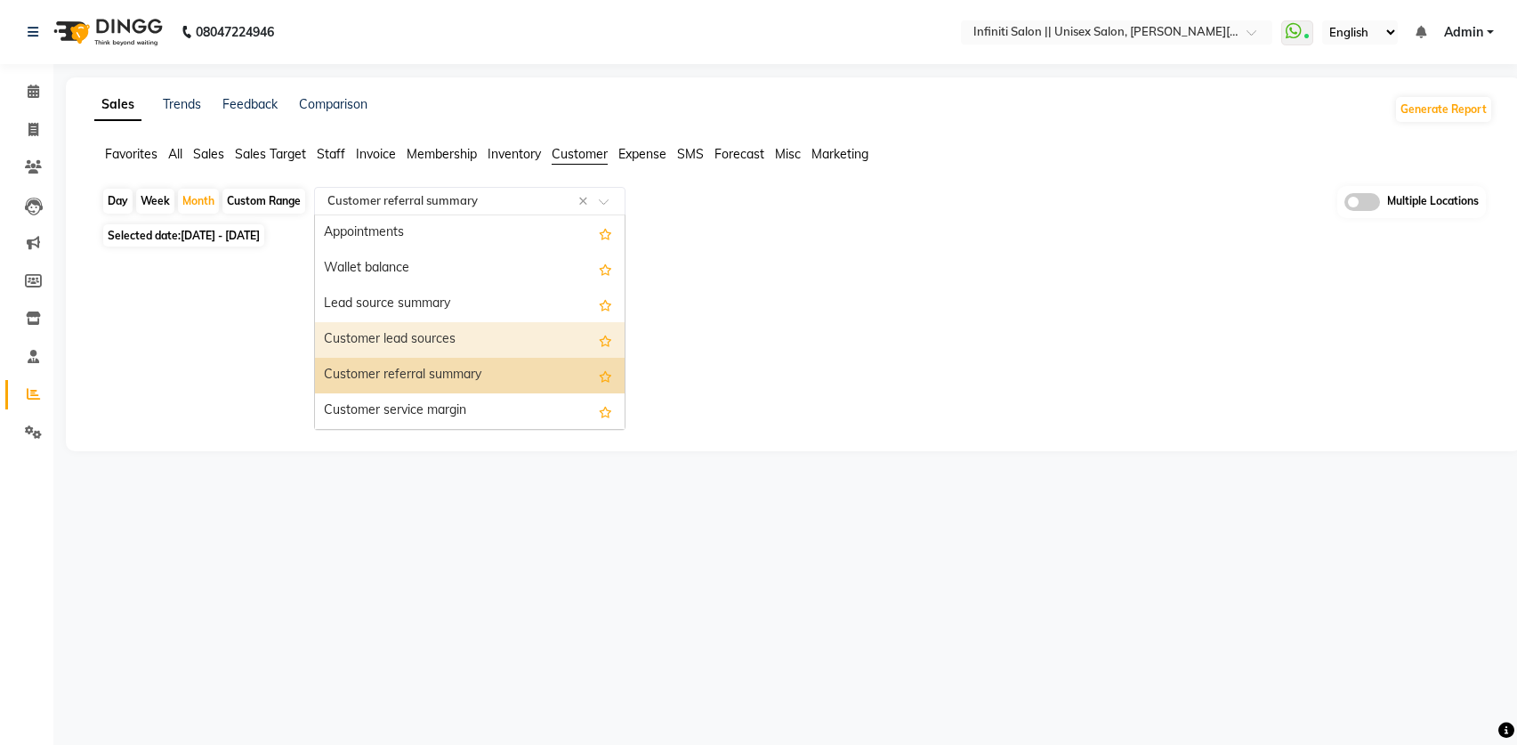
click at [433, 331] on div "Customer lead sources" at bounding box center [470, 340] width 310 height 36
select select "full_report"
select select "csv"
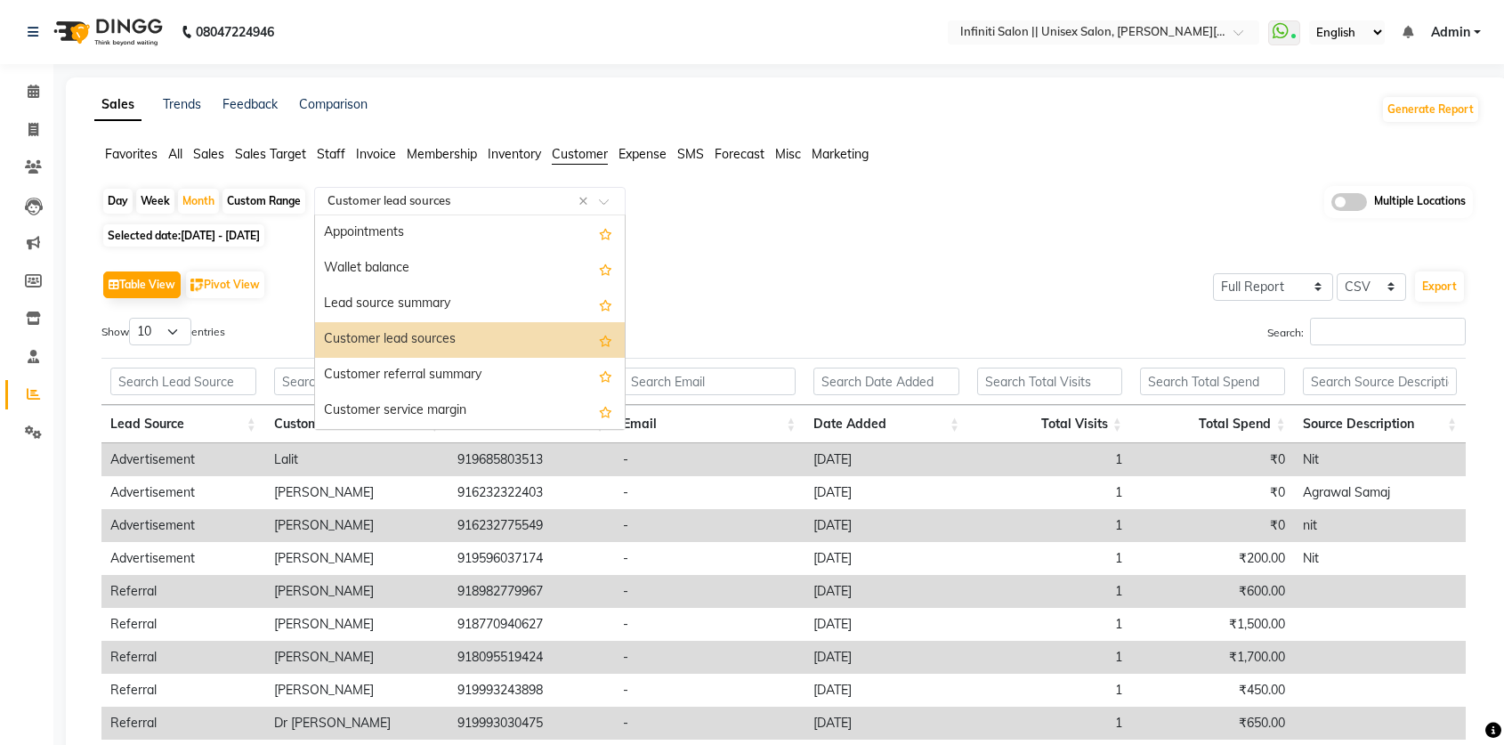
click at [448, 209] on div "Select Report Type × Customer lead sources ×" at bounding box center [469, 201] width 311 height 28
click at [428, 293] on div "Lead source summary" at bounding box center [470, 305] width 310 height 36
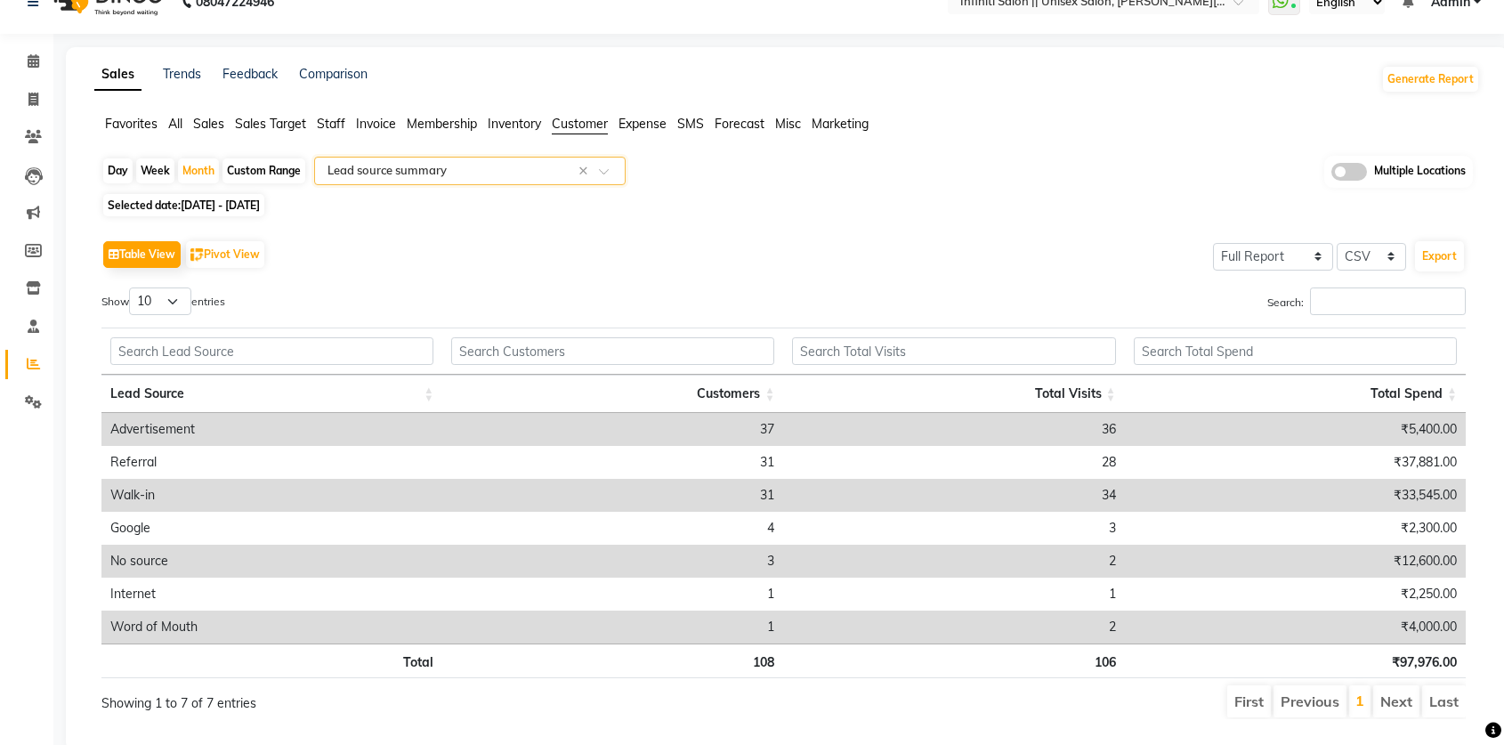
scroll to position [54, 0]
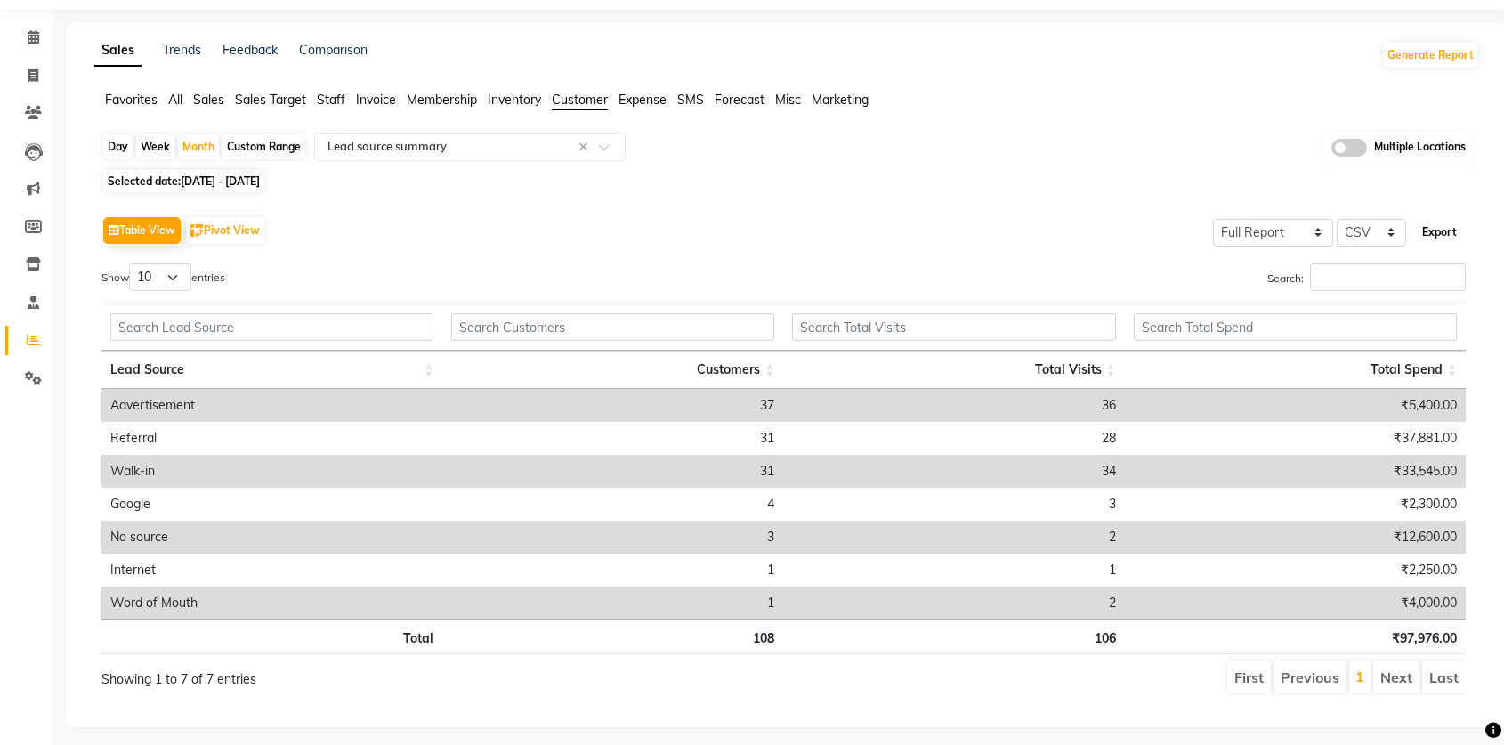
click at [1427, 231] on button "Export" at bounding box center [1439, 232] width 49 height 30
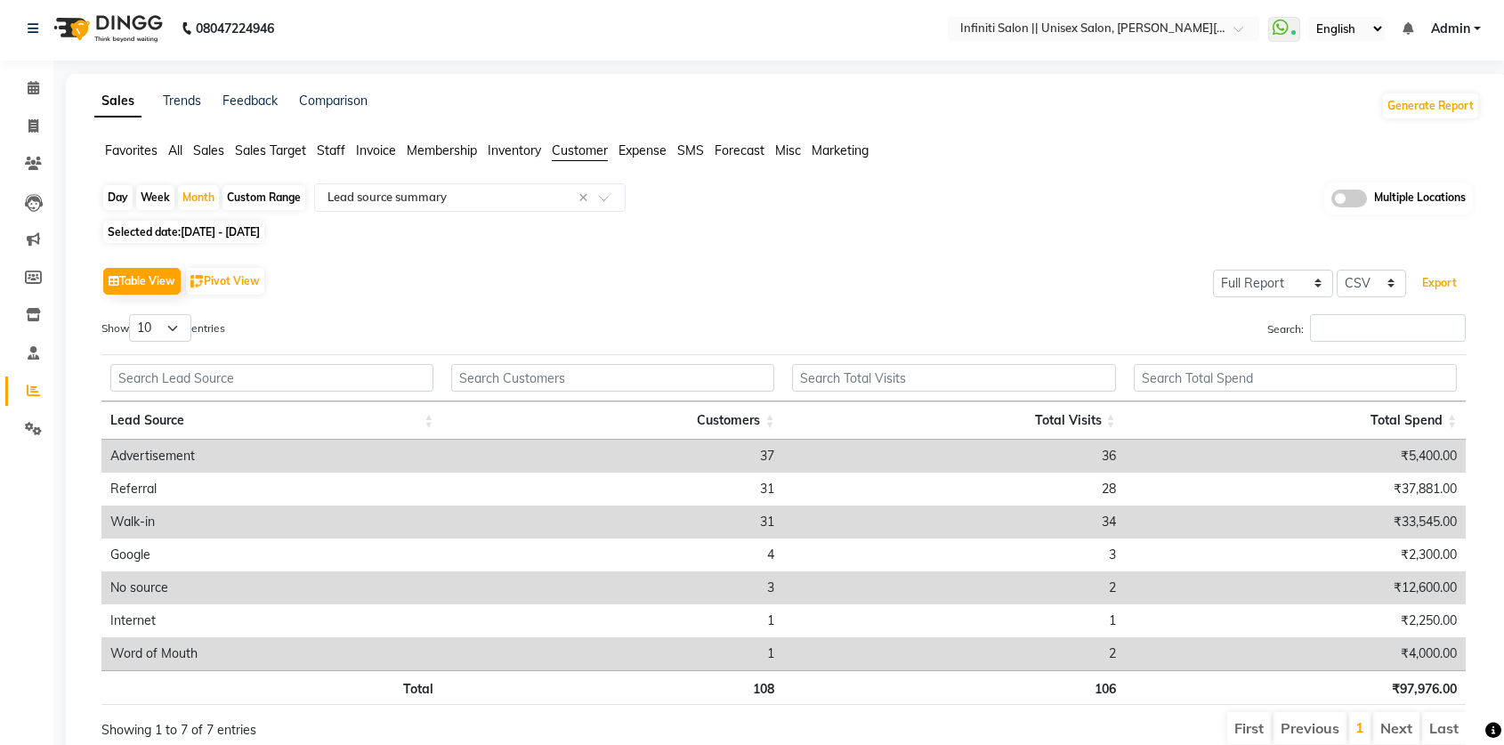
scroll to position [0, 0]
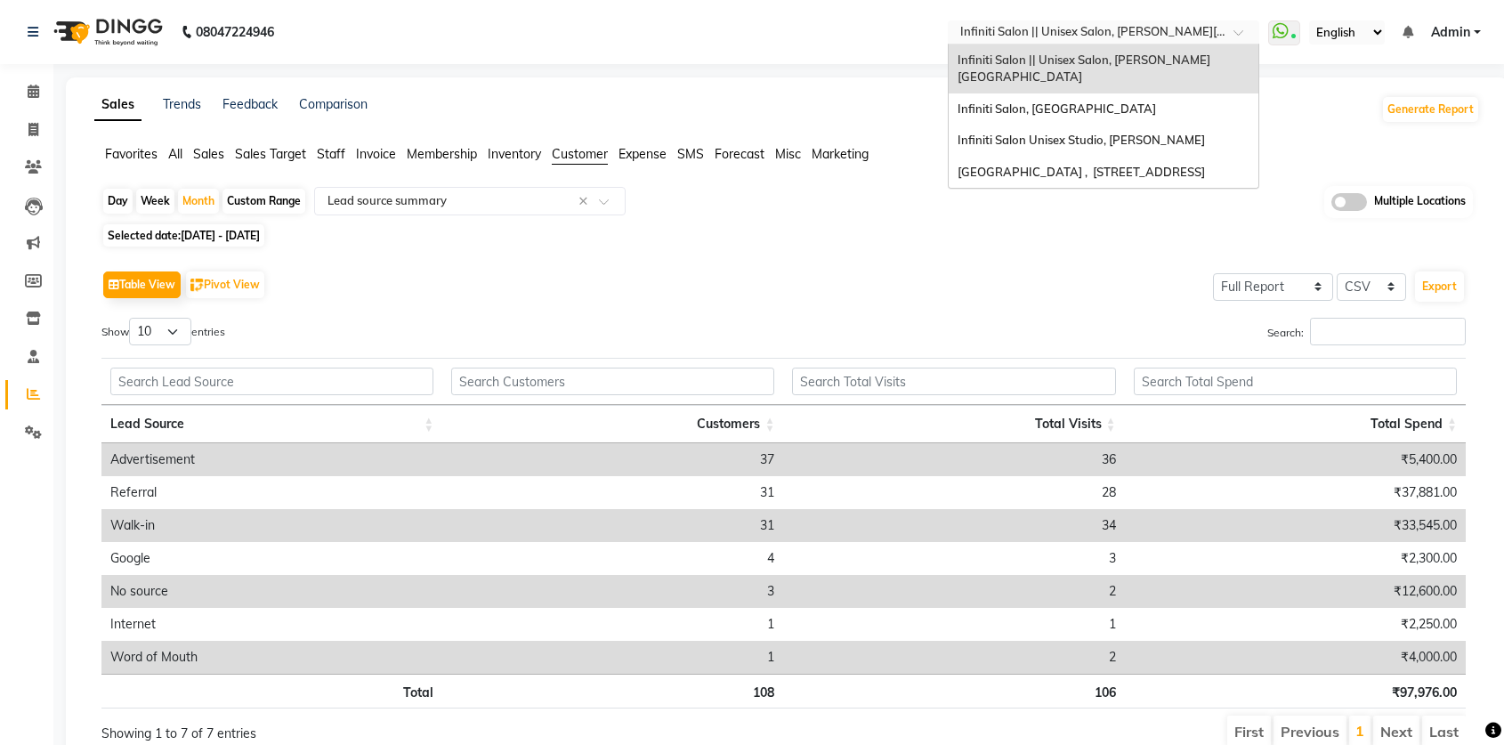
click at [1022, 36] on input "text" at bounding box center [1086, 34] width 258 height 18
click at [1048, 125] on div "Infiniti Salon Unisex Studio, [PERSON_NAME]" at bounding box center [1104, 141] width 310 height 32
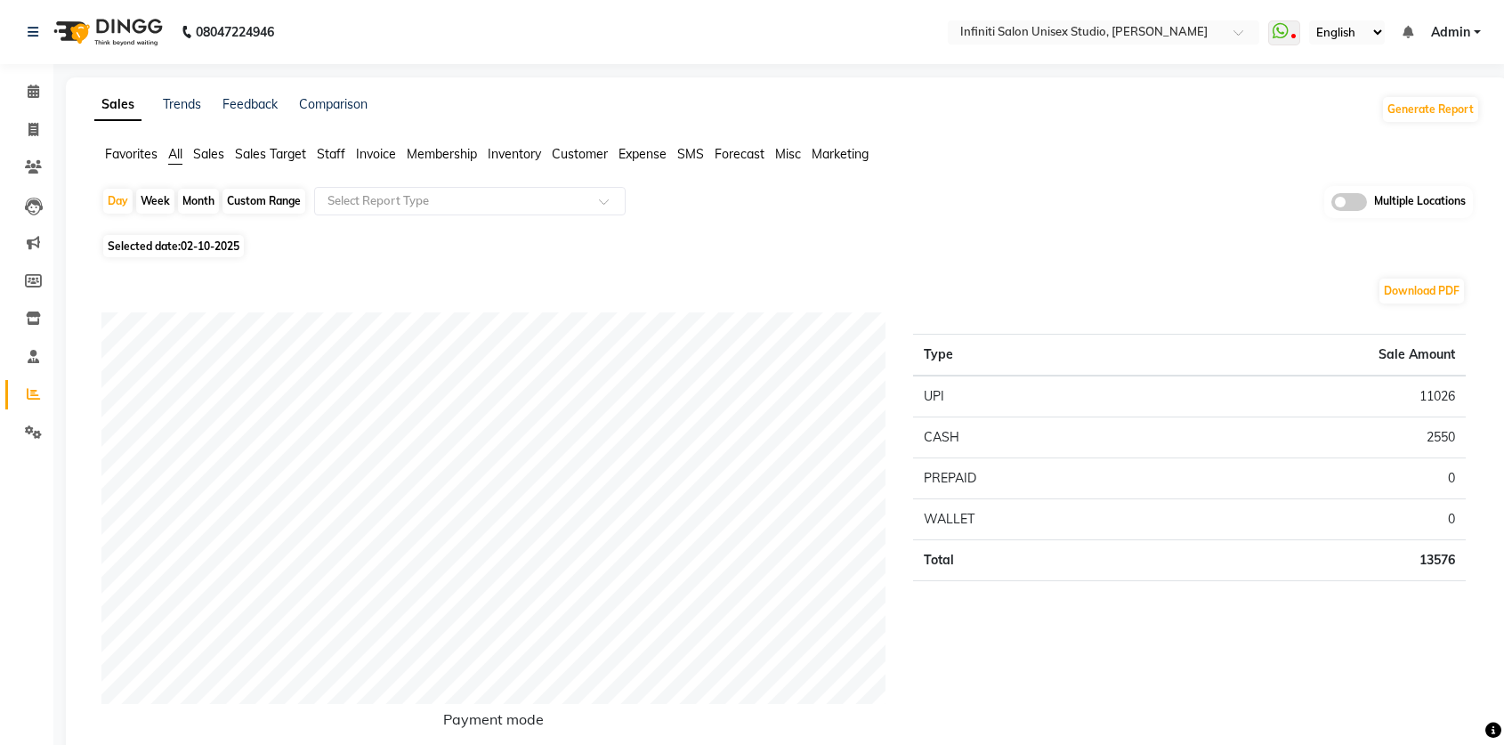
click at [207, 191] on div "Month" at bounding box center [198, 201] width 41 height 25
select select "10"
select select "2025"
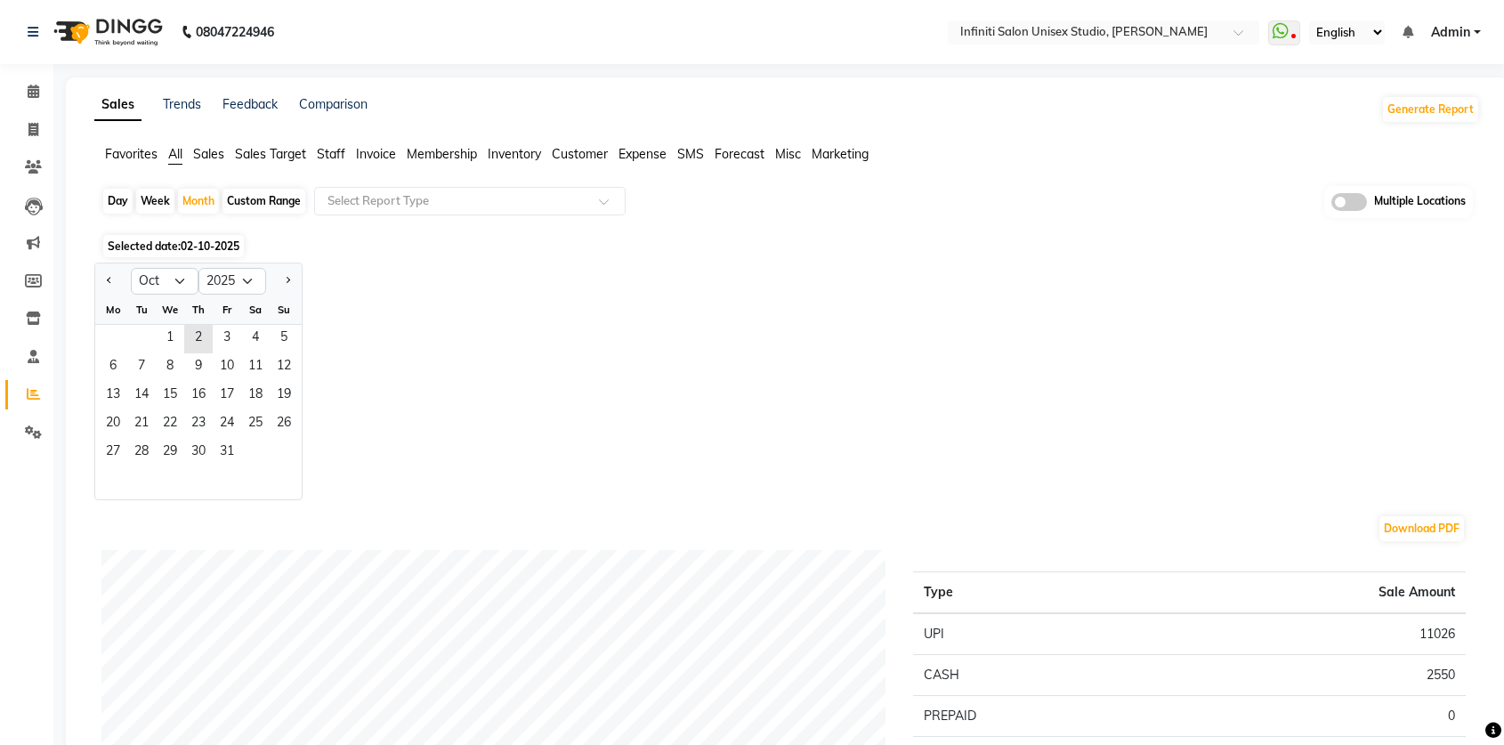
click at [118, 279] on div at bounding box center [113, 281] width 36 height 28
click at [112, 280] on button "Previous month" at bounding box center [109, 281] width 14 height 28
select select "9"
click at [179, 365] on span "10" at bounding box center [170, 367] width 28 height 28
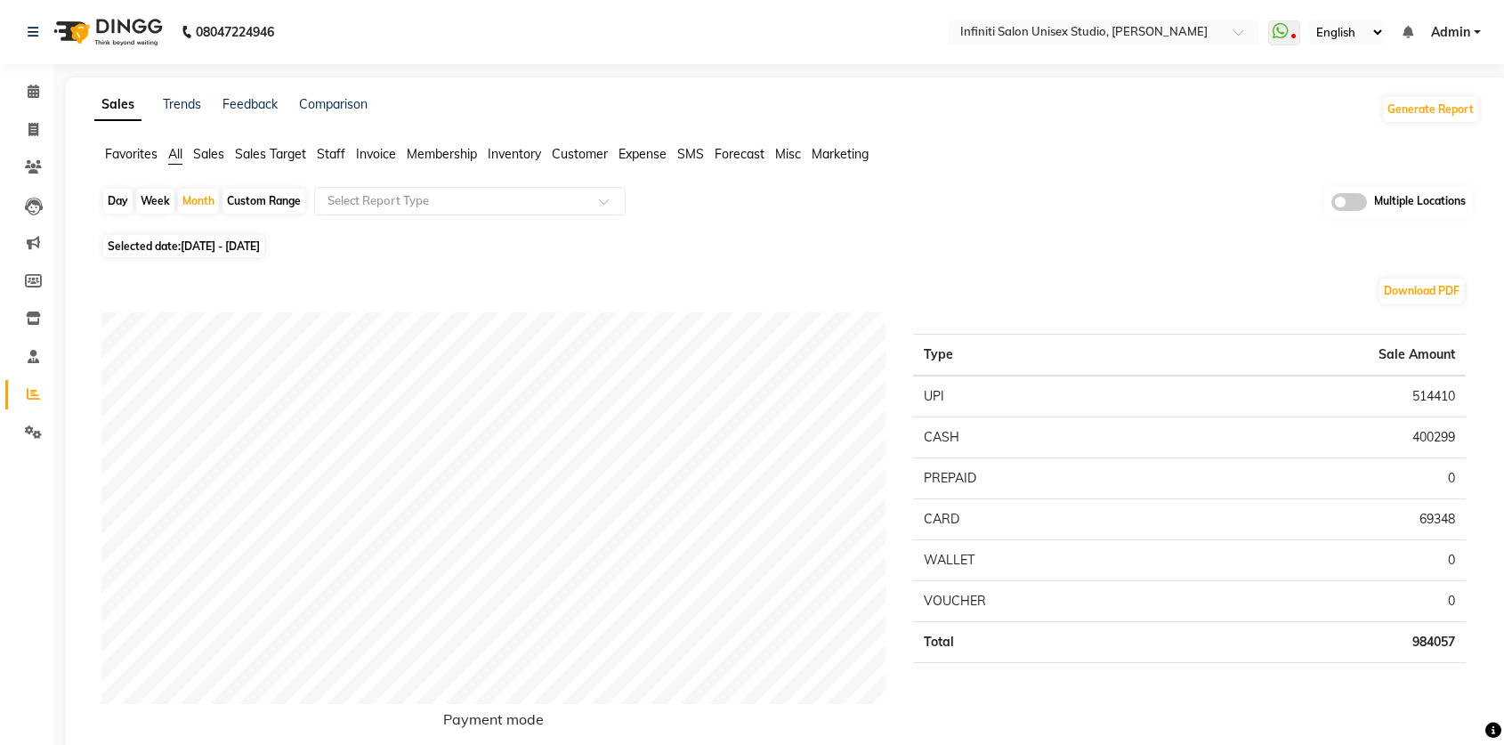
click at [572, 146] on span "Customer" at bounding box center [580, 154] width 56 height 16
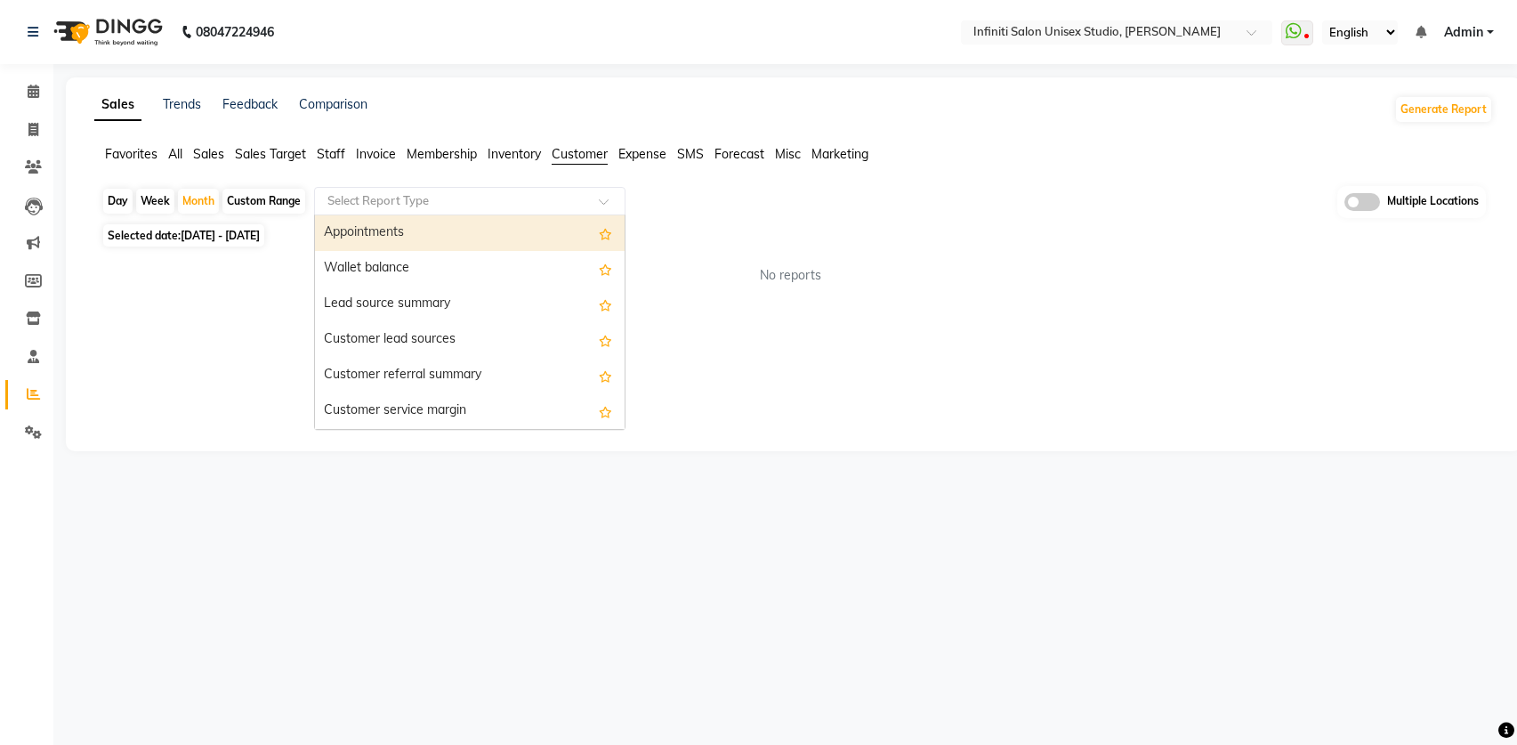
click at [535, 210] on div "Select Report Type" at bounding box center [469, 201] width 311 height 28
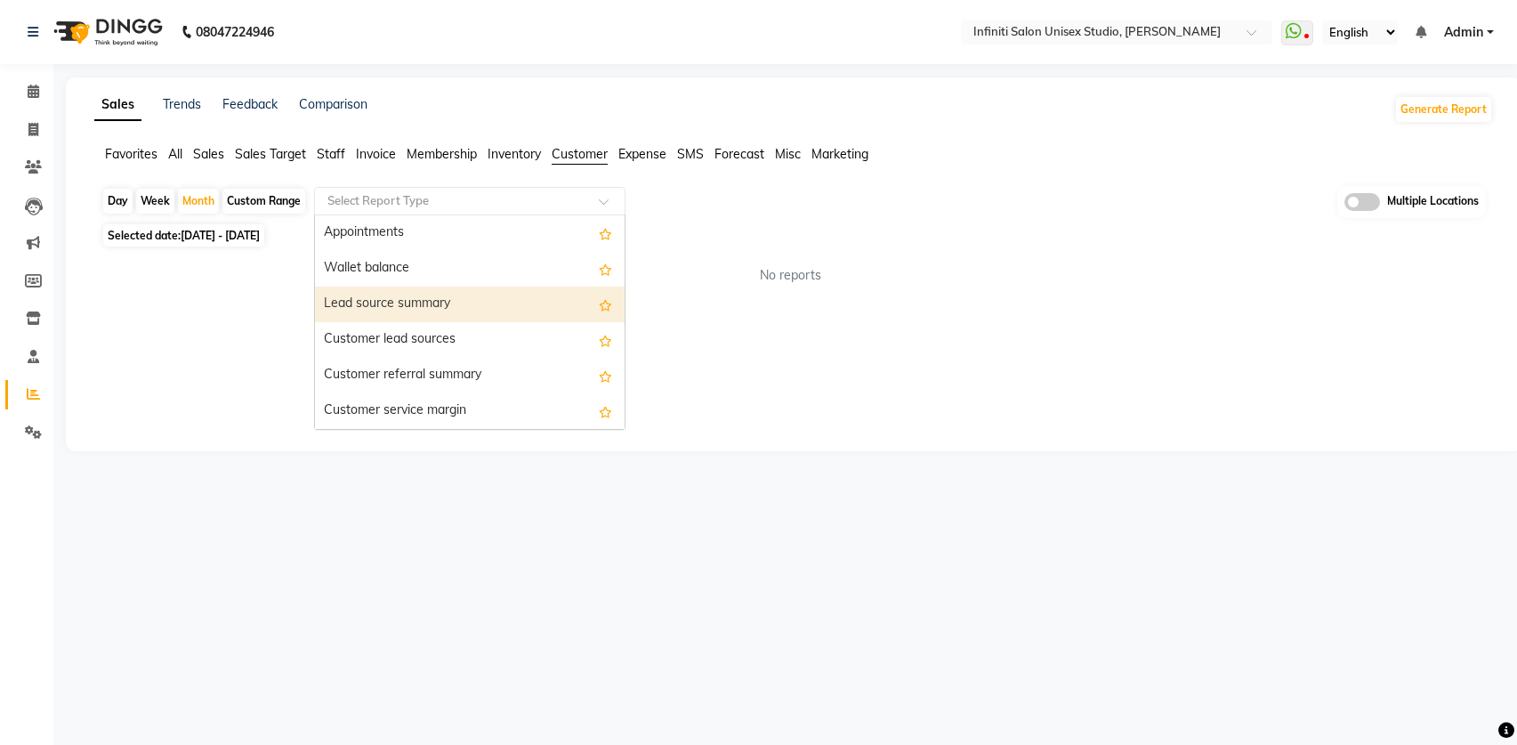
click at [492, 298] on div "Lead source summary" at bounding box center [470, 305] width 310 height 36
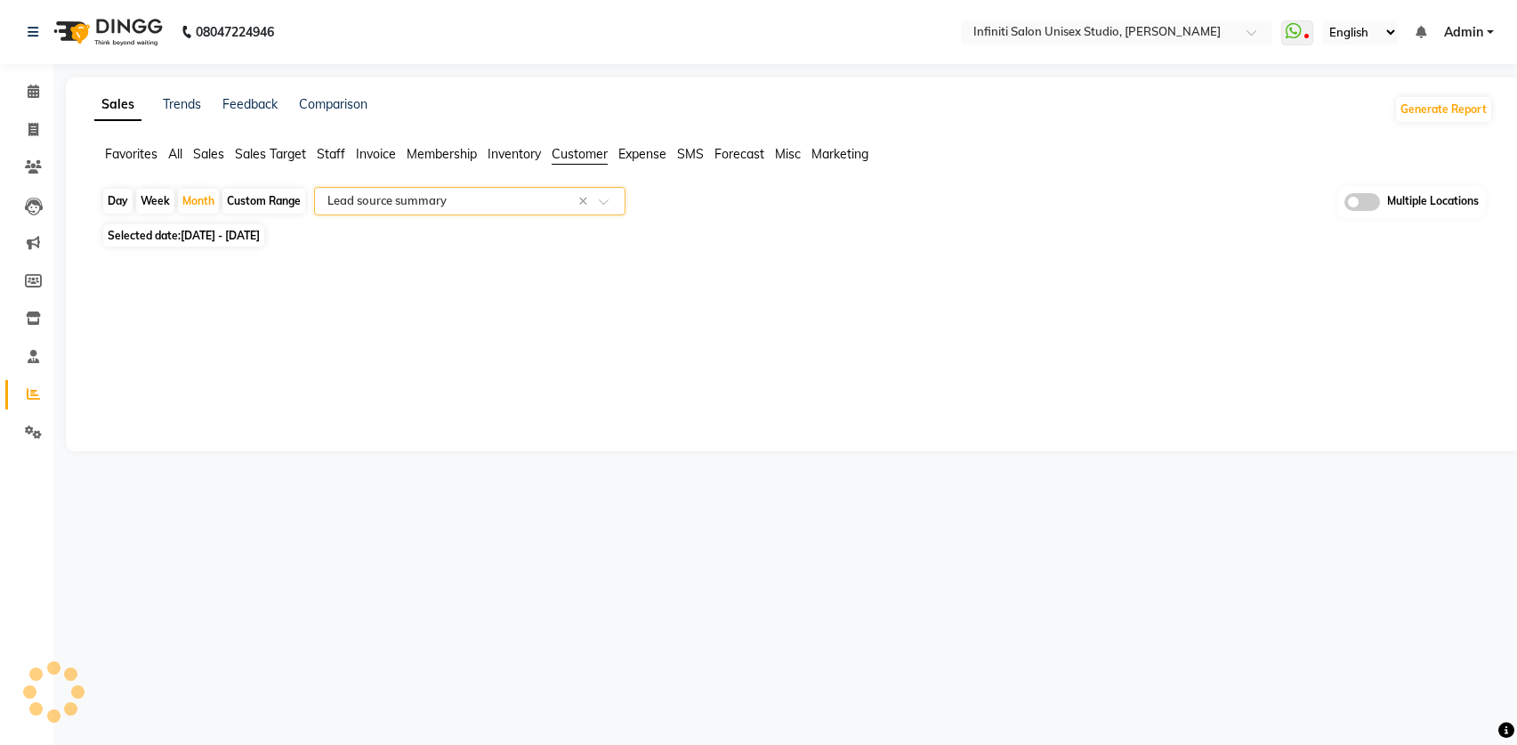
select select "full_report"
select select "csv"
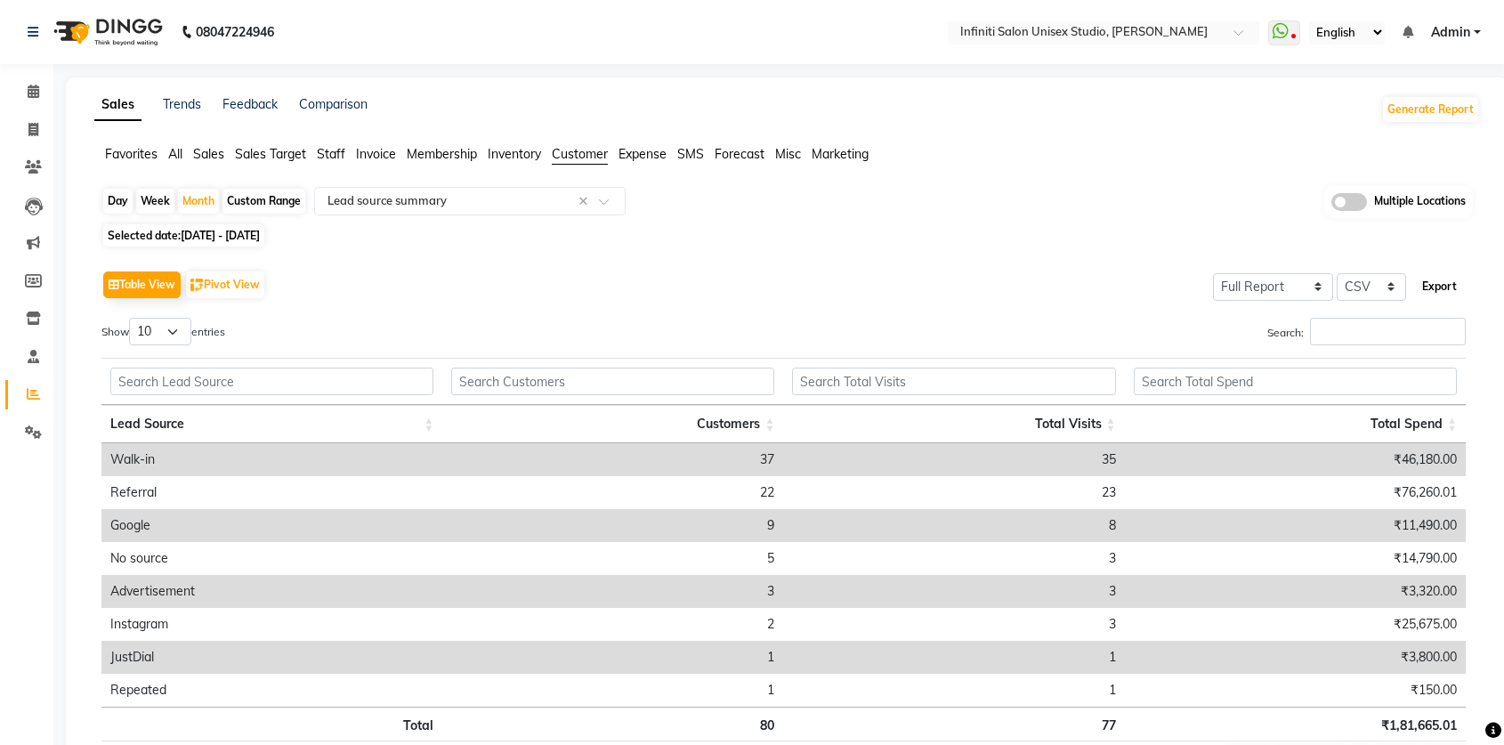
click at [1424, 289] on button "Export" at bounding box center [1439, 286] width 49 height 30
click at [1005, 25] on input "text" at bounding box center [1086, 34] width 258 height 18
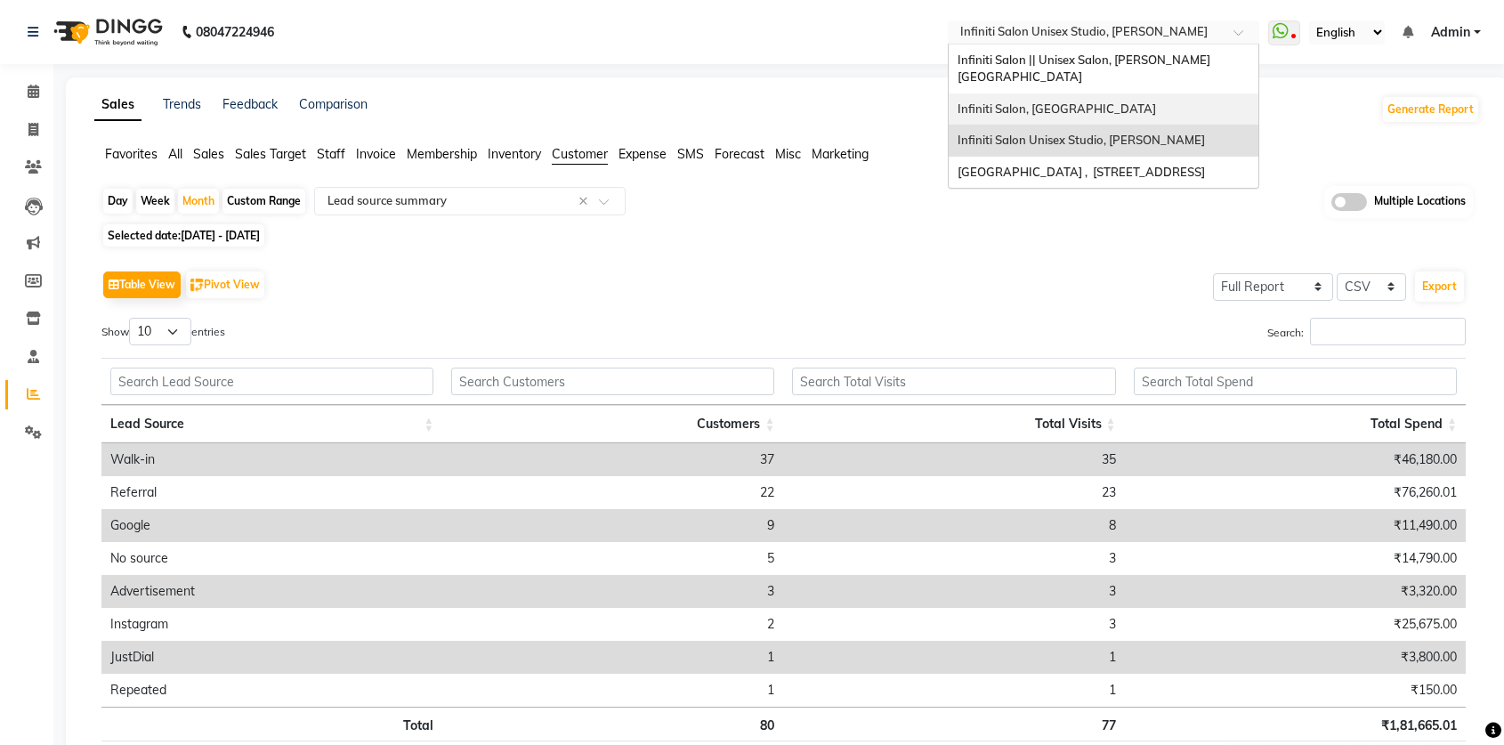
click at [1067, 101] on span "Infiniti Salon, [GEOGRAPHIC_DATA]" at bounding box center [1057, 108] width 198 height 14
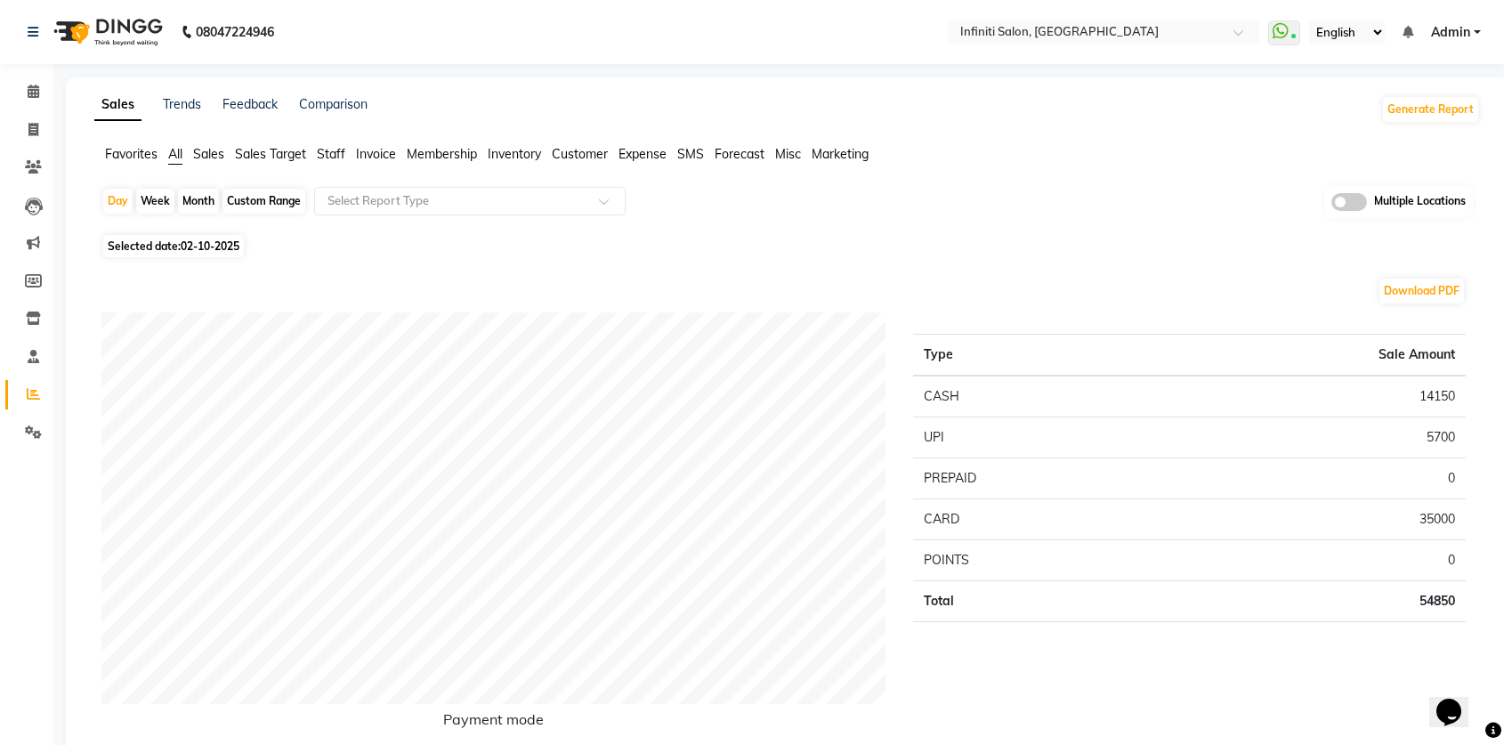
click at [568, 158] on span "Customer" at bounding box center [580, 154] width 56 height 16
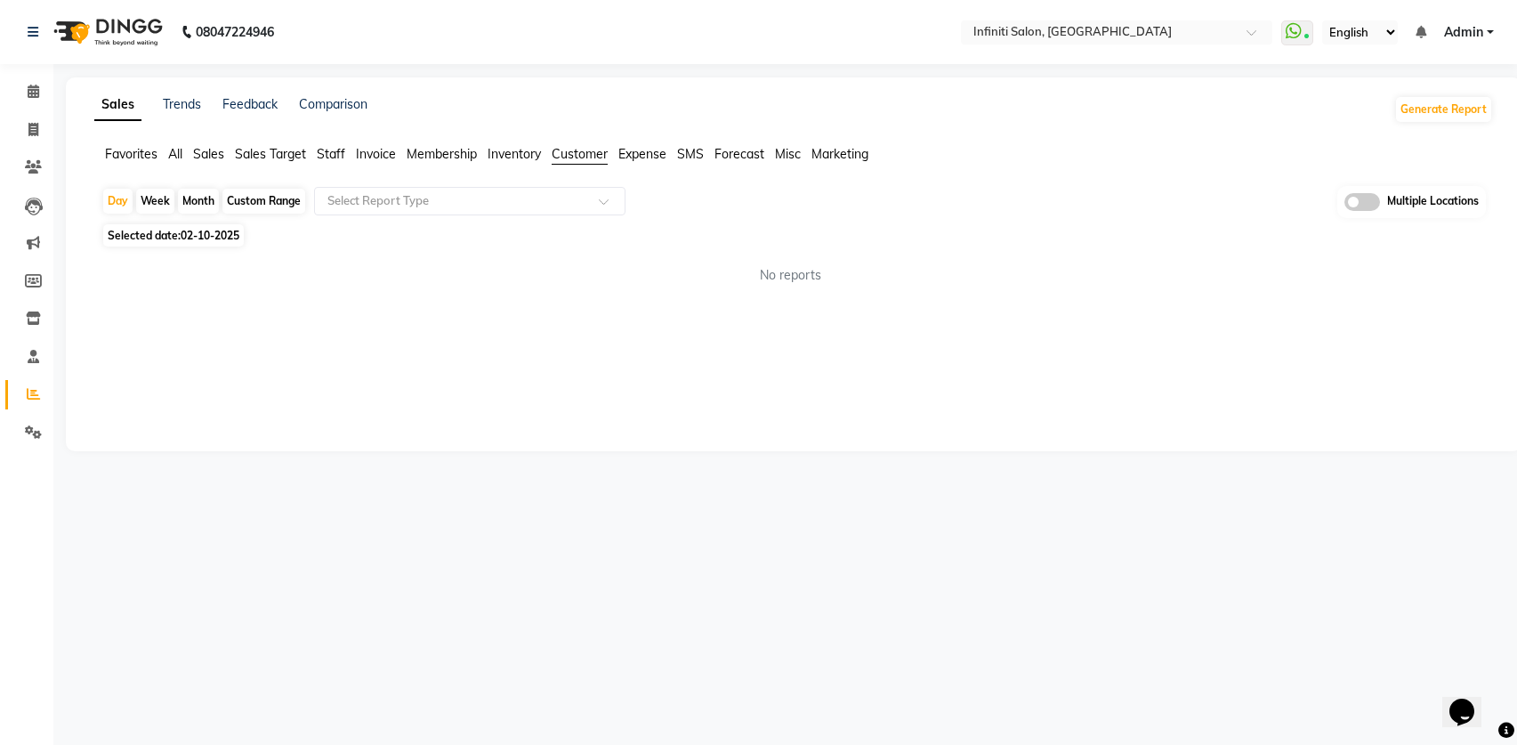
click at [208, 210] on div "Month" at bounding box center [198, 201] width 41 height 25
select select "10"
select select "2025"
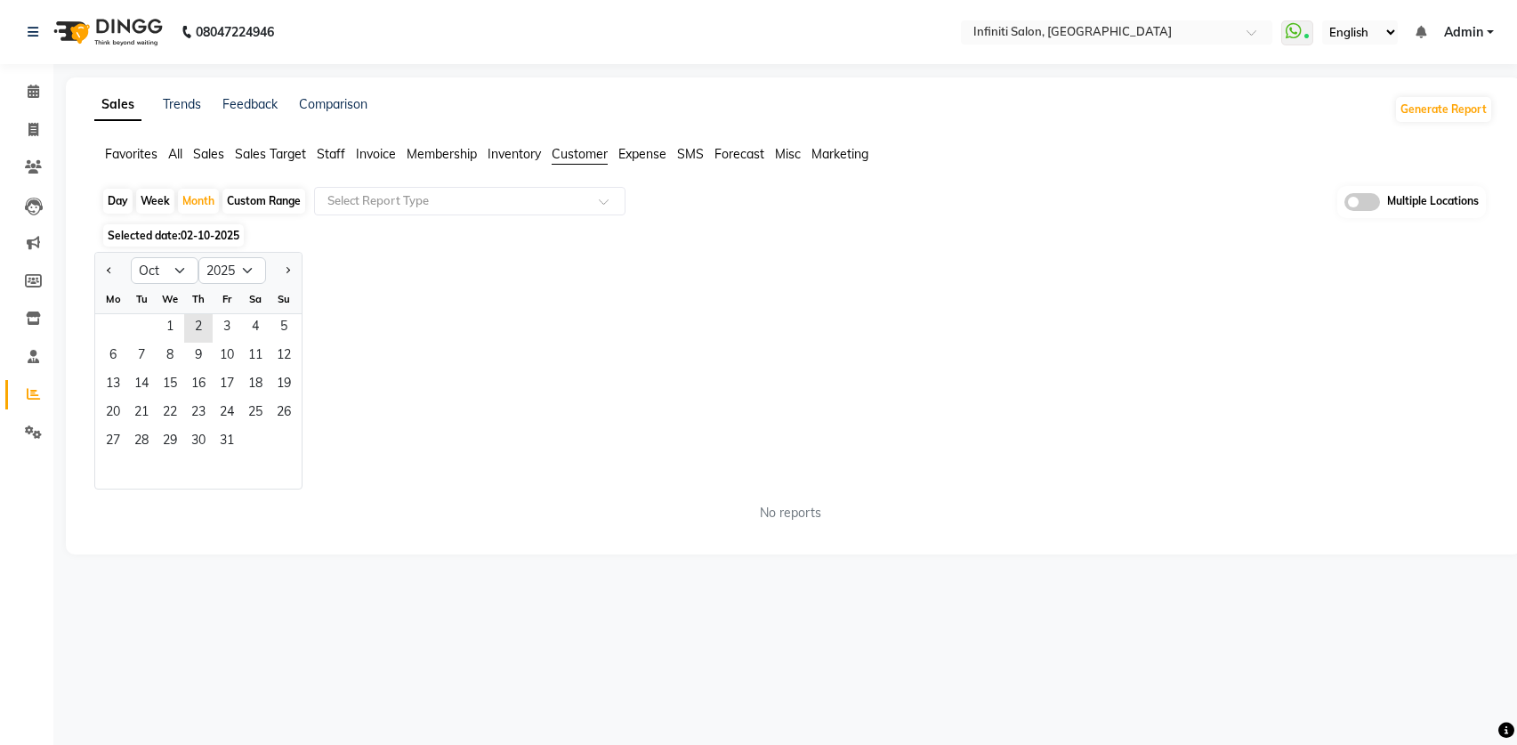
click at [119, 276] on div at bounding box center [113, 270] width 36 height 28
click at [115, 274] on button "Previous month" at bounding box center [109, 270] width 14 height 28
select select "9"
click at [150, 330] on span "2" at bounding box center [141, 328] width 28 height 28
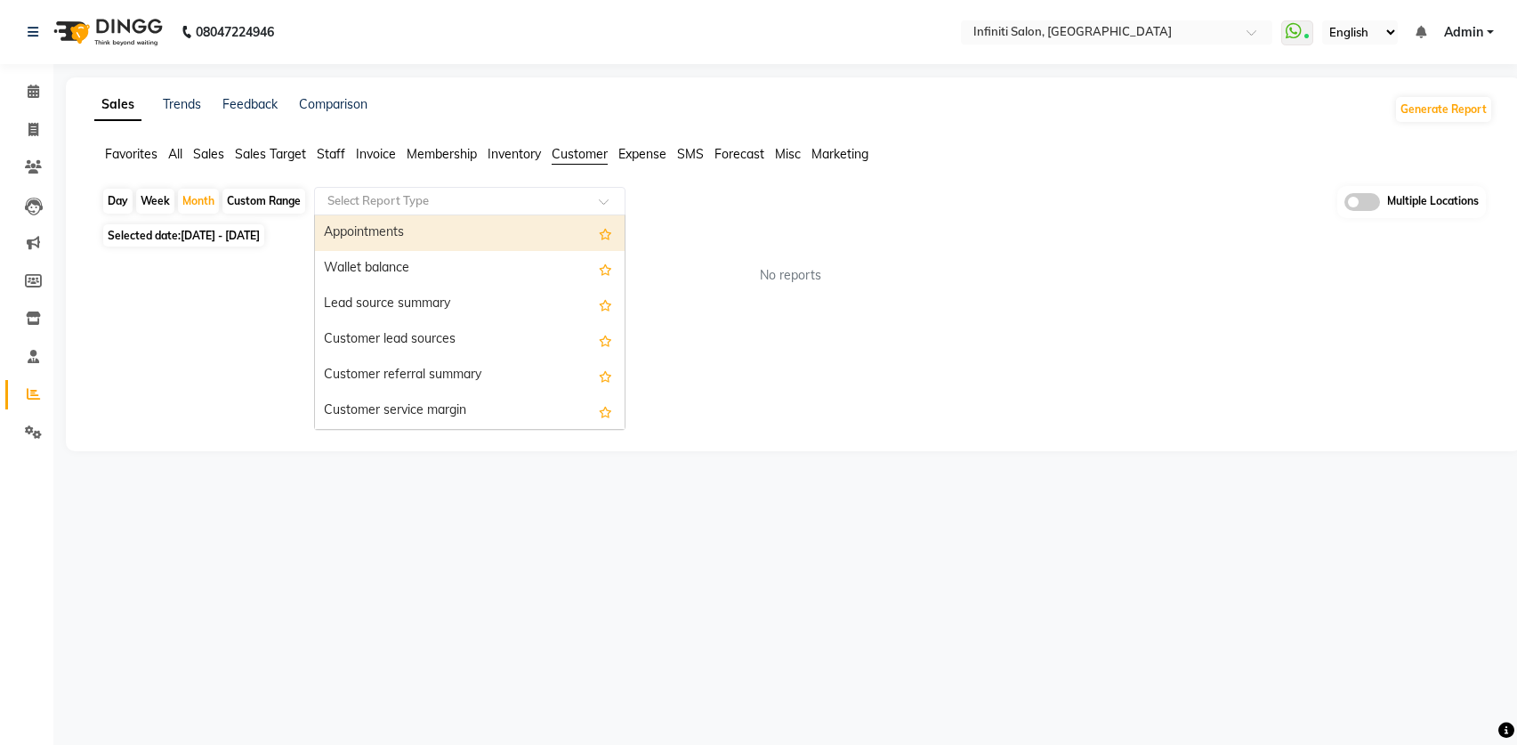
click at [399, 206] on input "text" at bounding box center [452, 201] width 256 height 18
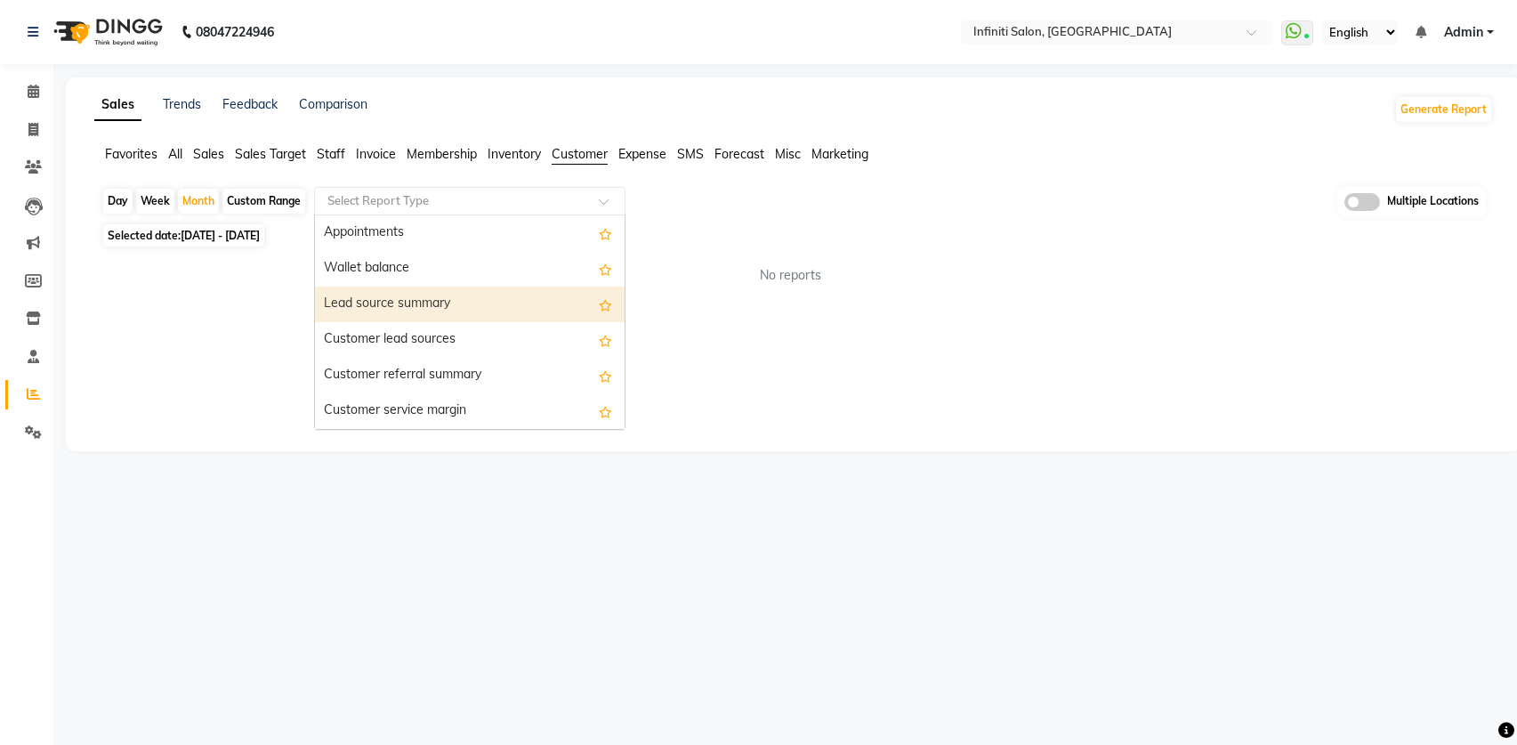
click at [398, 296] on div "Lead source summary" at bounding box center [470, 305] width 310 height 36
select select "full_report"
select select "csv"
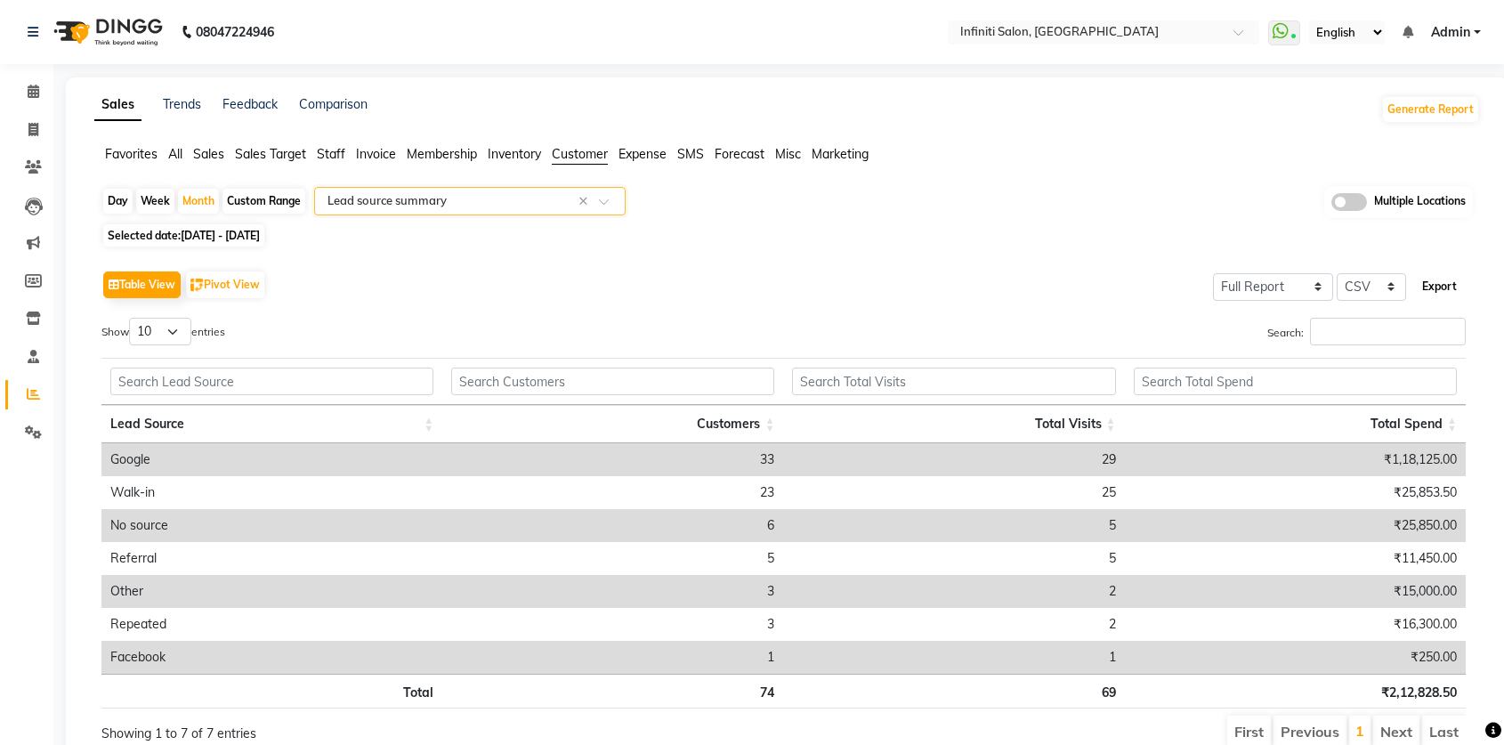
click at [1461, 289] on button "Export" at bounding box center [1439, 286] width 49 height 30
click at [174, 155] on span "All" at bounding box center [175, 154] width 14 height 16
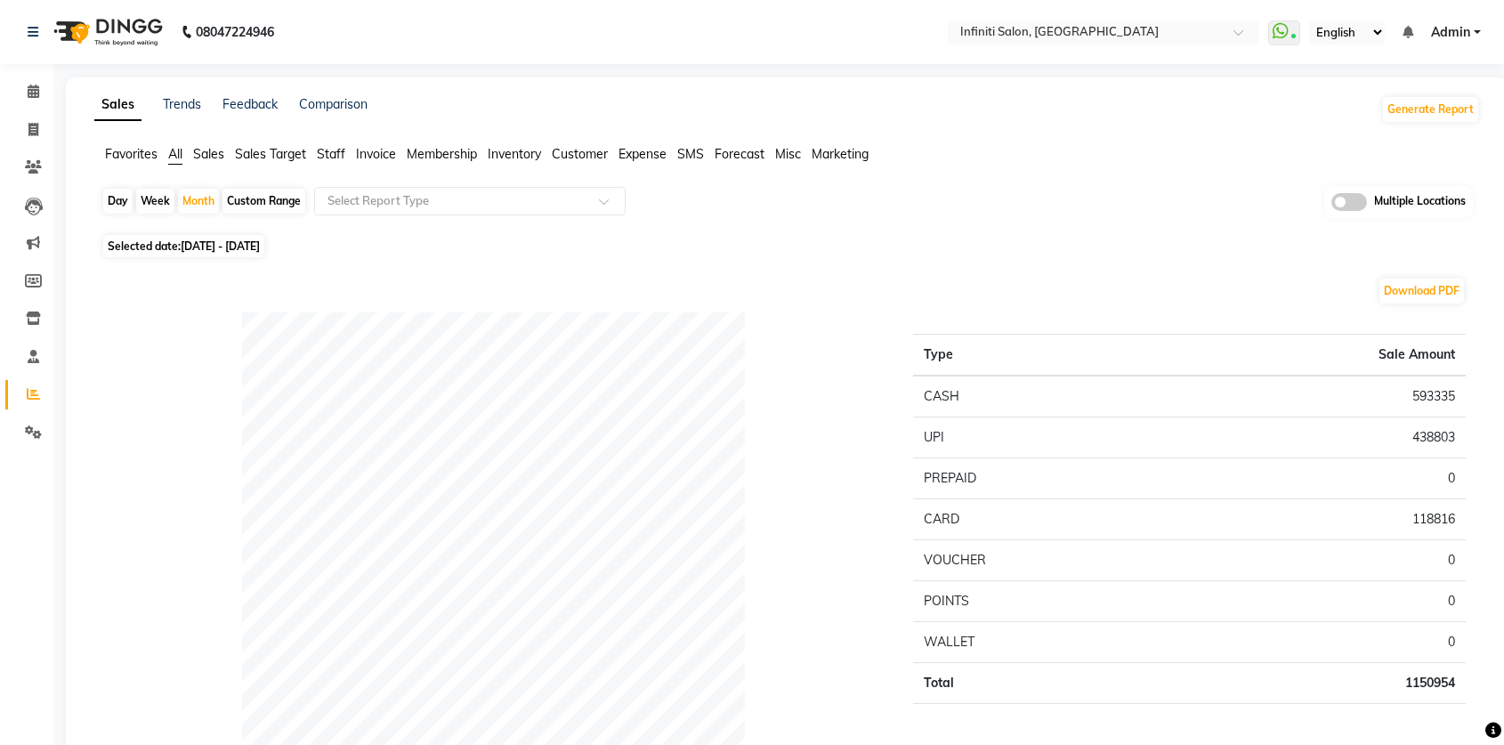
click at [197, 146] on span "Sales" at bounding box center [208, 154] width 31 height 16
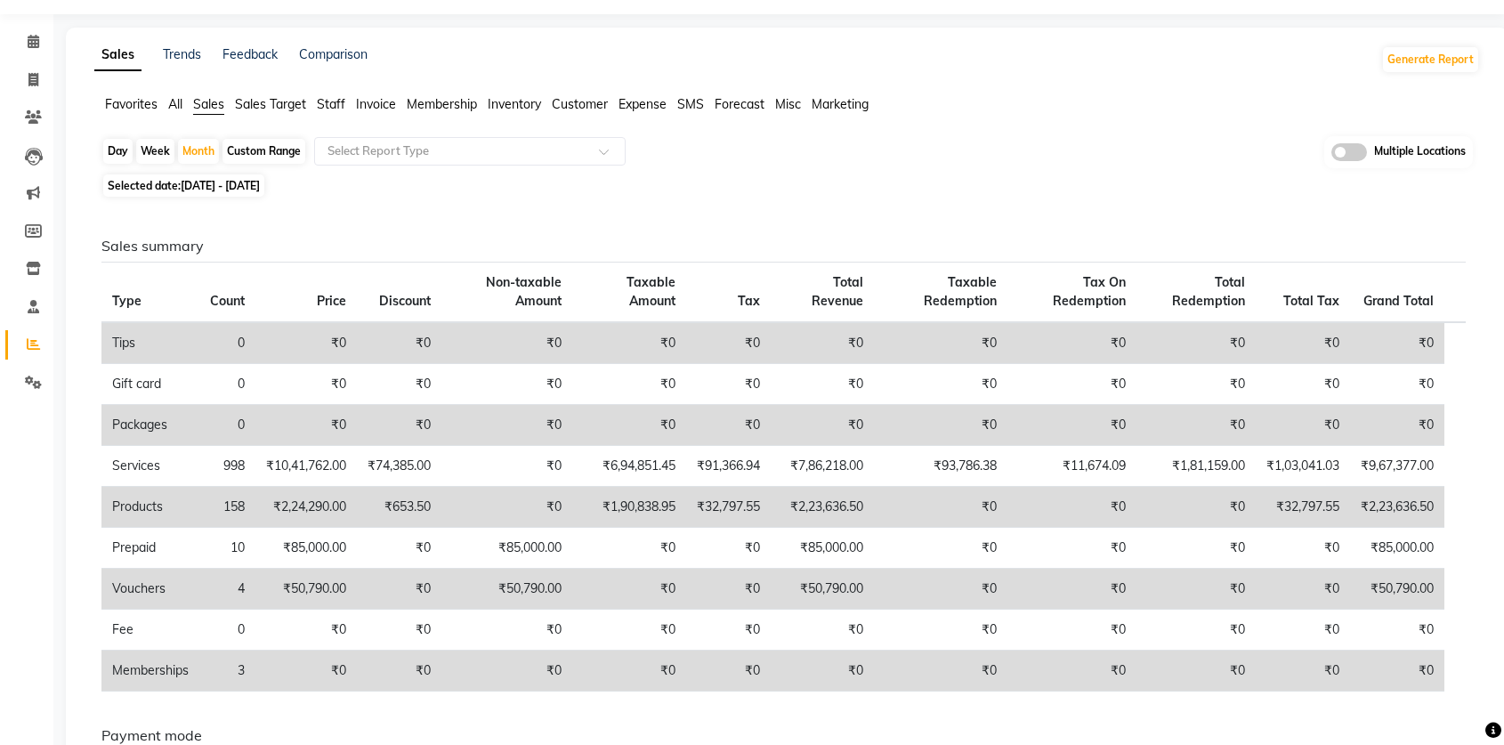
scroll to position [81, 0]
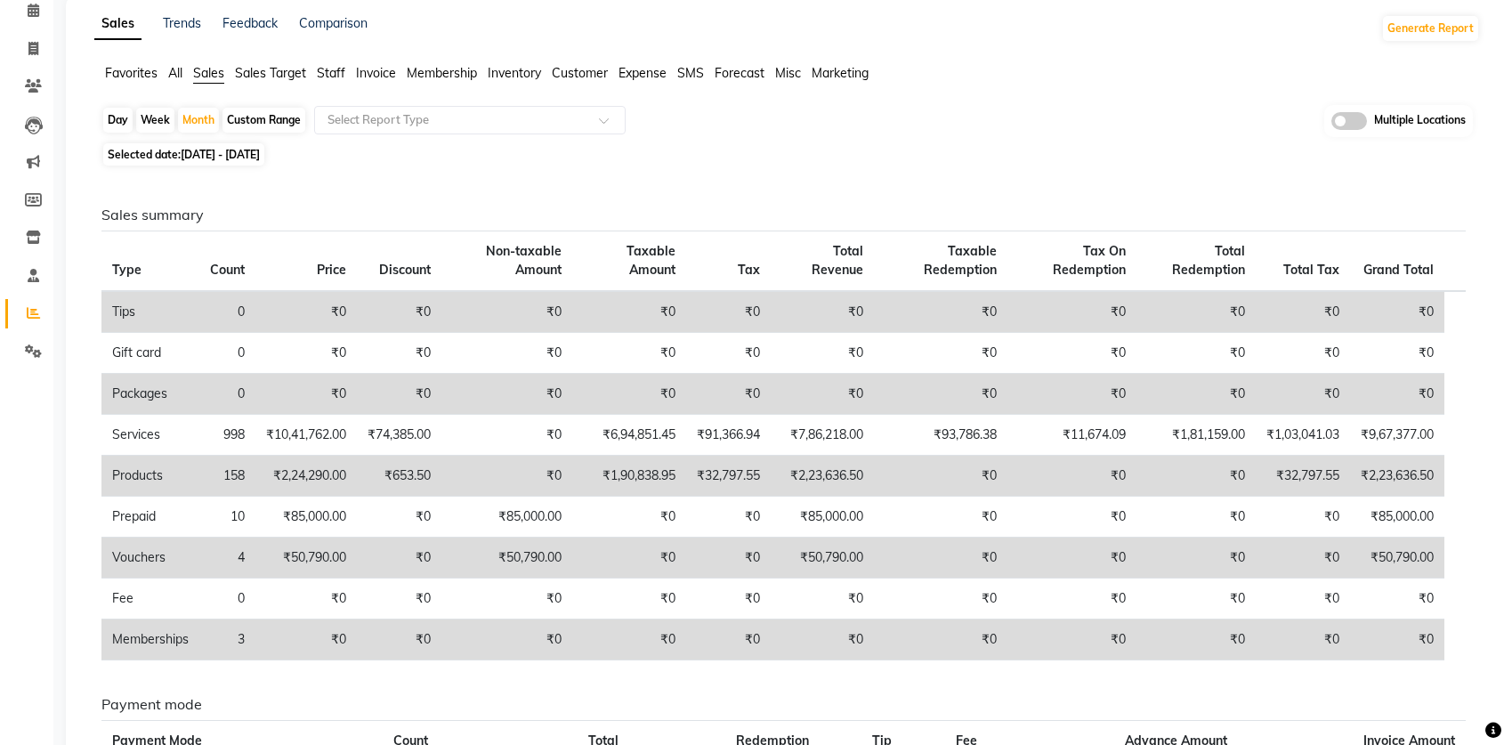
click at [570, 77] on span "Customer" at bounding box center [580, 73] width 56 height 16
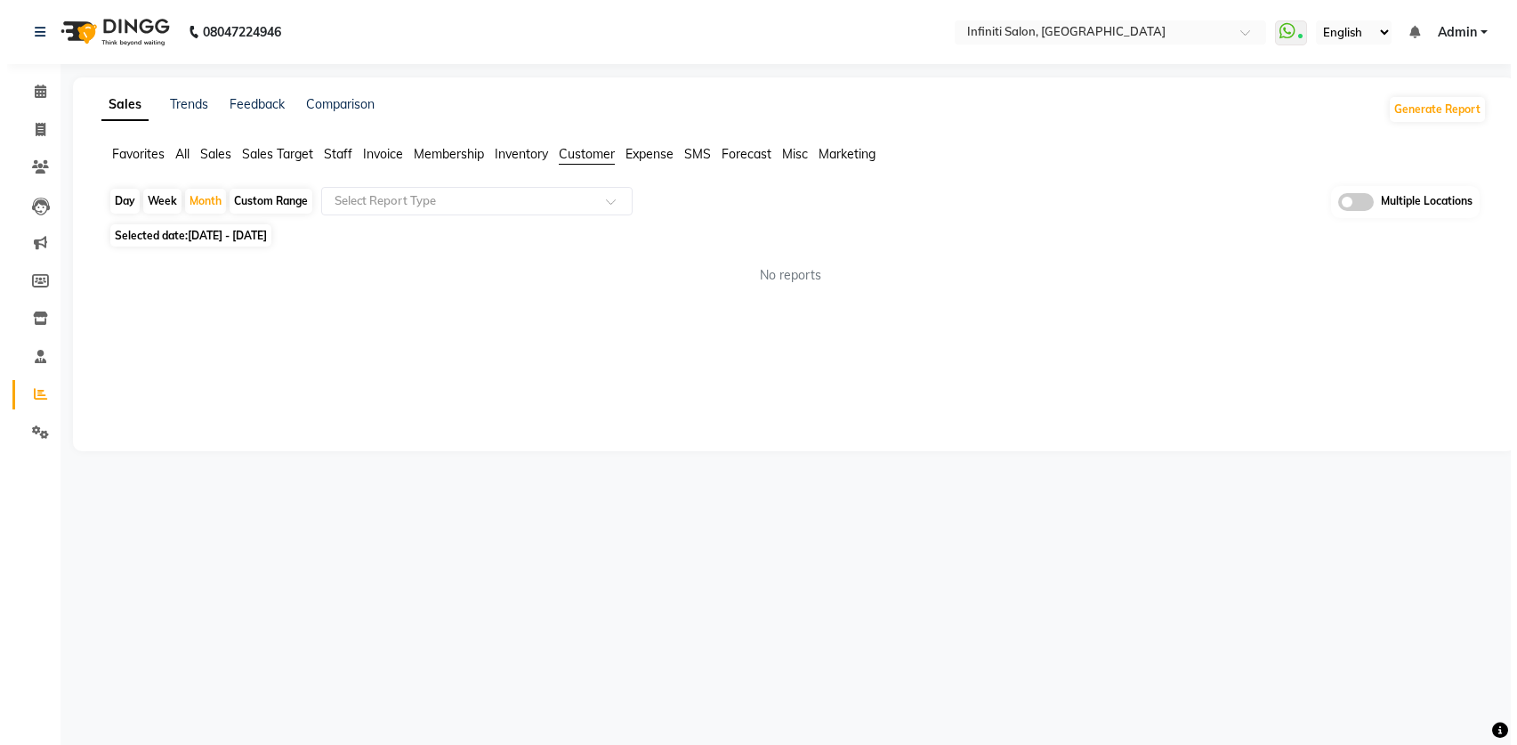
scroll to position [0, 0]
click at [527, 190] on div "Select Report Type" at bounding box center [469, 201] width 311 height 28
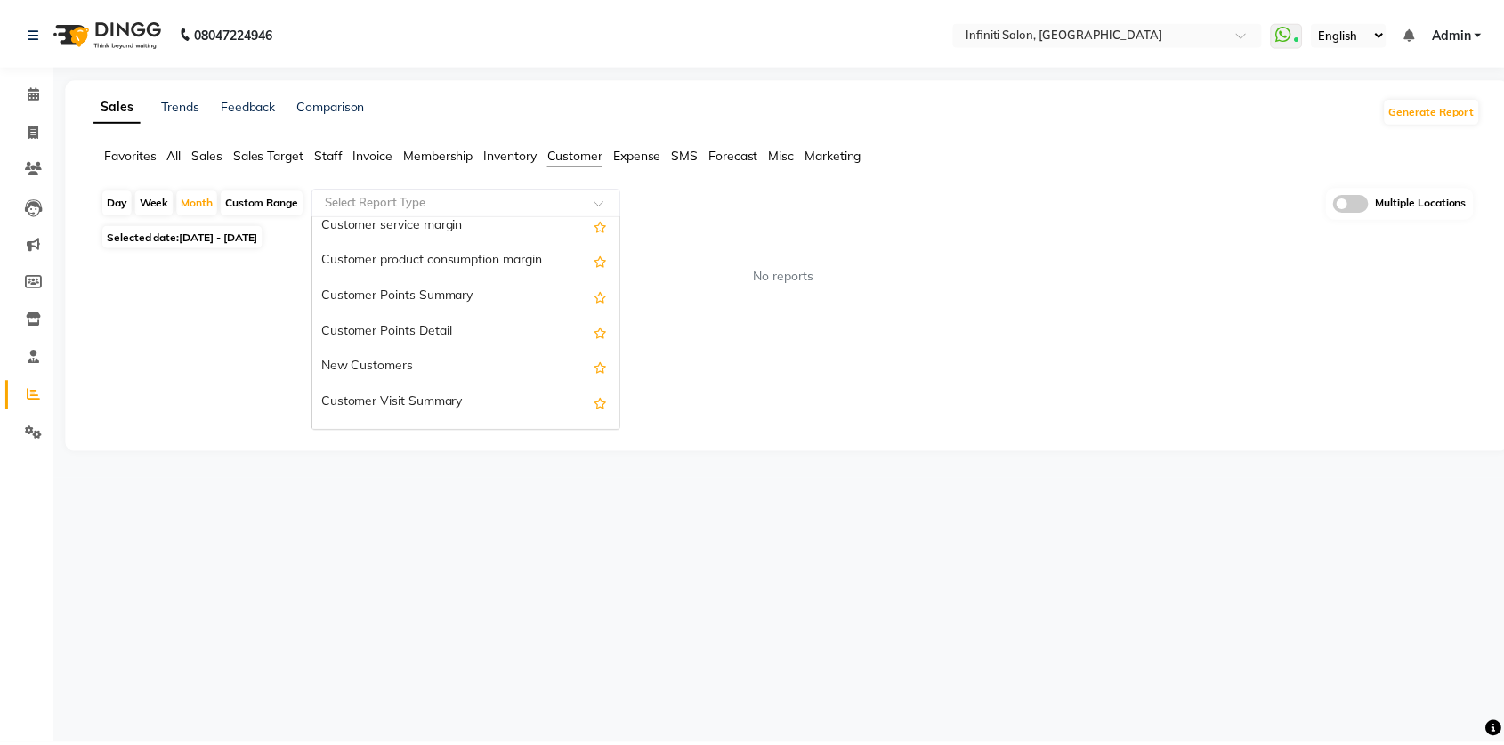
scroll to position [246, 0]
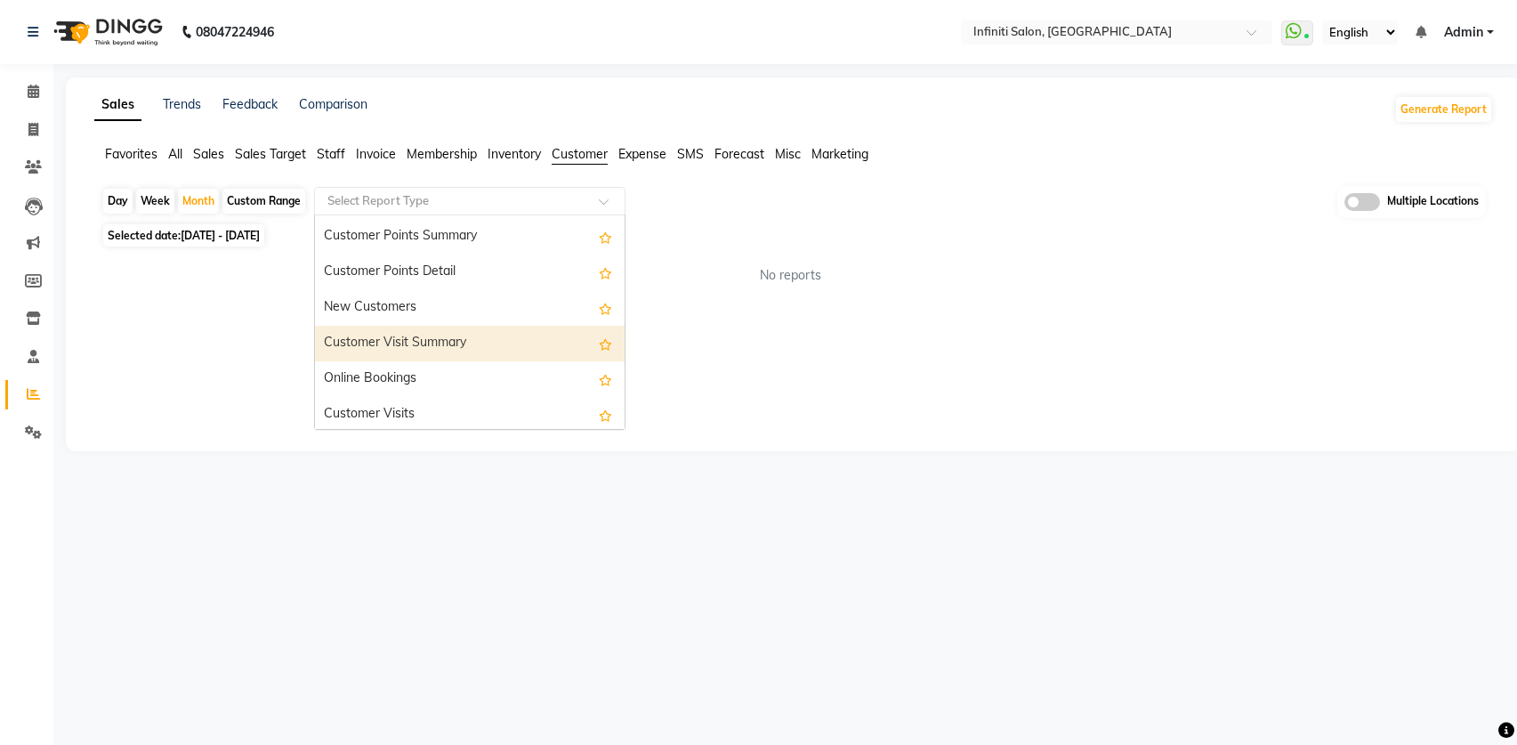
click at [499, 340] on div "Customer Visit Summary" at bounding box center [470, 344] width 310 height 36
select select "full_report"
select select "csv"
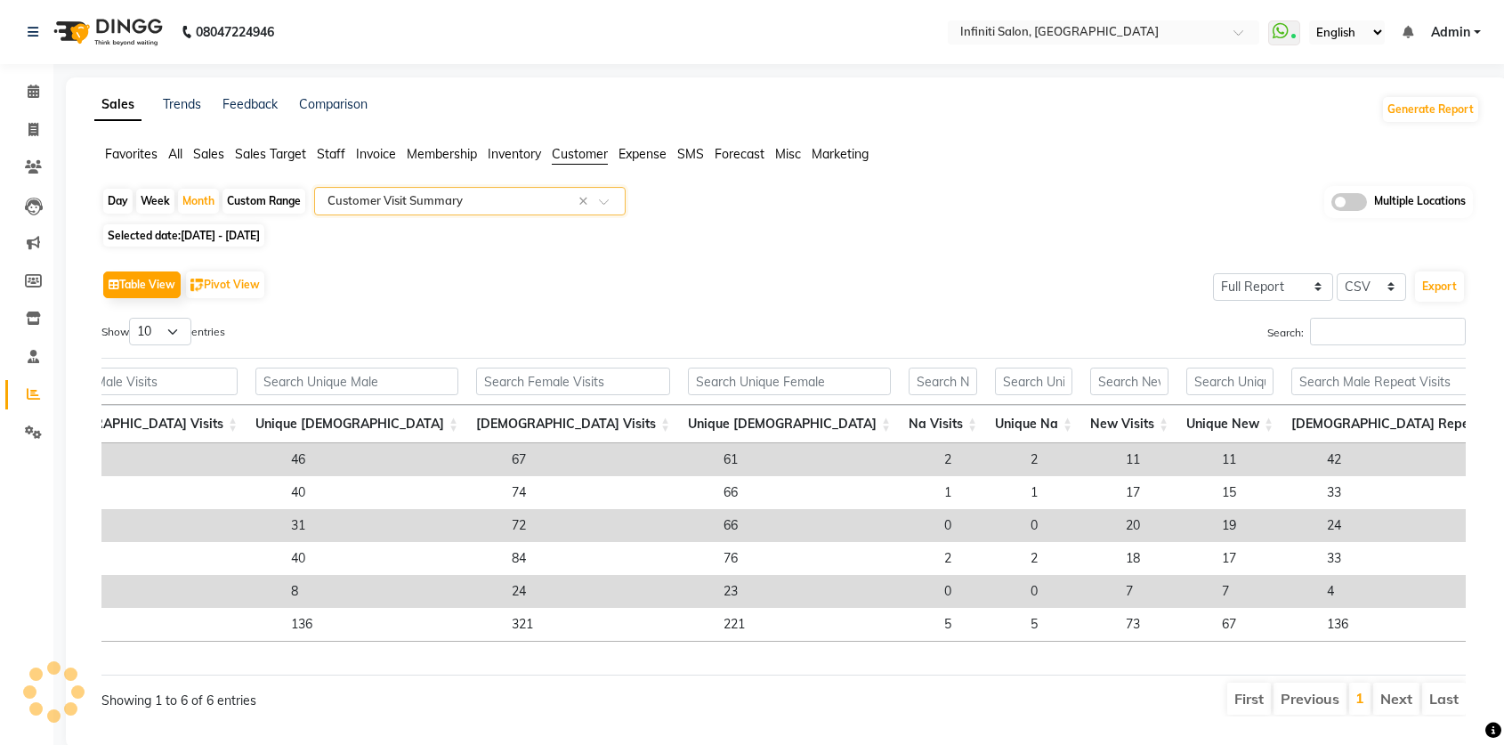
scroll to position [0, 0]
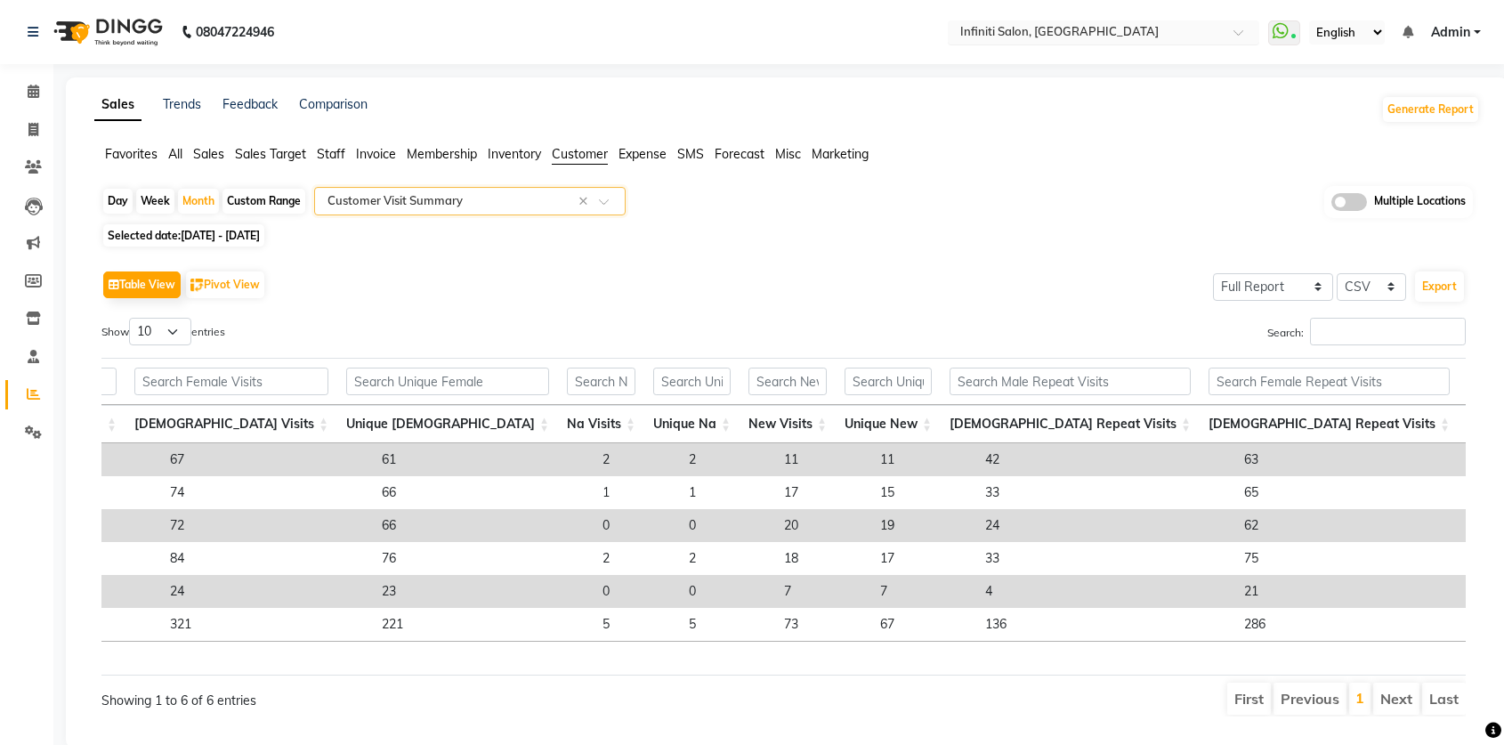
click at [1123, 37] on input "text" at bounding box center [1086, 34] width 258 height 18
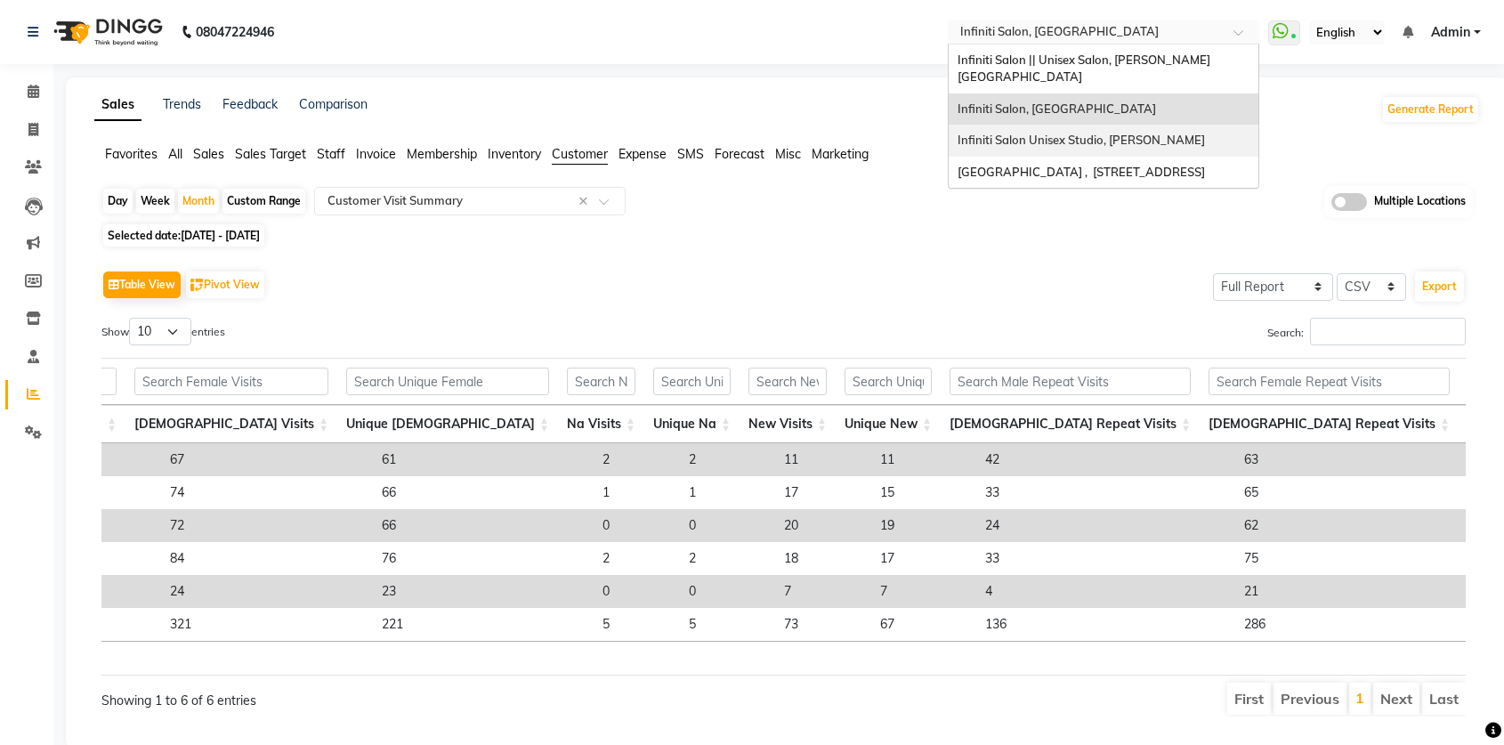
click at [1090, 133] on span "Infiniti Salon Unisex Studio, Devendra Nagar" at bounding box center [1081, 140] width 247 height 14
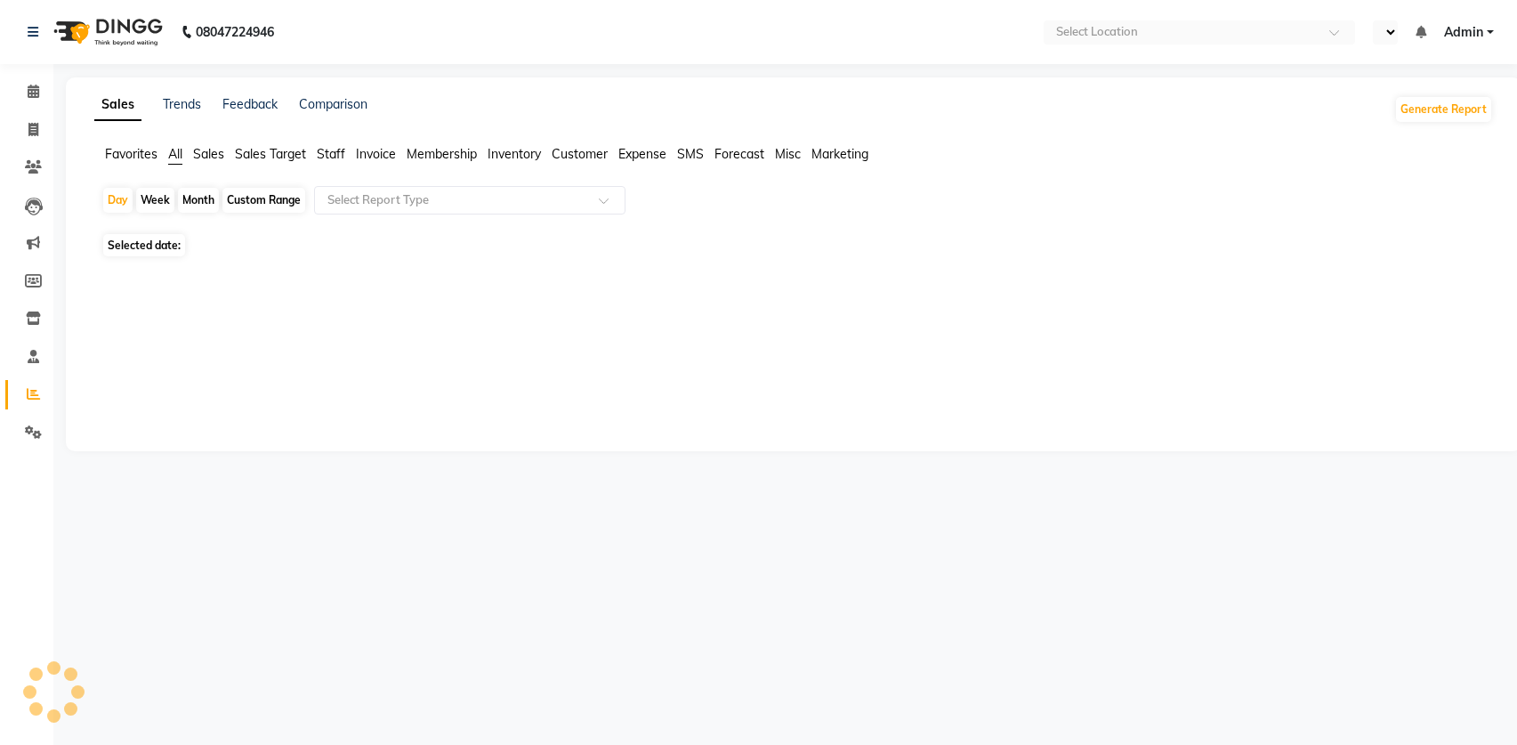
select select "en"
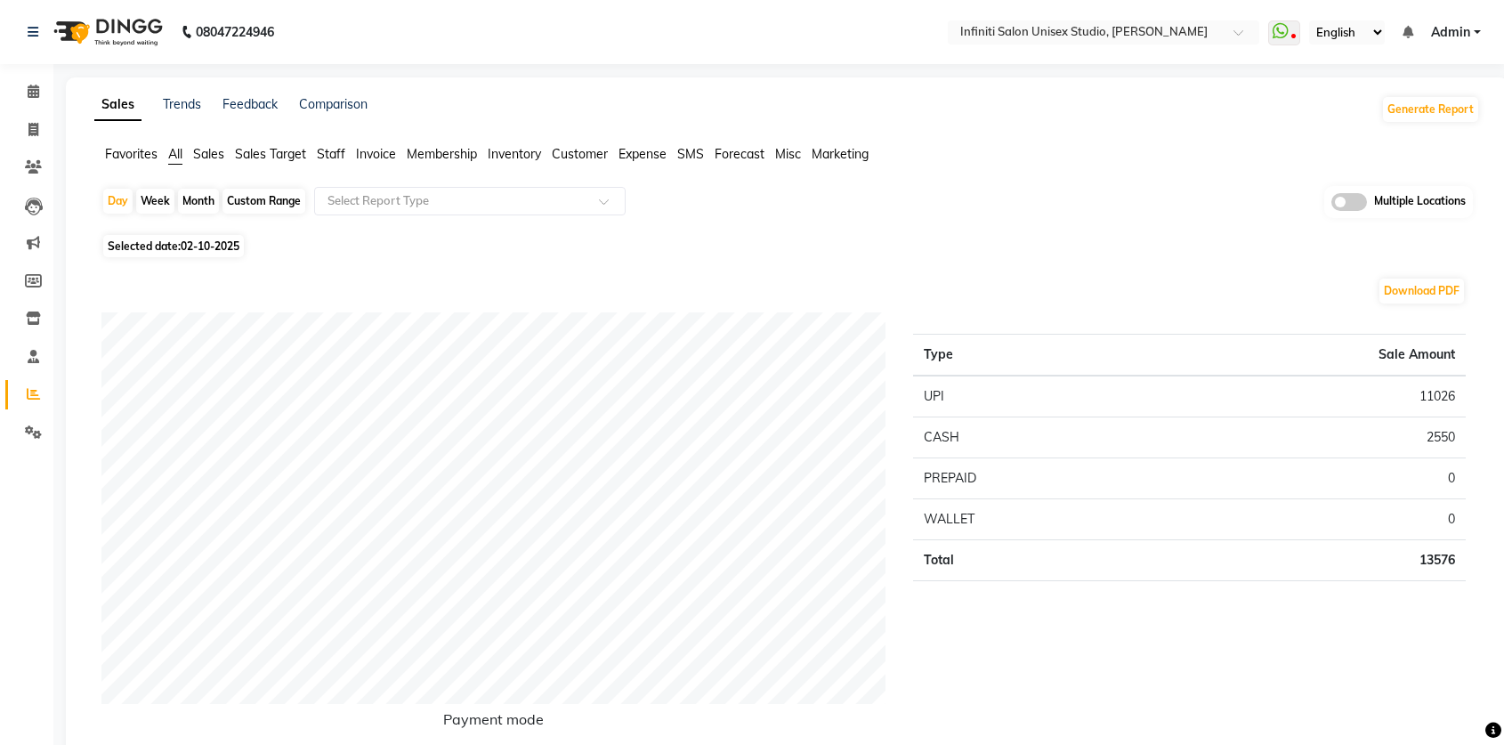
click at [207, 203] on div "Month" at bounding box center [198, 201] width 41 height 25
select select "10"
select select "2025"
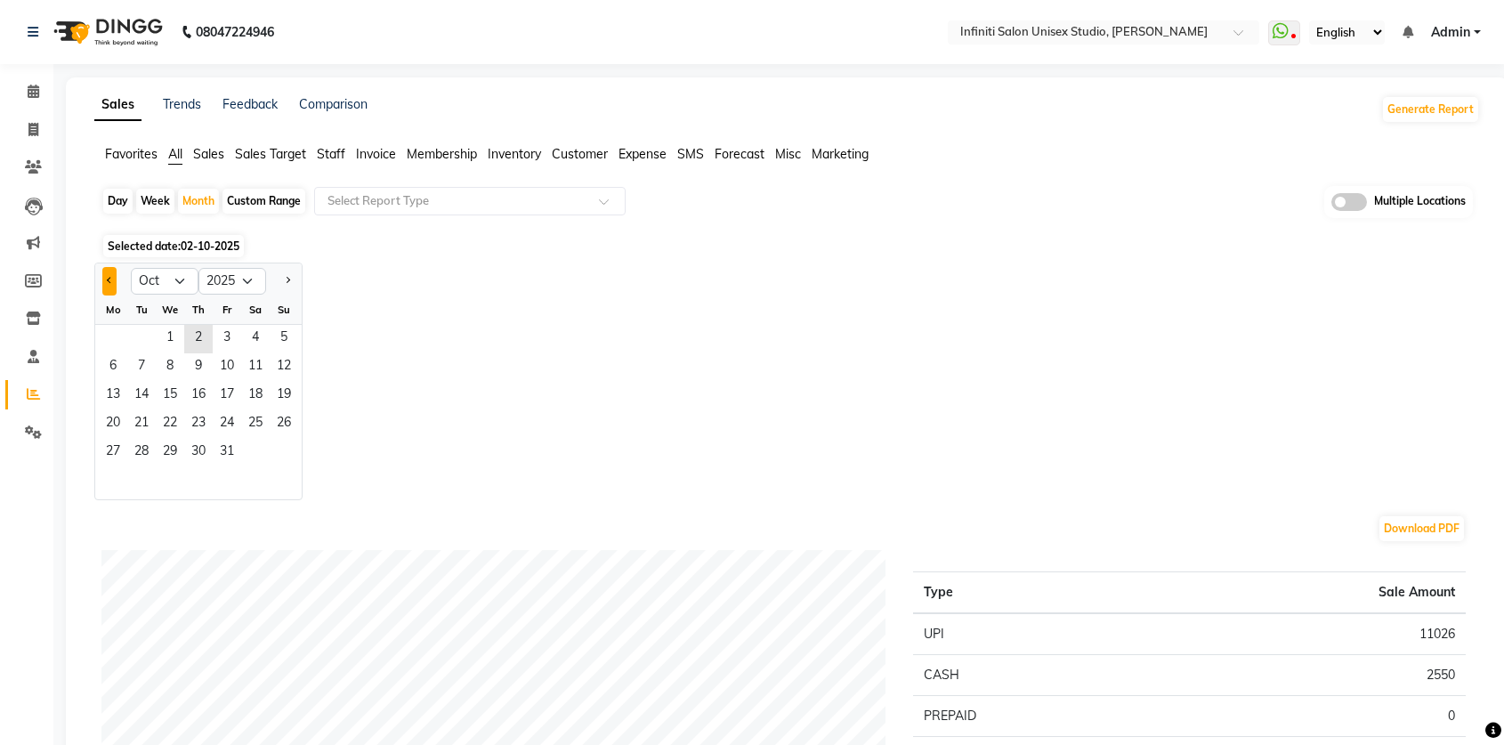
click at [112, 280] on button "Previous month" at bounding box center [109, 281] width 14 height 28
select select "9"
click at [163, 348] on span "3" at bounding box center [170, 339] width 28 height 28
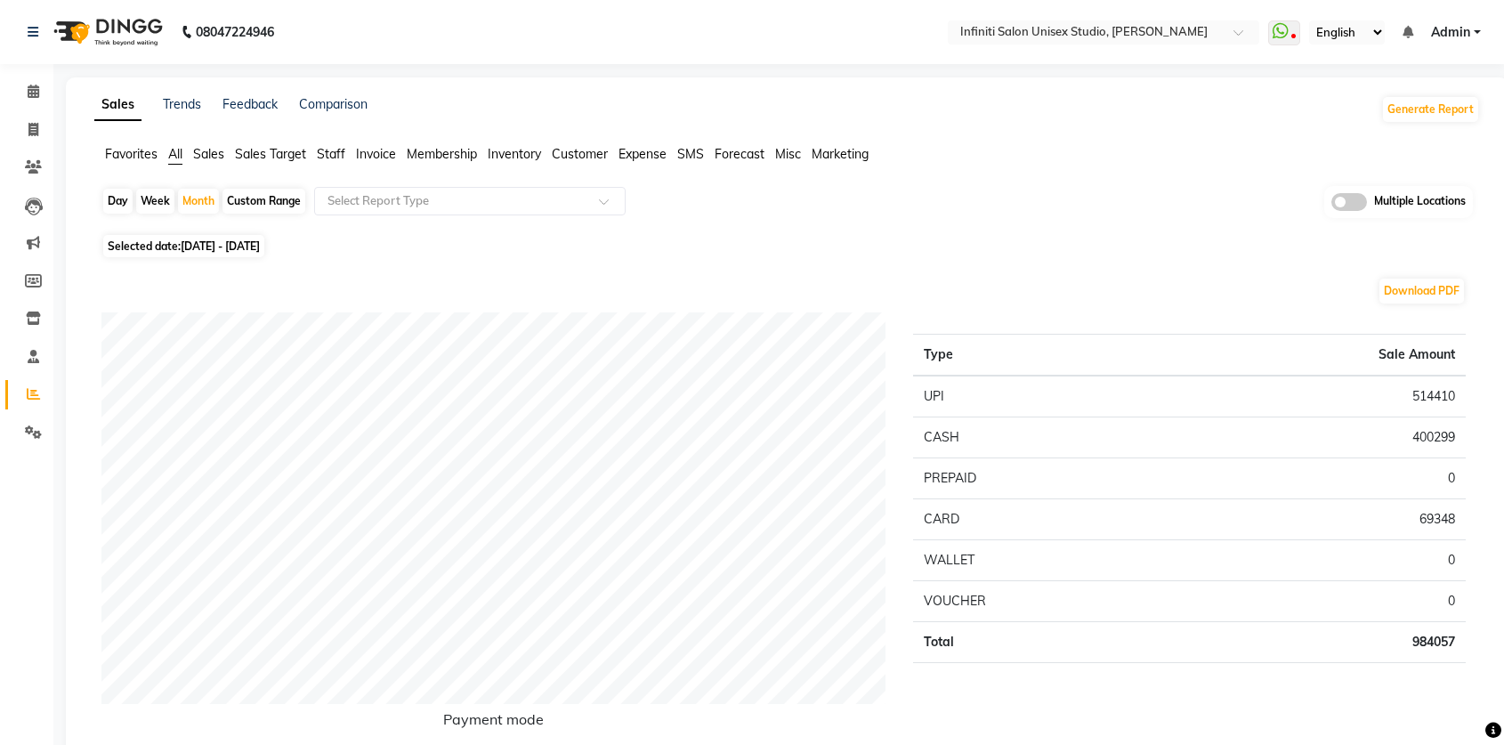
click at [214, 158] on span "Sales" at bounding box center [208, 154] width 31 height 16
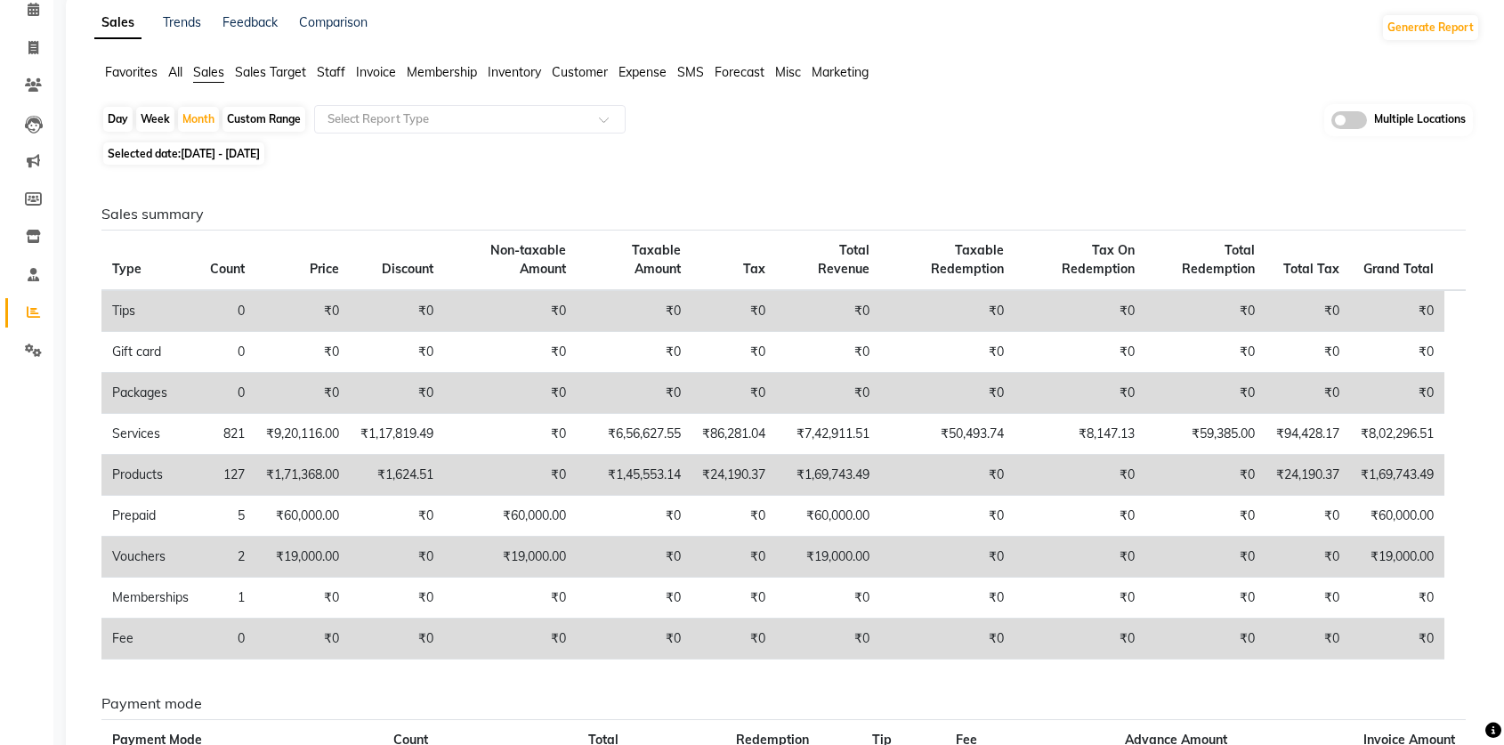
scroll to position [95, 0]
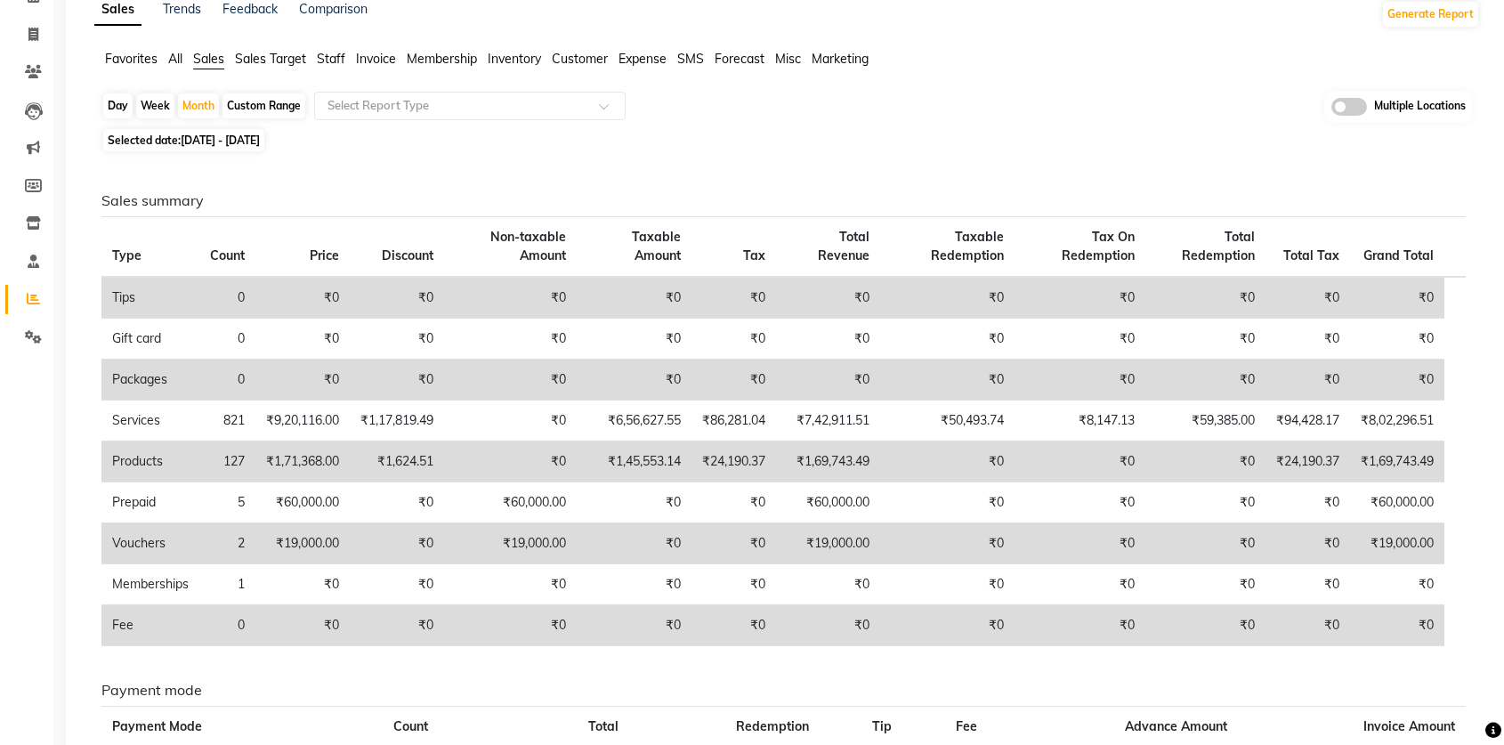
click at [566, 56] on span "Customer" at bounding box center [580, 59] width 56 height 16
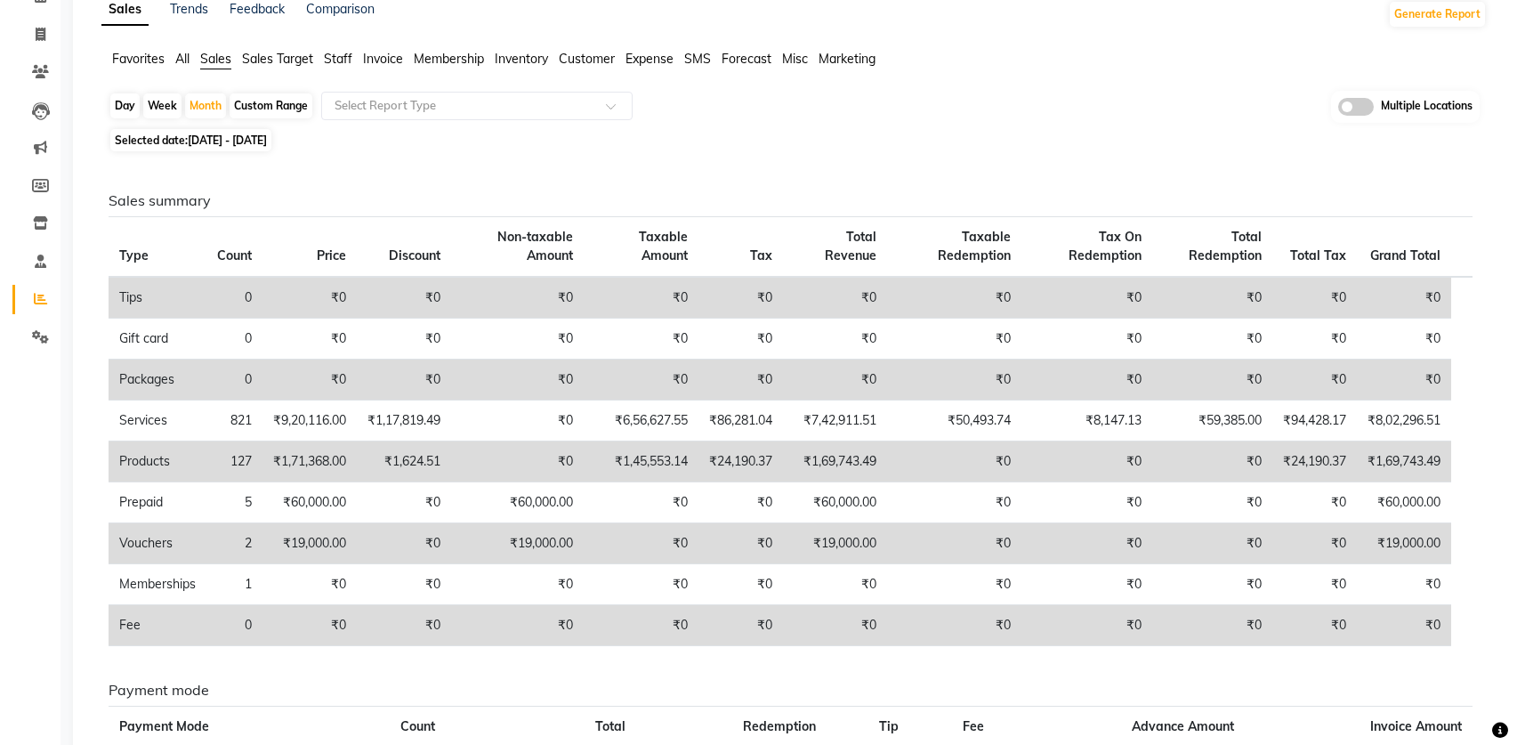
scroll to position [0, 0]
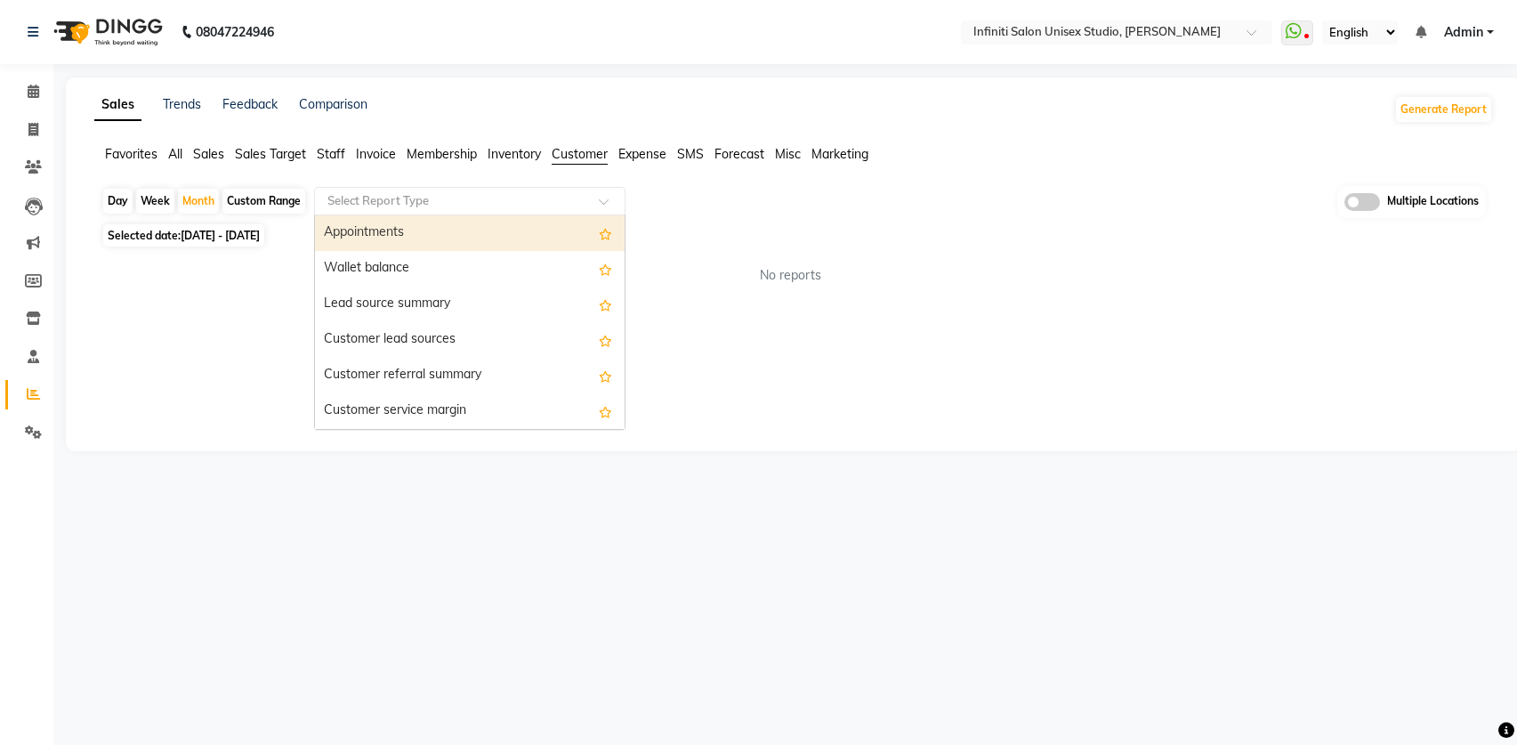
click at [472, 190] on div "Select Report Type" at bounding box center [469, 201] width 311 height 28
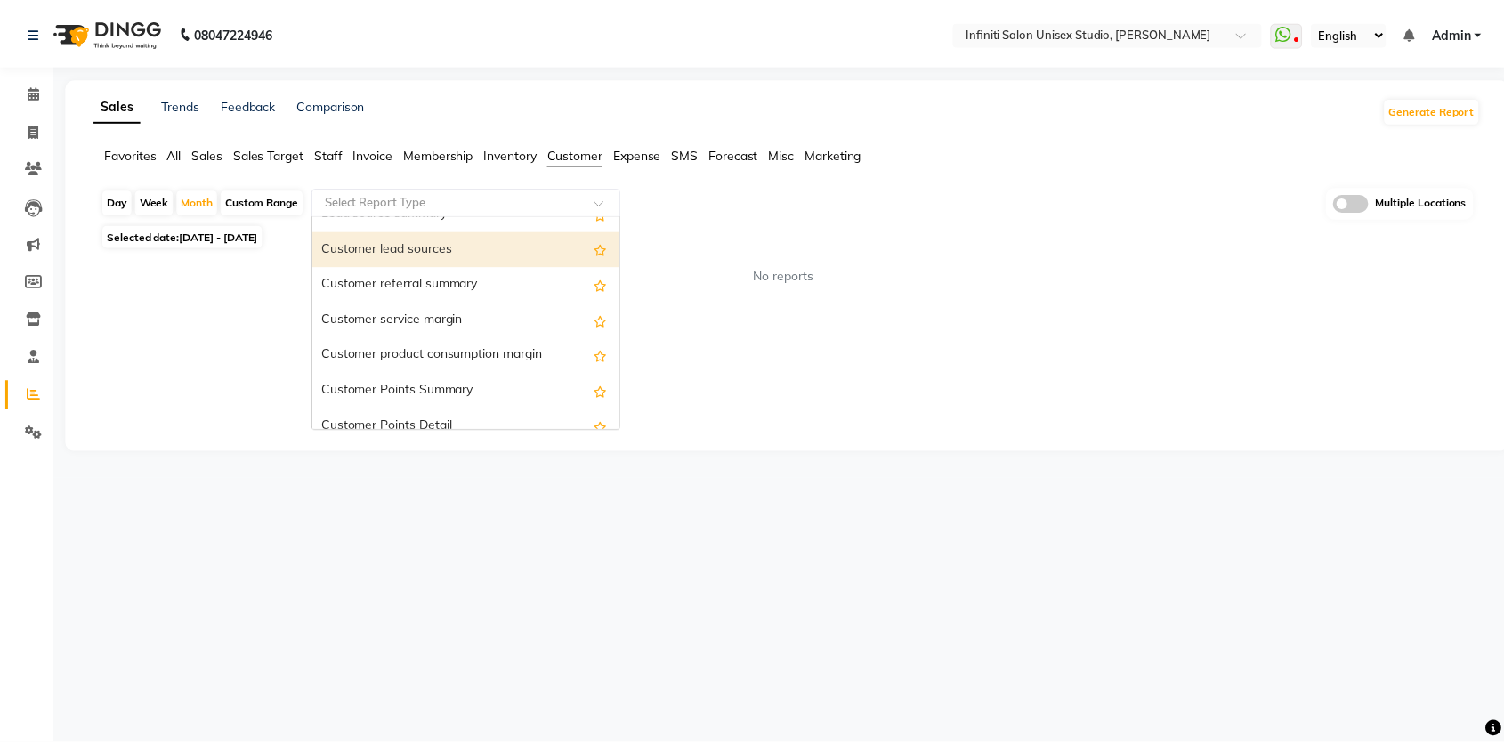
scroll to position [249, 0]
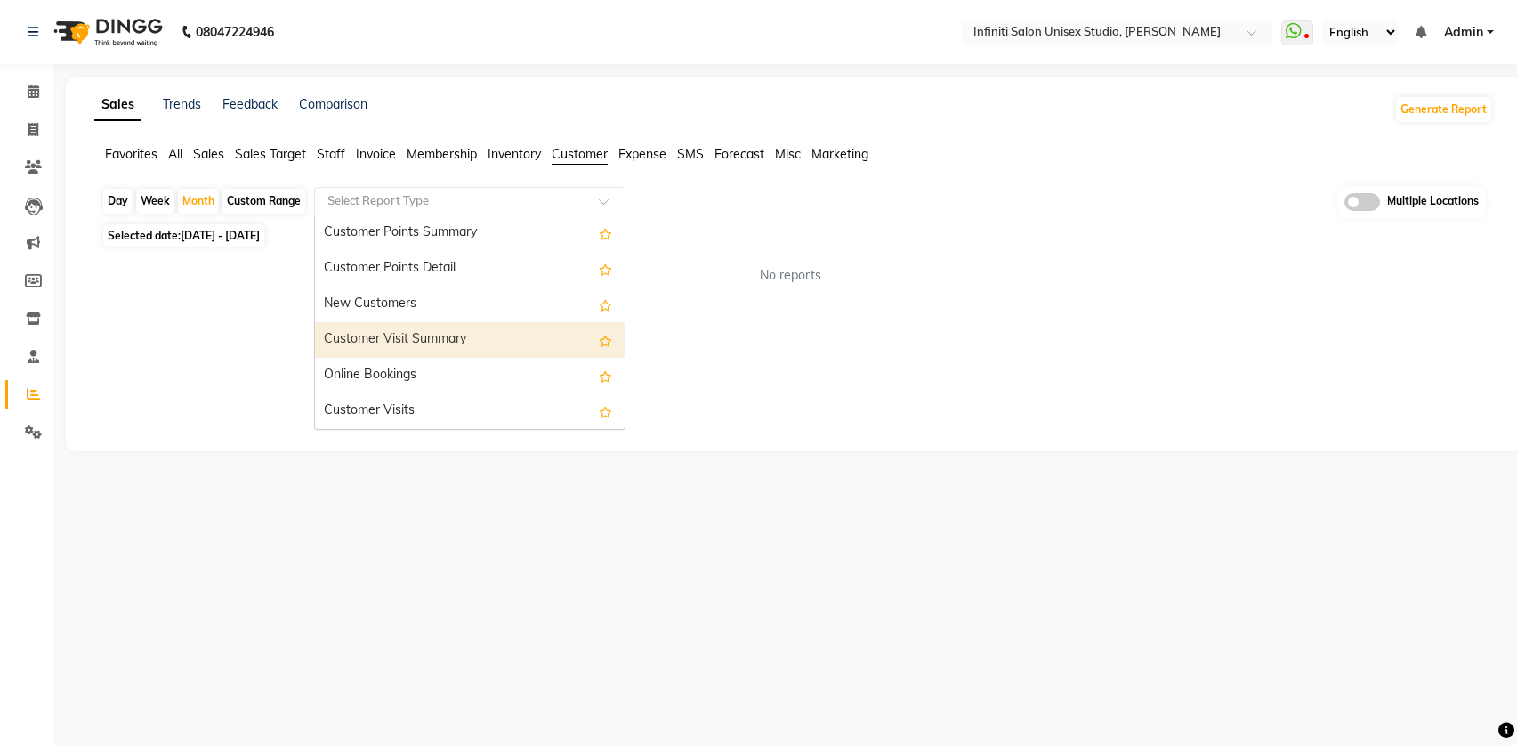
click at [481, 334] on div "Customer Visit Summary" at bounding box center [470, 340] width 310 height 36
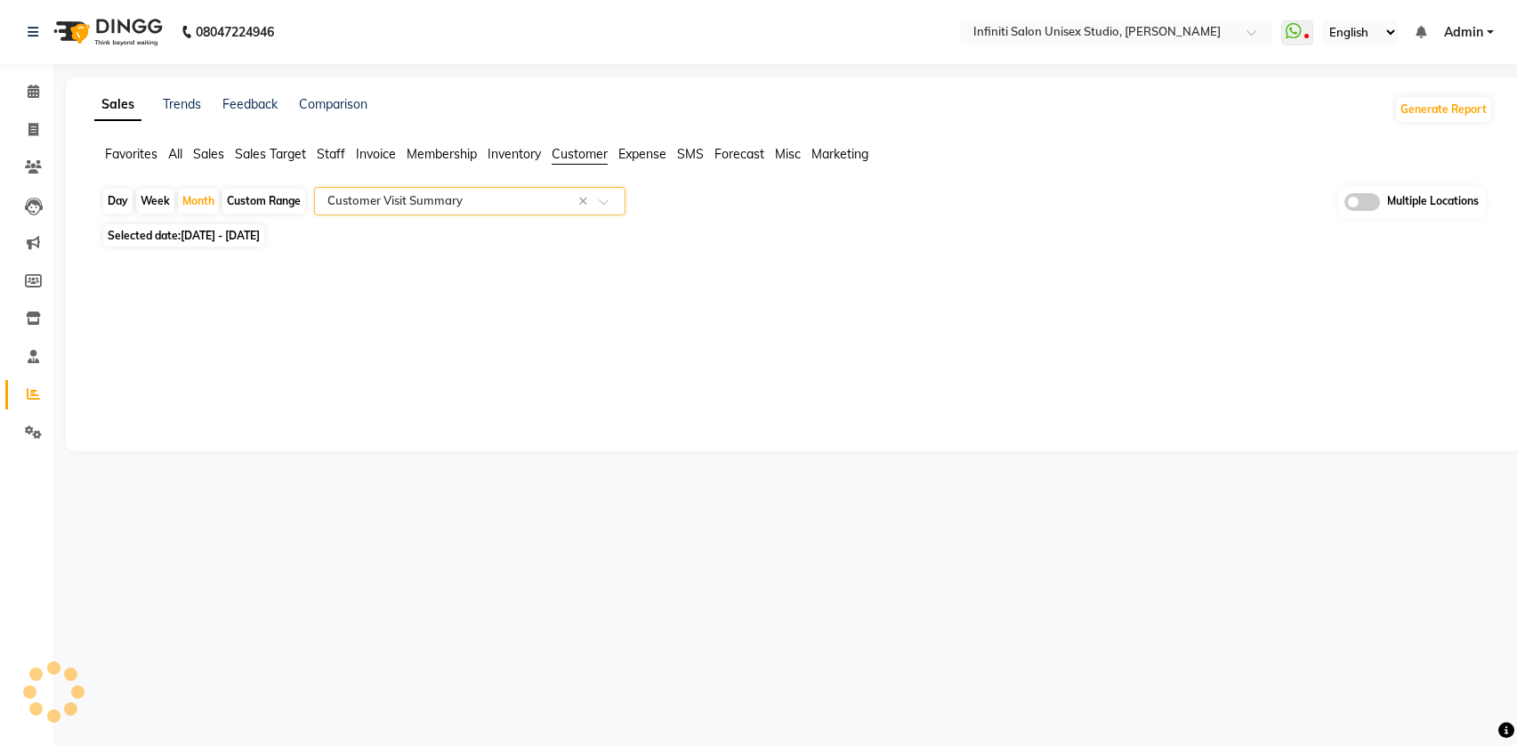
select select "full_report"
select select "csv"
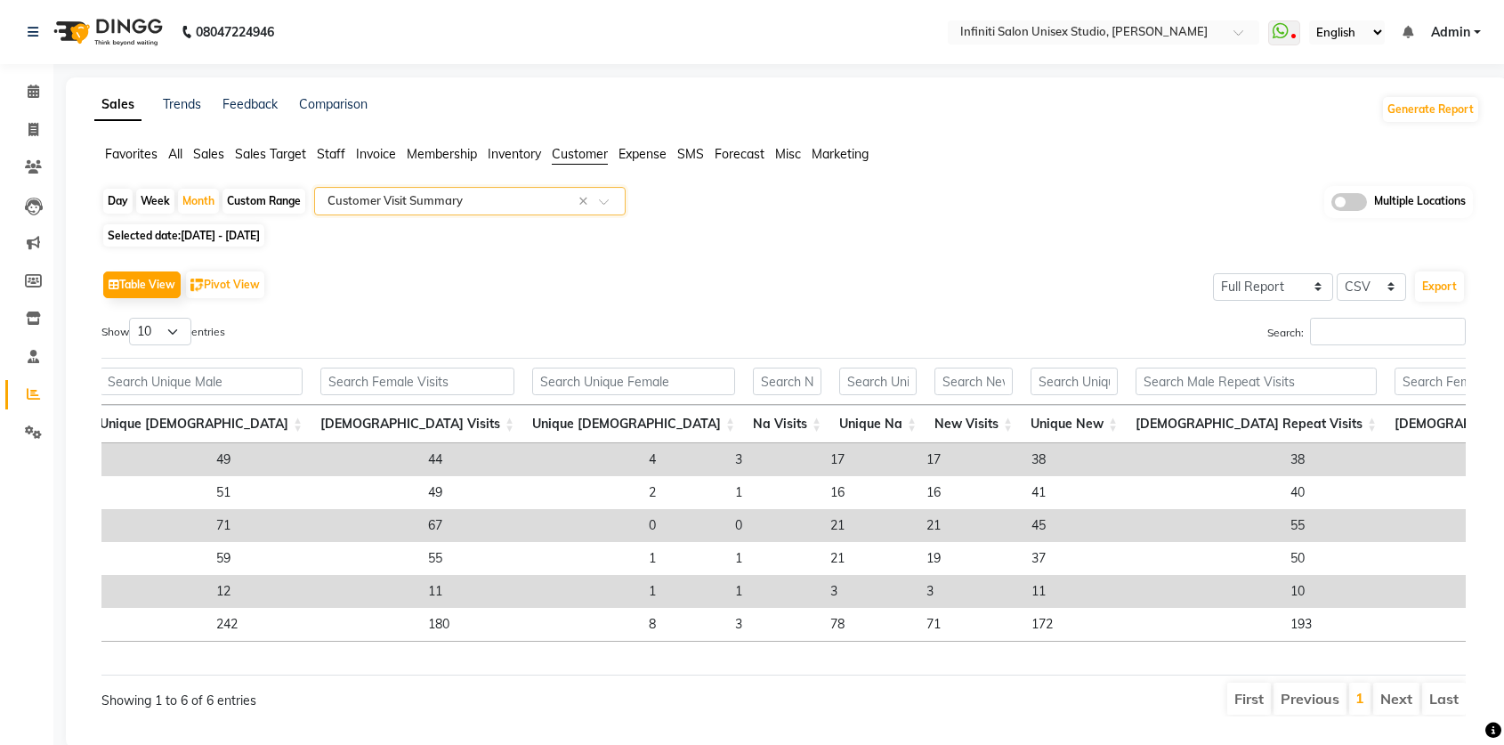
scroll to position [0, 480]
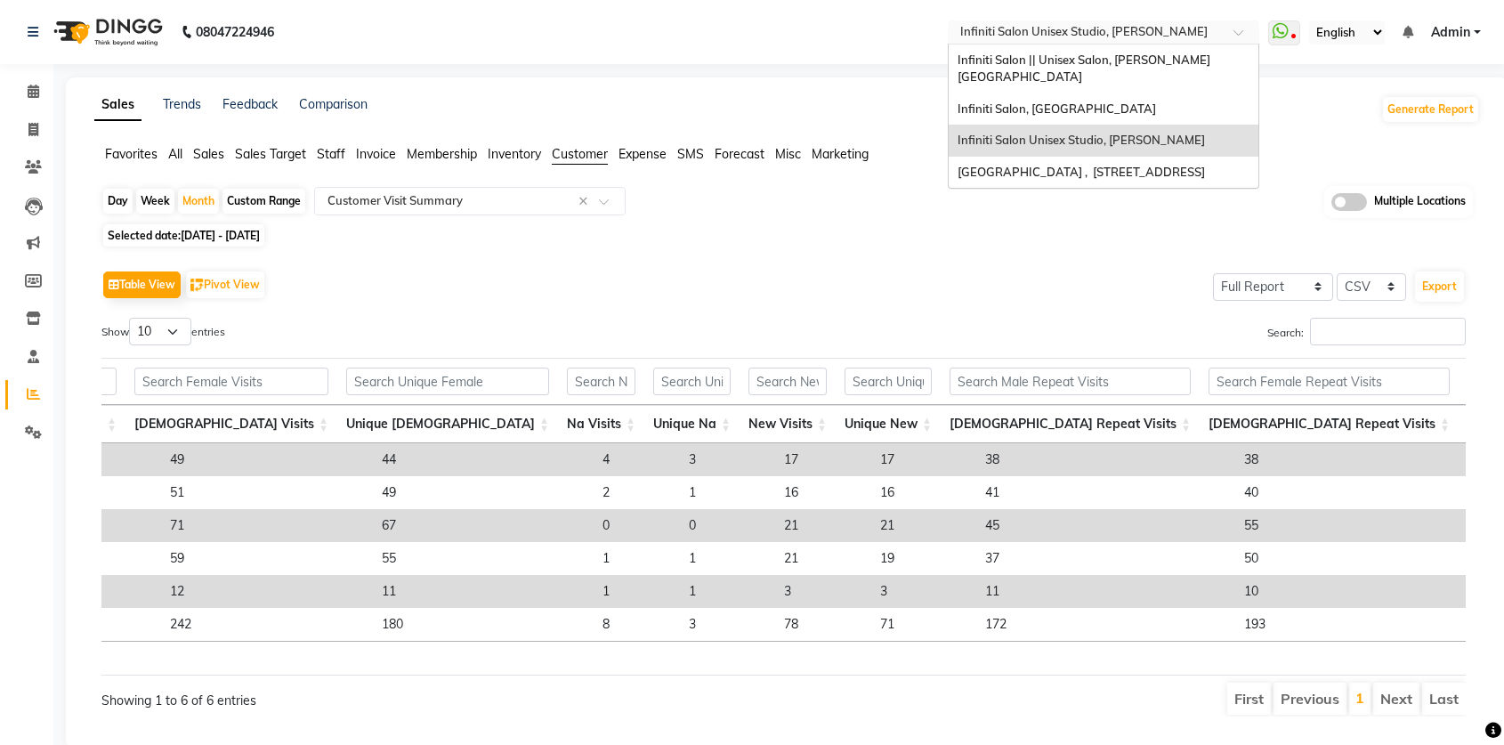
click at [1072, 34] on input "text" at bounding box center [1086, 34] width 258 height 18
click at [1080, 57] on span "Infiniti Salon || Unisex Salon, [PERSON_NAME][GEOGRAPHIC_DATA]" at bounding box center [1084, 69] width 253 height 32
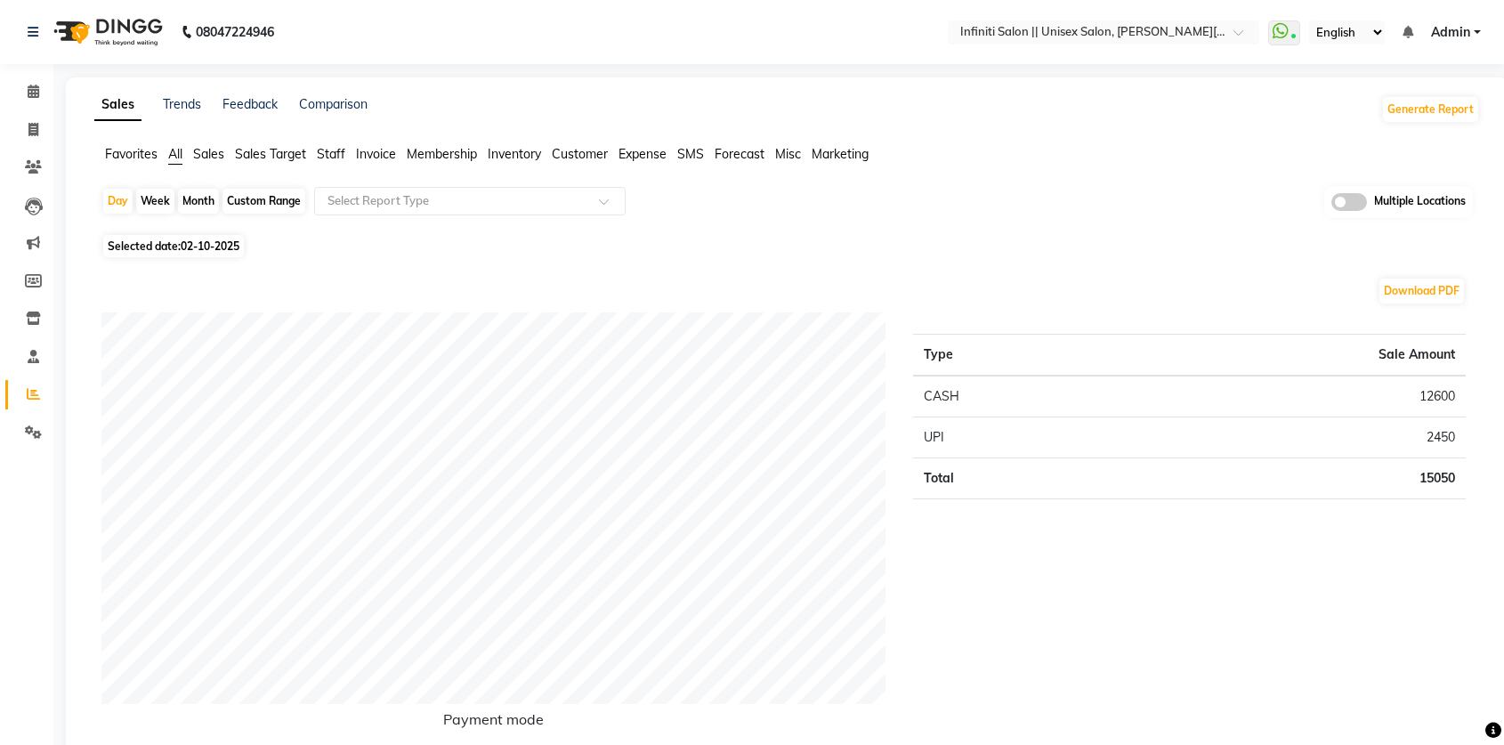
click at [204, 201] on div "Month" at bounding box center [198, 201] width 41 height 25
select select "10"
select select "2025"
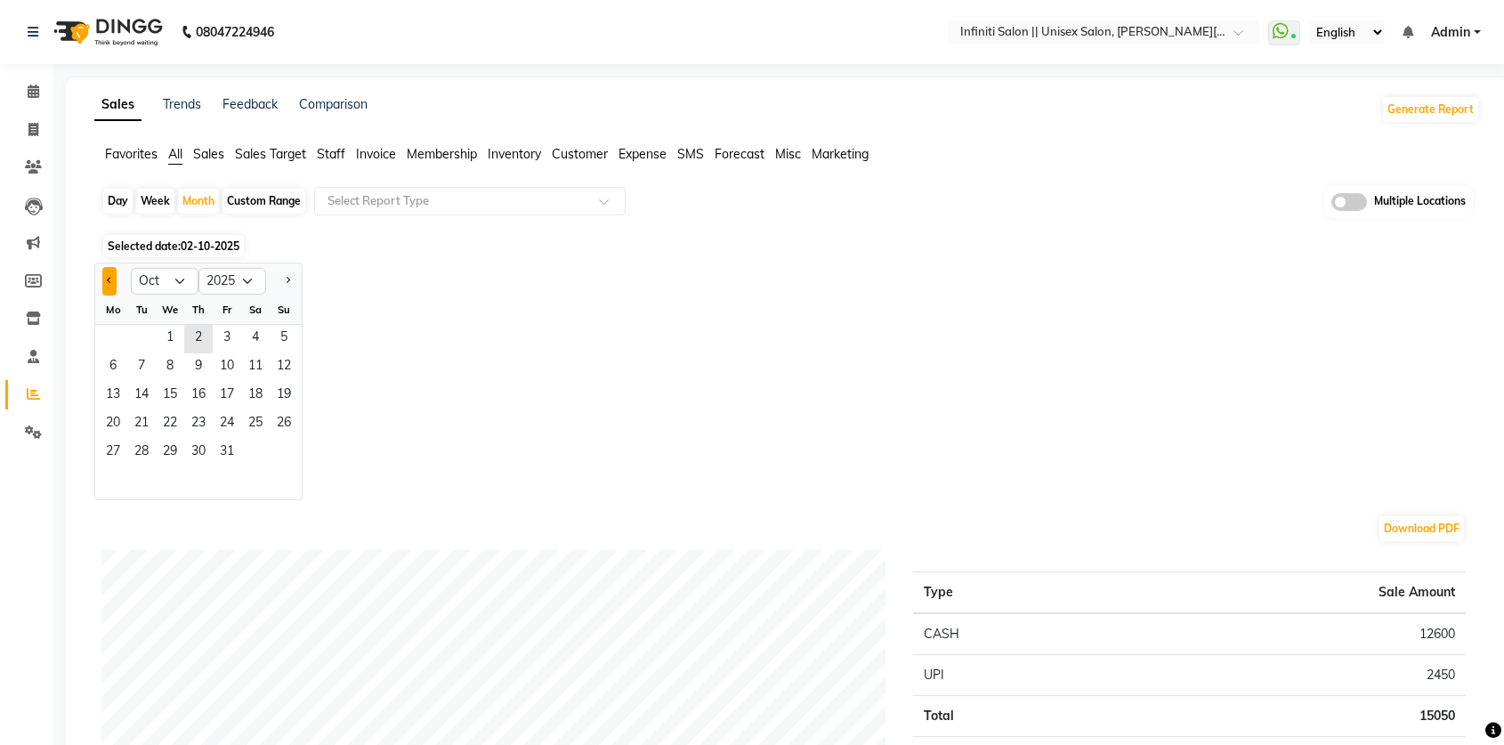
click at [116, 277] on button "Previous month" at bounding box center [109, 281] width 14 height 28
select select "9"
click at [158, 336] on span "3" at bounding box center [170, 339] width 28 height 28
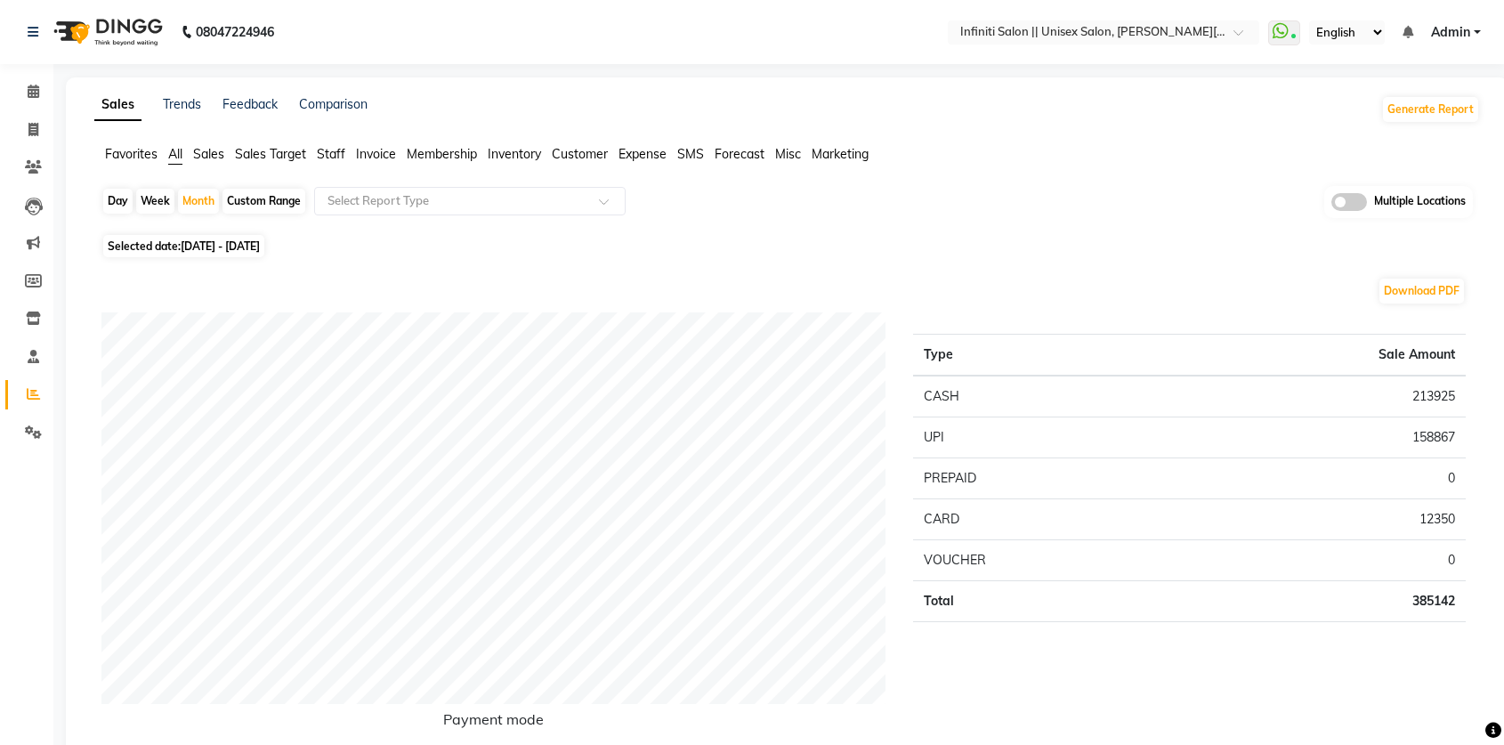
click at [206, 153] on span "Sales" at bounding box center [208, 154] width 31 height 16
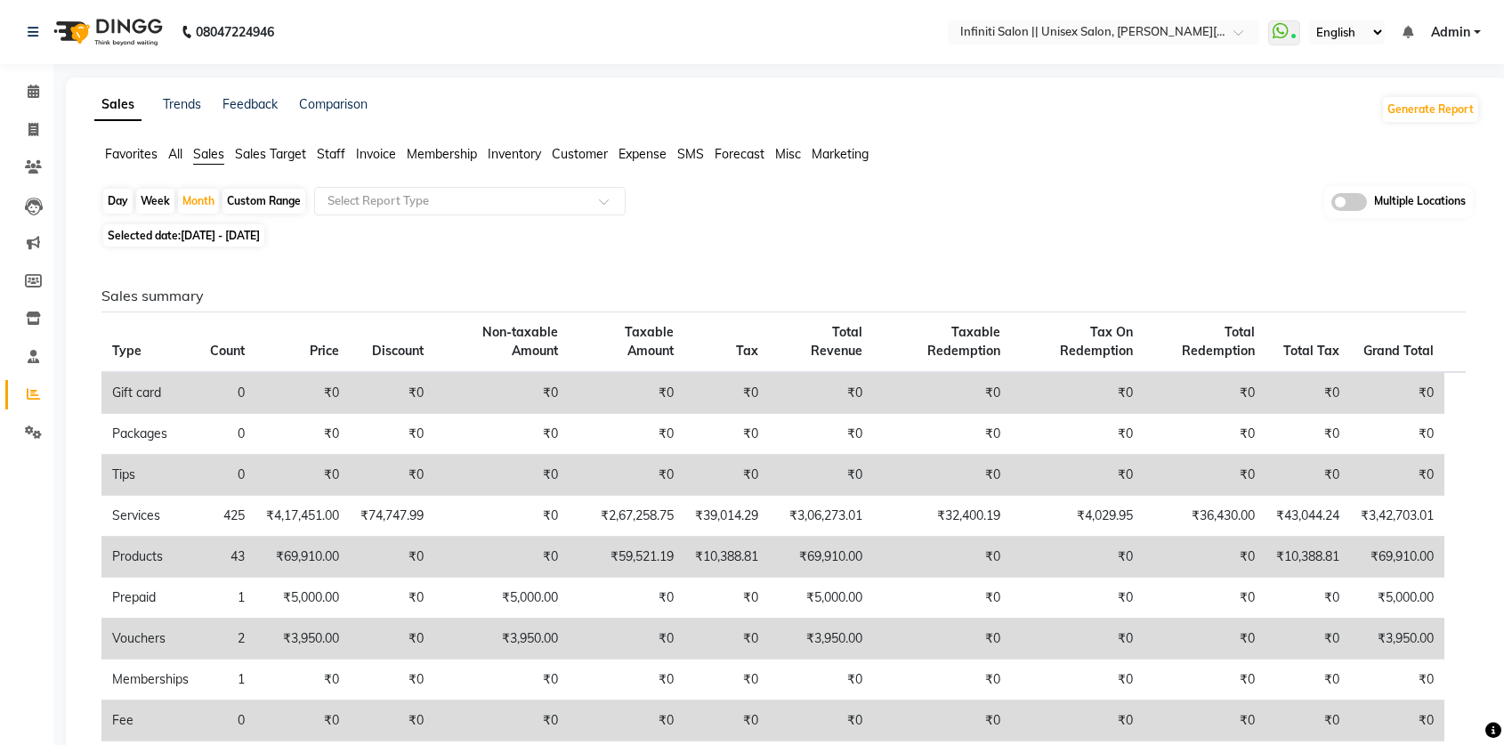
click at [575, 160] on span "Customer" at bounding box center [580, 154] width 56 height 16
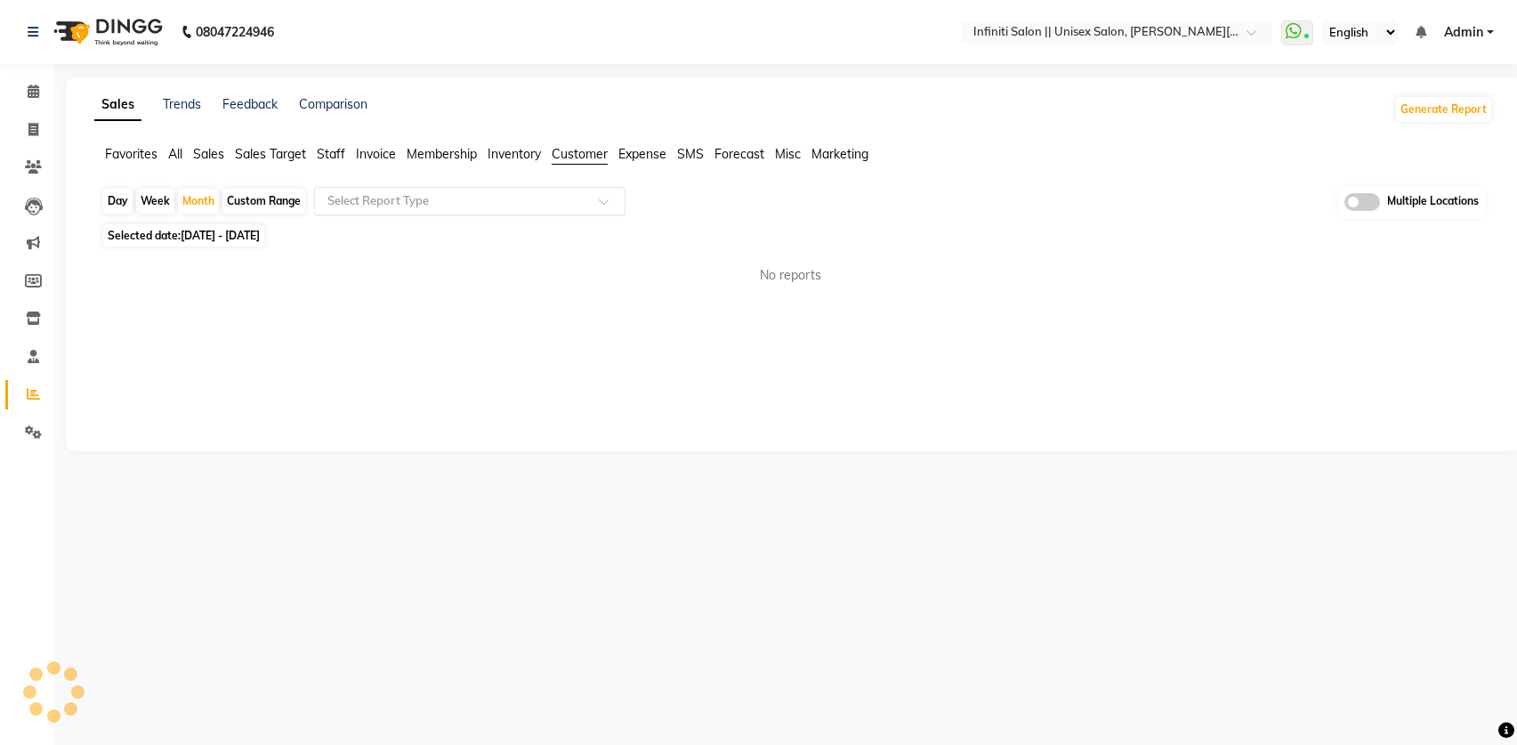
click at [515, 202] on input "text" at bounding box center [452, 201] width 256 height 18
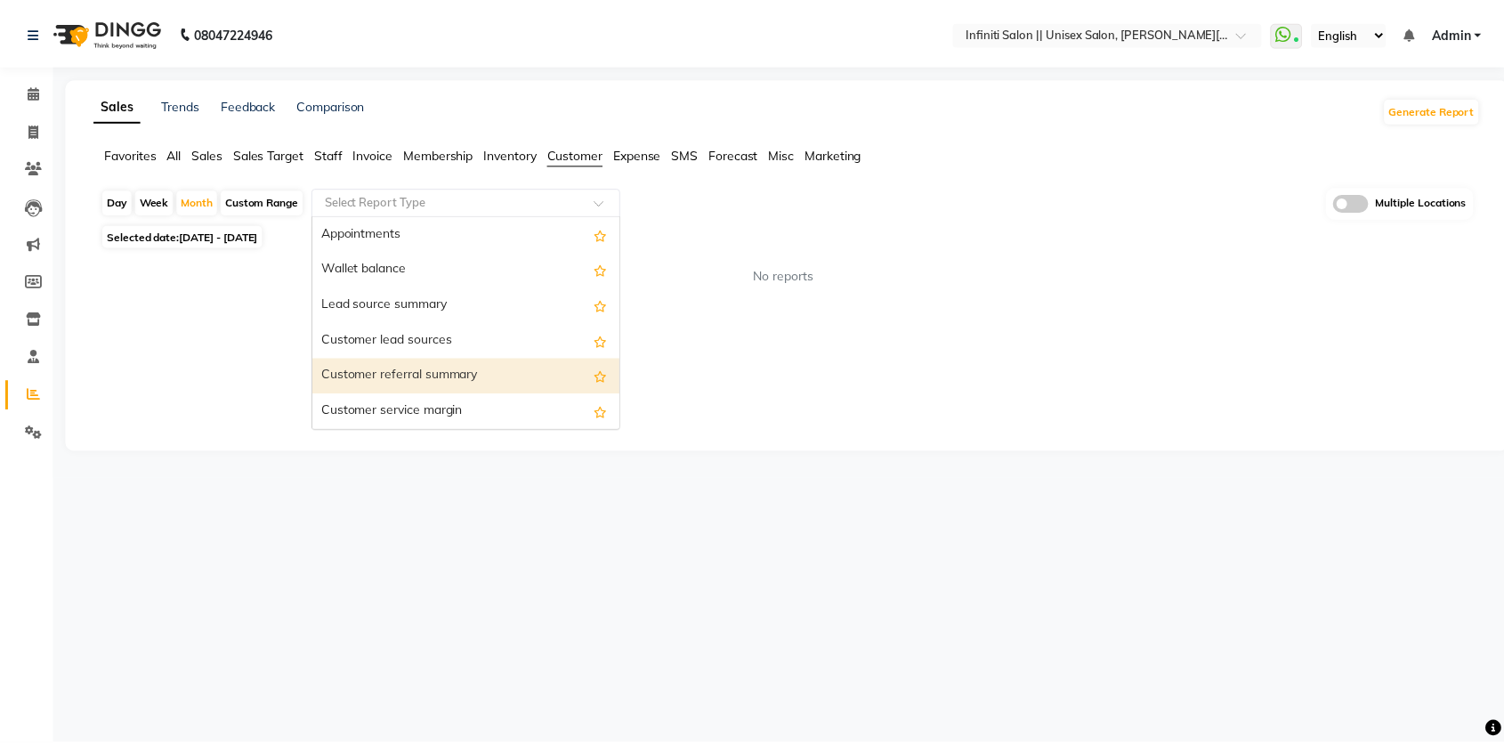
scroll to position [249, 0]
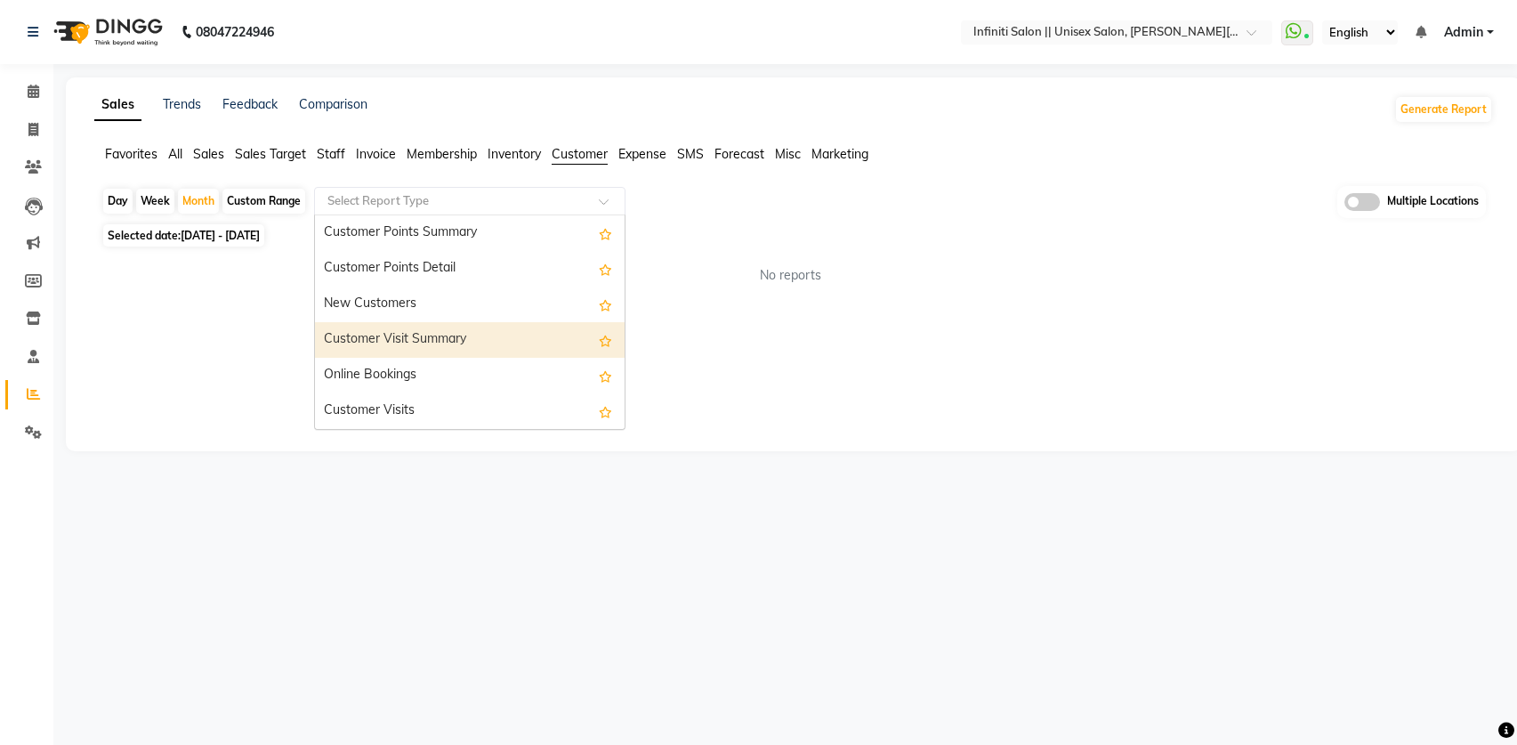
click at [505, 344] on div "Customer Visit Summary" at bounding box center [470, 340] width 310 height 36
select select "full_report"
select select "csv"
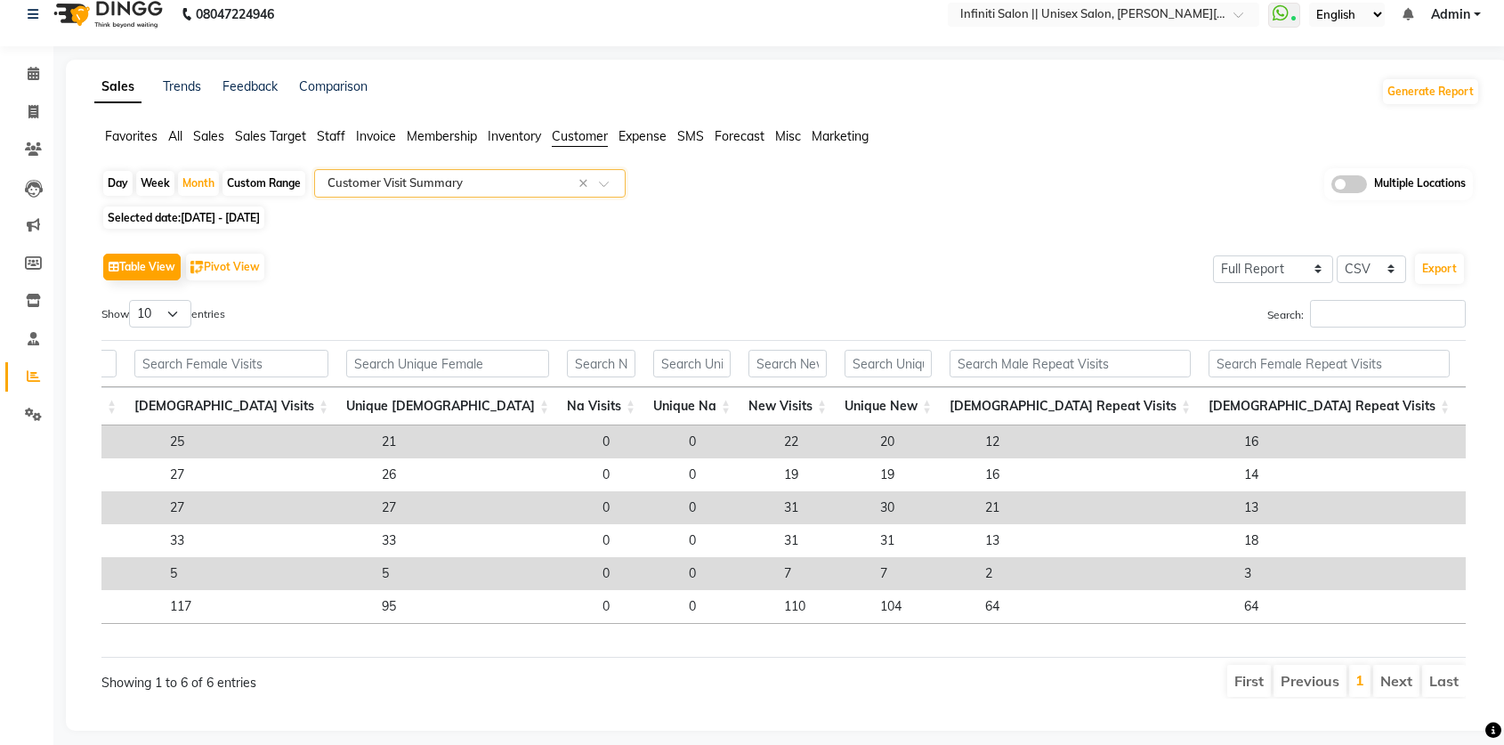
scroll to position [20, 0]
